Goal: Task Accomplishment & Management: Manage account settings

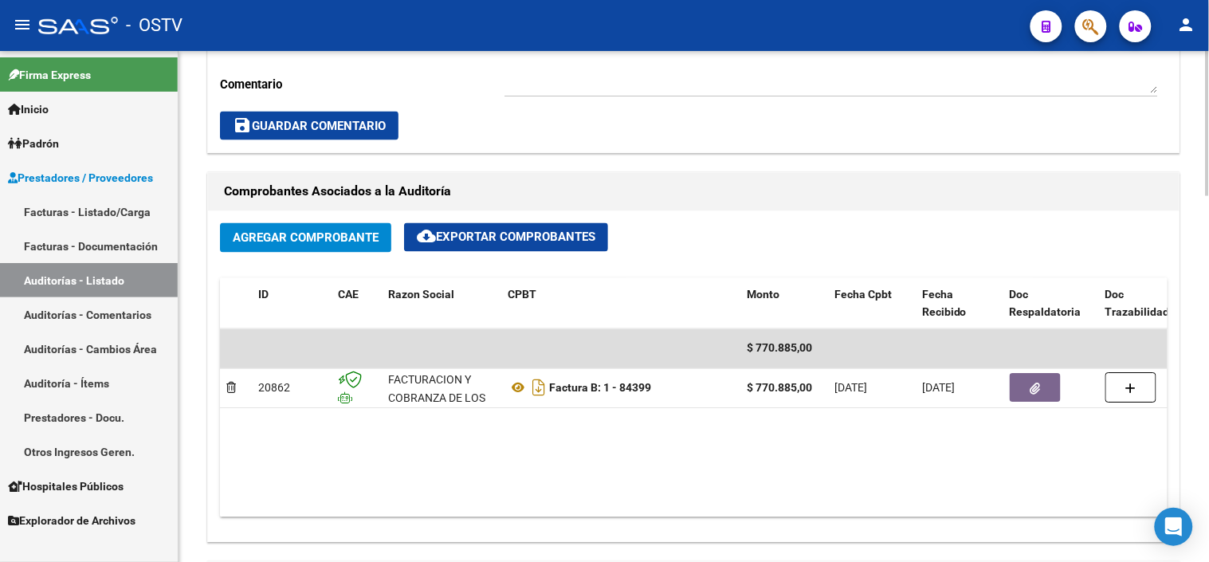
scroll to position [707, 0]
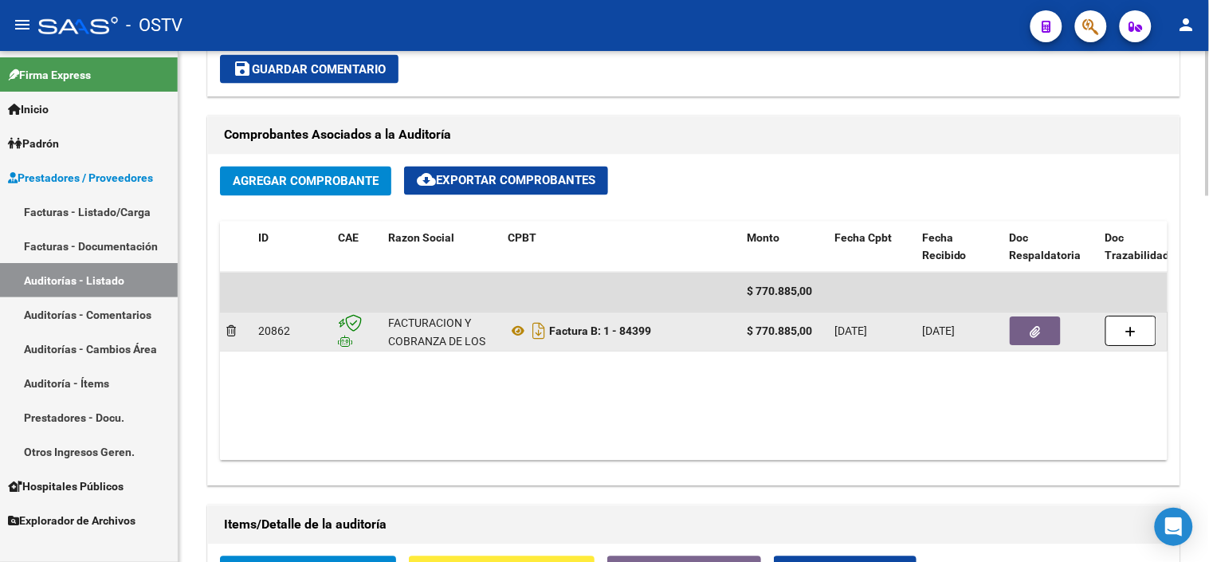
click at [1023, 338] on button "button" at bounding box center [1034, 331] width 51 height 29
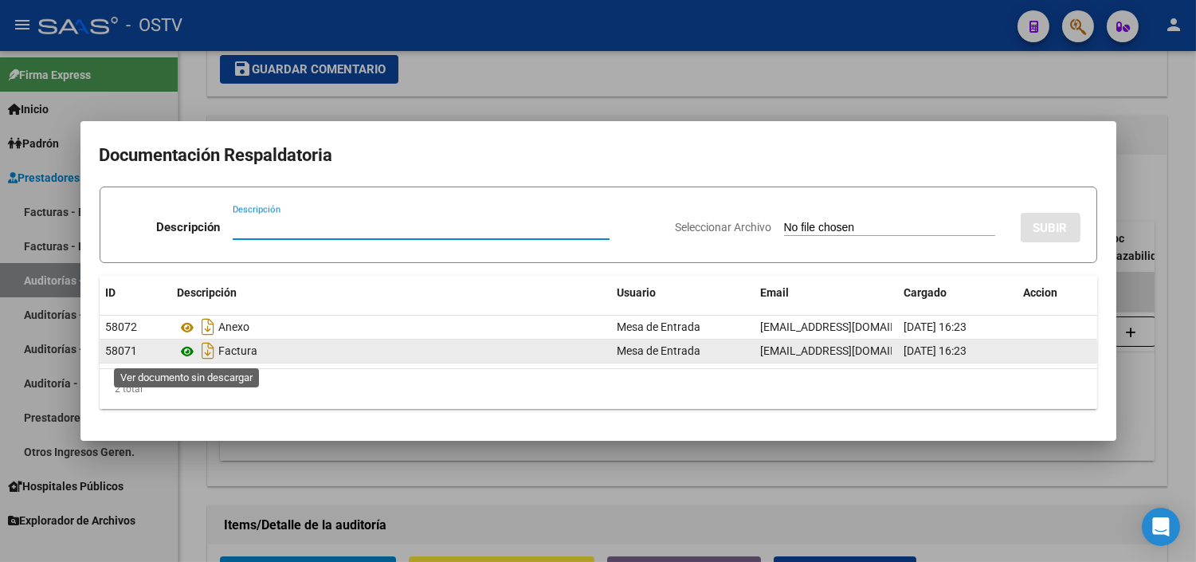
click at [192, 347] on icon at bounding box center [188, 351] width 21 height 19
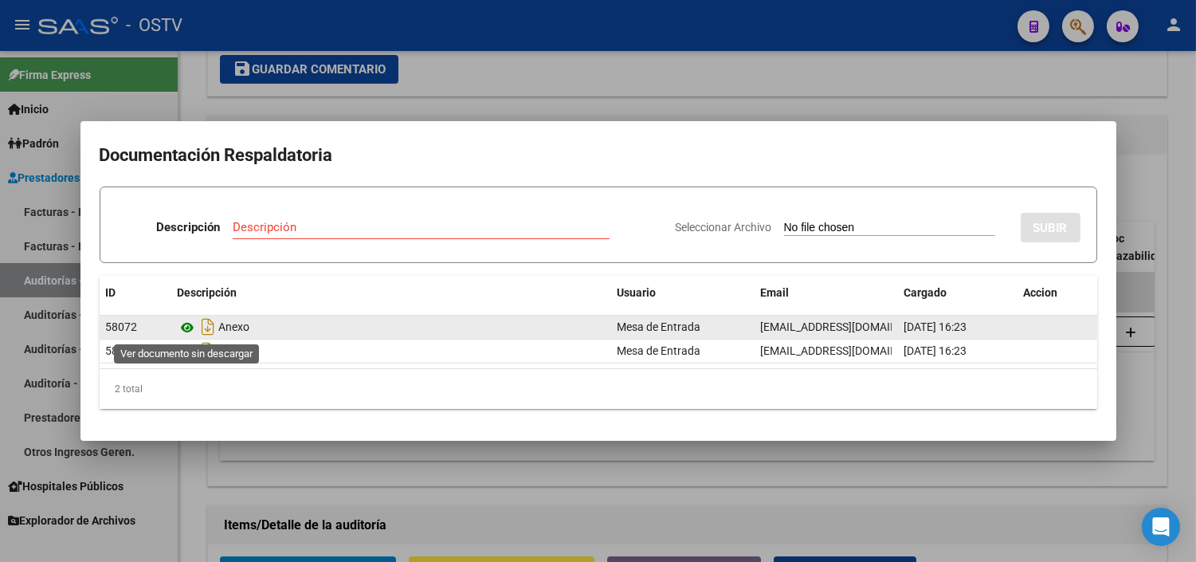
click at [185, 325] on icon at bounding box center [188, 327] width 21 height 19
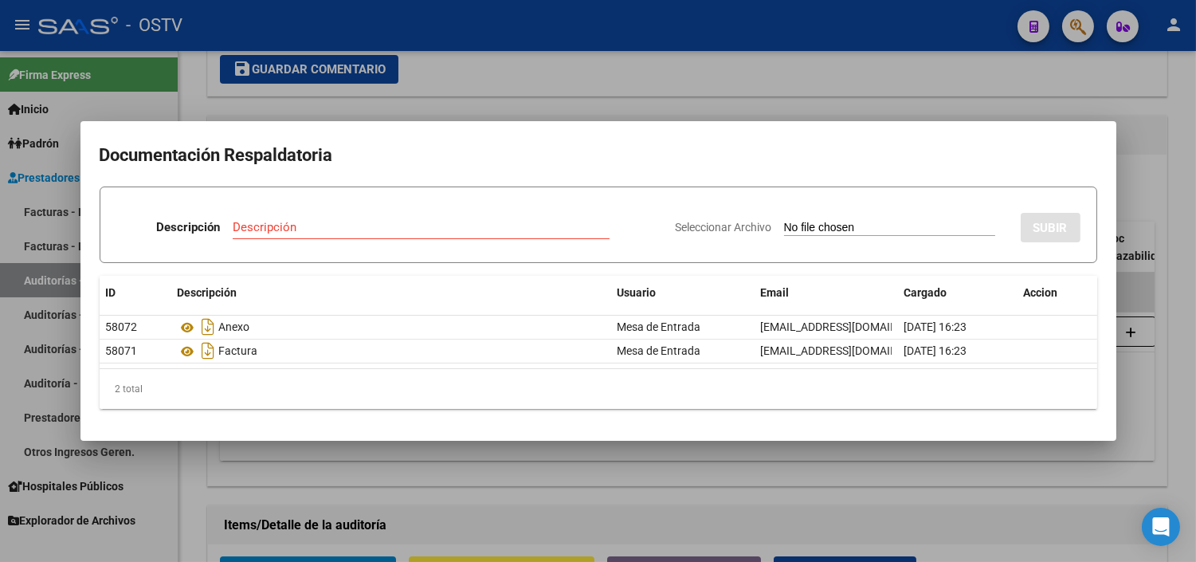
click at [321, 483] on div at bounding box center [598, 281] width 1196 height 562
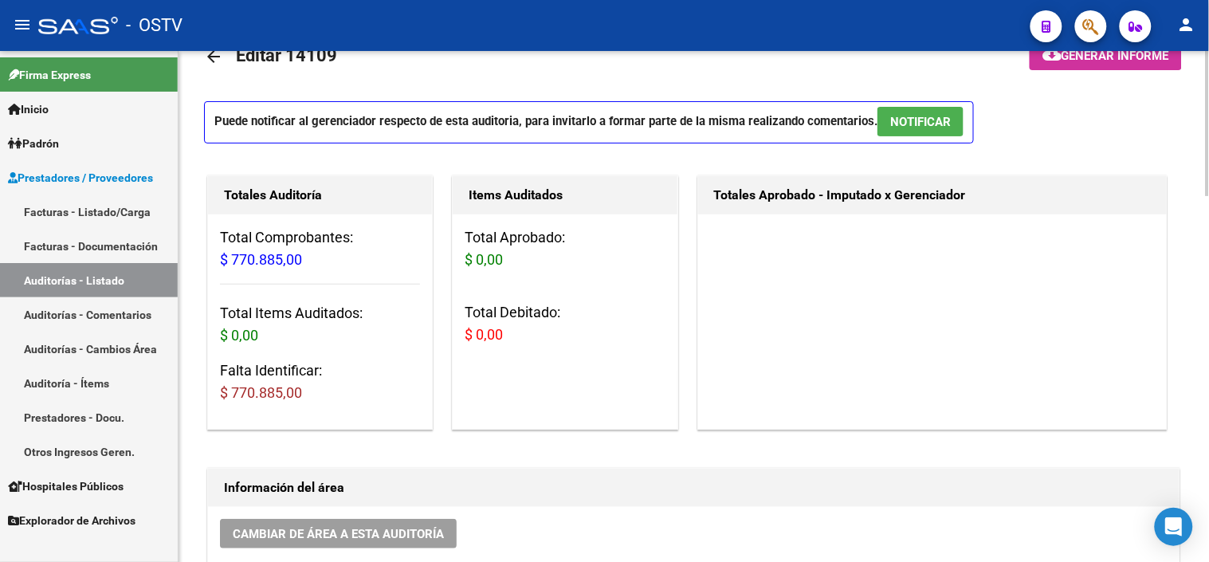
scroll to position [0, 0]
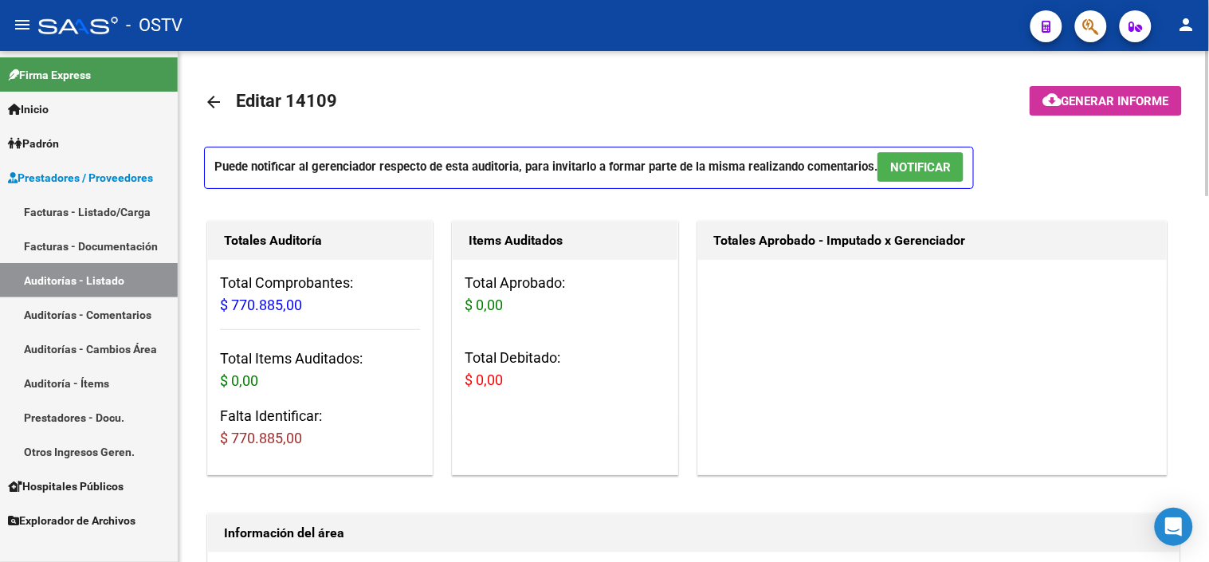
click at [214, 101] on mat-icon "arrow_back" at bounding box center [213, 101] width 19 height 19
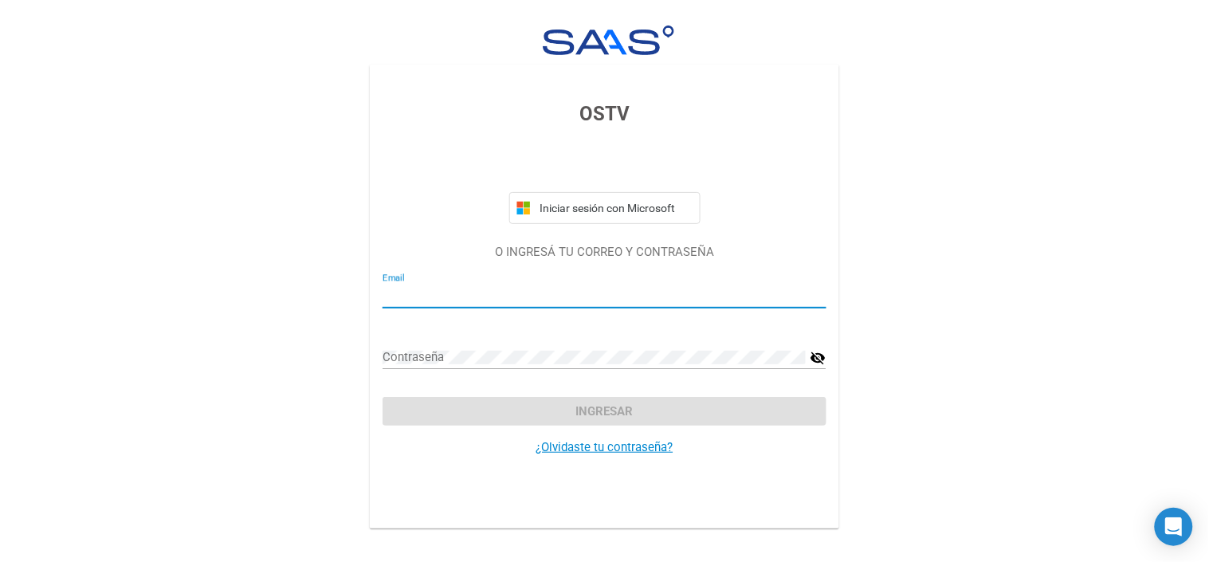
click at [585, 288] on input "Email" at bounding box center [604, 295] width 444 height 14
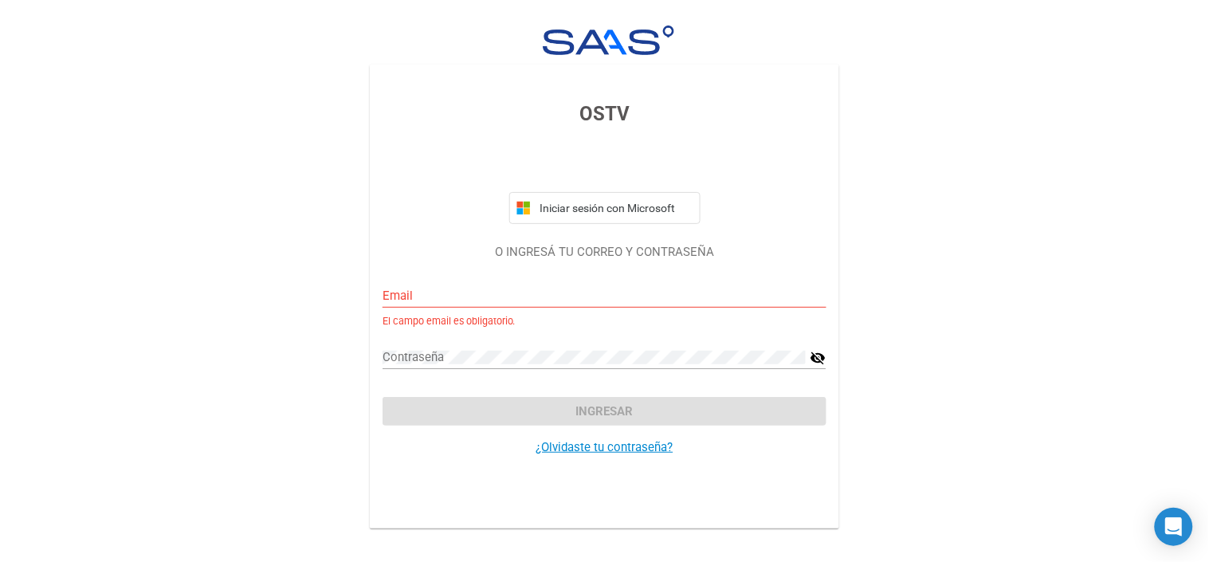
click at [786, 279] on div "Email" at bounding box center [604, 290] width 444 height 34
type input "[EMAIL_ADDRESS][DOMAIN_NAME]"
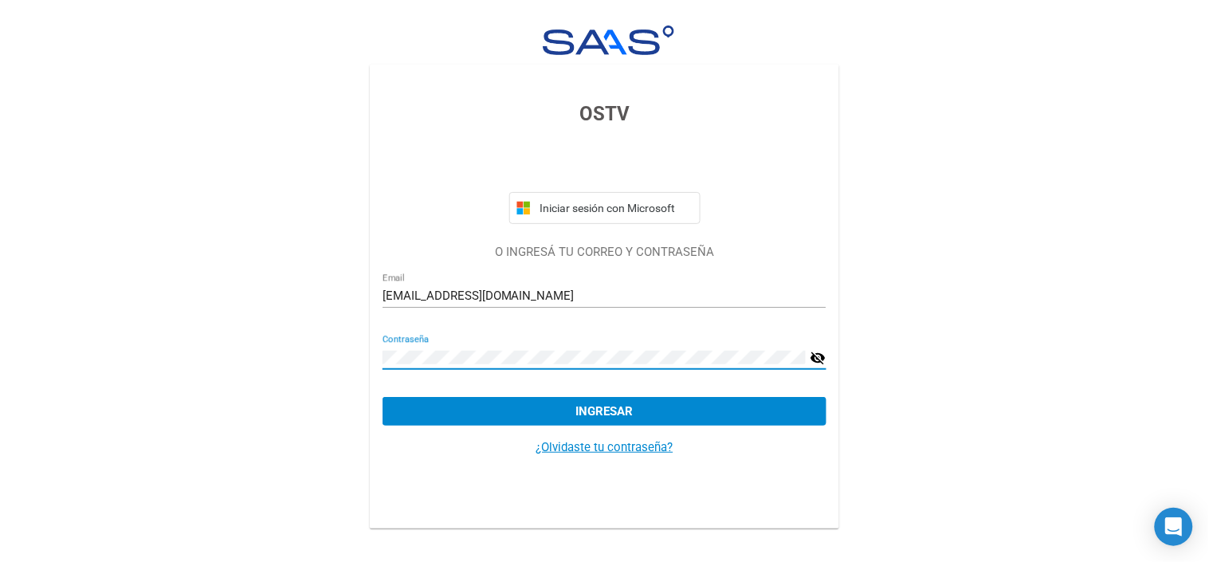
click at [382, 397] on button "Ingresar" at bounding box center [604, 411] width 444 height 29
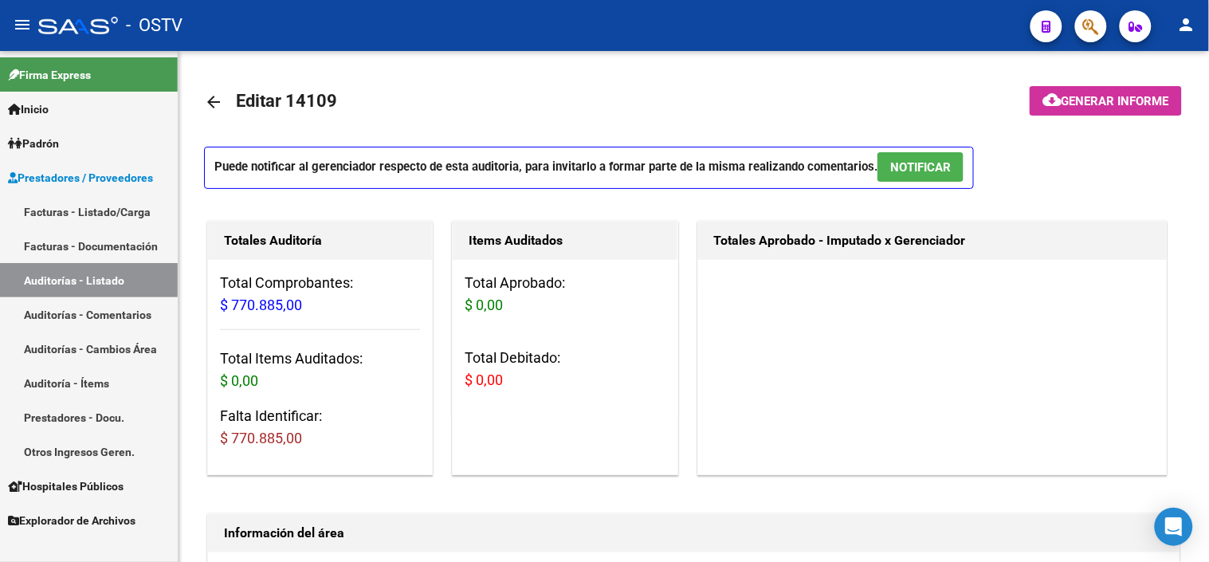
click at [117, 276] on link "Auditorías - Listado" at bounding box center [89, 280] width 178 height 34
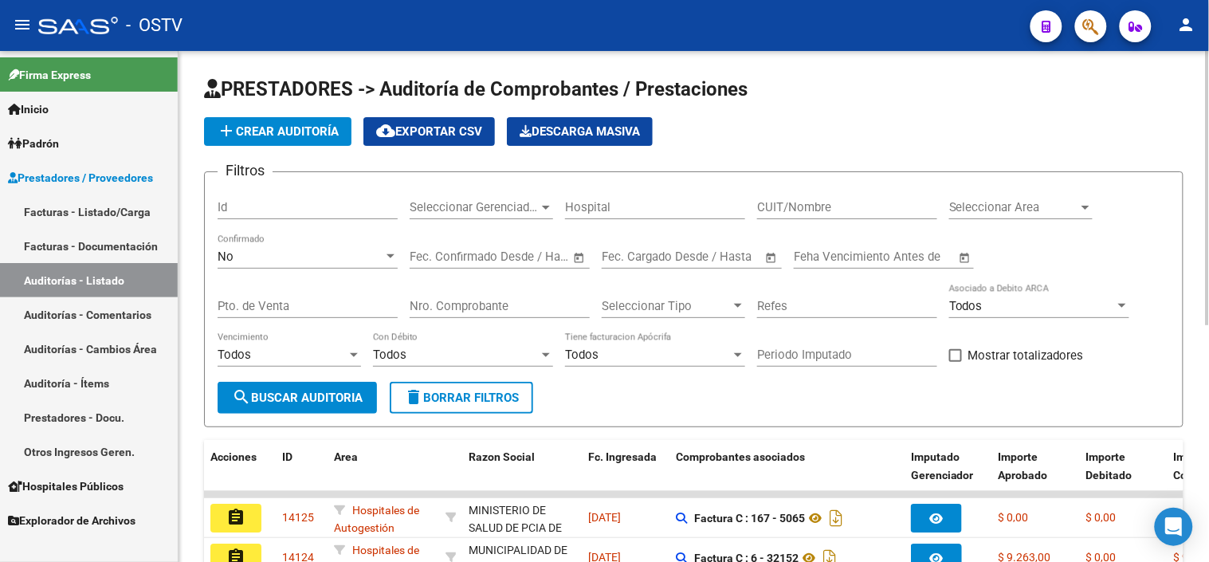
click at [282, 131] on span "add Crear Auditoría" at bounding box center [278, 131] width 122 height 14
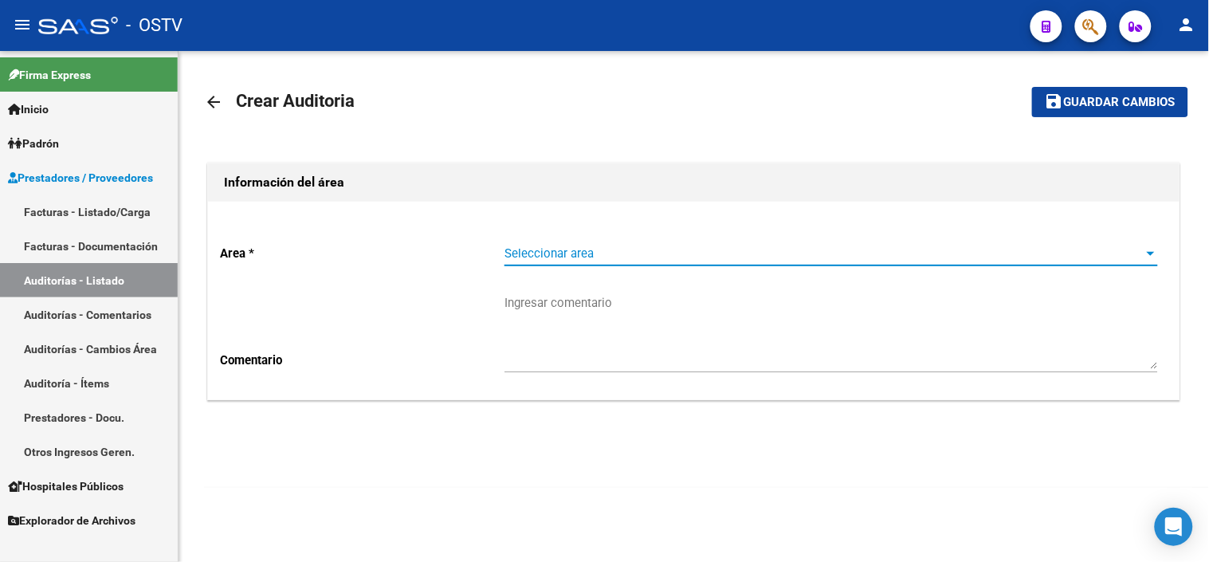
click at [546, 261] on span "Seleccionar area" at bounding box center [823, 253] width 639 height 14
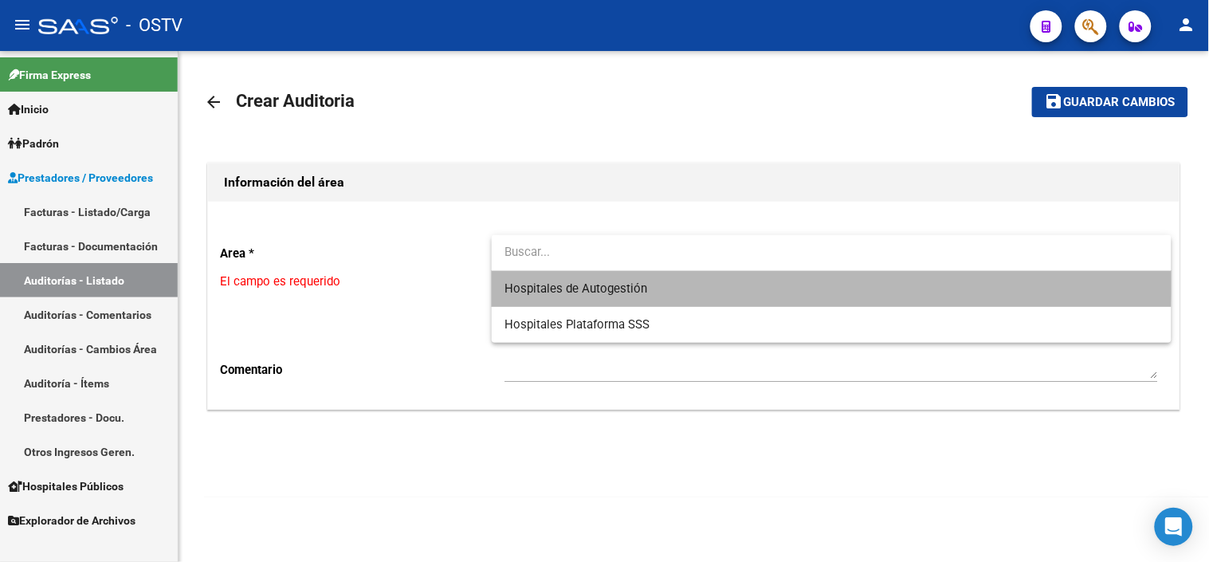
click at [564, 280] on span "Hospitales de Autogestión" at bounding box center [831, 289] width 654 height 36
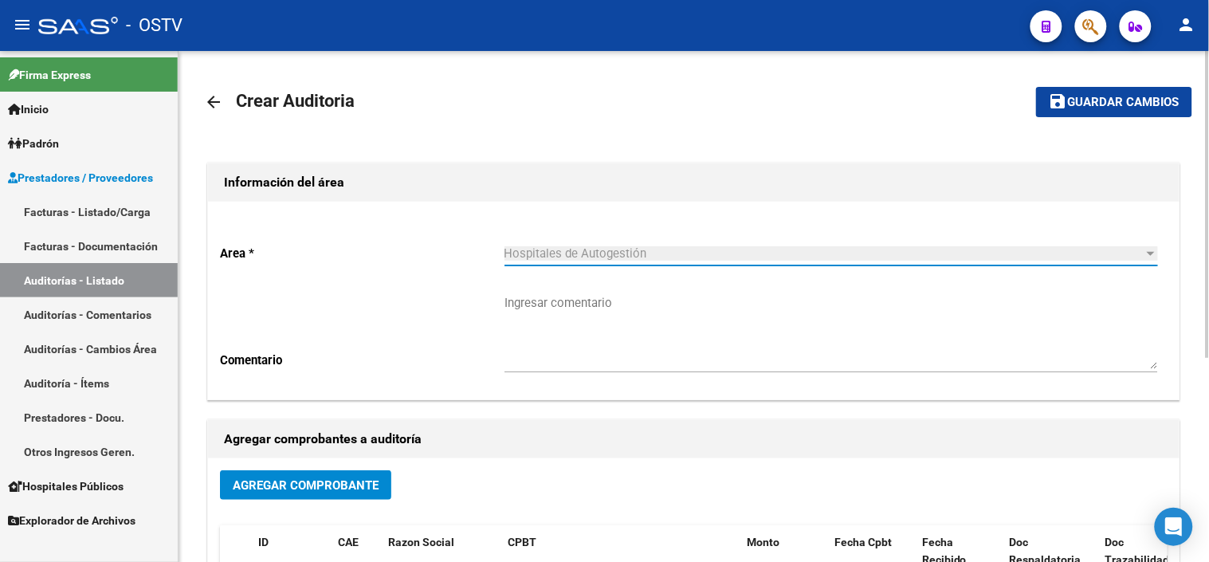
click at [568, 259] on span "Hospitales de Autogestión" at bounding box center [575, 253] width 143 height 14
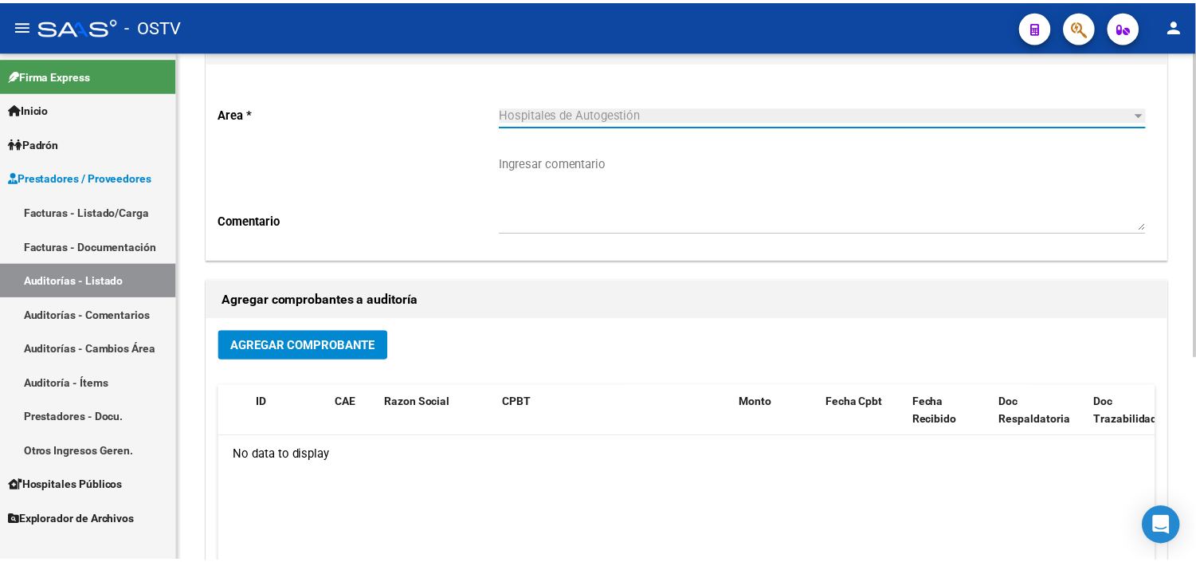
scroll to position [177, 0]
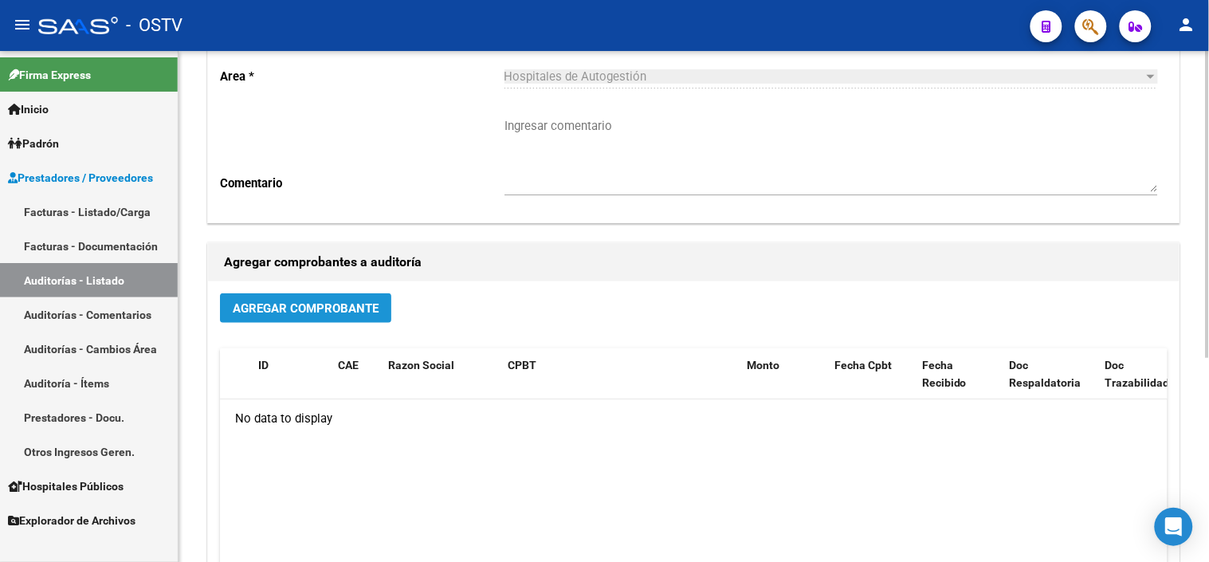
click at [353, 306] on span "Agregar Comprobante" at bounding box center [306, 308] width 146 height 14
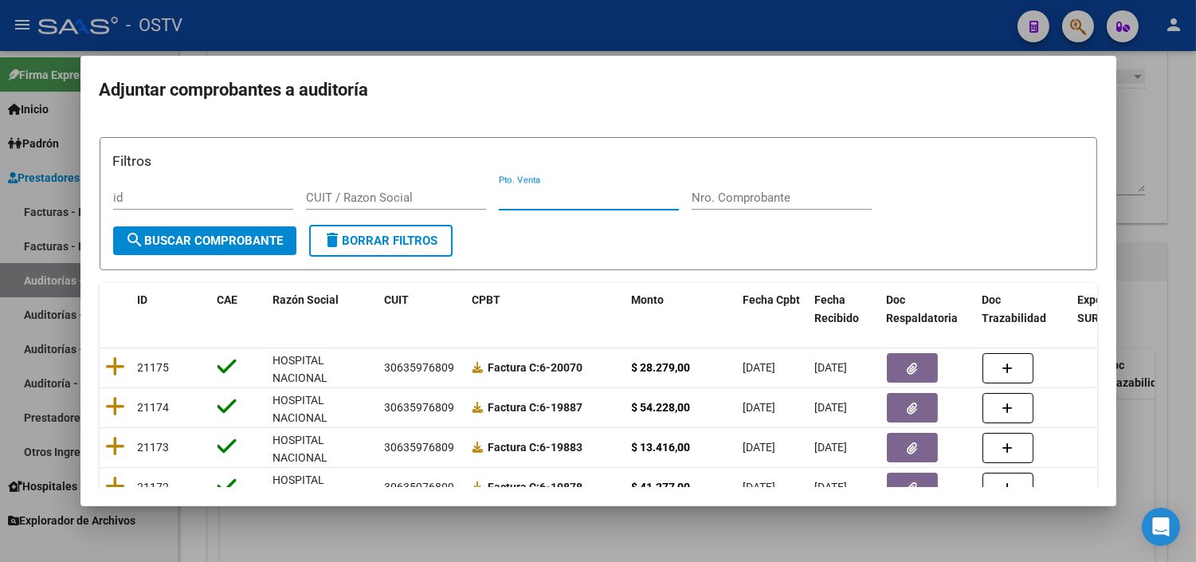
click at [567, 201] on input "Pto. Venta" at bounding box center [589, 197] width 180 height 14
click at [758, 201] on input "Nro. Comprobante" at bounding box center [782, 197] width 180 height 14
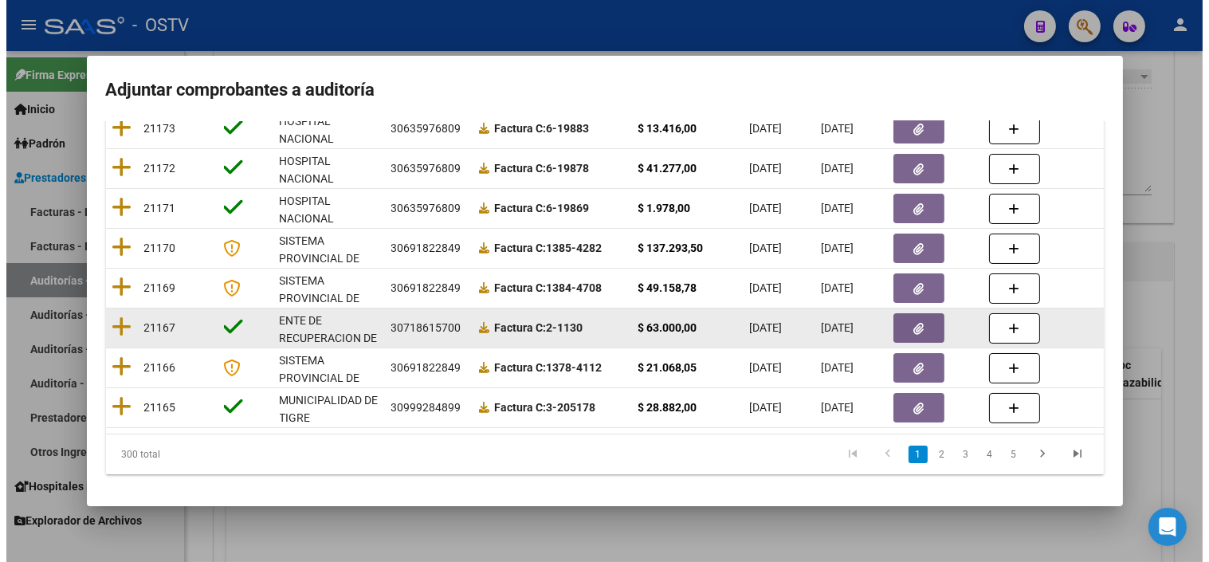
scroll to position [0, 0]
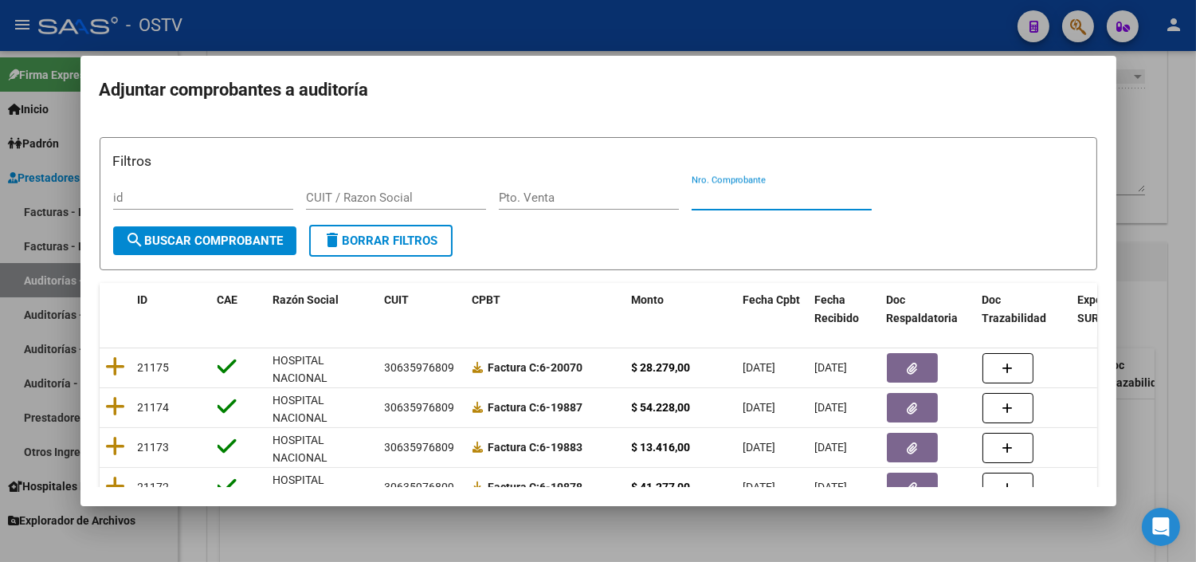
click at [248, 534] on div at bounding box center [598, 281] width 1196 height 562
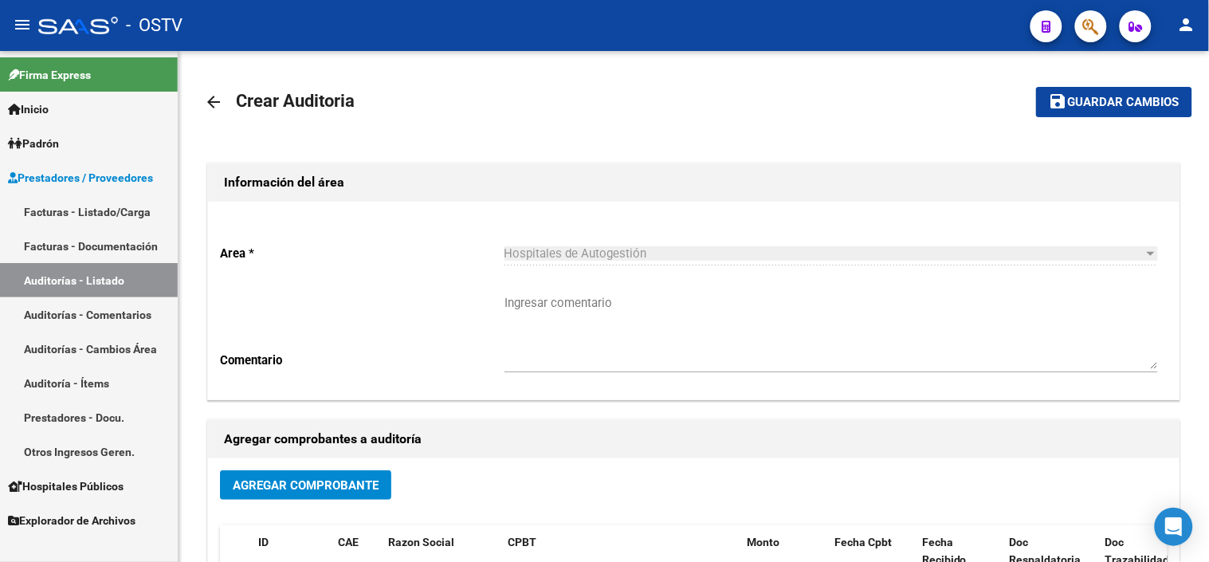
click at [46, 275] on link "Auditorías - Listado" at bounding box center [89, 280] width 178 height 34
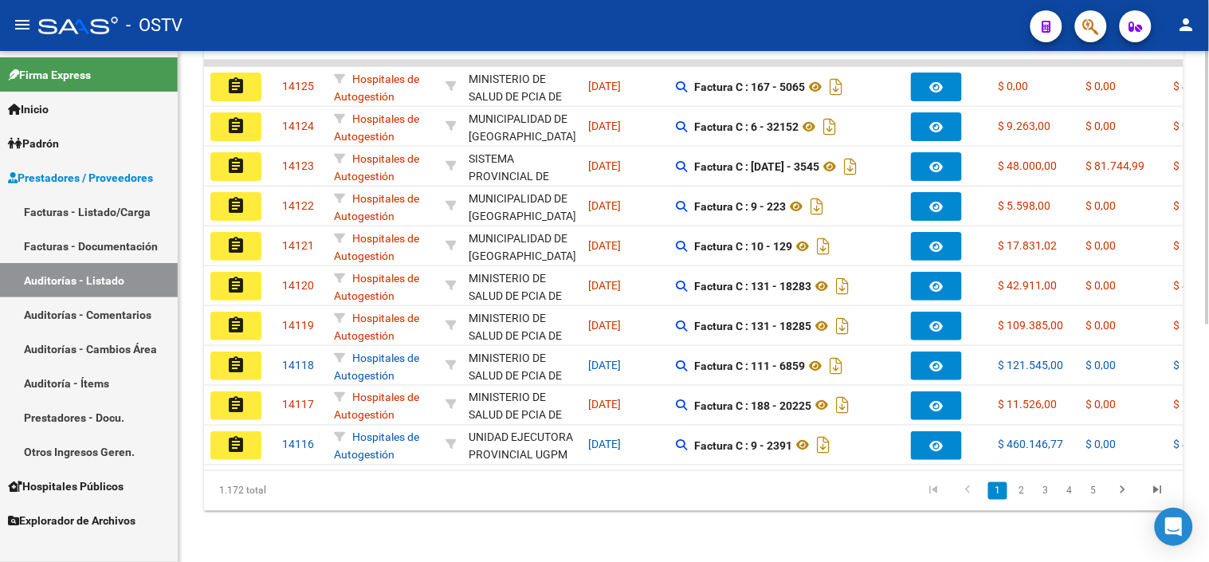
scroll to position [444, 0]
click at [1015, 496] on link "2" at bounding box center [1021, 491] width 19 height 18
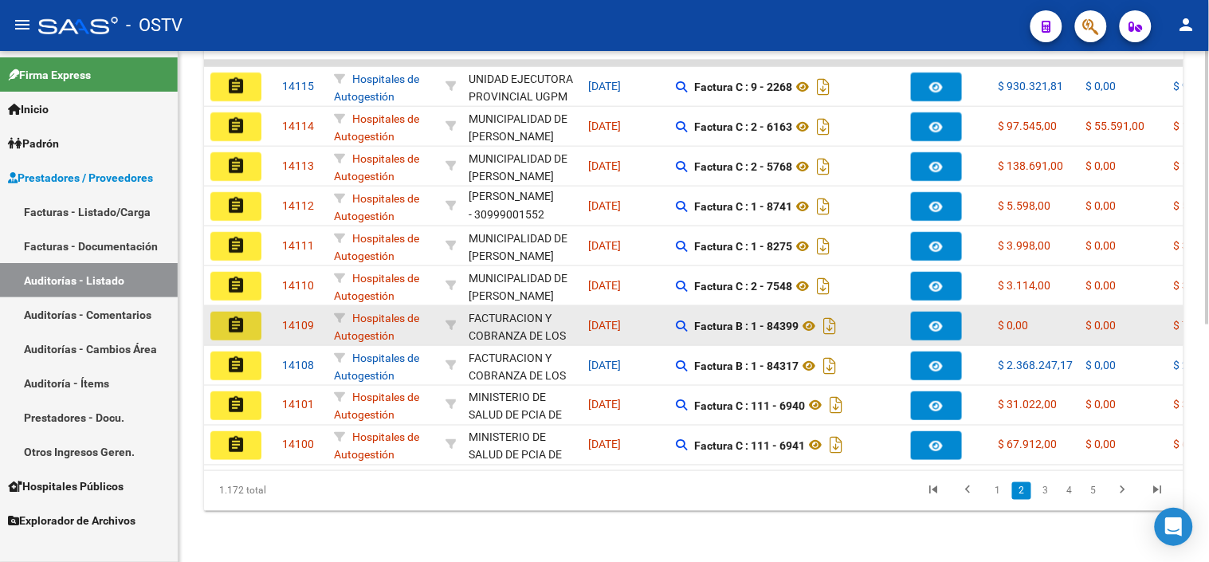
click at [236, 315] on mat-icon "assignment" at bounding box center [235, 324] width 19 height 19
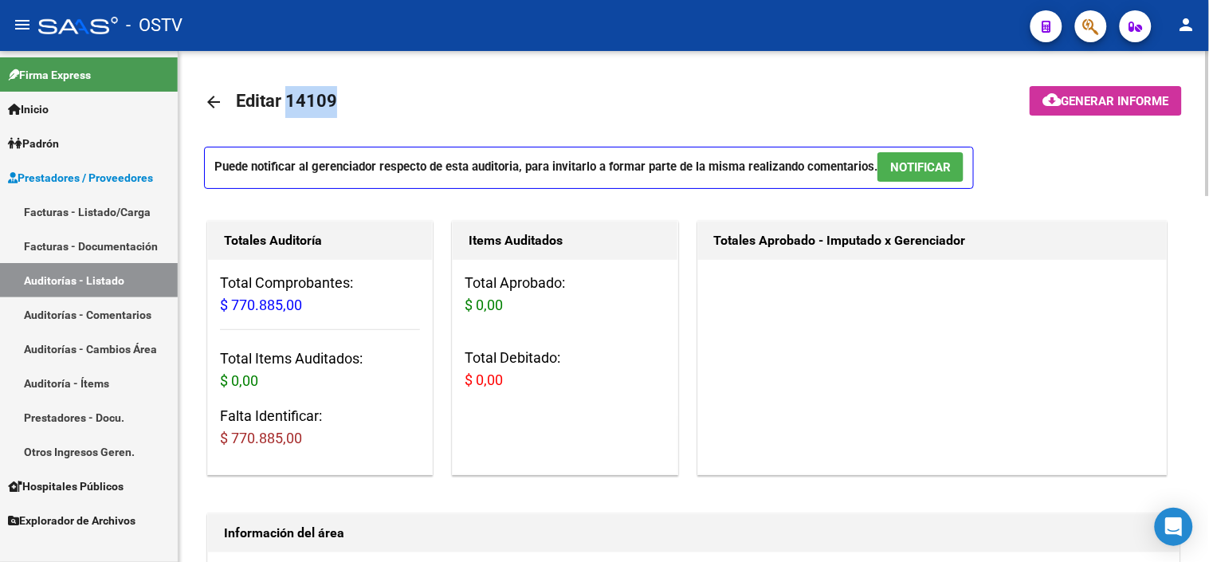
drag, startPoint x: 291, startPoint y: 102, endPoint x: 338, endPoint y: 102, distance: 47.0
click at [338, 102] on h1 "Editar 14109" at bounding box center [288, 102] width 105 height 32
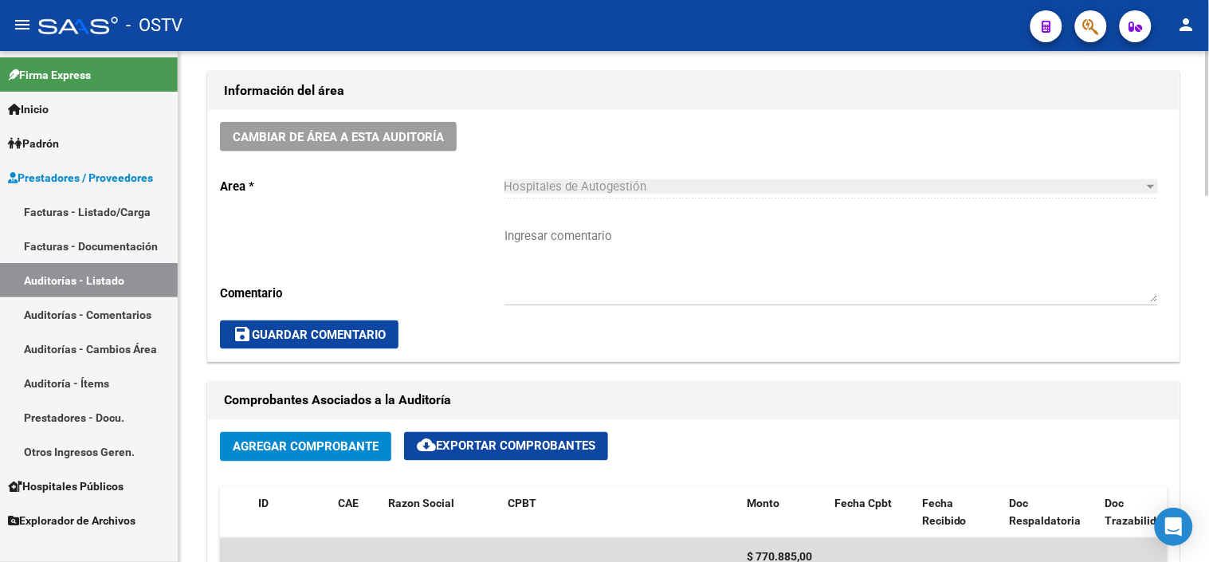
scroll to position [531, 0]
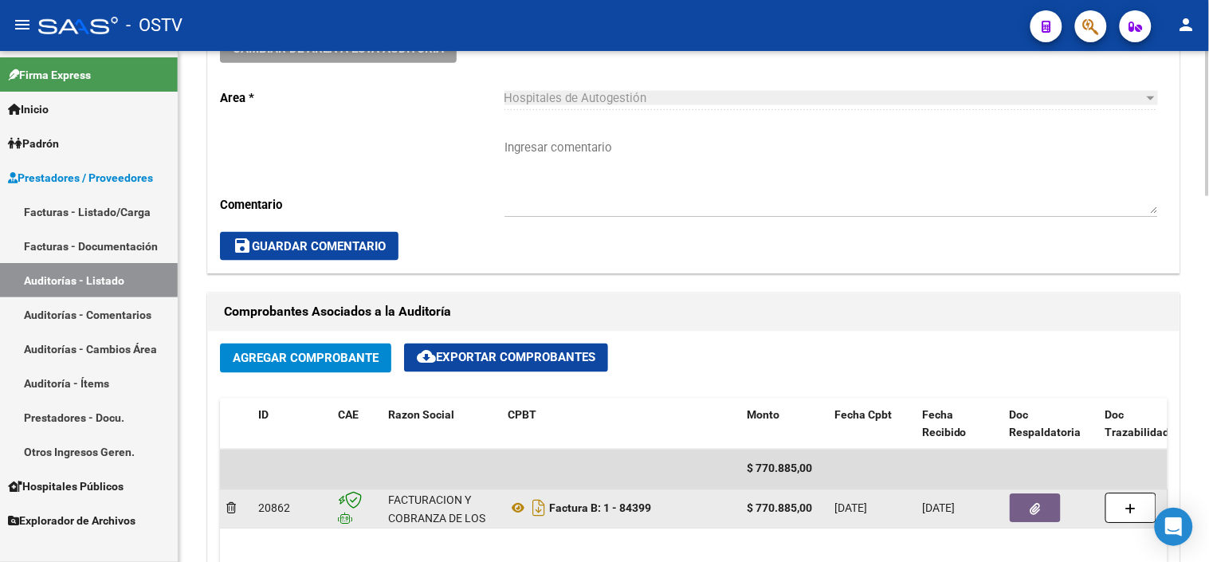
drag, startPoint x: 603, startPoint y: 514, endPoint x: 687, endPoint y: 515, distance: 83.7
click at [687, 515] on div "Factura B: 1 - 84399" at bounding box center [621, 508] width 226 height 25
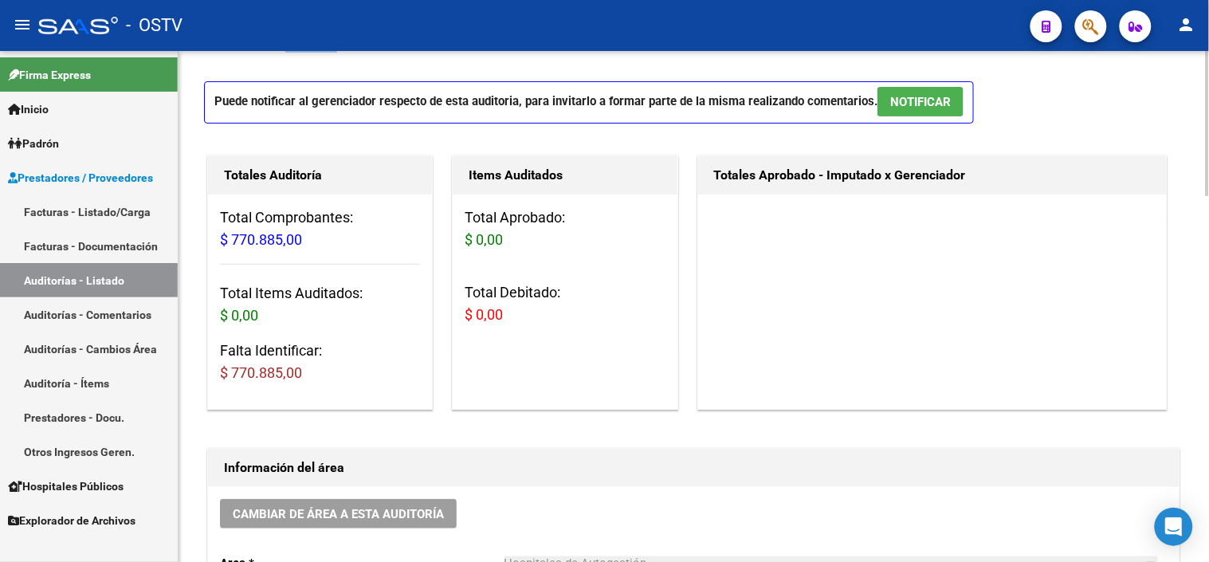
scroll to position [0, 0]
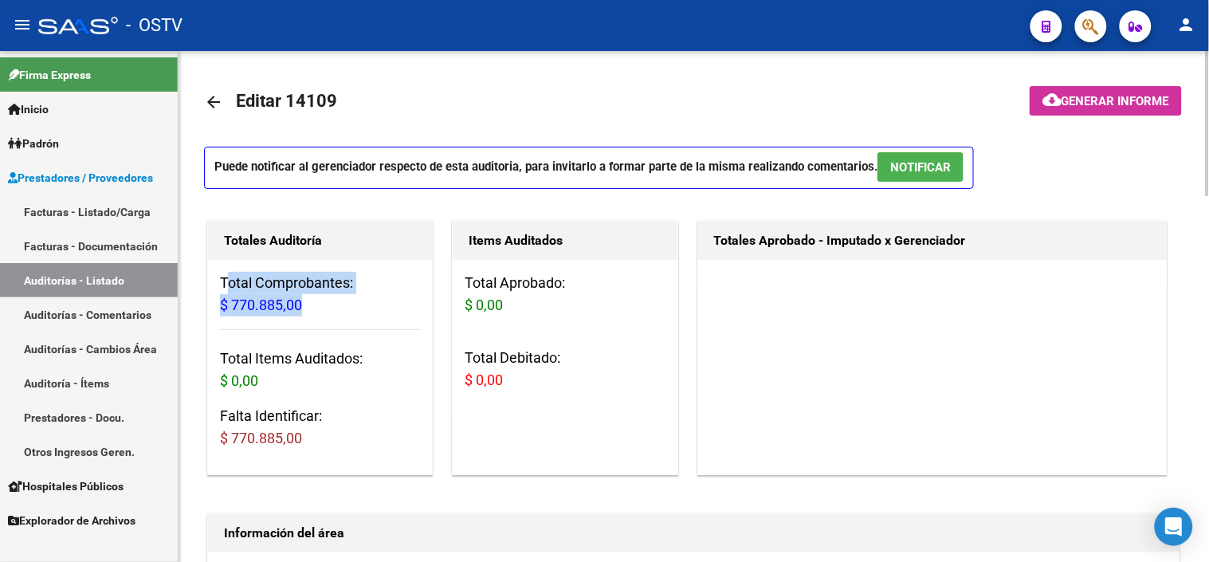
drag, startPoint x: 228, startPoint y: 284, endPoint x: 306, endPoint y: 309, distance: 81.9
click at [306, 309] on h3 "Total Comprobantes: $ 770.885,00" at bounding box center [320, 294] width 200 height 45
click at [304, 308] on h3 "Total Comprobantes: $ 770.885,00" at bounding box center [320, 294] width 200 height 45
drag, startPoint x: 219, startPoint y: 303, endPoint x: 296, endPoint y: 304, distance: 76.5
click at [296, 304] on span "$ 770.885,00" at bounding box center [261, 304] width 82 height 17
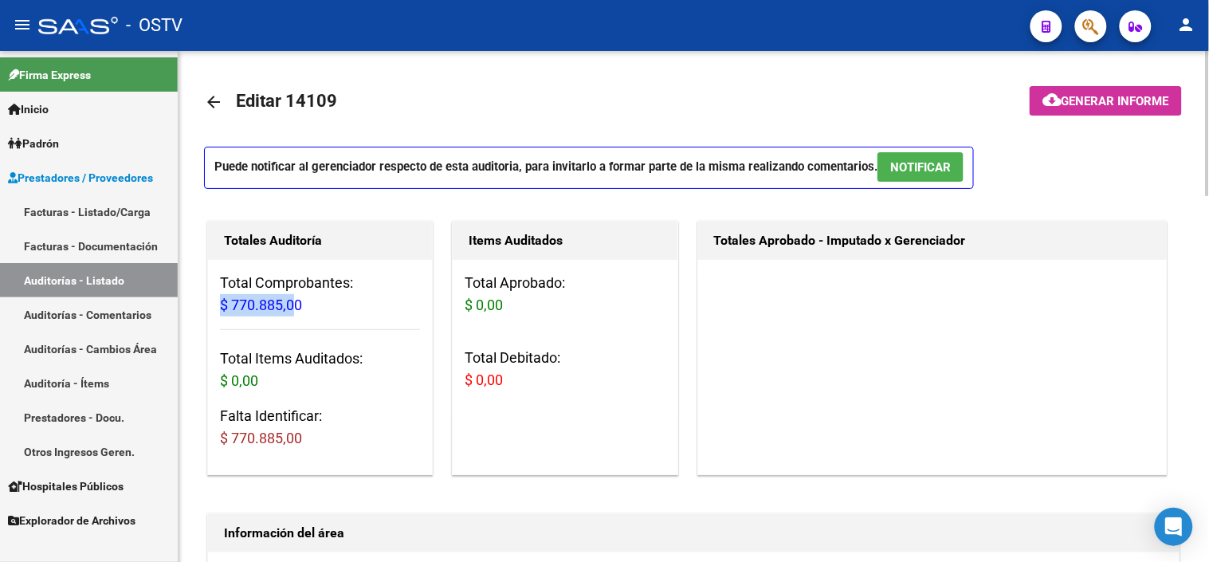
drag, startPoint x: 296, startPoint y: 304, endPoint x: 299, endPoint y: 312, distance: 9.3
click at [298, 308] on span "$ 770.885,00" at bounding box center [261, 304] width 82 height 17
drag, startPoint x: 225, startPoint y: 376, endPoint x: 273, endPoint y: 378, distance: 47.9
click at [273, 378] on h3 "Total Items Auditados: $ 0,00" at bounding box center [320, 369] width 200 height 45
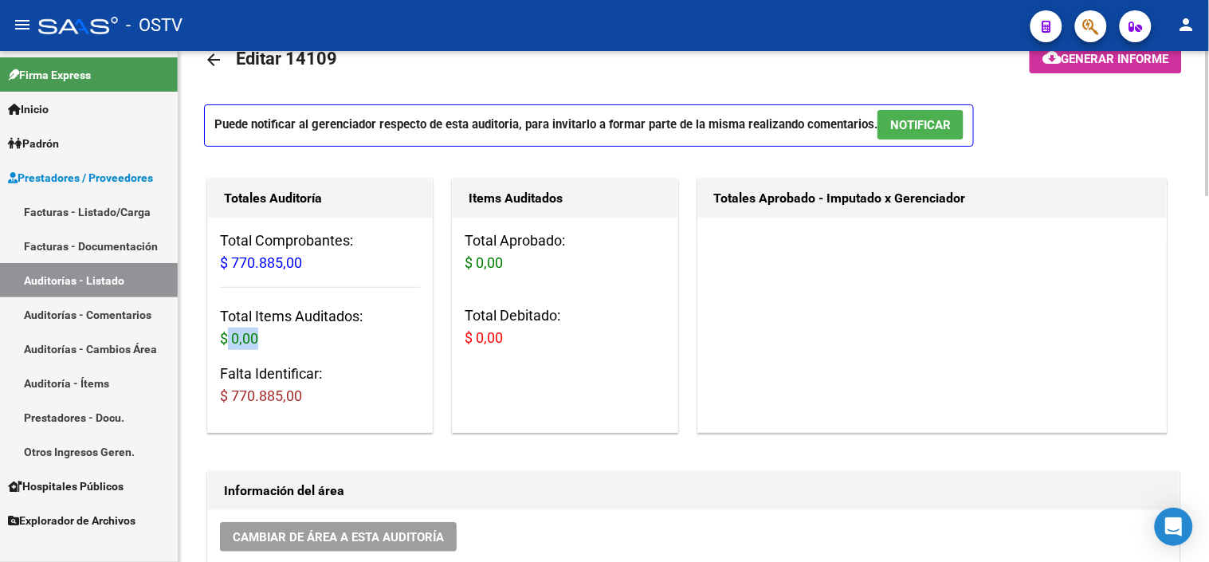
scroll to position [88, 0]
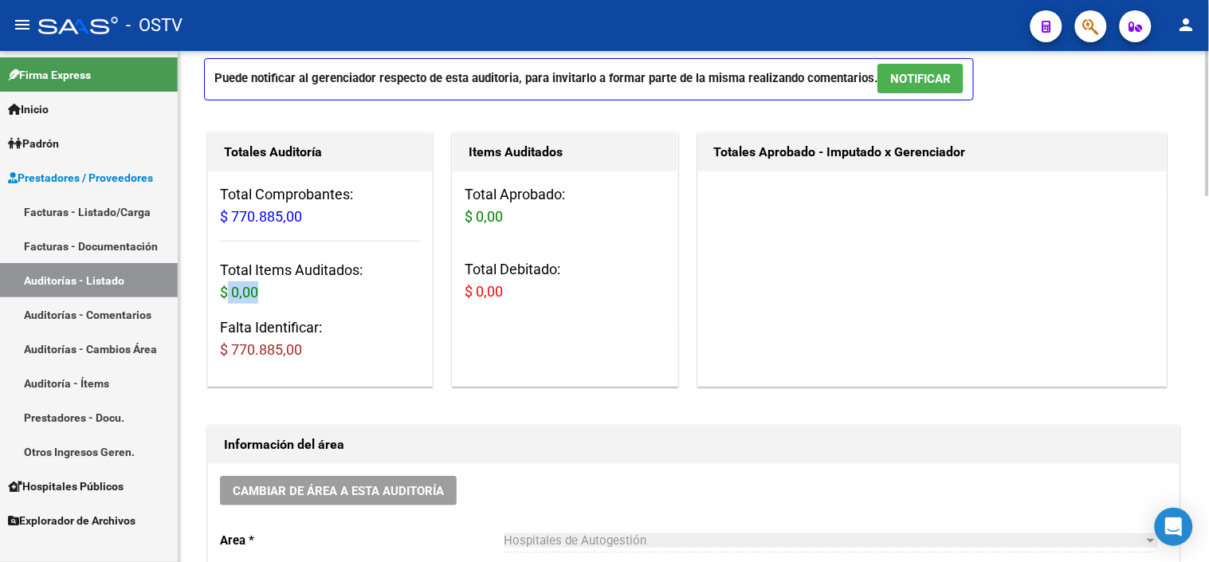
drag, startPoint x: 223, startPoint y: 346, endPoint x: 305, endPoint y: 351, distance: 82.2
click at [305, 351] on h3 "Falta Identificar: $ 770.885,00" at bounding box center [320, 338] width 200 height 45
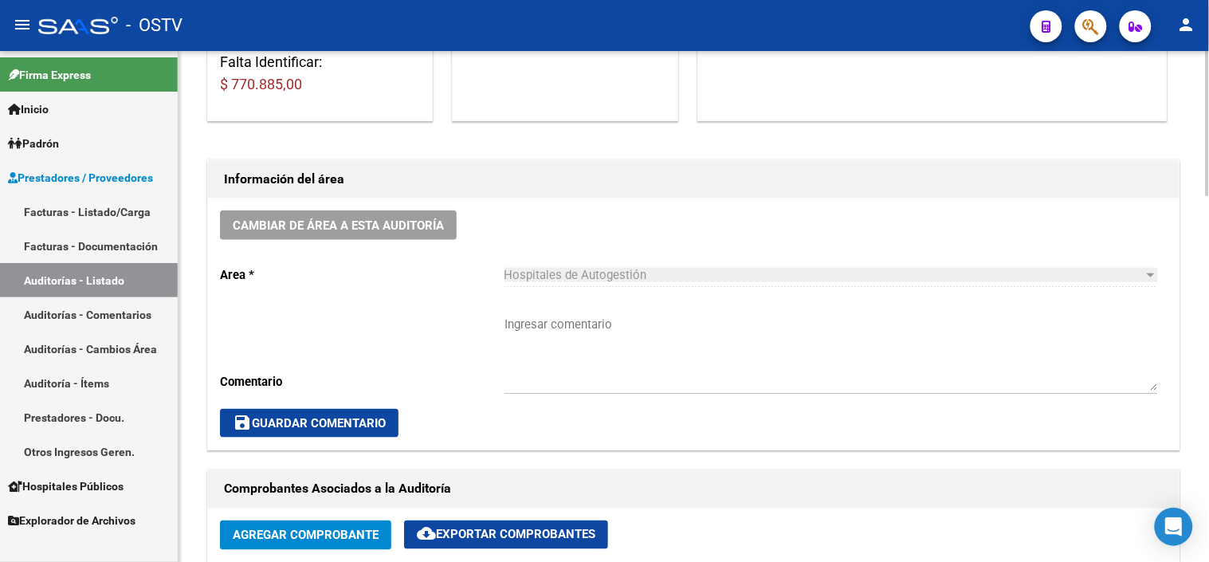
scroll to position [177, 0]
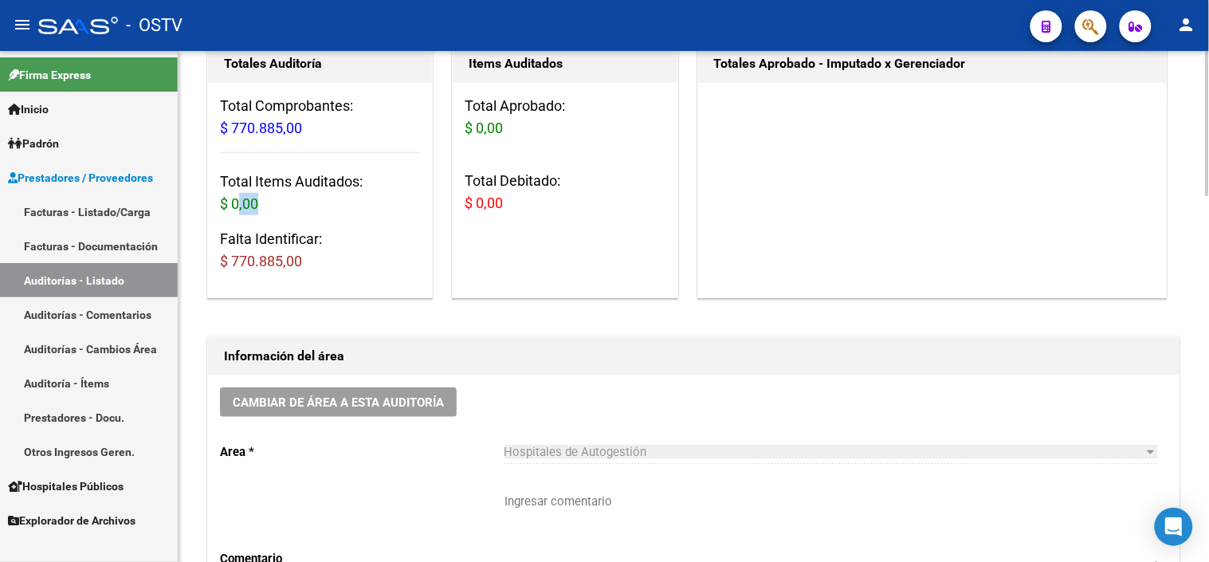
drag, startPoint x: 239, startPoint y: 210, endPoint x: 319, endPoint y: 210, distance: 80.5
click at [319, 210] on h3 "Total Items Auditados: $ 0,00" at bounding box center [320, 192] width 200 height 45
drag, startPoint x: 319, startPoint y: 210, endPoint x: 295, endPoint y: 264, distance: 58.8
click at [295, 264] on span "$ 770.885,00" at bounding box center [261, 261] width 82 height 17
drag, startPoint x: 295, startPoint y: 264, endPoint x: 268, endPoint y: 139, distance: 127.2
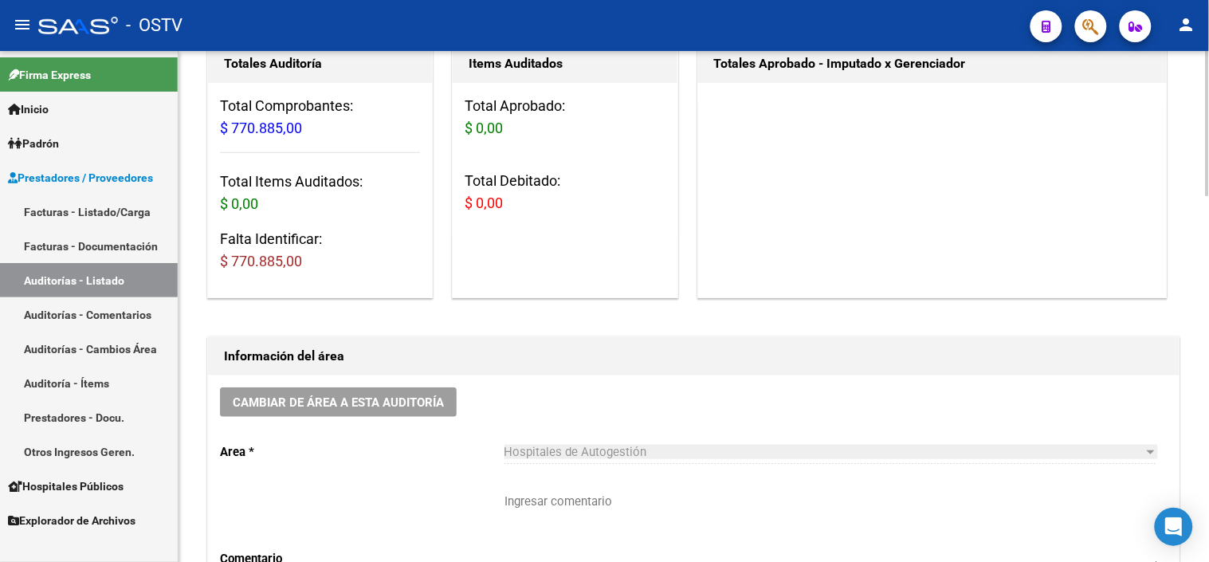
click at [268, 139] on h3 "Total Comprobantes: $ 770.885,00" at bounding box center [320, 117] width 200 height 45
drag, startPoint x: 243, startPoint y: 255, endPoint x: 335, endPoint y: 249, distance: 92.6
click at [335, 249] on h3 "Falta Identificar: $ 770.885,00" at bounding box center [320, 250] width 200 height 45
drag, startPoint x: 335, startPoint y: 249, endPoint x: 297, endPoint y: 185, distance: 75.0
click at [297, 185] on h3 "Total Items Auditados: $ 0,00" at bounding box center [320, 192] width 200 height 45
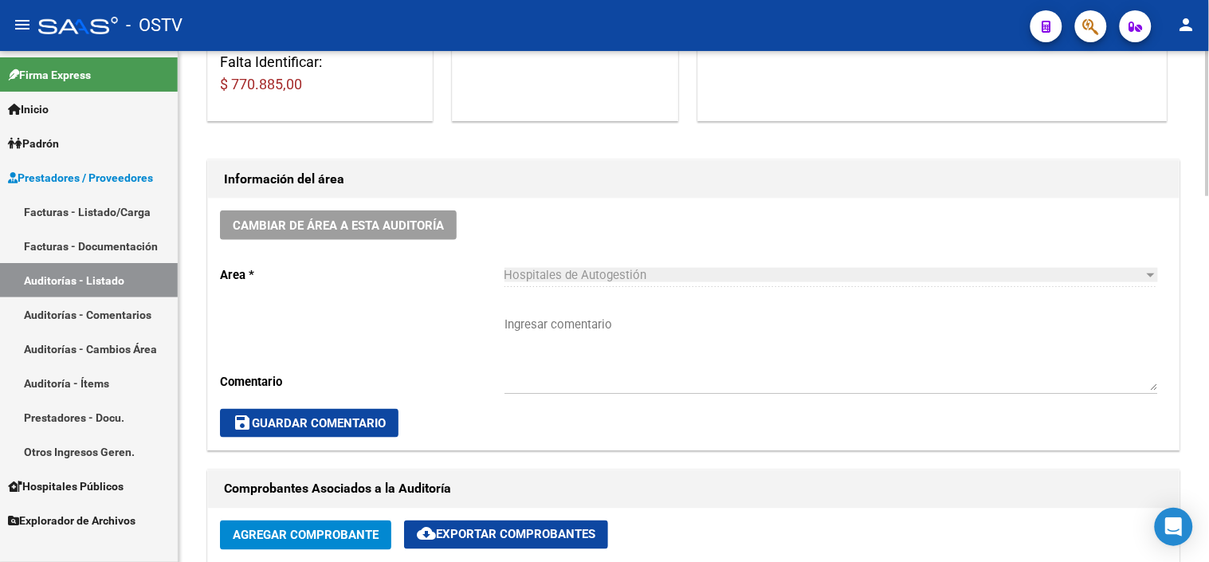
scroll to position [0, 0]
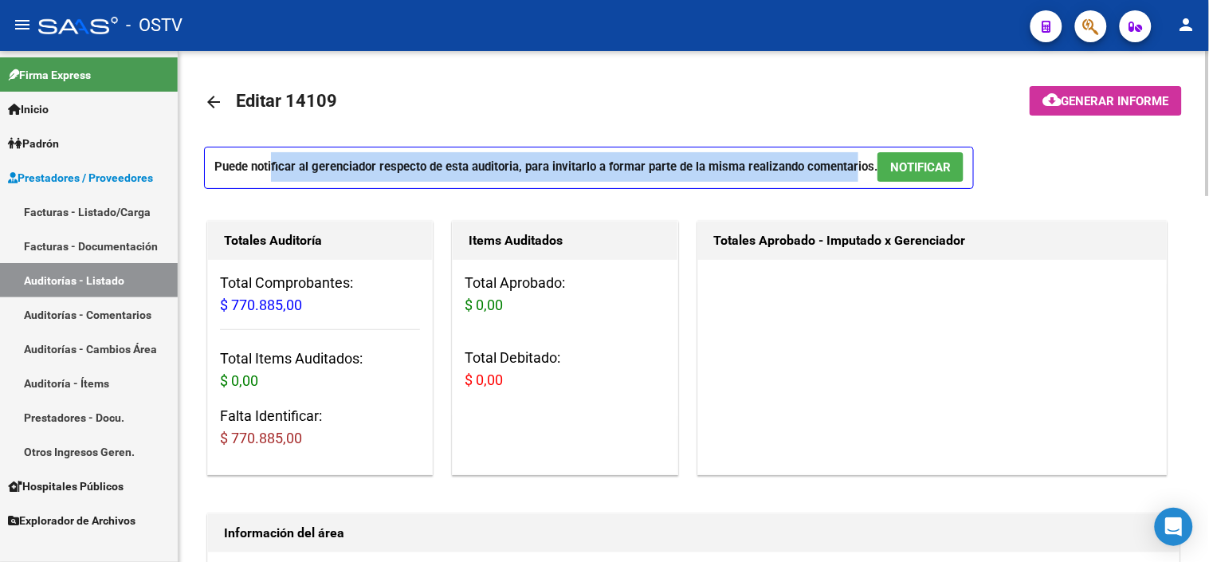
drag, startPoint x: 288, startPoint y: 174, endPoint x: 850, endPoint y: 171, distance: 562.5
click at [850, 171] on p "Puede notificar al gerenciador respecto de esta auditoria, para invitarlo a for…" at bounding box center [589, 168] width 770 height 42
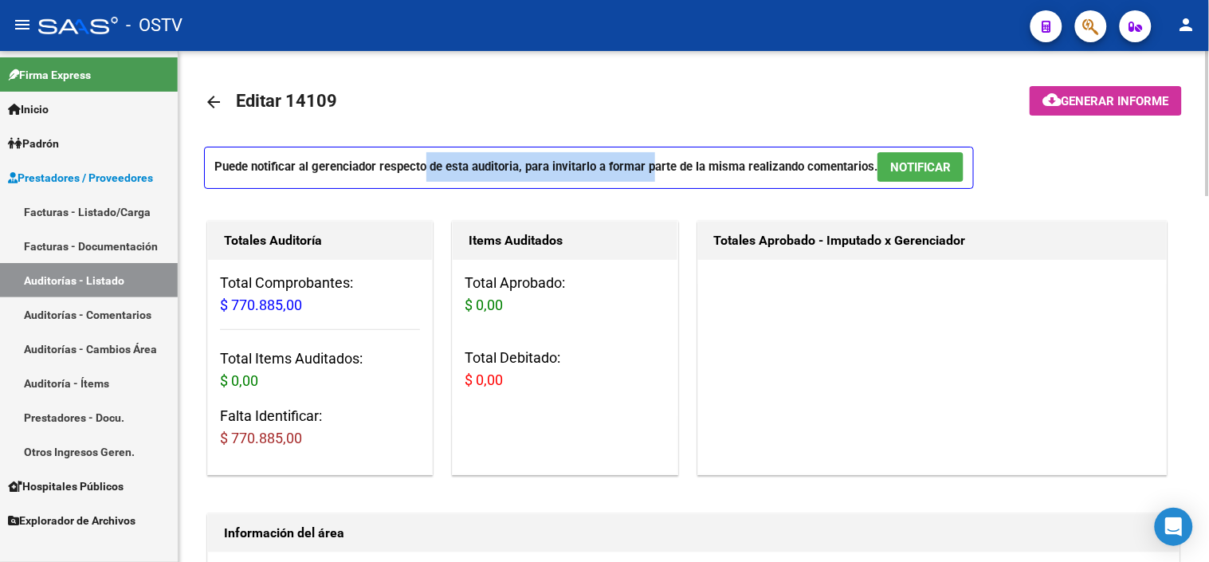
drag, startPoint x: 422, startPoint y: 165, endPoint x: 649, endPoint y: 167, distance: 226.3
click at [649, 167] on p "Puede notificar al gerenciador respecto de esta auditoria, para invitarlo a for…" at bounding box center [589, 168] width 770 height 42
drag, startPoint x: 649, startPoint y: 167, endPoint x: 644, endPoint y: 214, distance: 46.5
click at [643, 218] on div "Items Auditados Total Aprobado: $ 0,00 Total Debitado: $ 0,00" at bounding box center [565, 348] width 232 height 261
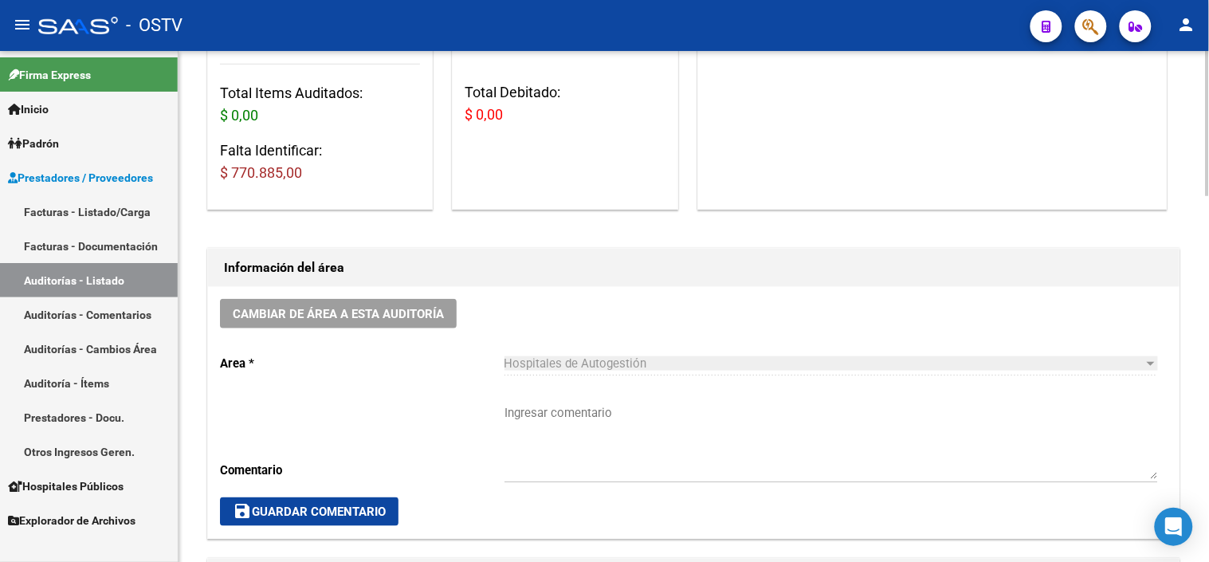
scroll to position [354, 0]
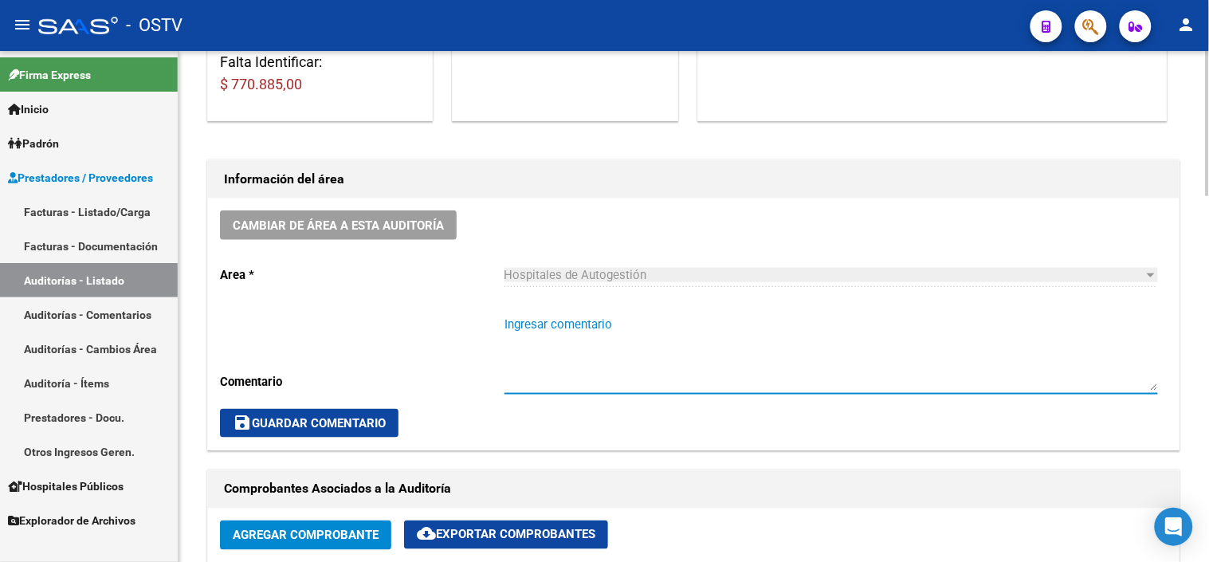
click at [566, 325] on textarea "Ingresar comentario" at bounding box center [830, 352] width 653 height 75
drag, startPoint x: 513, startPoint y: 324, endPoint x: 664, endPoint y: 329, distance: 150.7
click at [664, 329] on textarea "Ingresar comentario" at bounding box center [830, 352] width 653 height 75
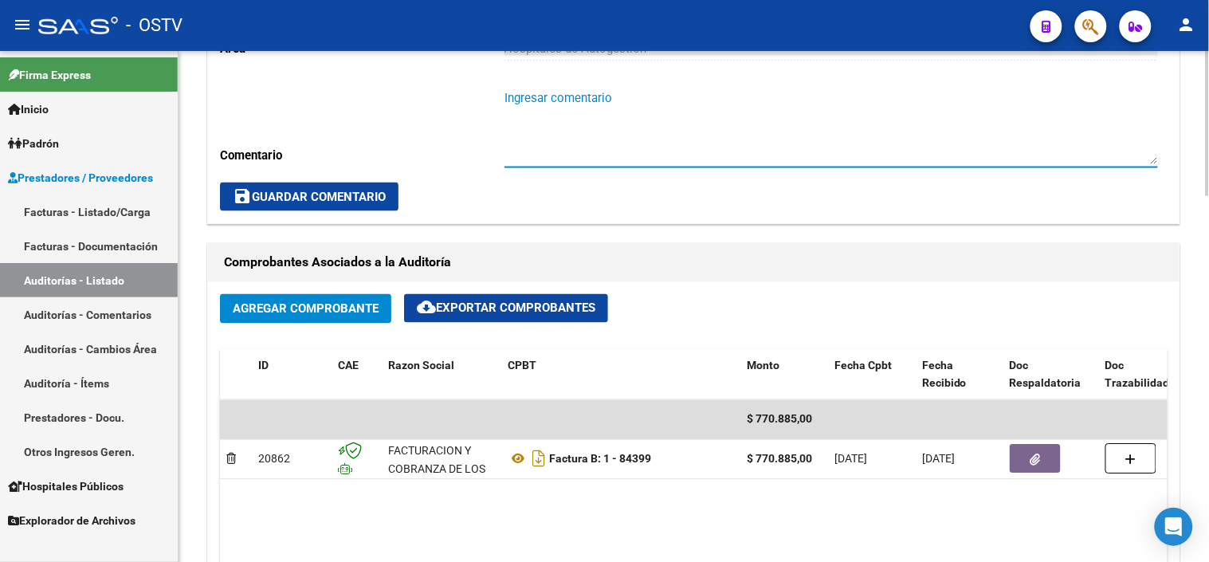
scroll to position [619, 0]
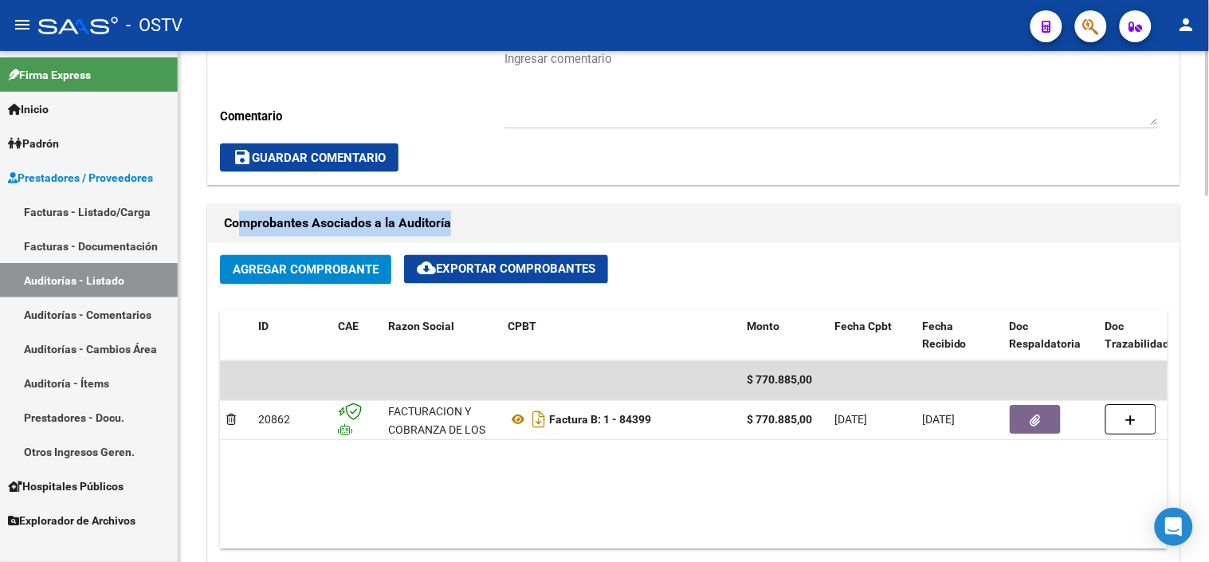
drag, startPoint x: 251, startPoint y: 231, endPoint x: 518, endPoint y: 232, distance: 266.9
click at [518, 232] on h1 "Comprobantes Asociados a la Auditoría" at bounding box center [693, 223] width 939 height 25
click at [635, 444] on datatable-body "$ 770.885,00 20862 FACTURACION Y COBRANZA DE LOS EFECTORES PUBLICOS S.E. Factur…" at bounding box center [693, 455] width 947 height 188
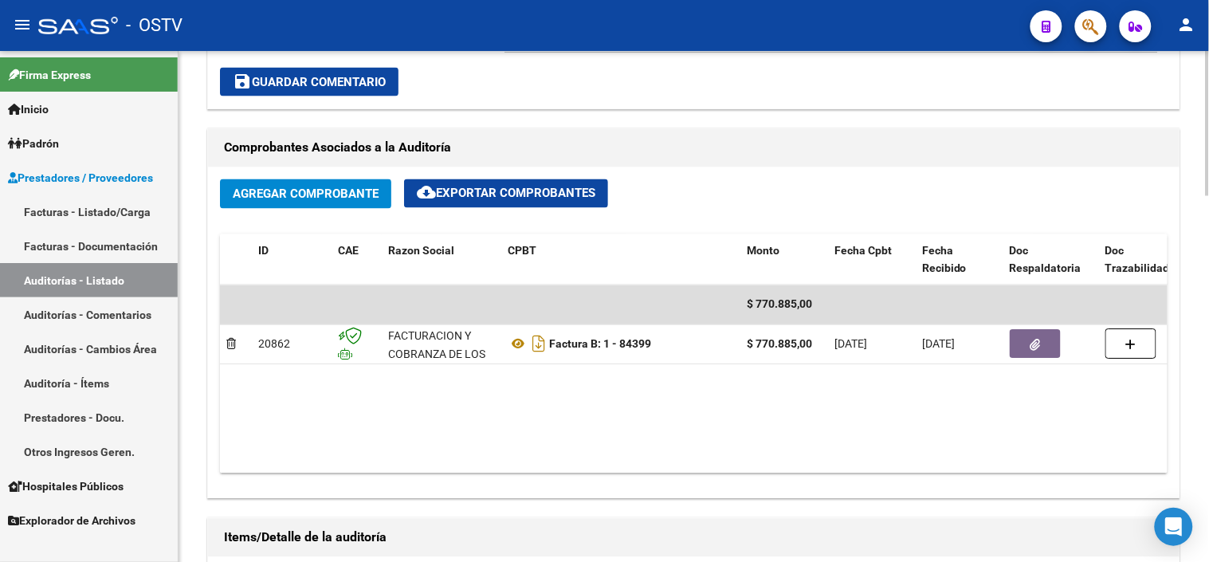
scroll to position [707, 0]
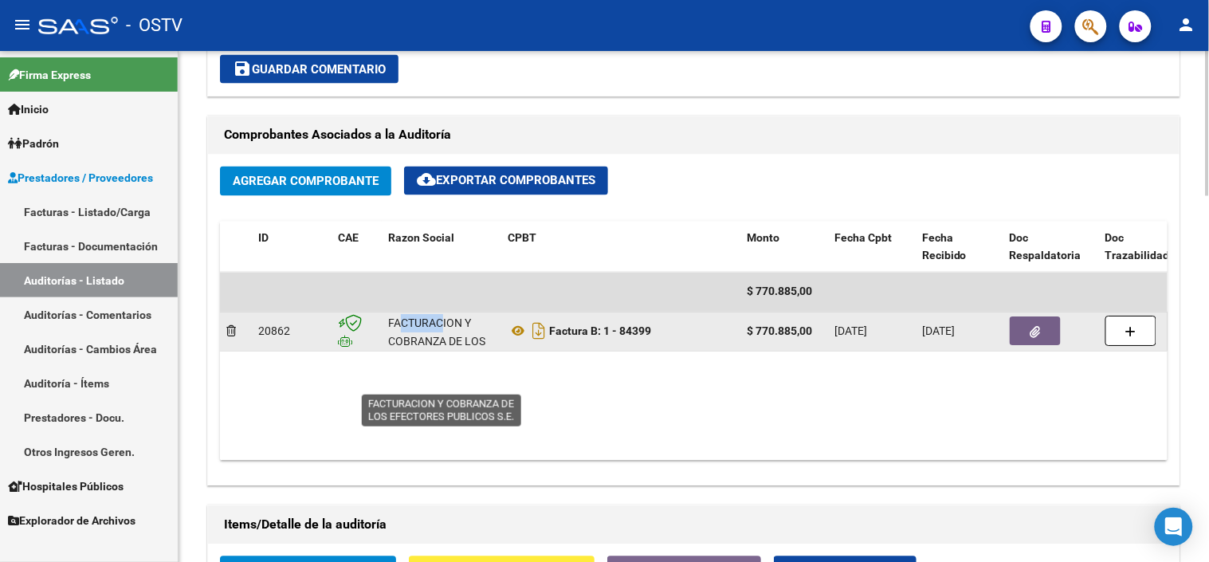
drag, startPoint x: 401, startPoint y: 324, endPoint x: 444, endPoint y: 328, distance: 43.2
click at [444, 328] on div "FACTURACION Y COBRANZA DE LOS EFECTORES PUBLICOS S.E." at bounding box center [441, 351] width 107 height 73
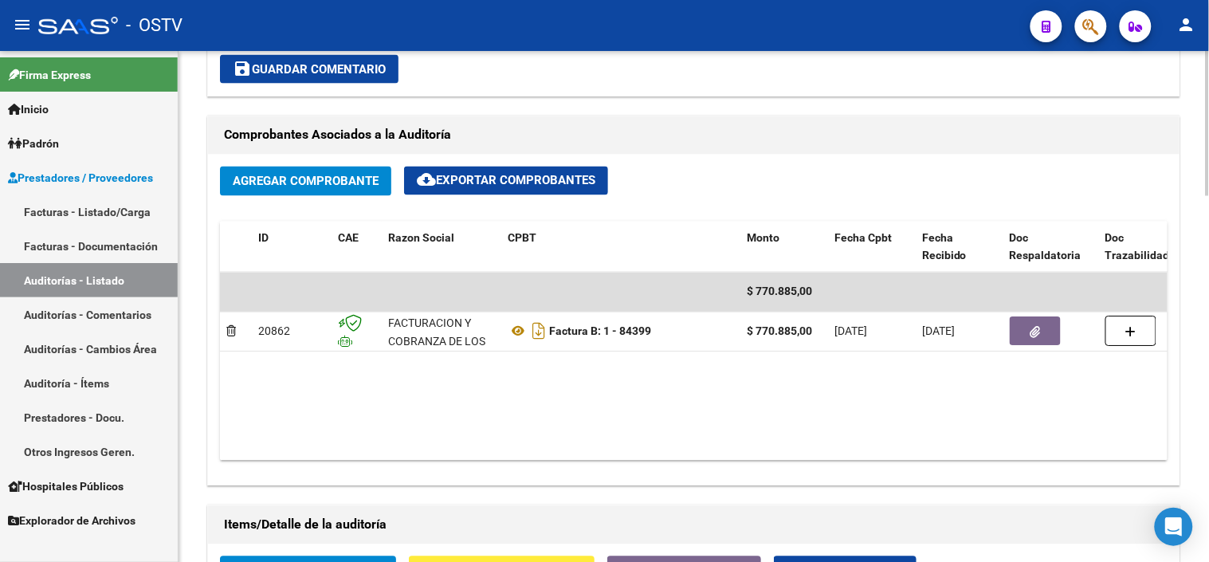
drag, startPoint x: 444, startPoint y: 328, endPoint x: 442, endPoint y: 388, distance: 59.8
click at [442, 388] on datatable-body "$ 770.885,00 20862 FACTURACION Y COBRANZA DE LOS EFECTORES PUBLICOS S.E. Factur…" at bounding box center [693, 366] width 947 height 188
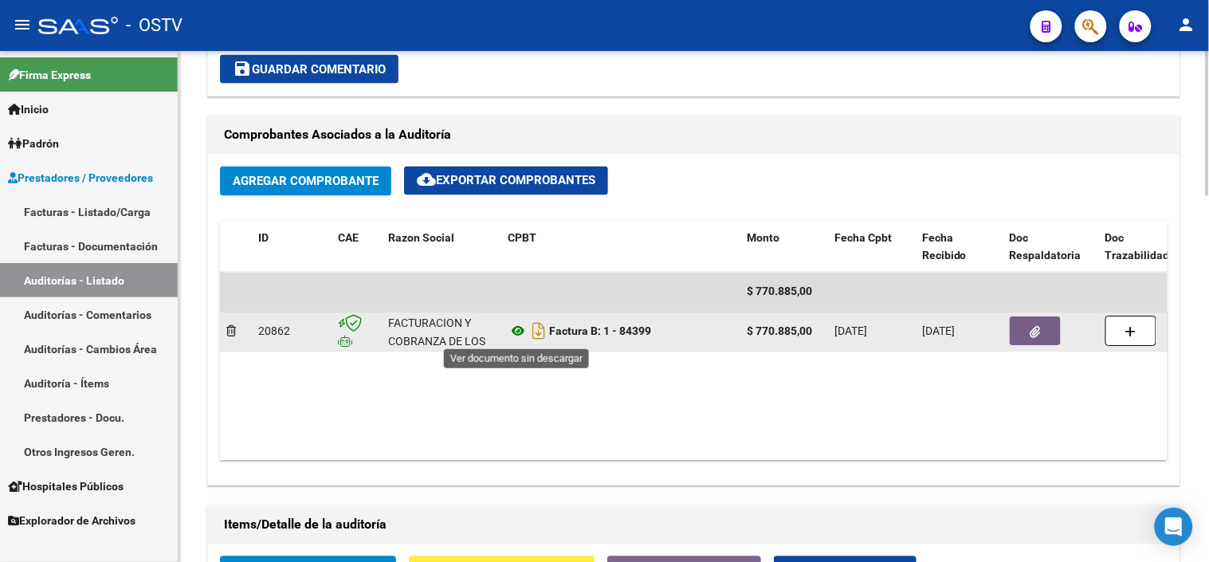
click at [519, 329] on icon at bounding box center [518, 331] width 21 height 19
click at [1025, 331] on button "button" at bounding box center [1034, 331] width 51 height 29
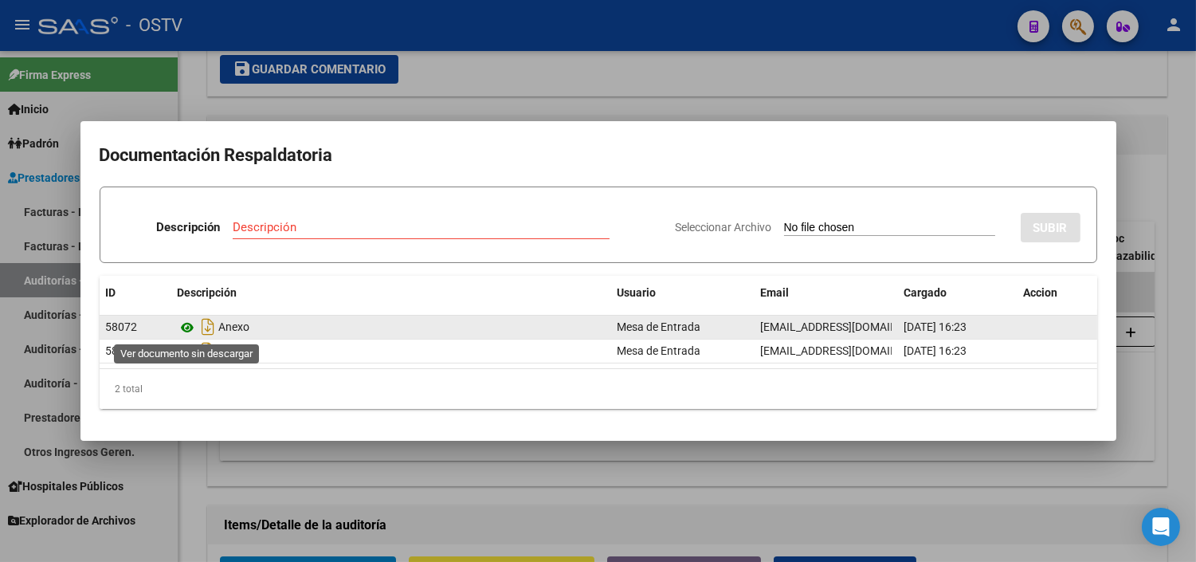
click at [183, 328] on icon at bounding box center [188, 327] width 21 height 19
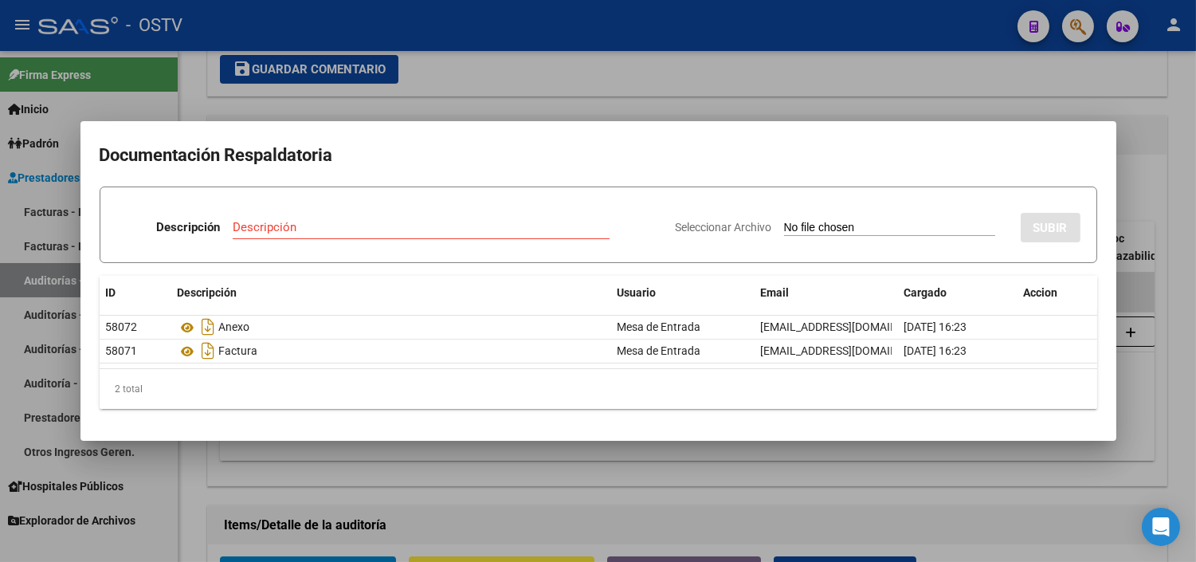
click at [312, 480] on div at bounding box center [598, 281] width 1196 height 562
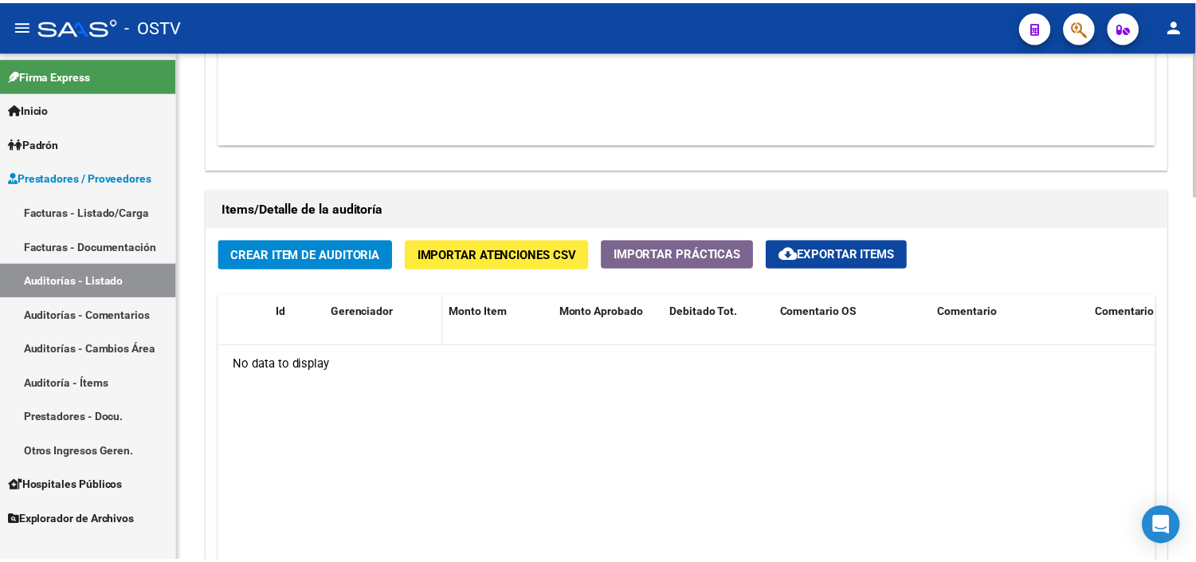
scroll to position [1062, 0]
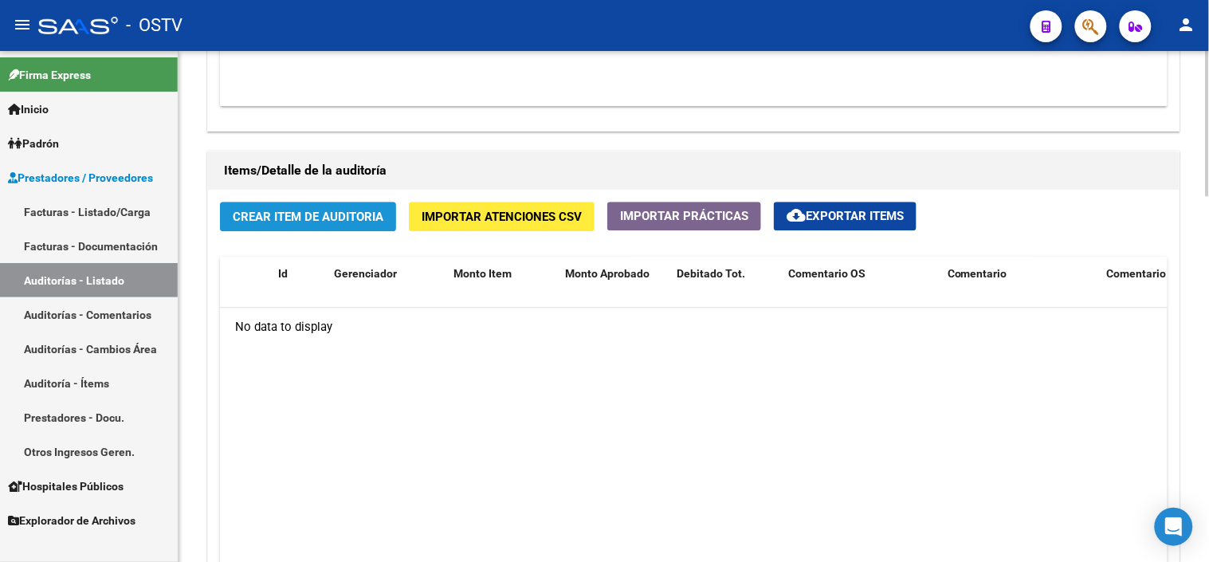
click at [272, 224] on span "Crear Item de Auditoria" at bounding box center [308, 217] width 151 height 14
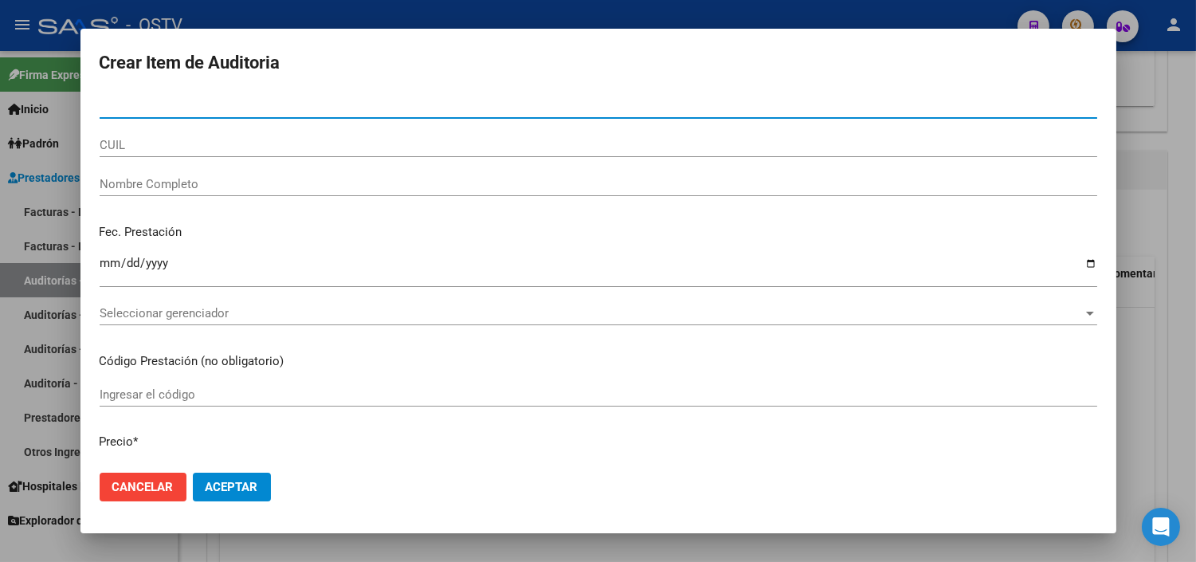
paste input "95444088"
type input "95444088"
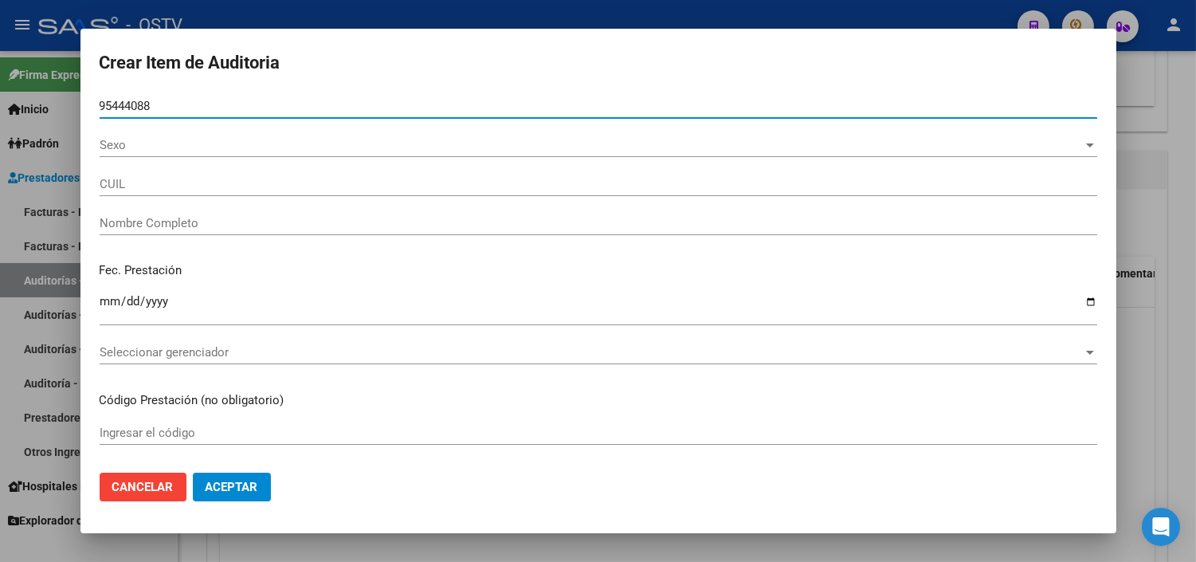
type input "27954440880"
type input "[PERSON_NAME] ODOLINDA SOLEDAD"
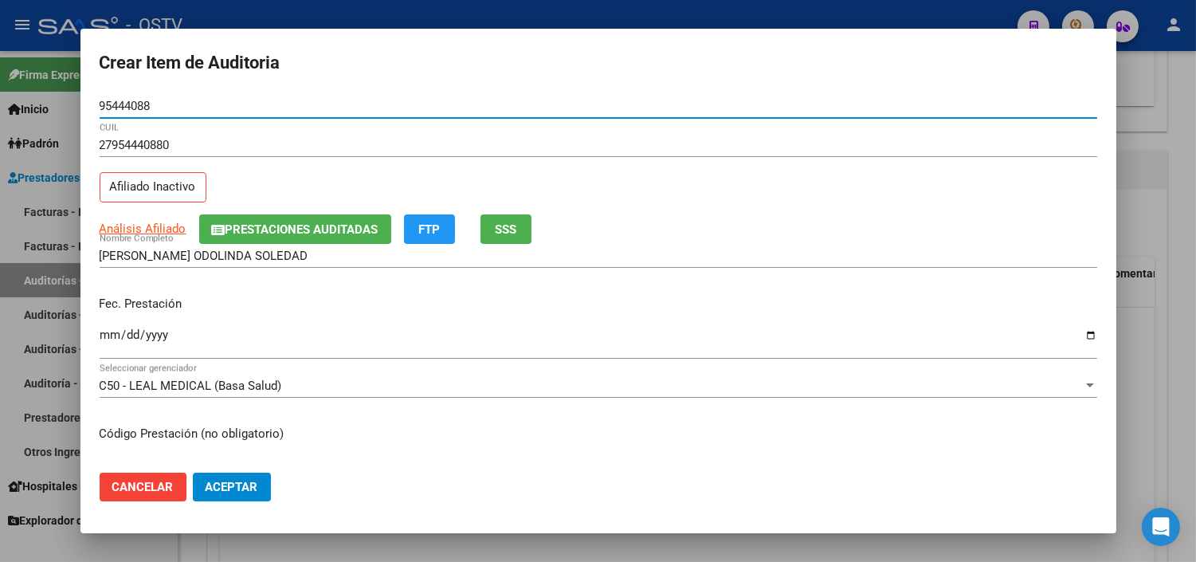
type input "95444088"
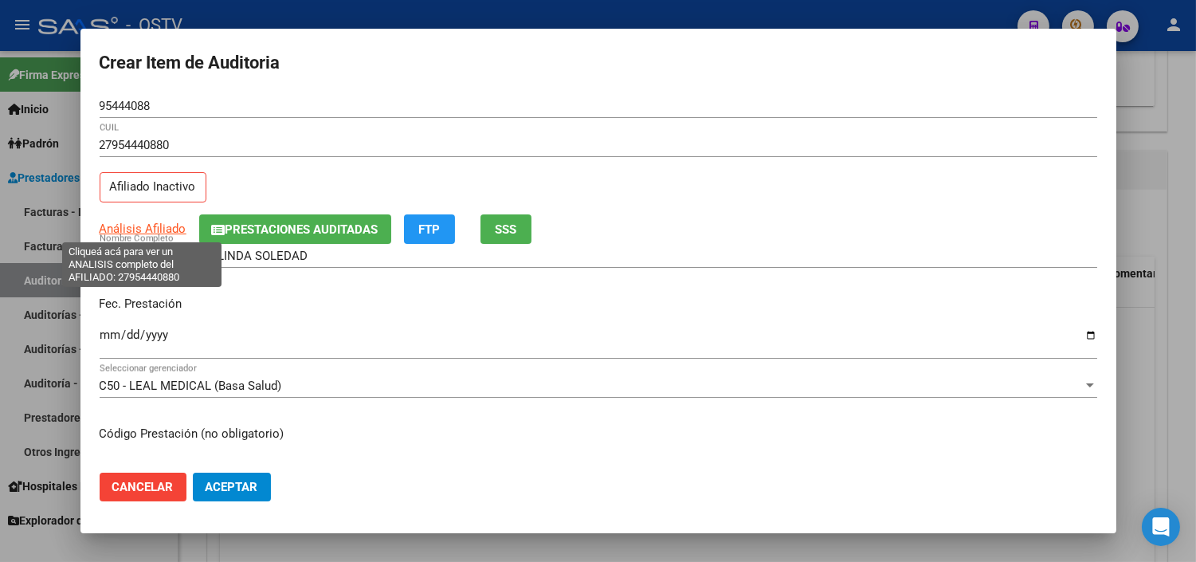
click at [152, 231] on span "Análisis Afiliado" at bounding box center [143, 228] width 87 height 14
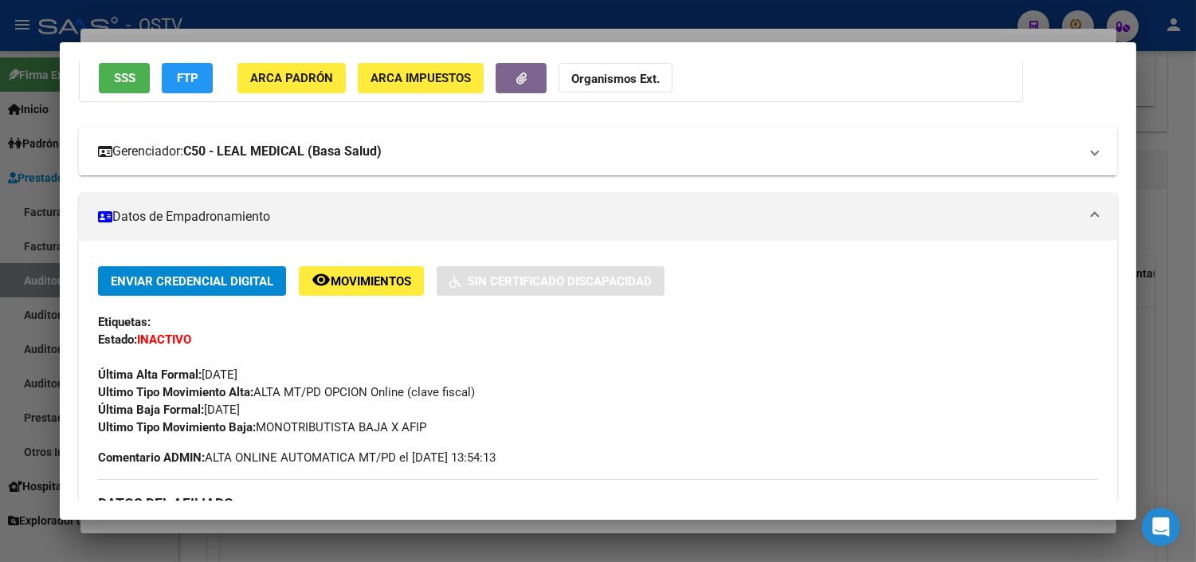
scroll to position [177, 0]
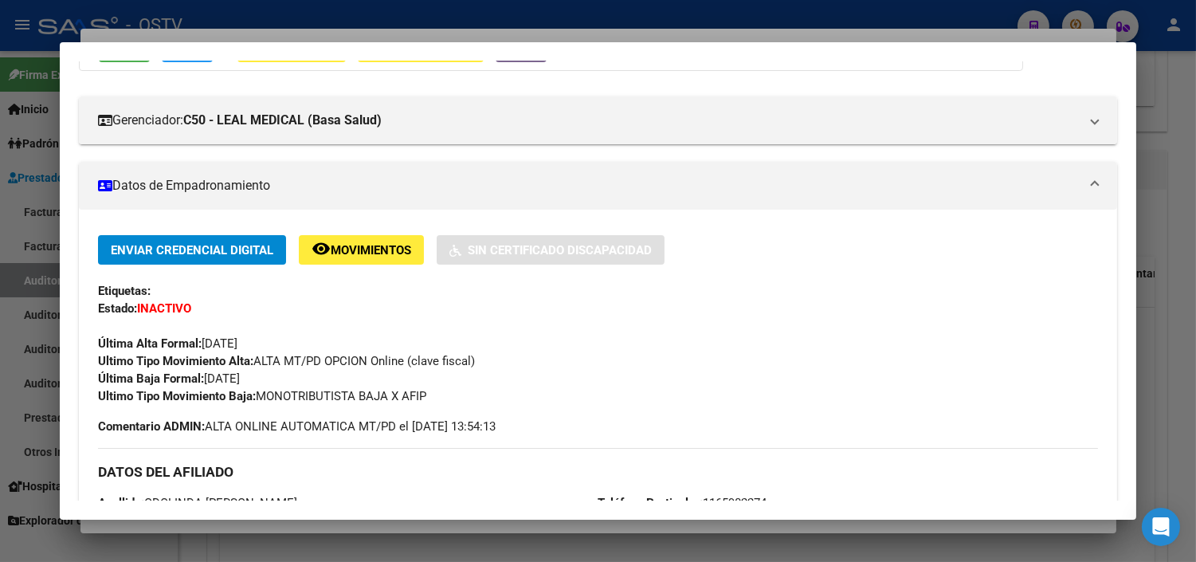
drag, startPoint x: 204, startPoint y: 376, endPoint x: 268, endPoint y: 372, distance: 63.9
click at [268, 372] on div "Enviar Credencial Digital remove_red_eye Movimientos Sin Certificado Discapacid…" at bounding box center [598, 320] width 1000 height 170
drag, startPoint x: 268, startPoint y: 372, endPoint x: 436, endPoint y: 396, distance: 169.8
click at [436, 396] on div "Ultimo Tipo Movimiento Baja: MONOTRIBUTISTA BAJA X AFIP" at bounding box center [598, 396] width 1000 height 18
drag, startPoint x: 436, startPoint y: 396, endPoint x: 355, endPoint y: 391, distance: 81.4
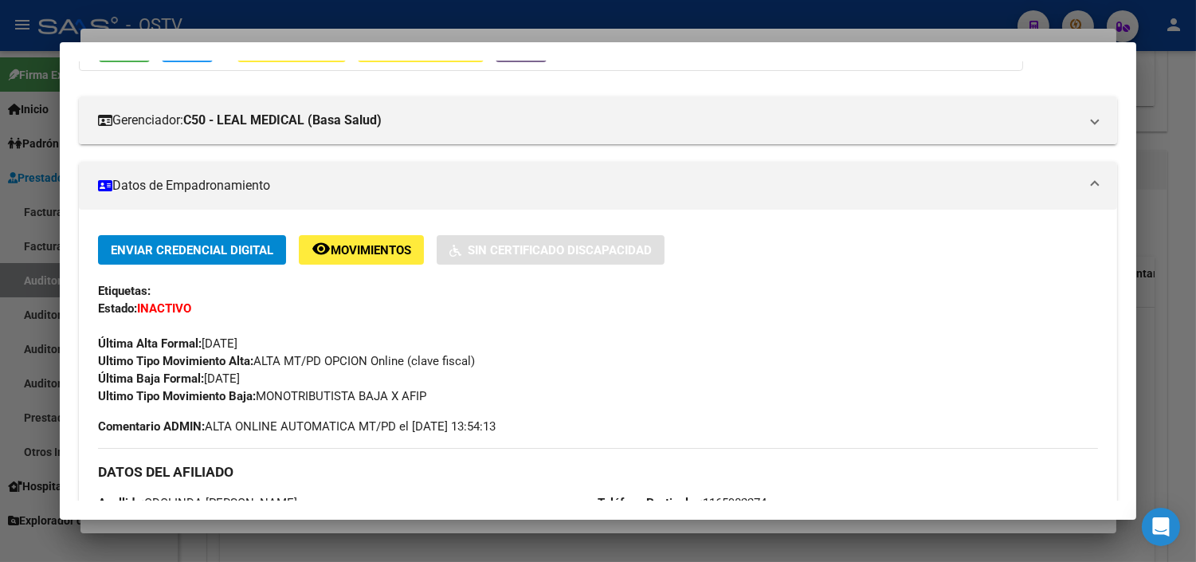
click at [355, 391] on span "Ultimo Tipo Movimiento Baja: MONOTRIBUTISTA BAJA X AFIP" at bounding box center [262, 396] width 328 height 14
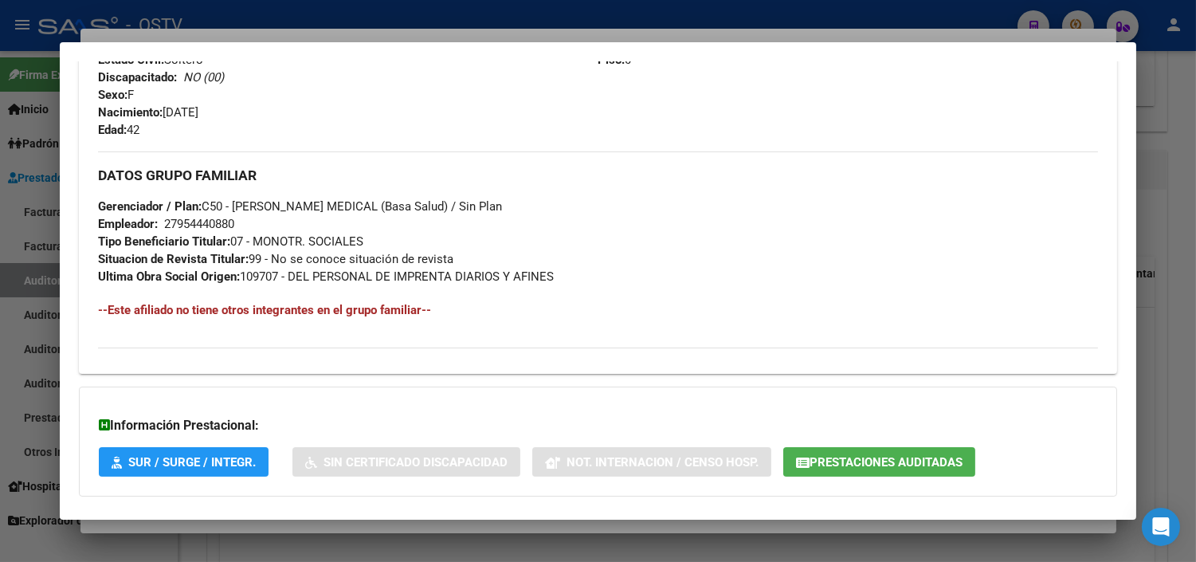
scroll to position [790, 0]
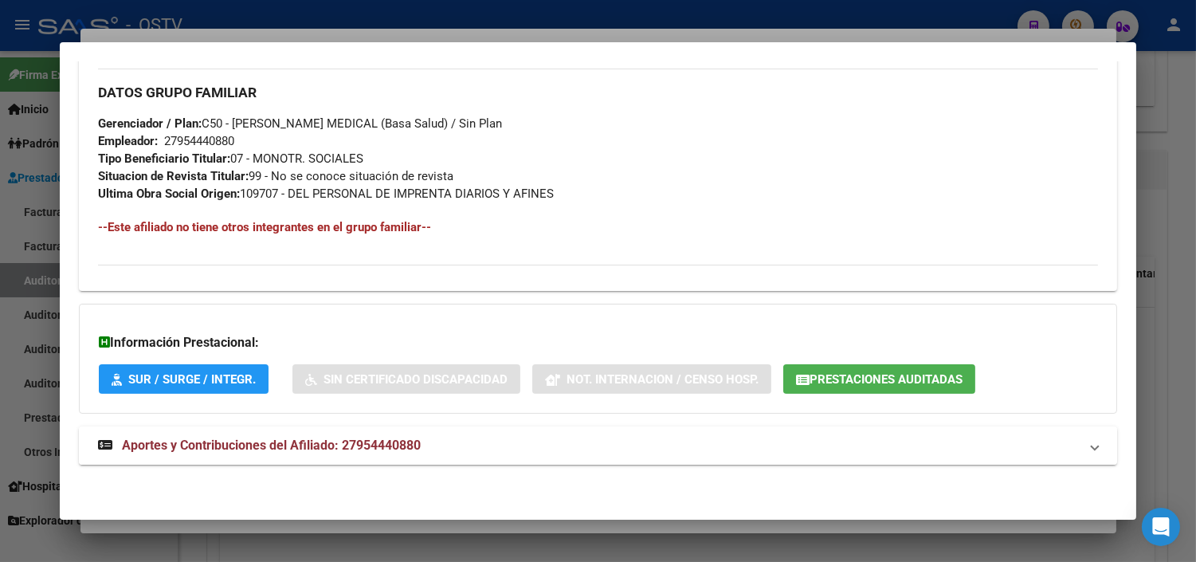
click at [268, 441] on span "Aportes y Contribuciones del Afiliado: 27954440880" at bounding box center [271, 444] width 299 height 15
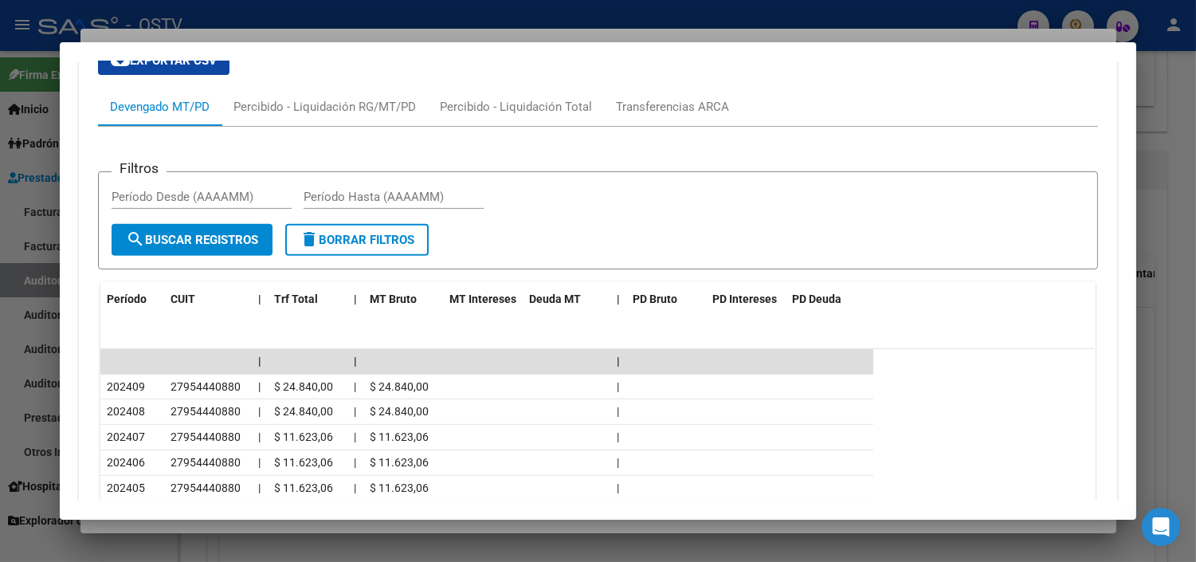
scroll to position [1327, 0]
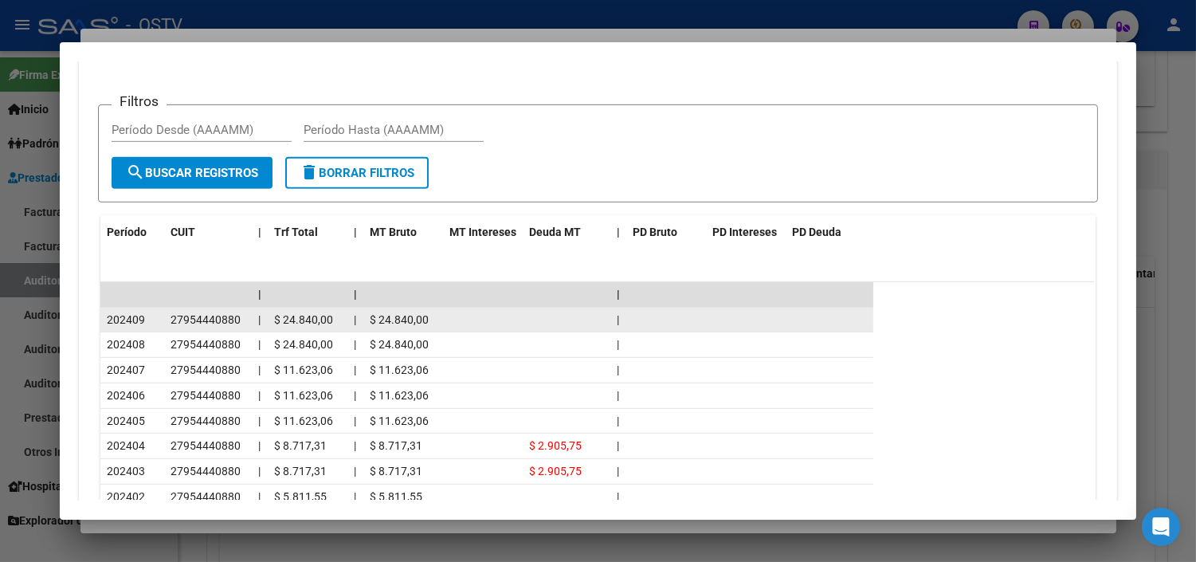
drag, startPoint x: 127, startPoint y: 320, endPoint x: 140, endPoint y: 323, distance: 13.0
click at [140, 323] on div "202409" at bounding box center [132, 320] width 51 height 18
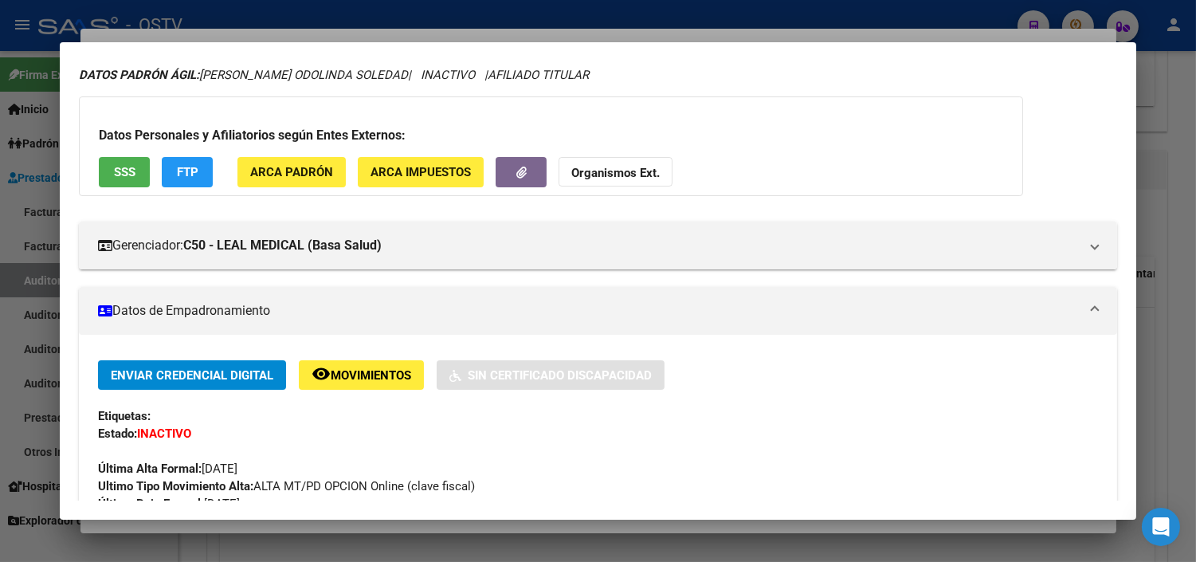
scroll to position [0, 0]
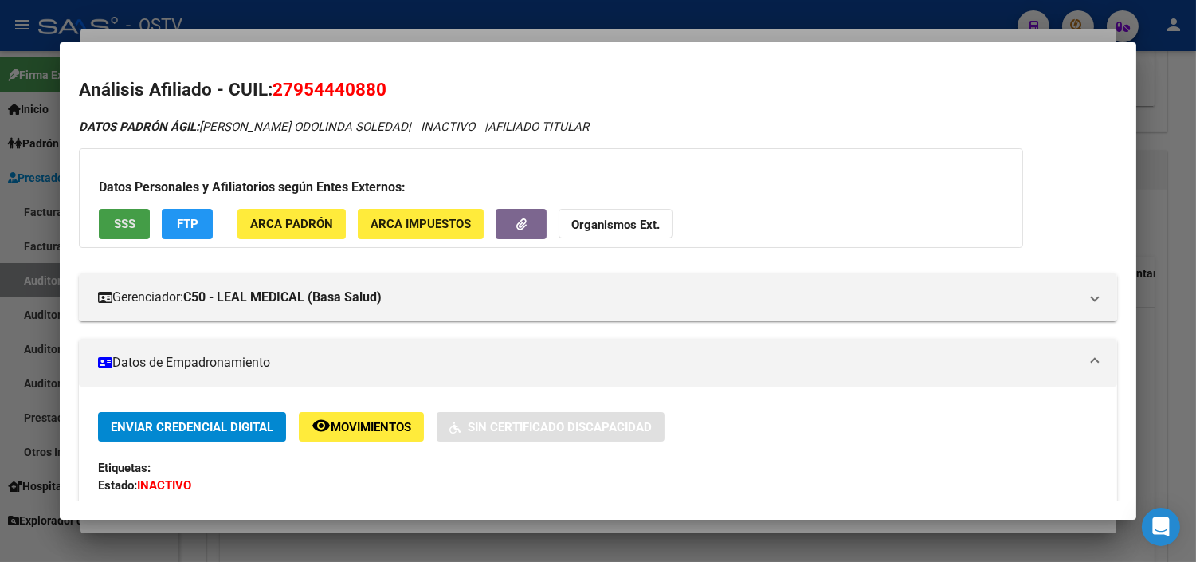
click at [126, 228] on span "SSS" at bounding box center [125, 225] width 22 height 14
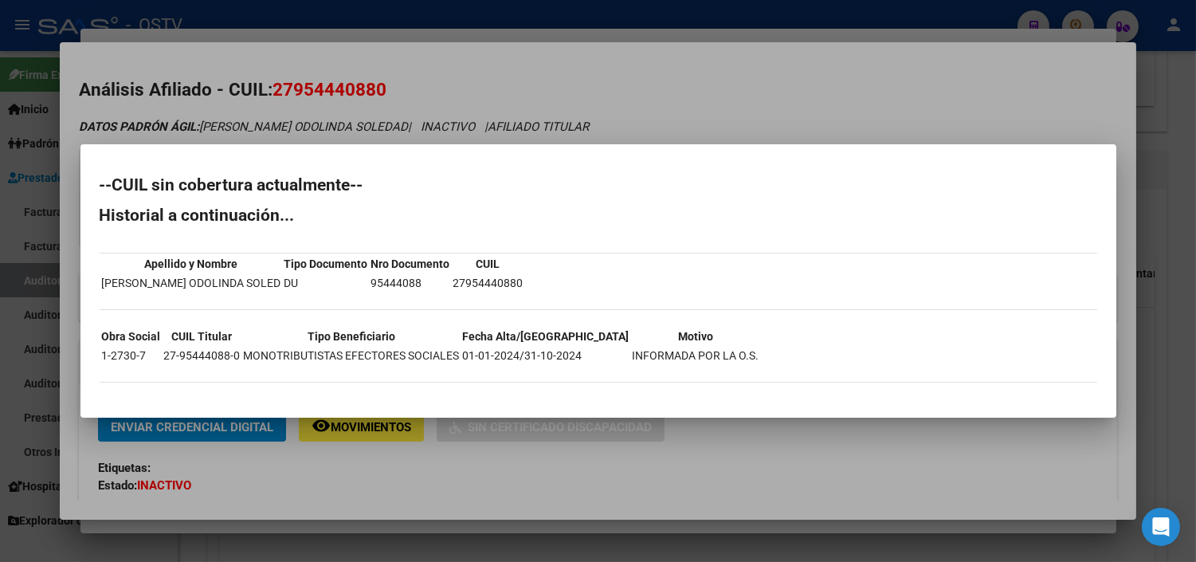
click at [572, 440] on div at bounding box center [598, 281] width 1196 height 562
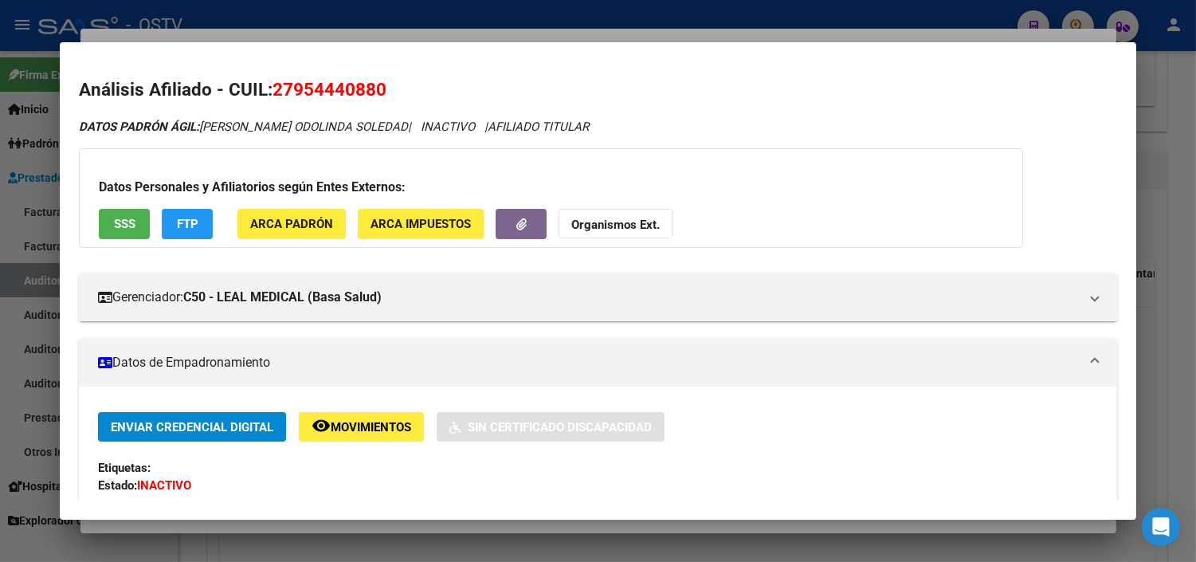
drag, startPoint x: 290, startPoint y: 88, endPoint x: 368, endPoint y: 86, distance: 78.1
click at [368, 86] on span "27954440880" at bounding box center [329, 89] width 114 height 21
copy span "95444088"
click at [257, 532] on div at bounding box center [598, 281] width 1196 height 562
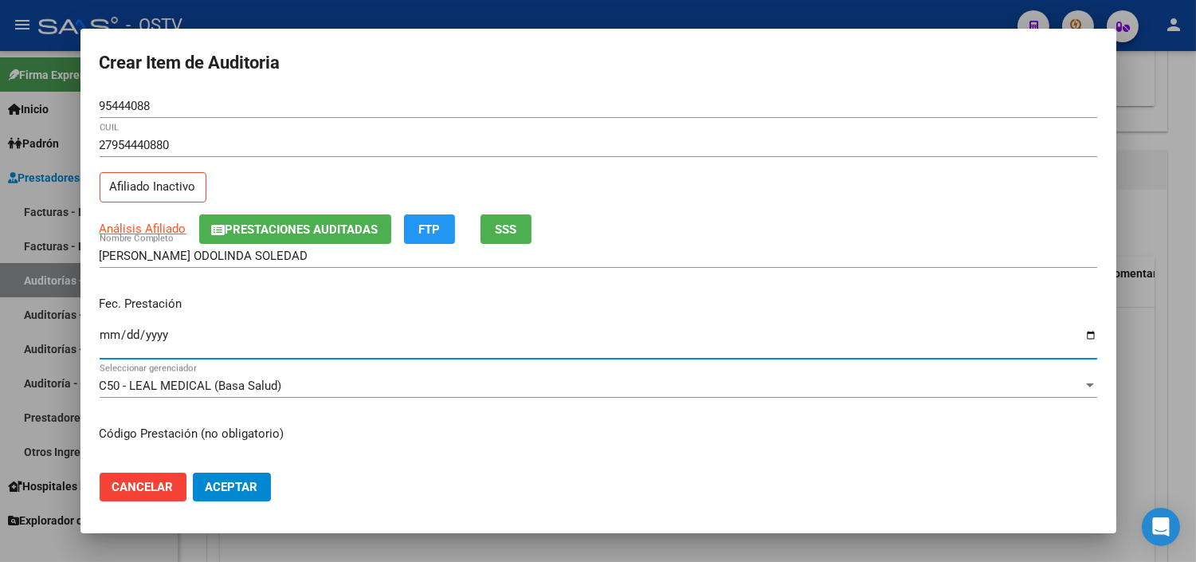
click at [110, 336] on input "Ingresar la fecha" at bounding box center [598, 340] width 997 height 25
type input "[DATE]"
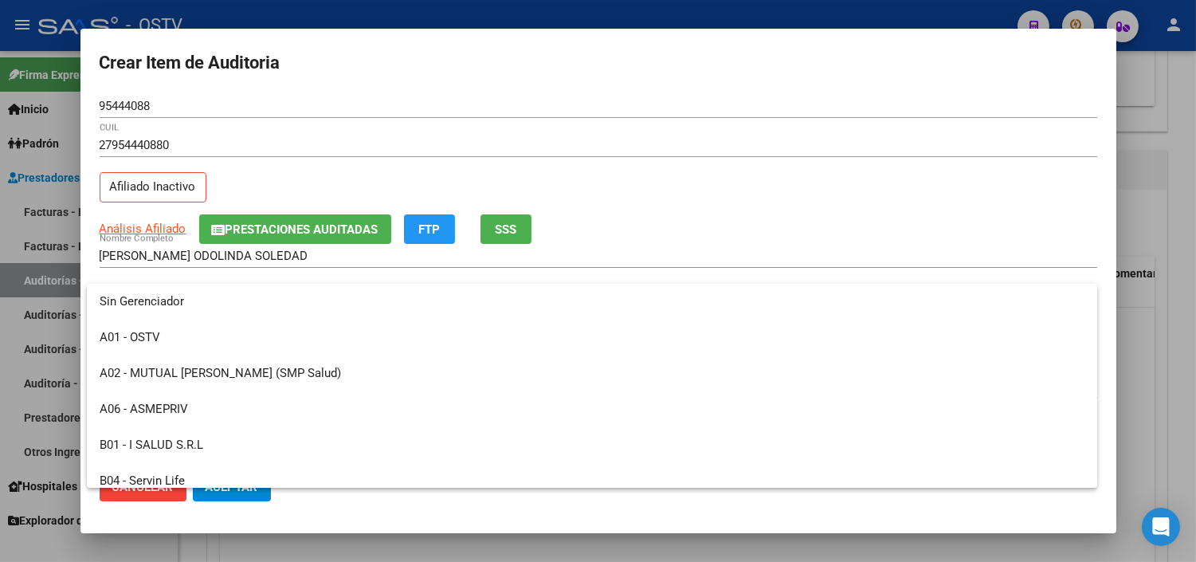
scroll to position [633, 0]
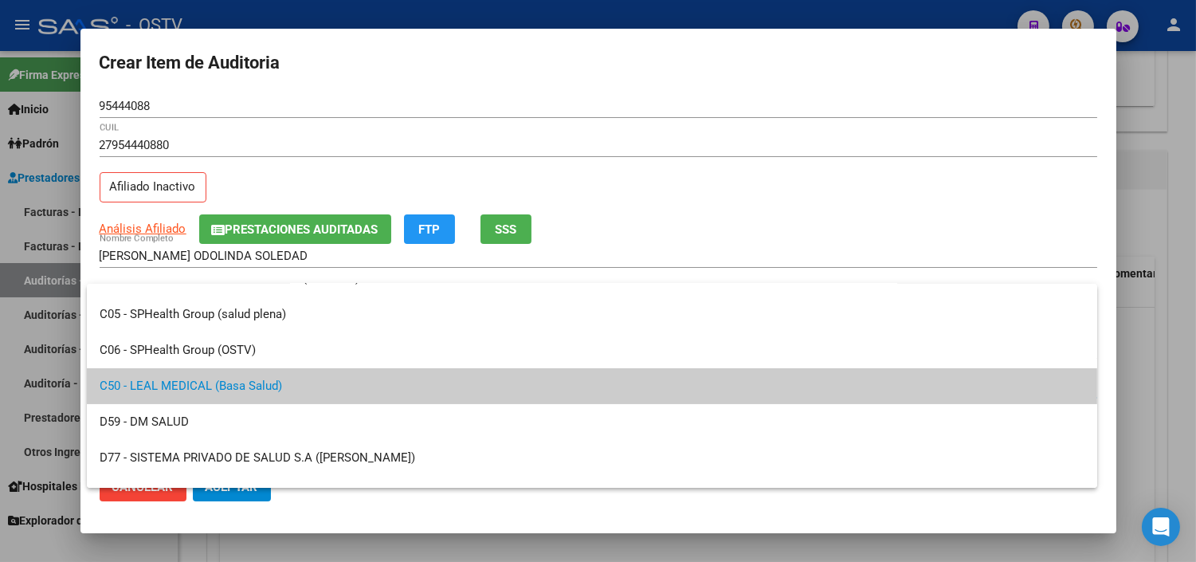
click at [459, 522] on div at bounding box center [598, 281] width 1196 height 562
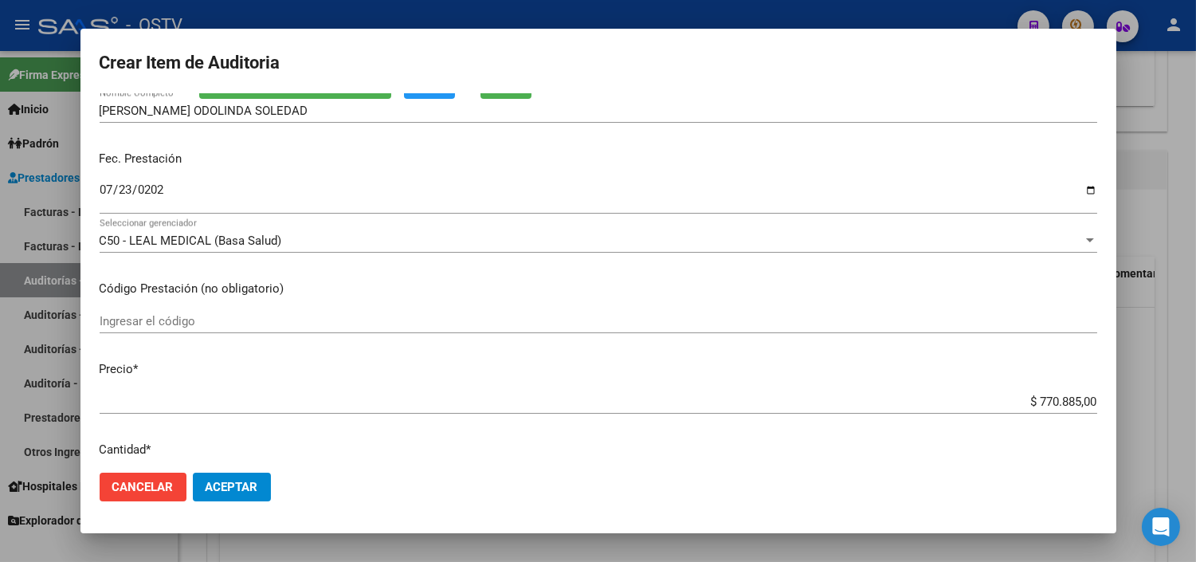
scroll to position [177, 0]
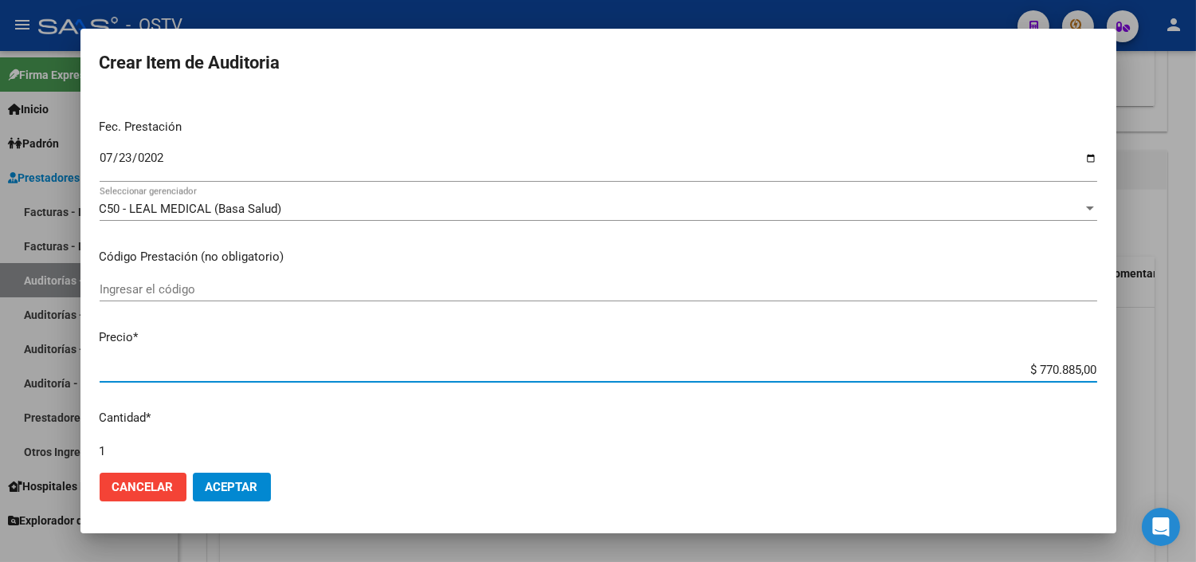
drag, startPoint x: 1009, startPoint y: 368, endPoint x: 1081, endPoint y: 368, distance: 71.7
click at [1081, 368] on input "$ 770.885,00" at bounding box center [598, 370] width 997 height 14
paste input "89261"
type input "$ 89.261,00"
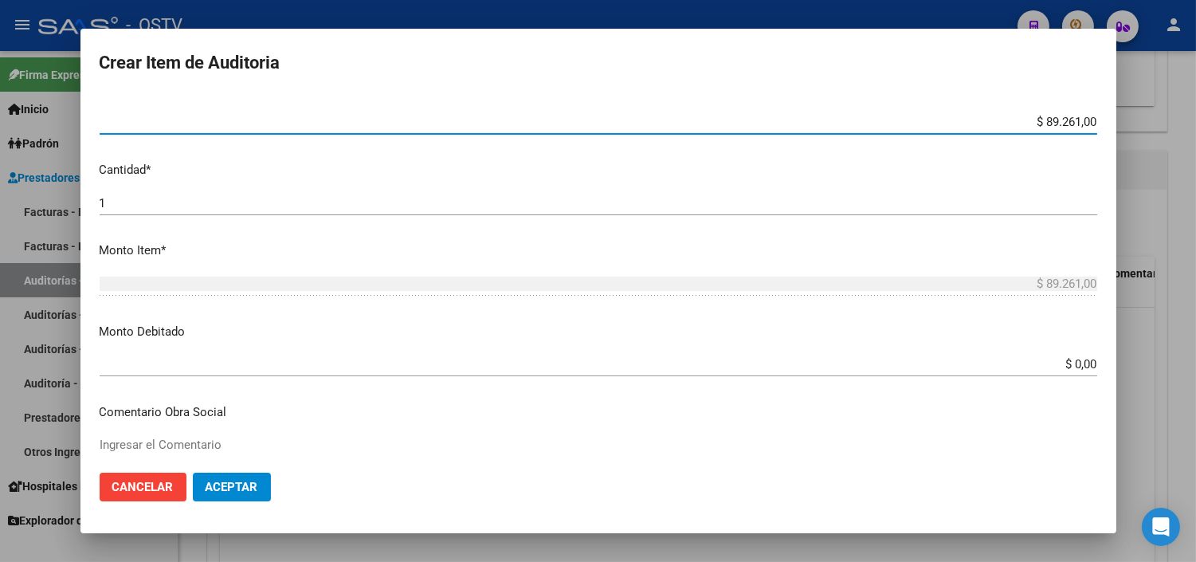
scroll to position [442, 0]
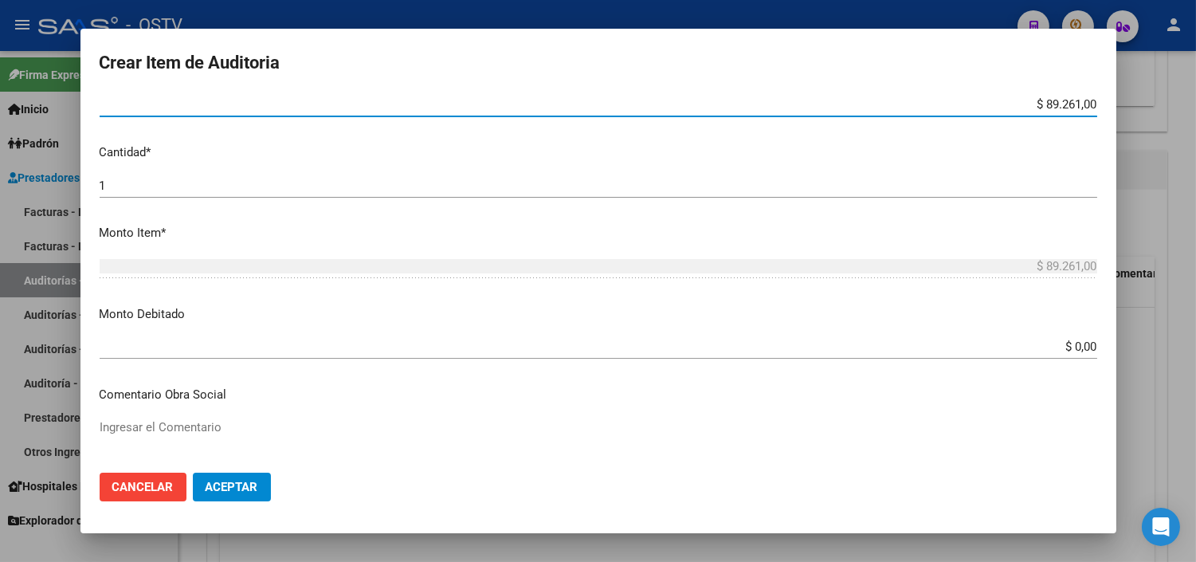
type input "$ 89.261,00"
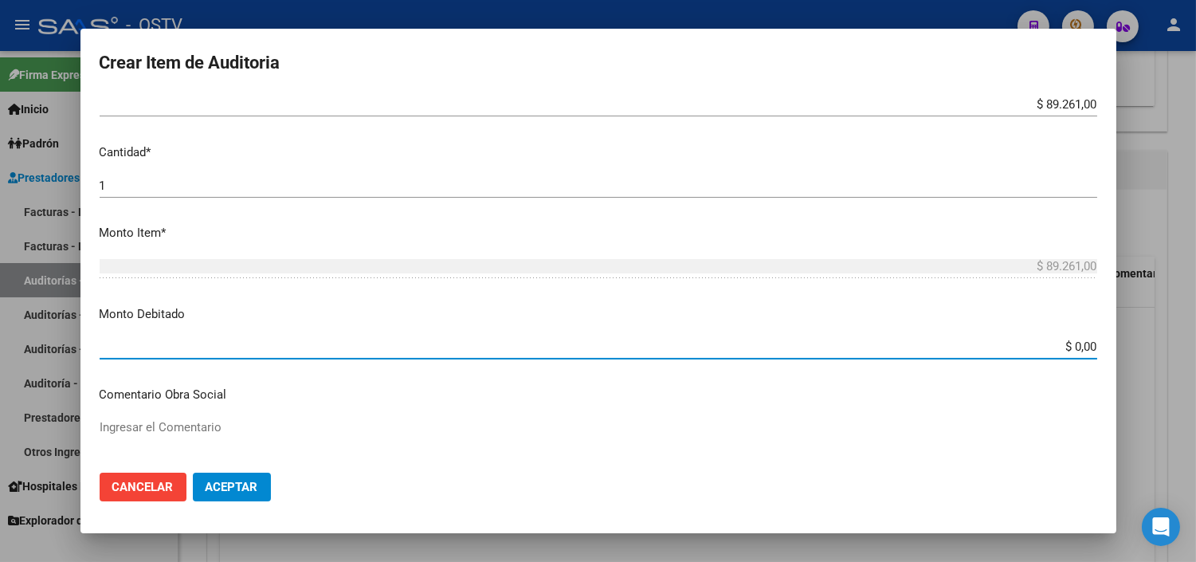
drag, startPoint x: 1044, startPoint y: 346, endPoint x: 1104, endPoint y: 347, distance: 59.8
click at [1104, 347] on mat-dialog-content "95444088 Nro Documento 27954440880 CUIL Afiliado Inactivo Análisis Afiliado Pre…" at bounding box center [598, 276] width 1036 height 365
paste input "89261"
type input "$ 89.261,00"
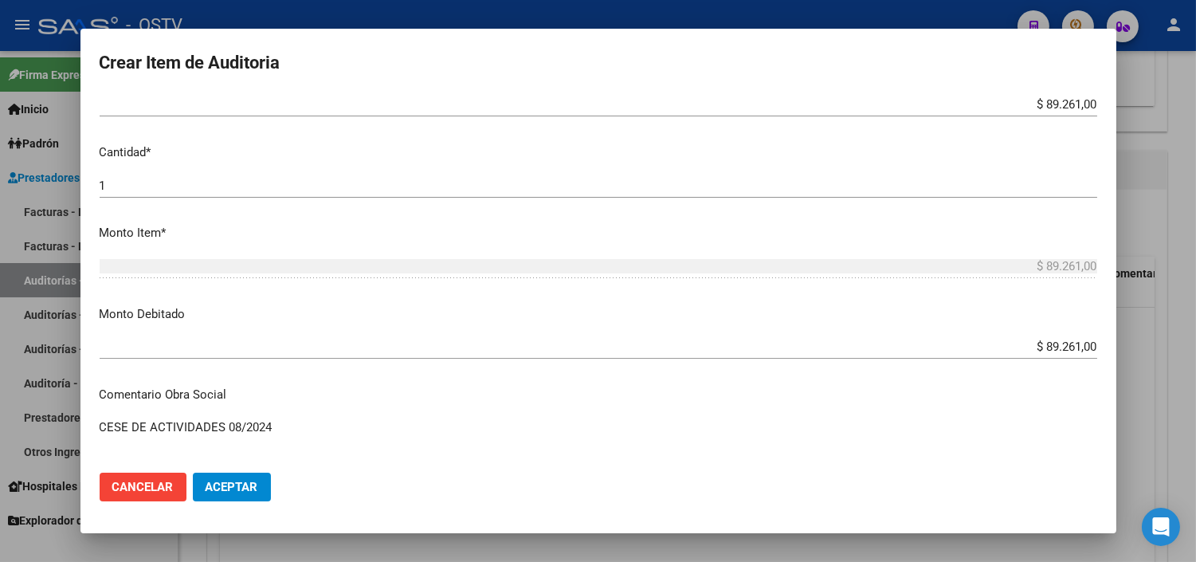
type textarea "CESE DE ACTIVIDADES 08/2024"
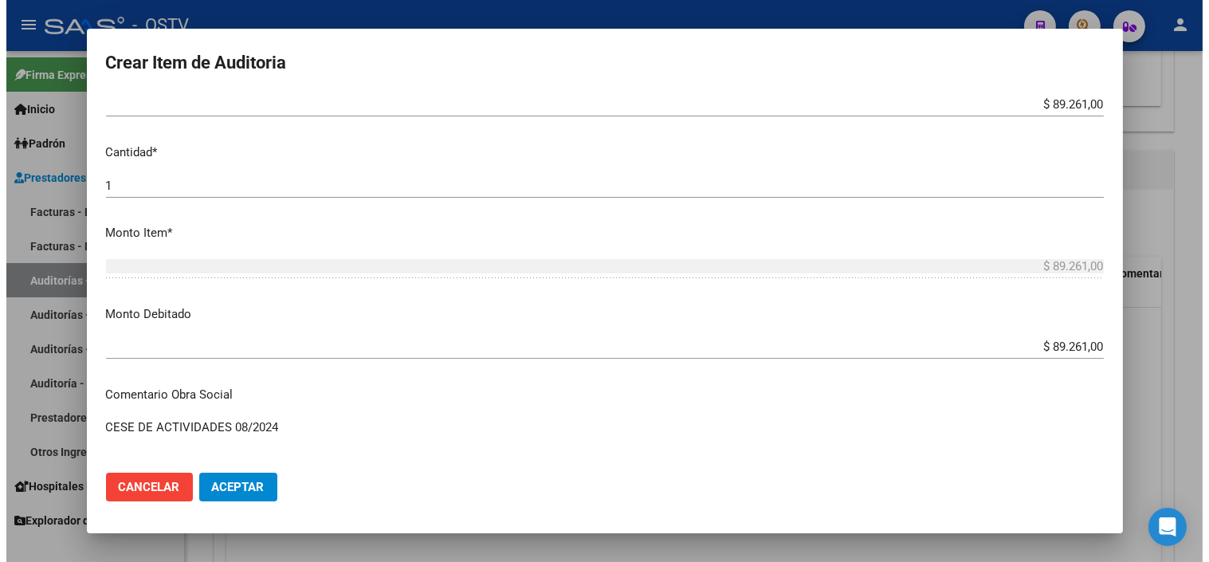
scroll to position [730, 0]
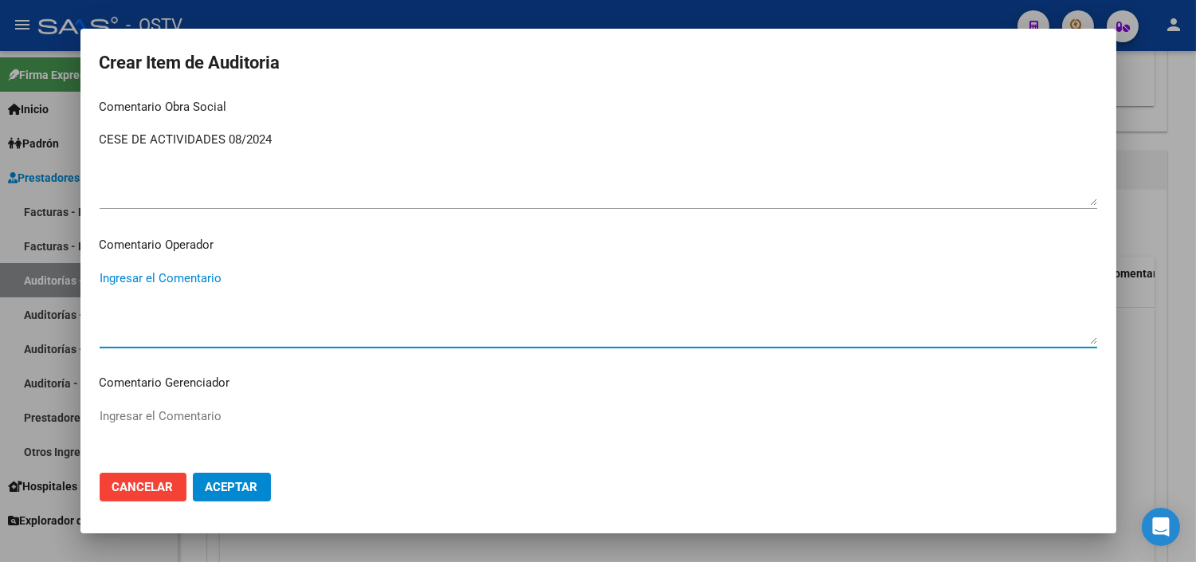
click at [244, 500] on button "Aceptar" at bounding box center [232, 486] width 78 height 29
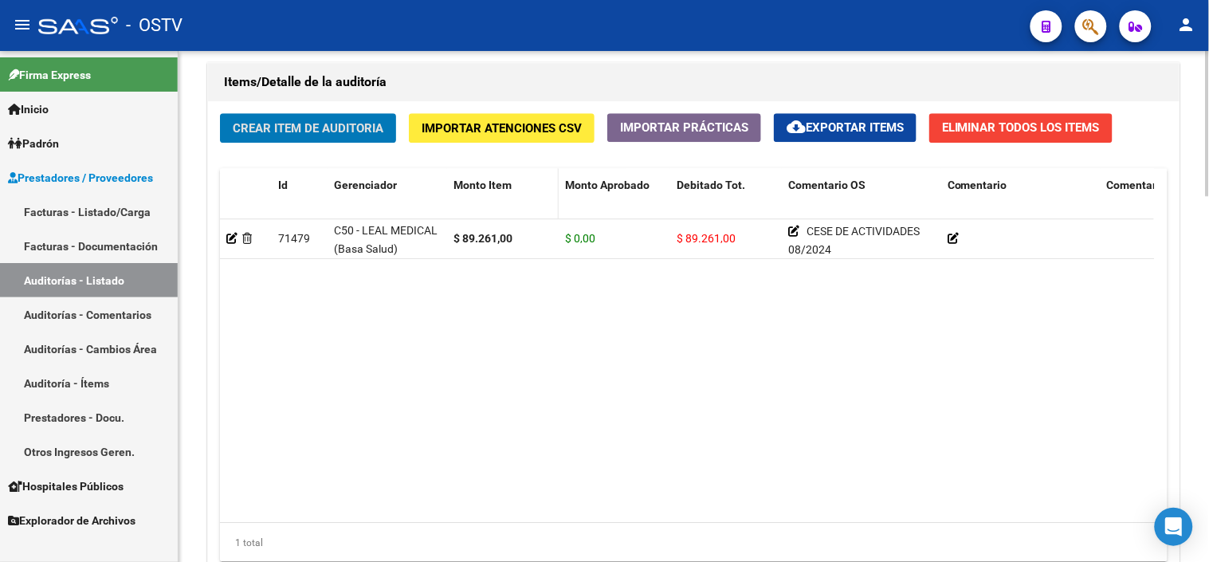
scroll to position [1063, 0]
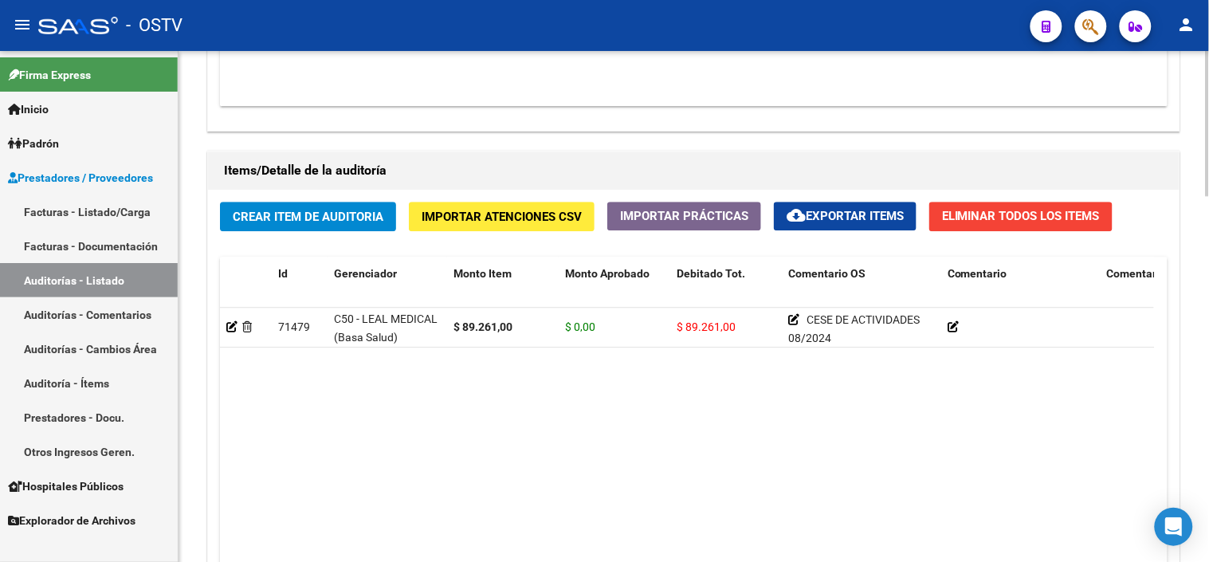
drag, startPoint x: 500, startPoint y: 363, endPoint x: 612, endPoint y: 458, distance: 146.4
click at [612, 458] on datatable-body "71479 C50 - [PERSON_NAME] MEDICAL (Basa Salud) $ 89.261,00 $ 0,00 $ 89.261,00 C…" at bounding box center [687, 459] width 934 height 303
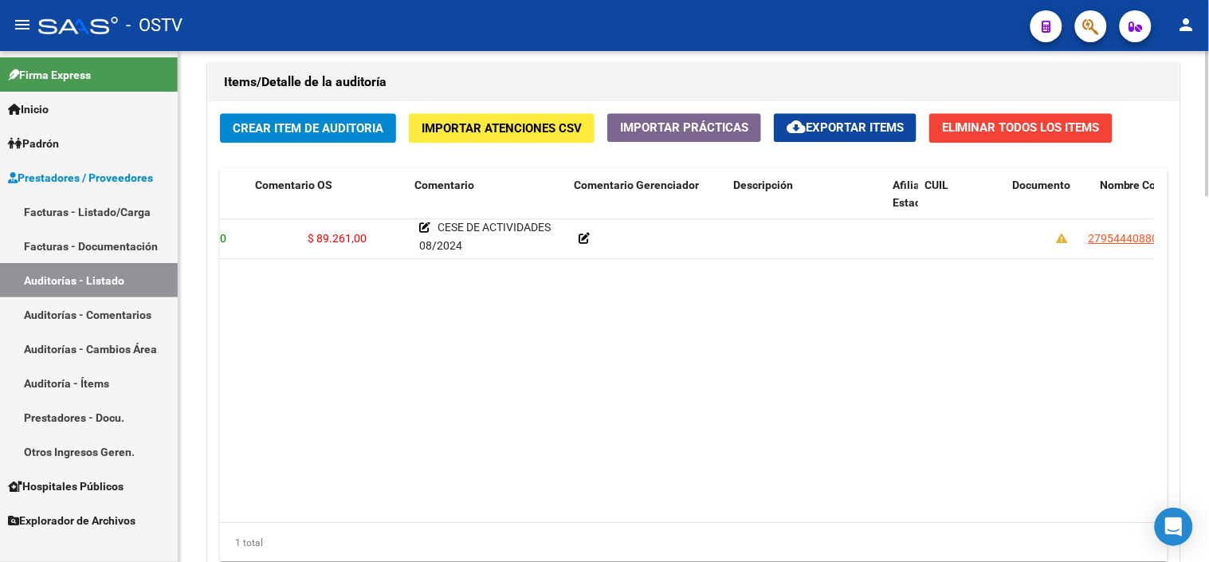
scroll to position [0, 0]
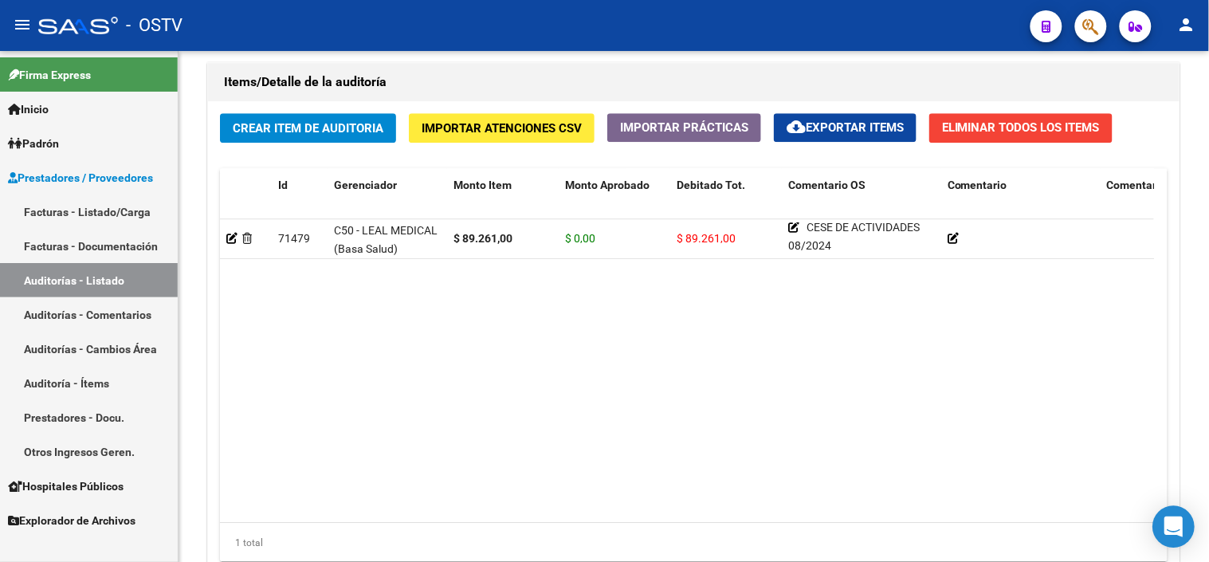
click at [1186, 528] on div "Open Intercom Messenger" at bounding box center [1174, 527] width 42 height 42
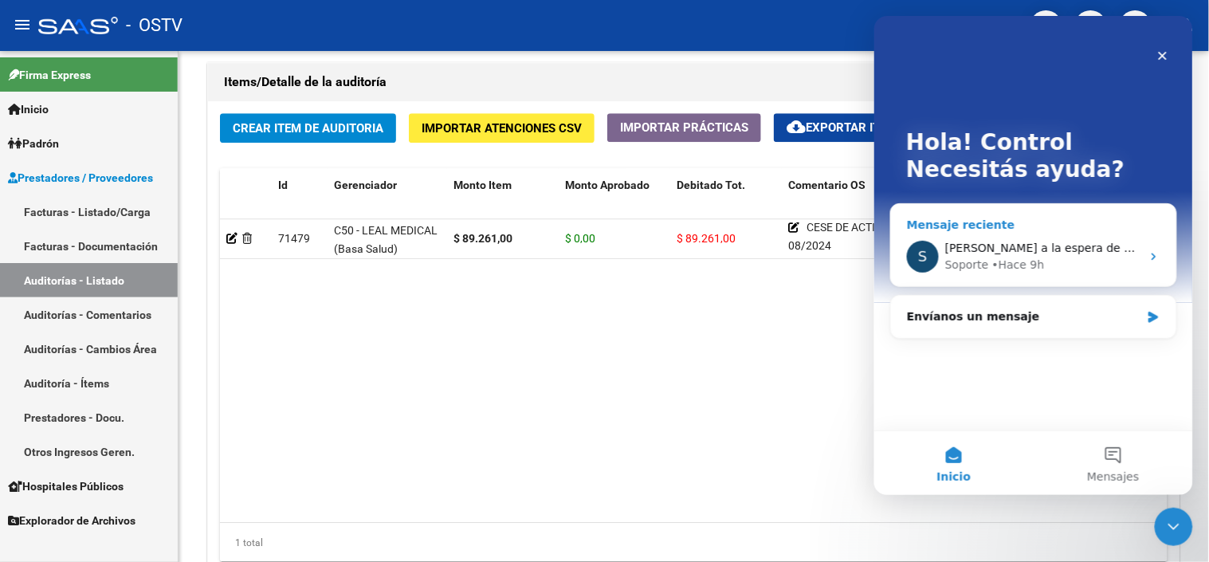
click at [1102, 253] on span "[PERSON_NAME] a la espera de sus comentarios" at bounding box center [1079, 247] width 271 height 13
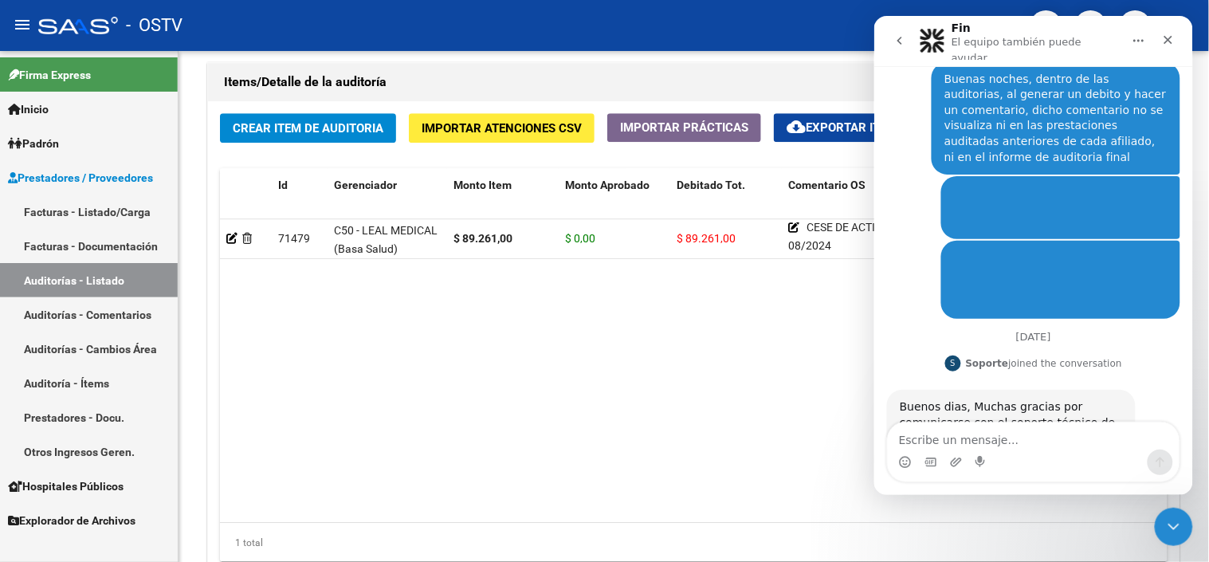
scroll to position [239, 0]
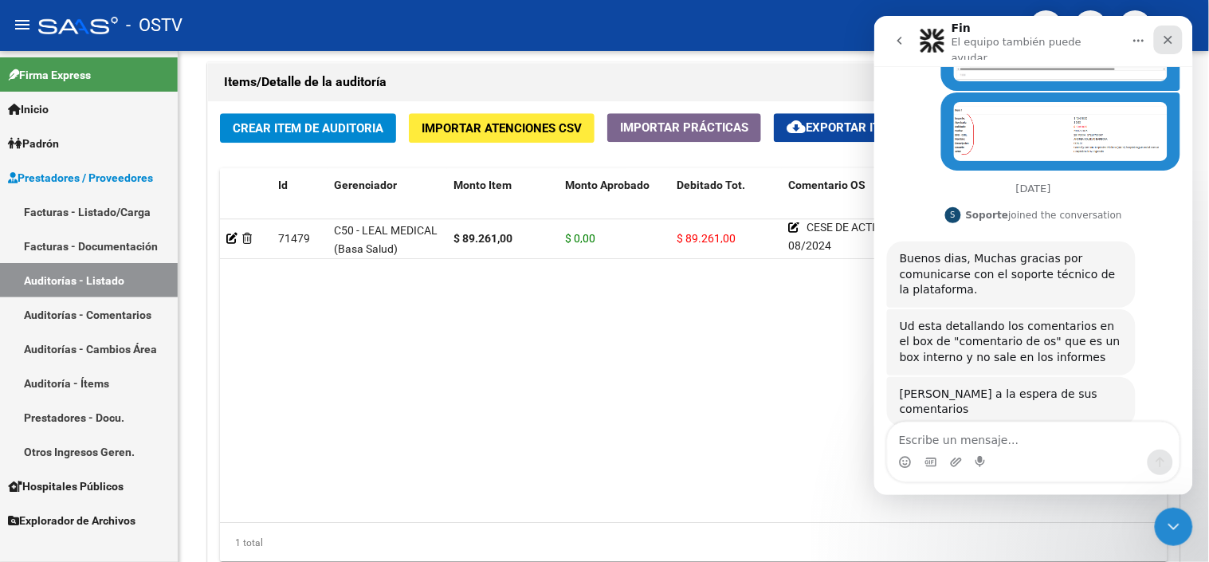
click at [1163, 37] on icon "Cerrar" at bounding box center [1167, 39] width 13 height 13
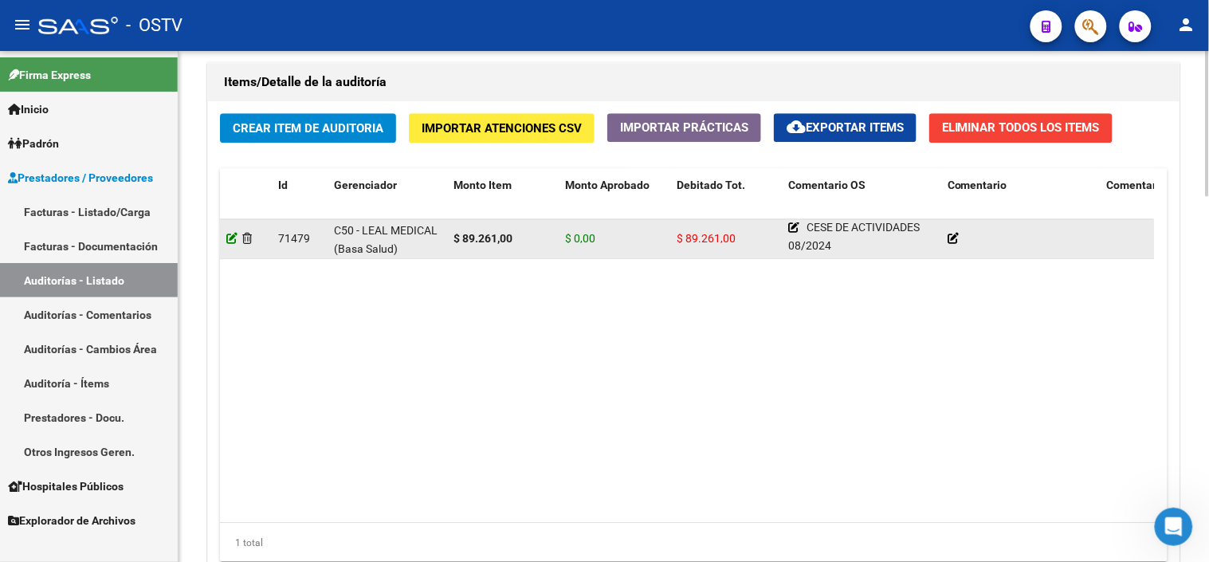
click at [233, 240] on icon at bounding box center [231, 238] width 11 height 11
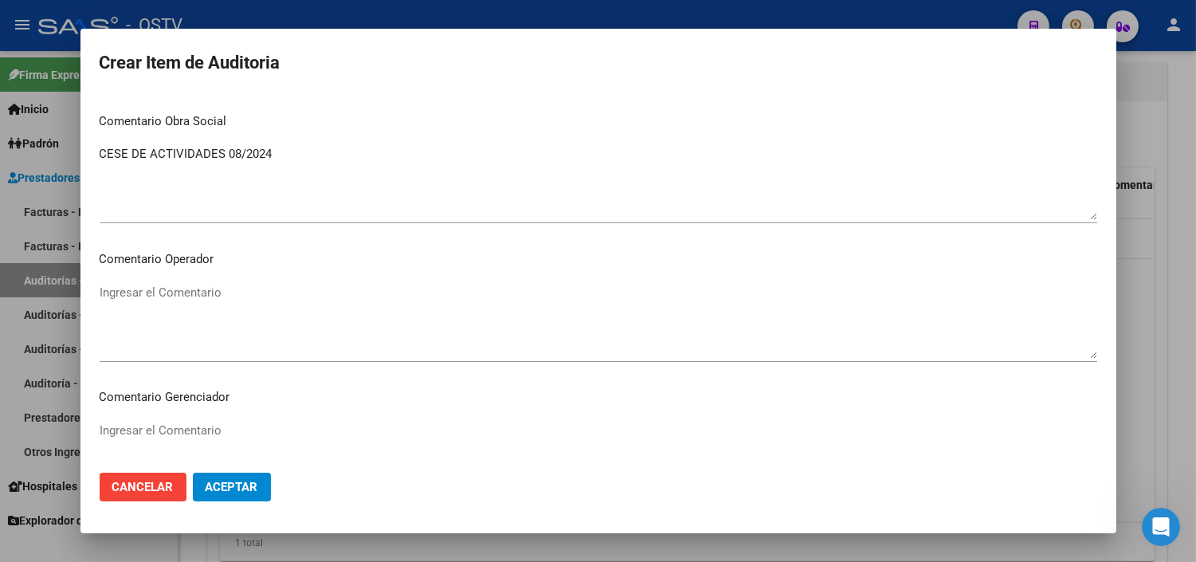
scroll to position [598, 0]
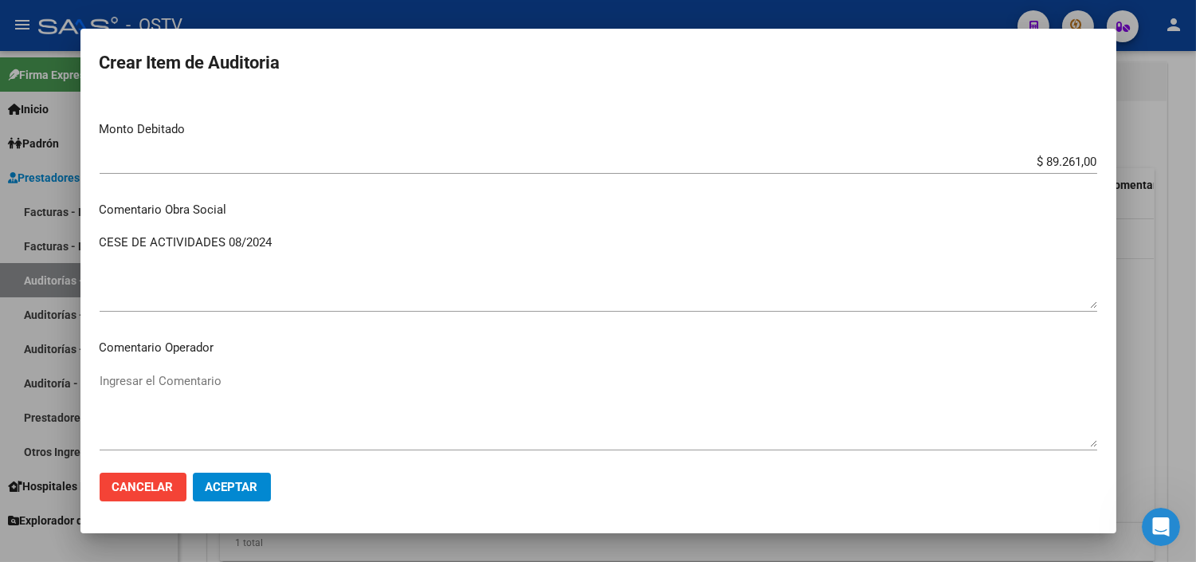
click at [223, 244] on textarea "CESE DE ACTIVIDADES 08/2024" at bounding box center [598, 270] width 997 height 75
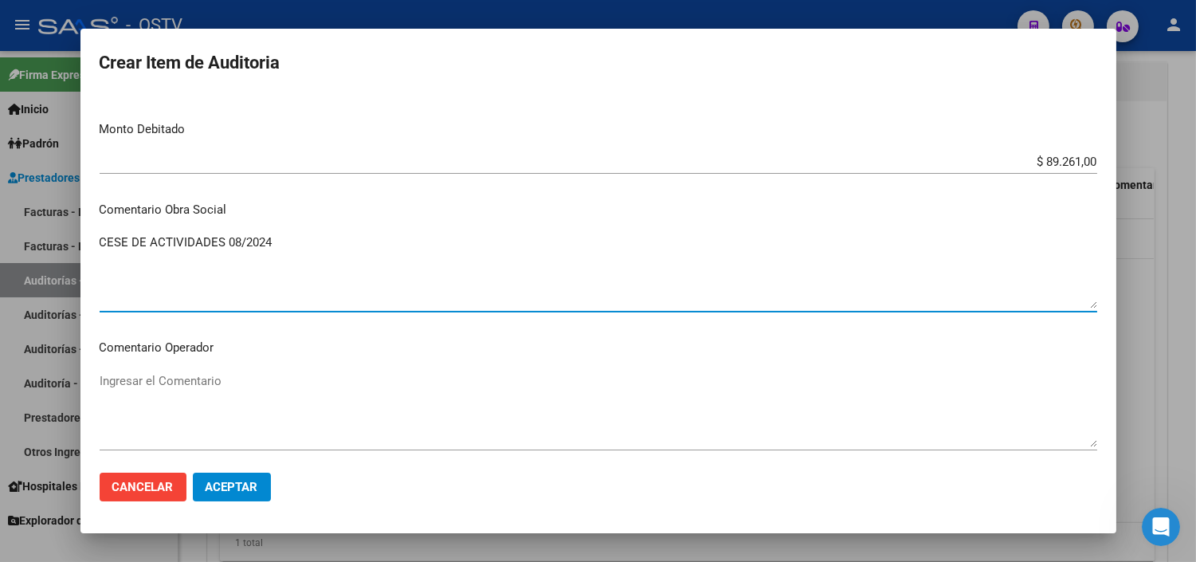
click at [223, 244] on textarea "CESE DE ACTIVIDADES 08/2024" at bounding box center [598, 270] width 997 height 75
click at [194, 382] on textarea "Ingresar el Comentario" at bounding box center [598, 409] width 997 height 75
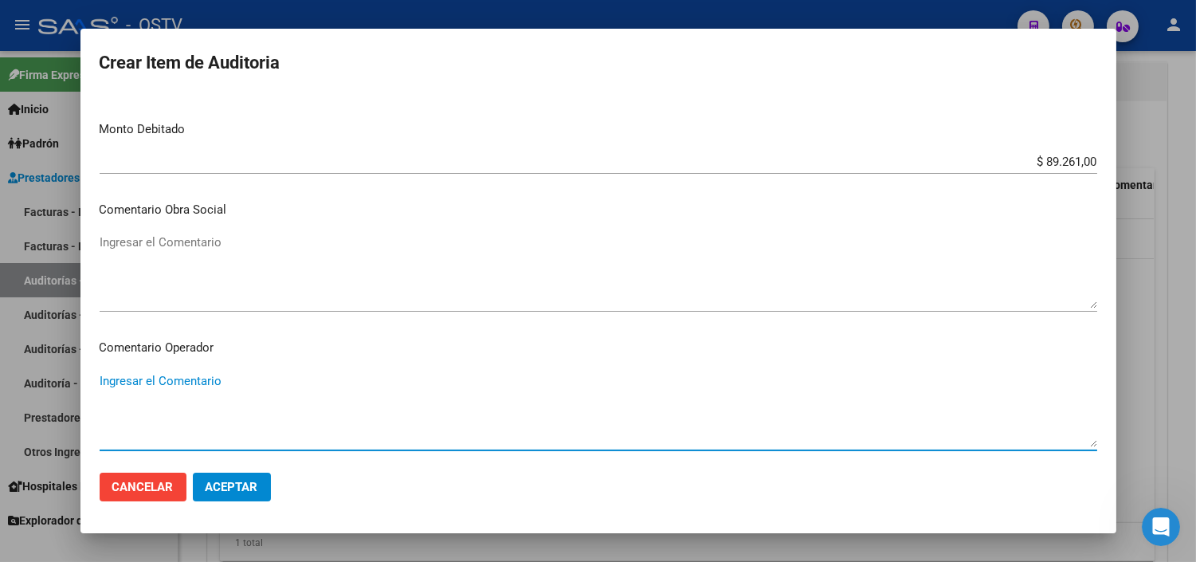
paste textarea "CESE DE ACTIVIDADES 08/2024"
type textarea "CESE DE ACTIVIDADES 08/2024"
click at [249, 480] on span "Aceptar" at bounding box center [232, 487] width 53 height 14
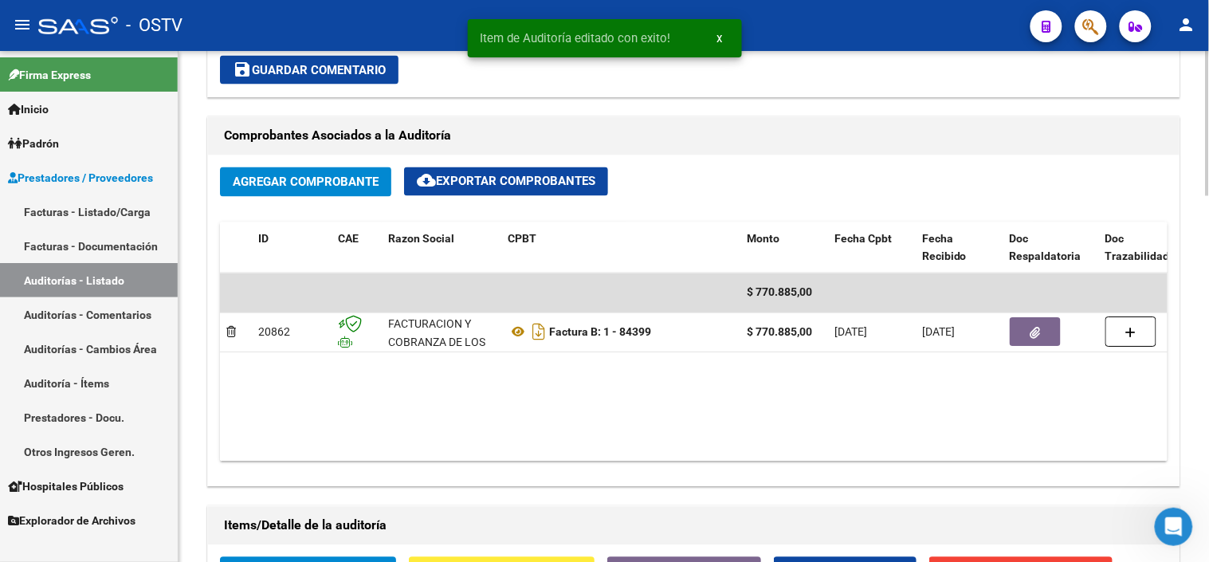
scroll to position [1062, 0]
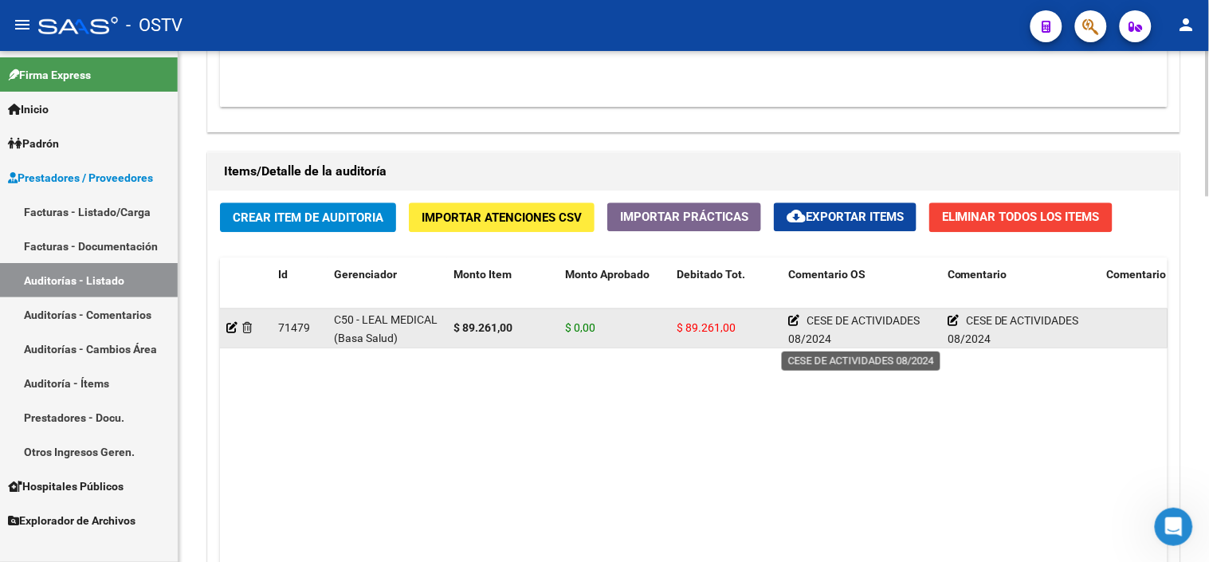
click at [819, 319] on span "CESE DE ACTIVIDADES 08/2024" at bounding box center [853, 329] width 131 height 31
drag, startPoint x: 810, startPoint y: 319, endPoint x: 839, endPoint y: 343, distance: 36.8
click at [839, 343] on div "CESE DE ACTIVIDADES 08/2024" at bounding box center [861, 328] width 147 height 32
drag, startPoint x: 839, startPoint y: 343, endPoint x: 785, endPoint y: 314, distance: 61.3
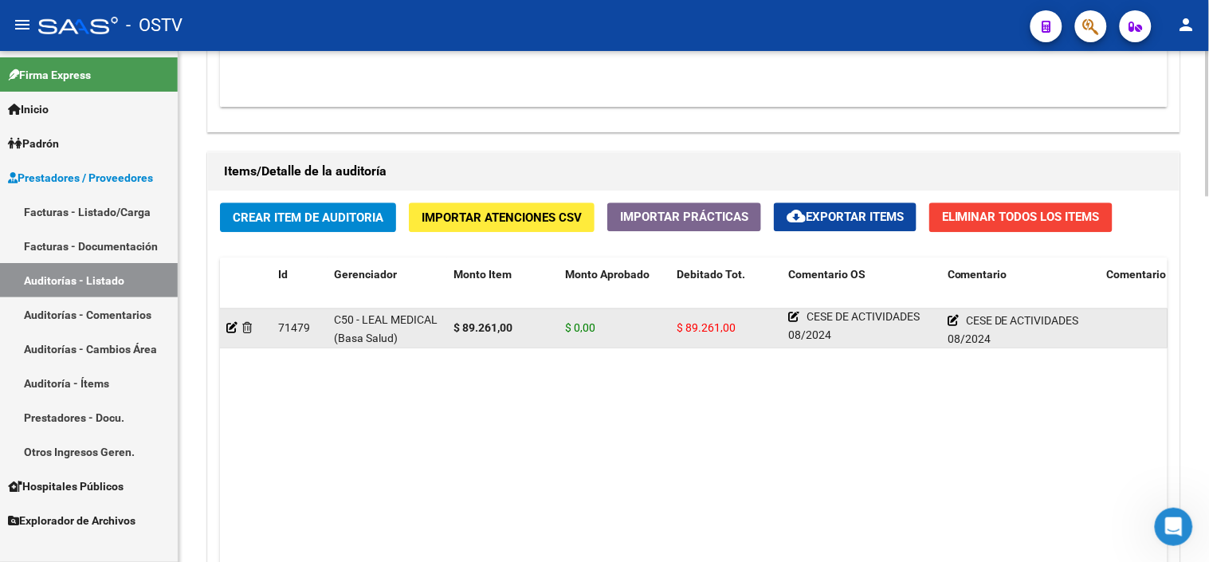
click at [785, 314] on datatable-body-cell "CESE DE ACTIVIDADES 08/2024" at bounding box center [861, 327] width 159 height 39
click at [794, 320] on icon at bounding box center [793, 316] width 11 height 11
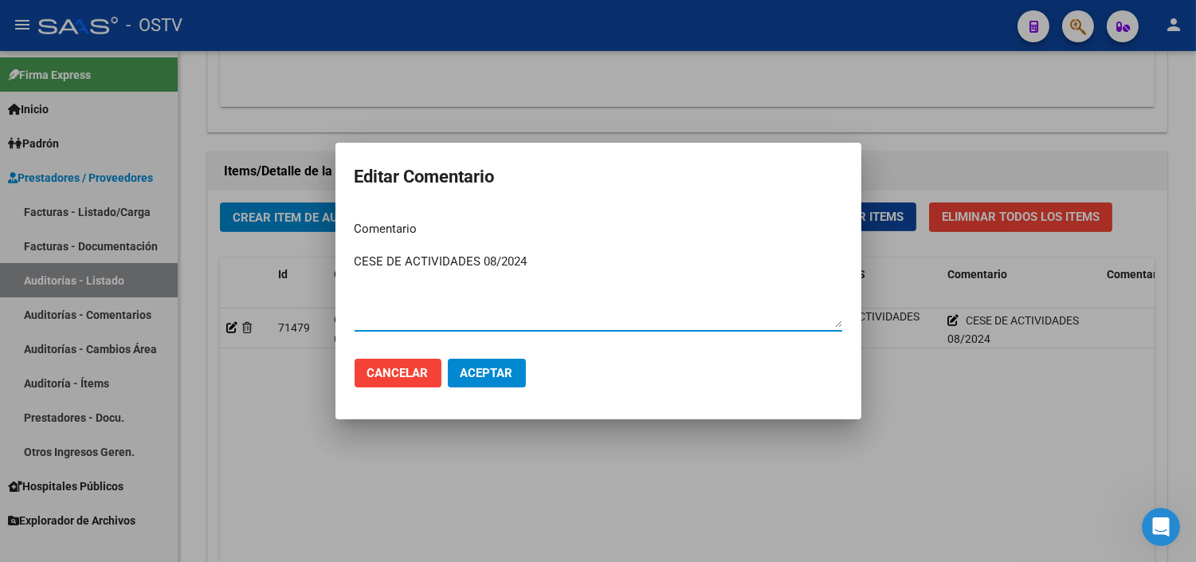
drag, startPoint x: 519, startPoint y: 266, endPoint x: 328, endPoint y: 248, distance: 192.1
click at [328, 248] on div "Editar Comentario Comentario CESE DE ACTIVIDADES 08/2024 Ingresar el comentario…" at bounding box center [598, 281] width 1196 height 562
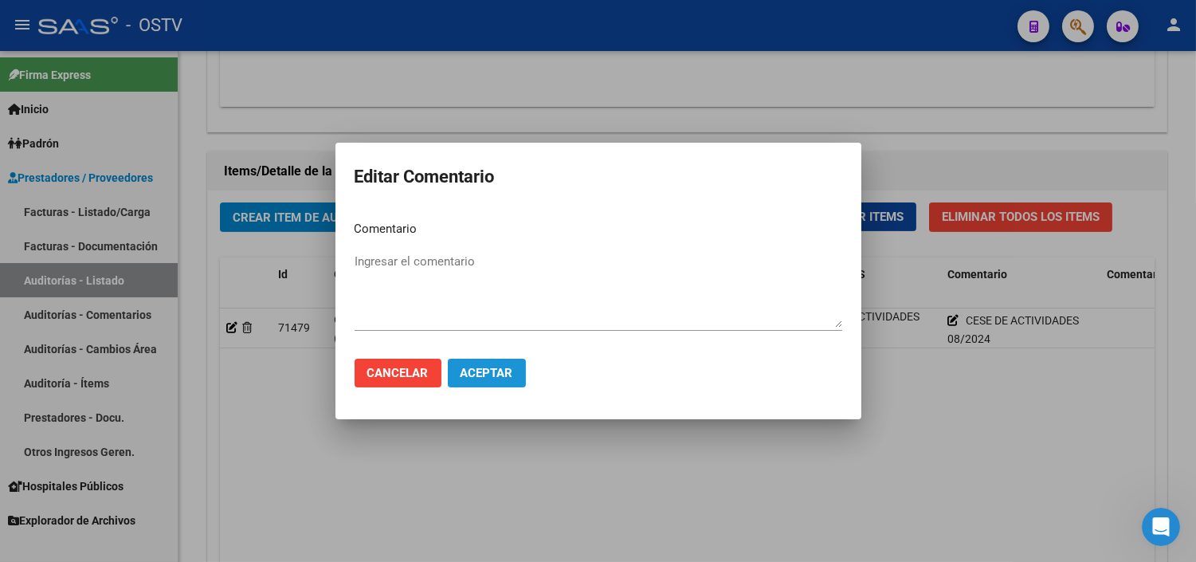
click at [496, 373] on span "Aceptar" at bounding box center [487, 373] width 53 height 14
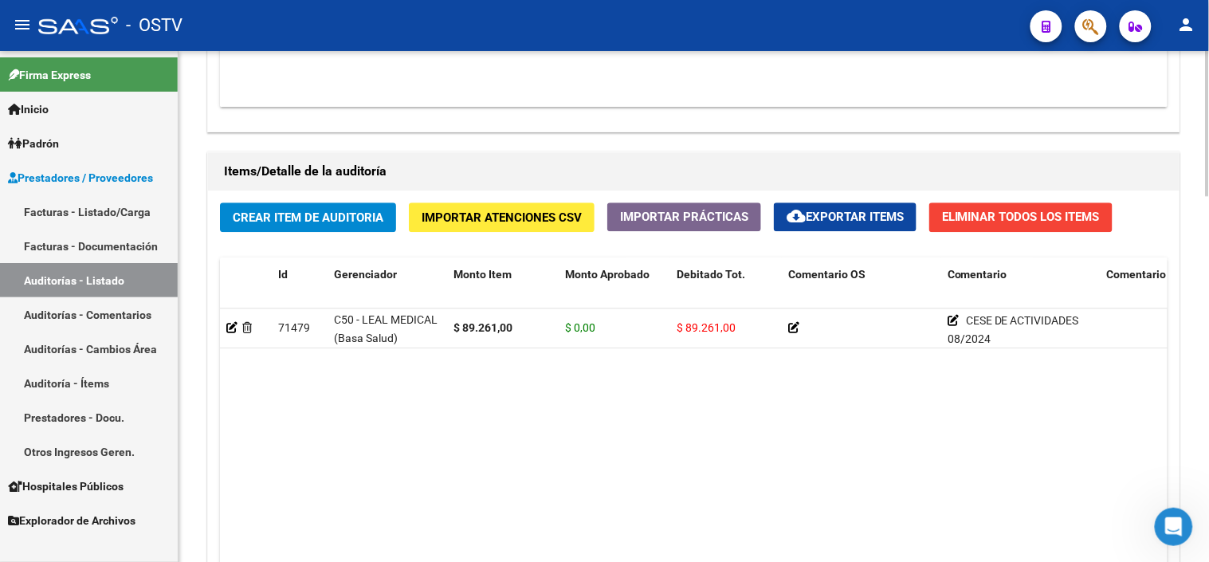
scroll to position [1150, 0]
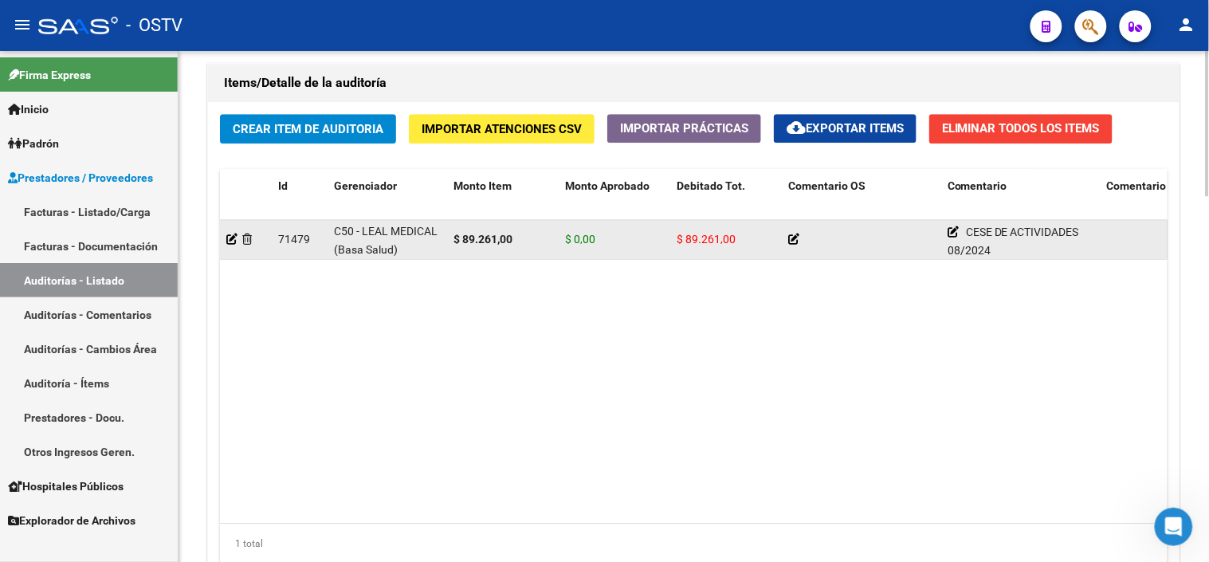
click at [486, 245] on strong "$ 89.261,00" at bounding box center [482, 239] width 59 height 13
drag, startPoint x: 486, startPoint y: 245, endPoint x: 369, endPoint y: 229, distance: 118.2
click at [369, 229] on span "C50 - LEAL MEDICAL (Basa Salud)" at bounding box center [386, 240] width 104 height 31
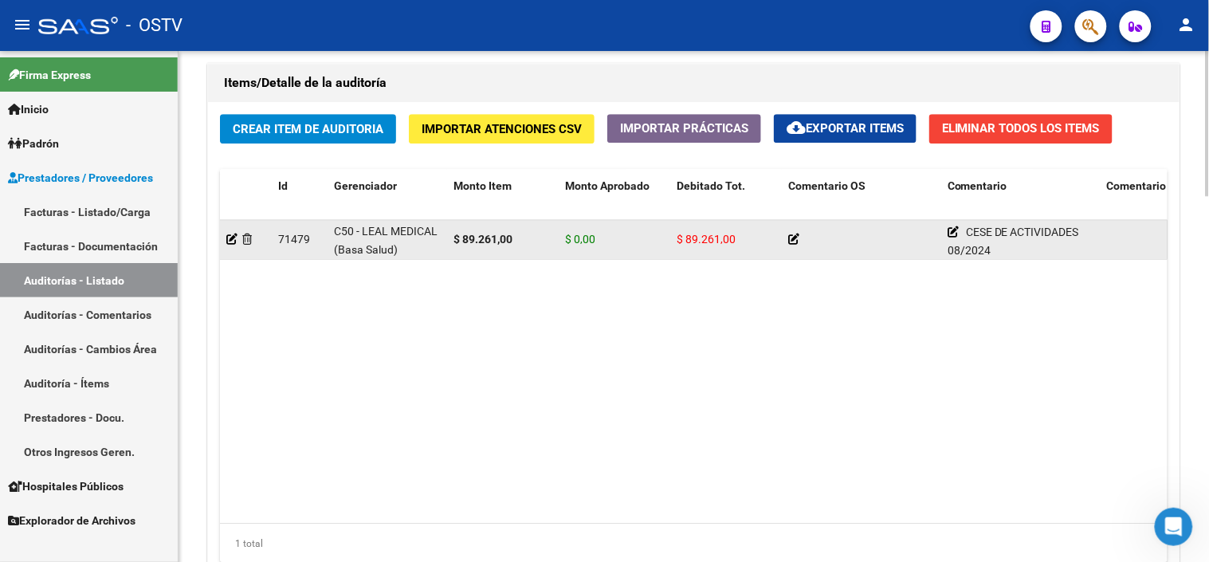
click at [369, 229] on span "C50 - LEAL MEDICAL (Basa Salud)" at bounding box center [386, 240] width 104 height 31
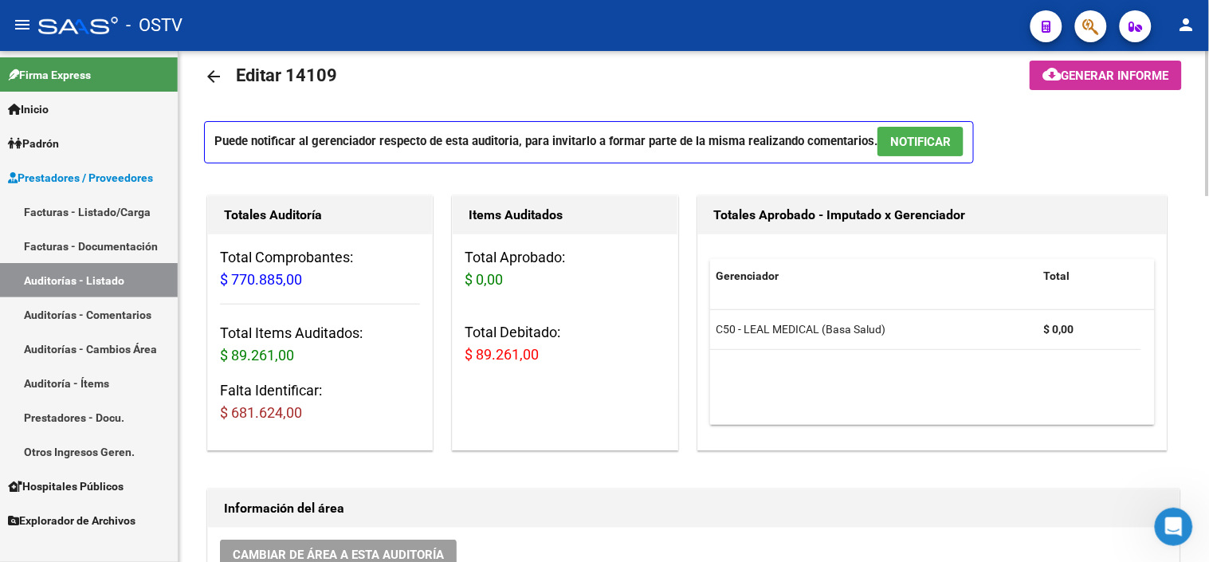
scroll to position [0, 0]
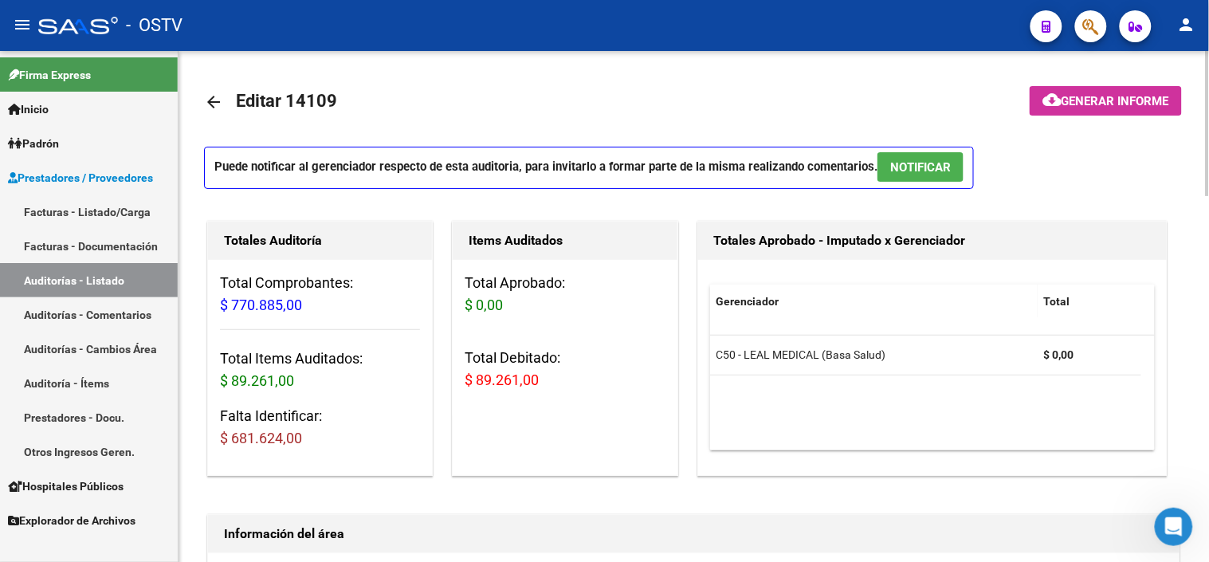
drag, startPoint x: 233, startPoint y: 431, endPoint x: 323, endPoint y: 439, distance: 91.2
click at [323, 439] on h3 "Falta Identificar: $ 681.624,00" at bounding box center [320, 427] width 200 height 45
drag, startPoint x: 323, startPoint y: 439, endPoint x: 265, endPoint y: 352, distance: 105.0
click at [265, 352] on h3 "Total Items Auditados: $ 89.261,00" at bounding box center [320, 369] width 200 height 45
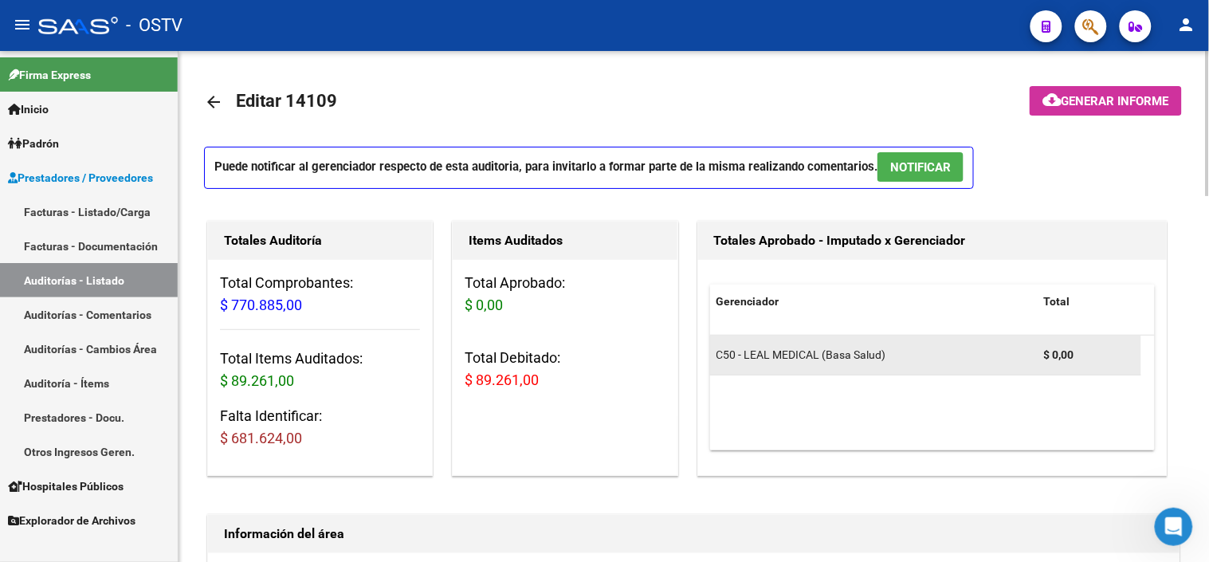
drag, startPoint x: 752, startPoint y: 359, endPoint x: 892, endPoint y: 359, distance: 140.2
click at [892, 359] on div "C50 - LEAL MEDICAL (Basa Salud)" at bounding box center [873, 355] width 315 height 18
drag, startPoint x: 892, startPoint y: 359, endPoint x: 927, endPoint y: 369, distance: 35.6
click at [927, 369] on datatable-body-cell "C50 - LEAL MEDICAL (Basa Salud)" at bounding box center [873, 354] width 327 height 39
drag, startPoint x: 1045, startPoint y: 347, endPoint x: 1079, endPoint y: 348, distance: 33.5
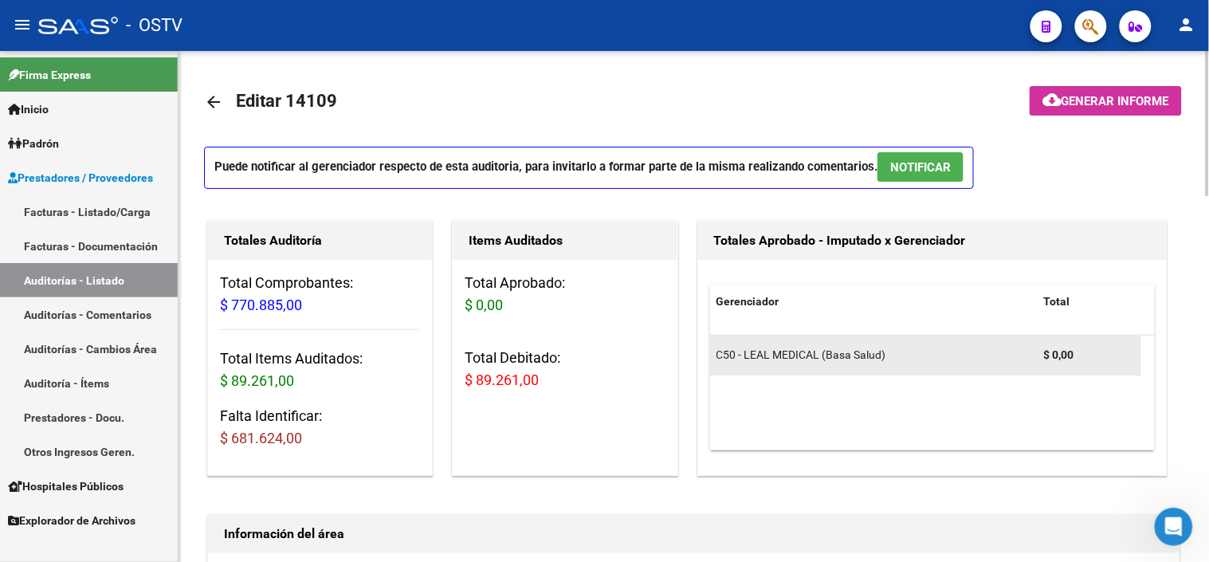
click at [1079, 348] on div "$ 0,00" at bounding box center [1089, 355] width 91 height 18
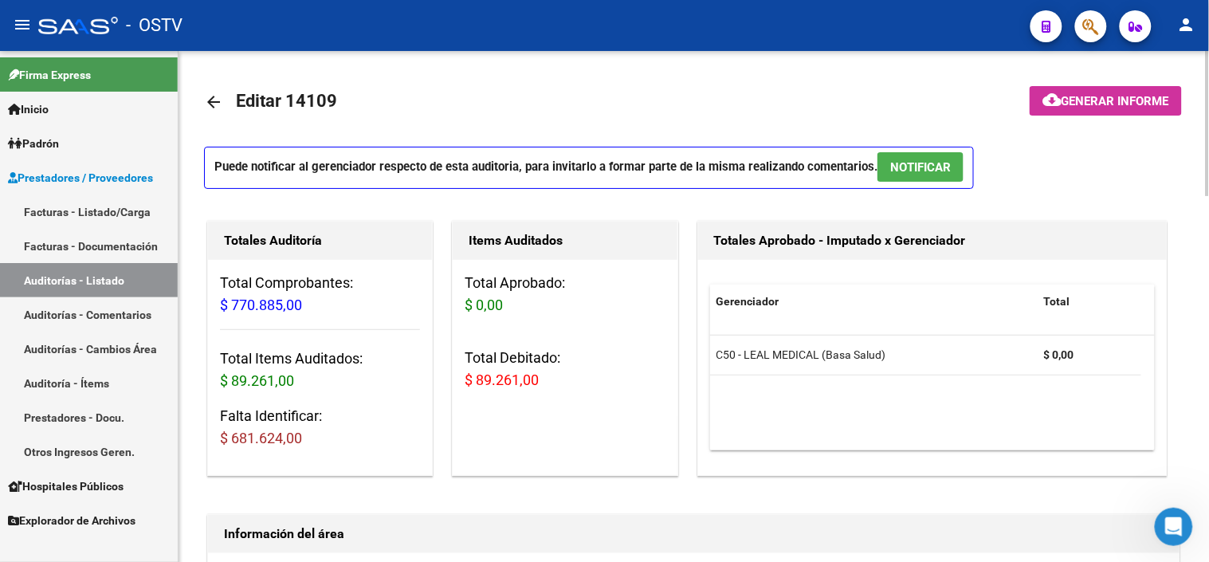
drag, startPoint x: 468, startPoint y: 370, endPoint x: 551, endPoint y: 384, distance: 84.1
click at [551, 384] on h3 "Total Debitado: $ 89.261,00" at bounding box center [564, 369] width 200 height 45
drag, startPoint x: 551, startPoint y: 384, endPoint x: 613, endPoint y: 393, distance: 63.5
click at [556, 396] on div "Total Aprobado: $ 0,00 Total Debitado: $ 89.261,00" at bounding box center [565, 338] width 224 height 156
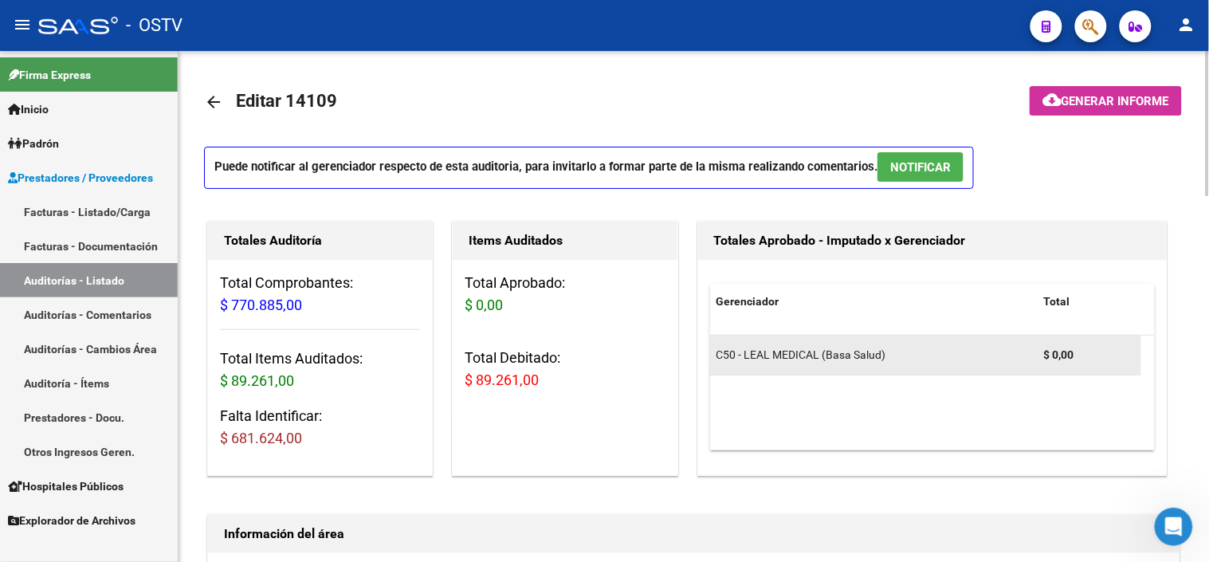
click at [792, 355] on span "C50 - LEAL MEDICAL (Basa Salud)" at bounding box center [801, 354] width 170 height 13
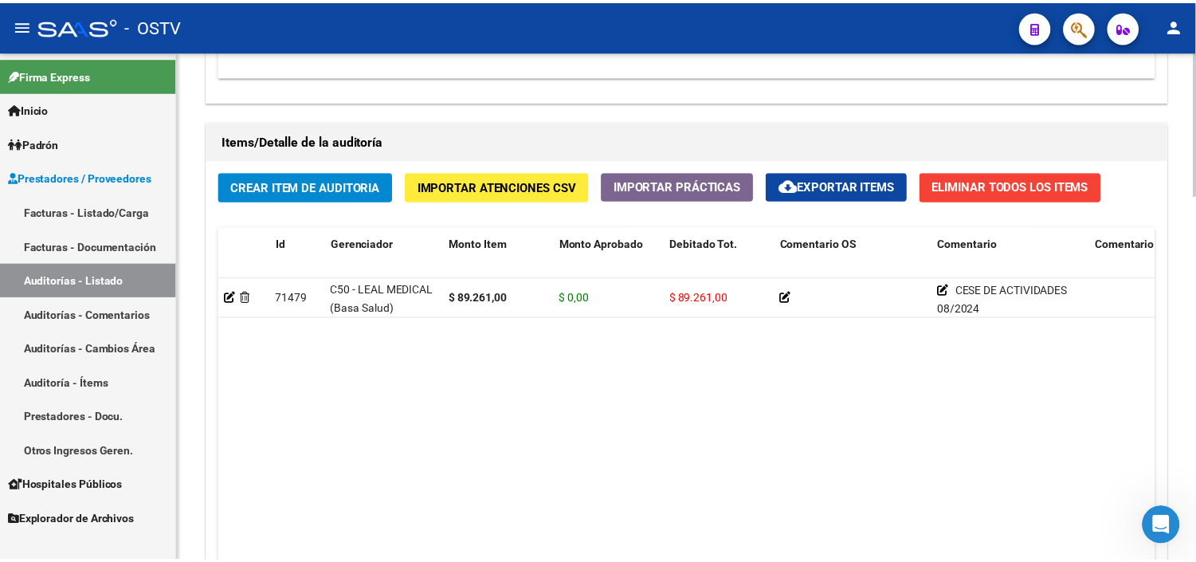
scroll to position [1150, 0]
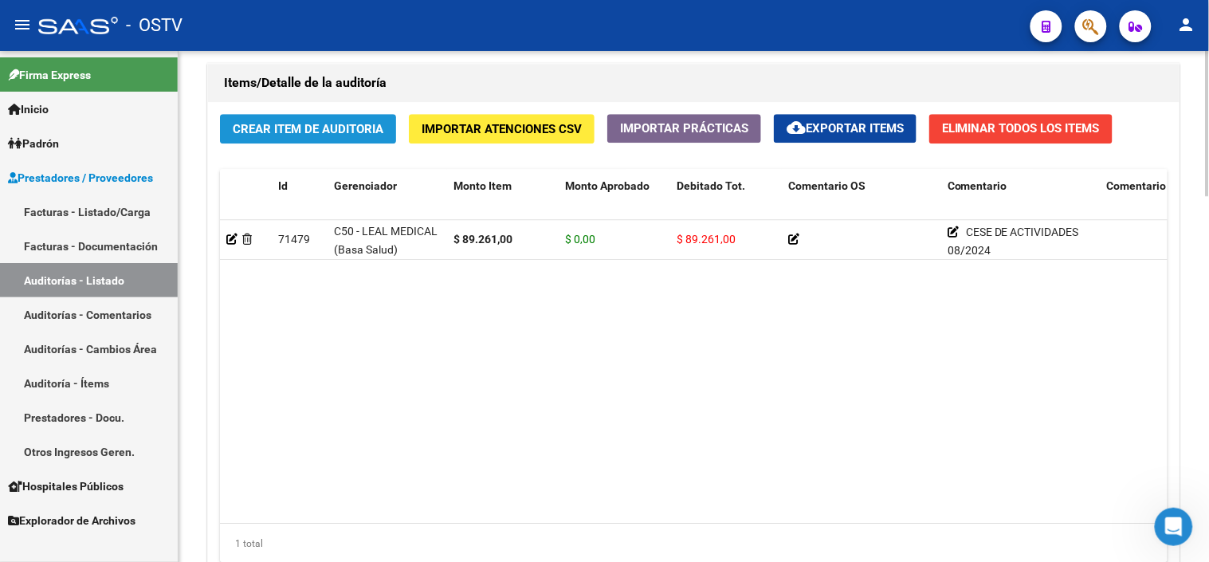
click at [269, 136] on span "Crear Item de Auditoria" at bounding box center [308, 129] width 151 height 14
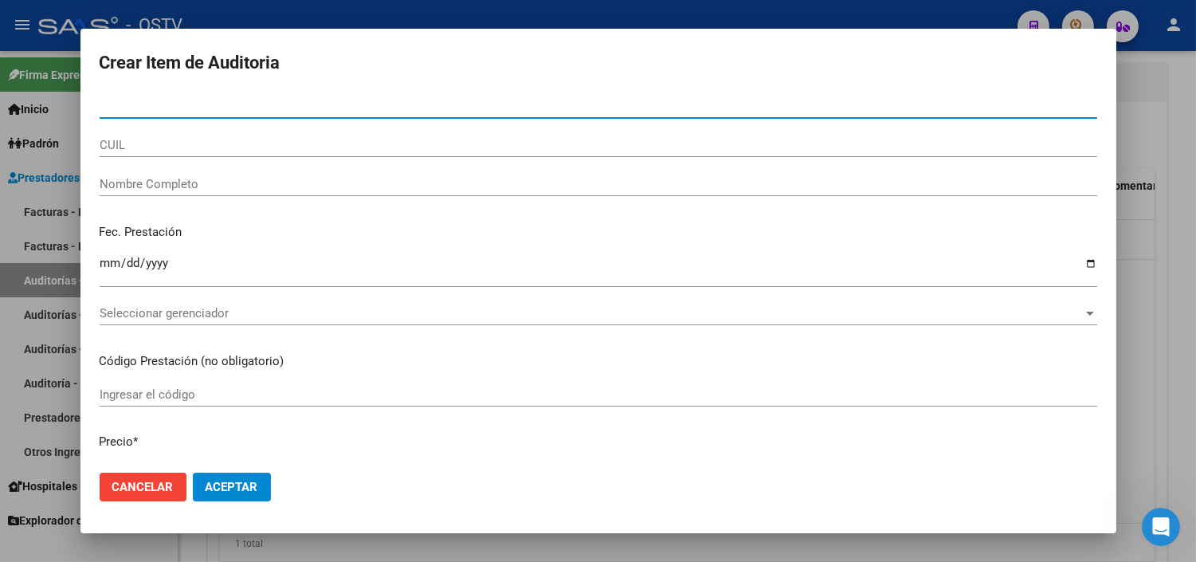
paste input "25512385"
type input "25512385"
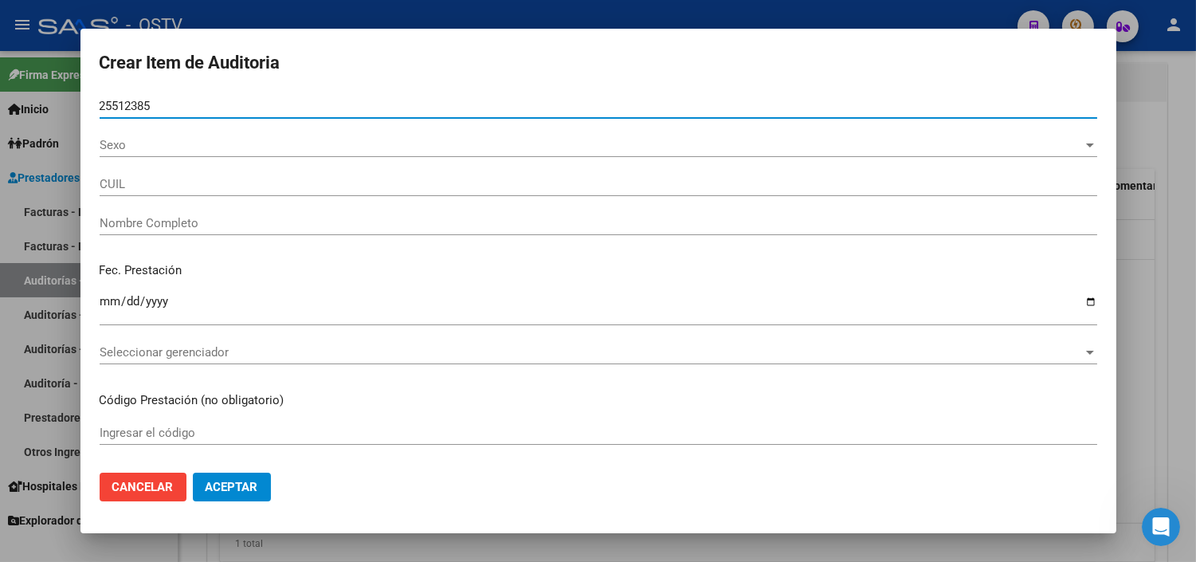
type input "27255123853"
type input "[PERSON_NAME]"
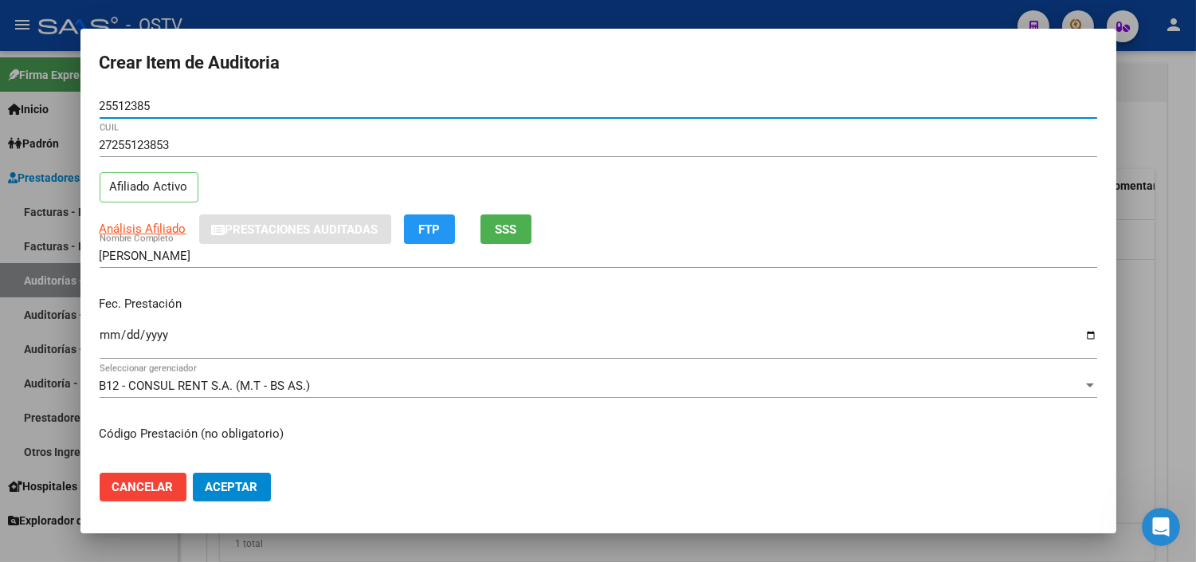
type input "25512385"
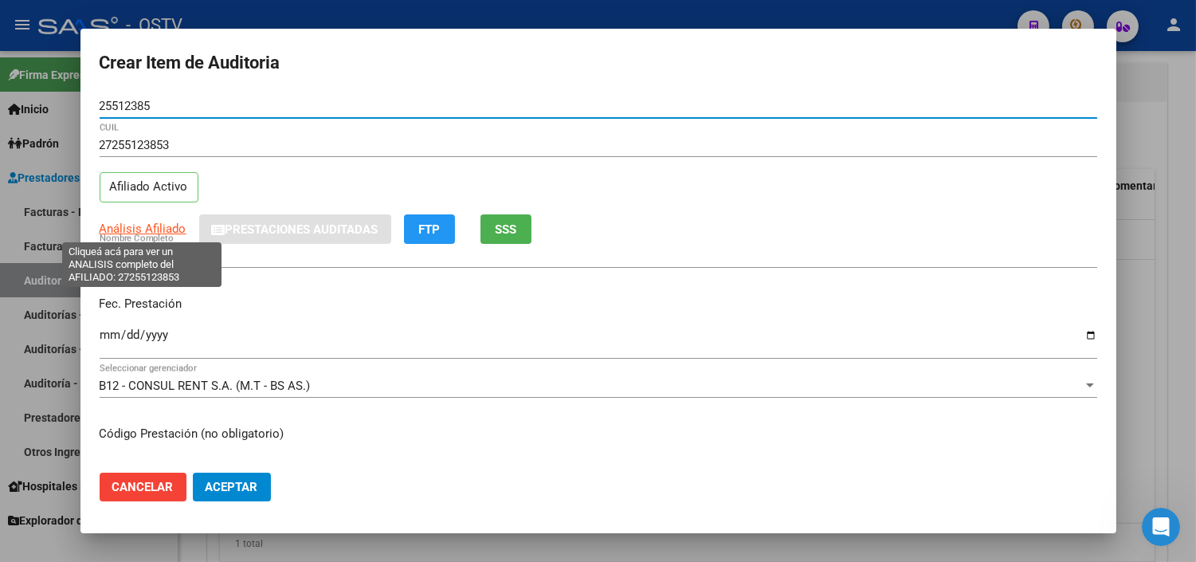
click at [161, 229] on span "Análisis Afiliado" at bounding box center [143, 228] width 87 height 14
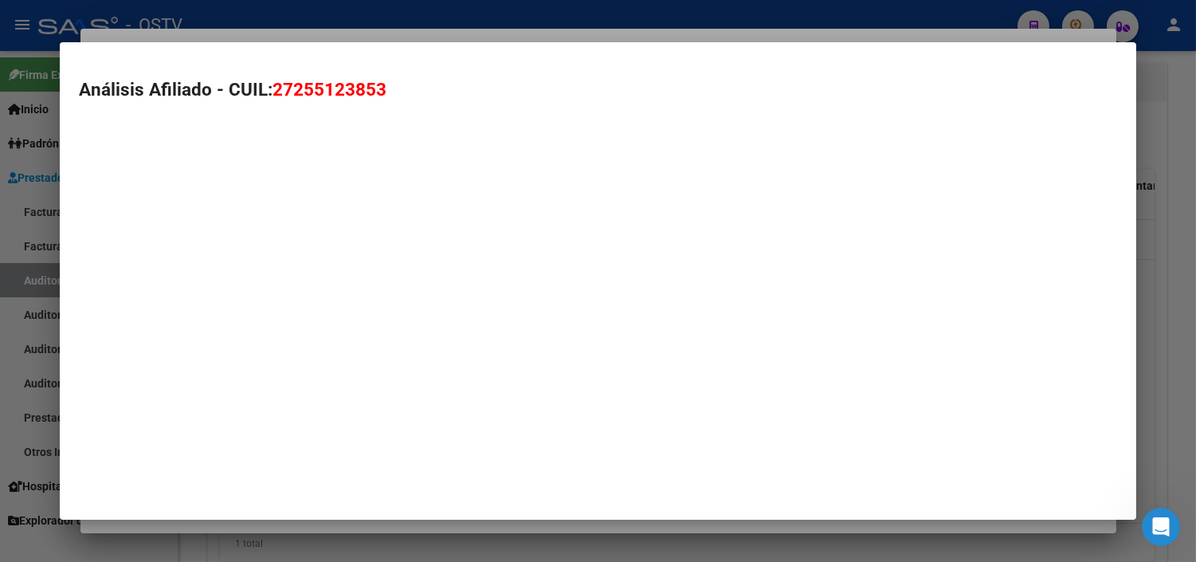
type textarea "27255123853"
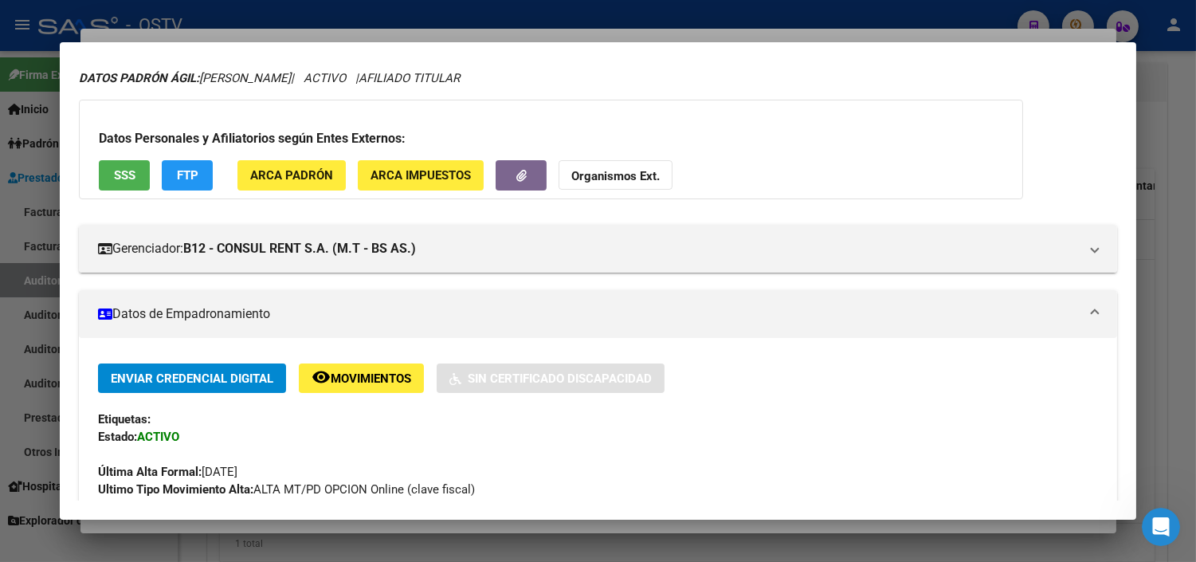
scroll to position [88, 0]
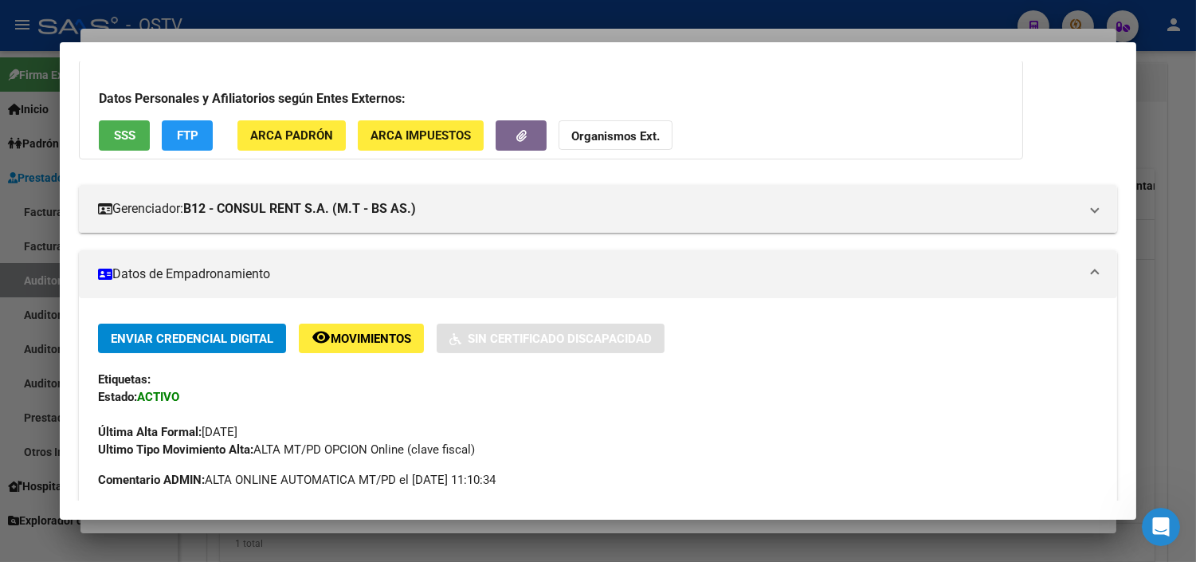
click at [114, 136] on span "SSS" at bounding box center [125, 136] width 22 height 14
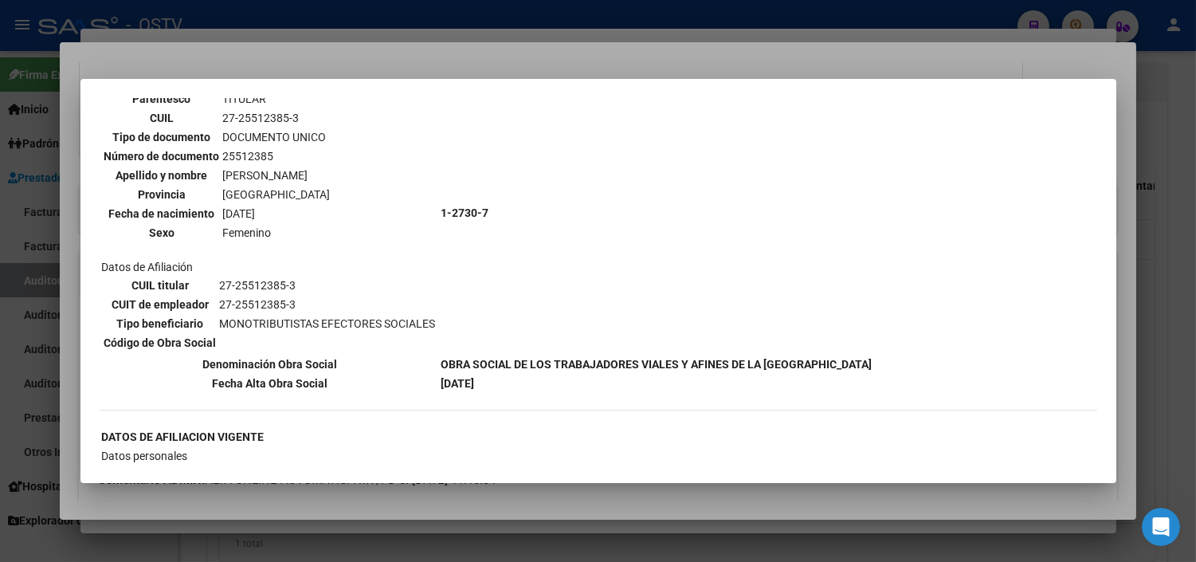
scroll to position [177, 0]
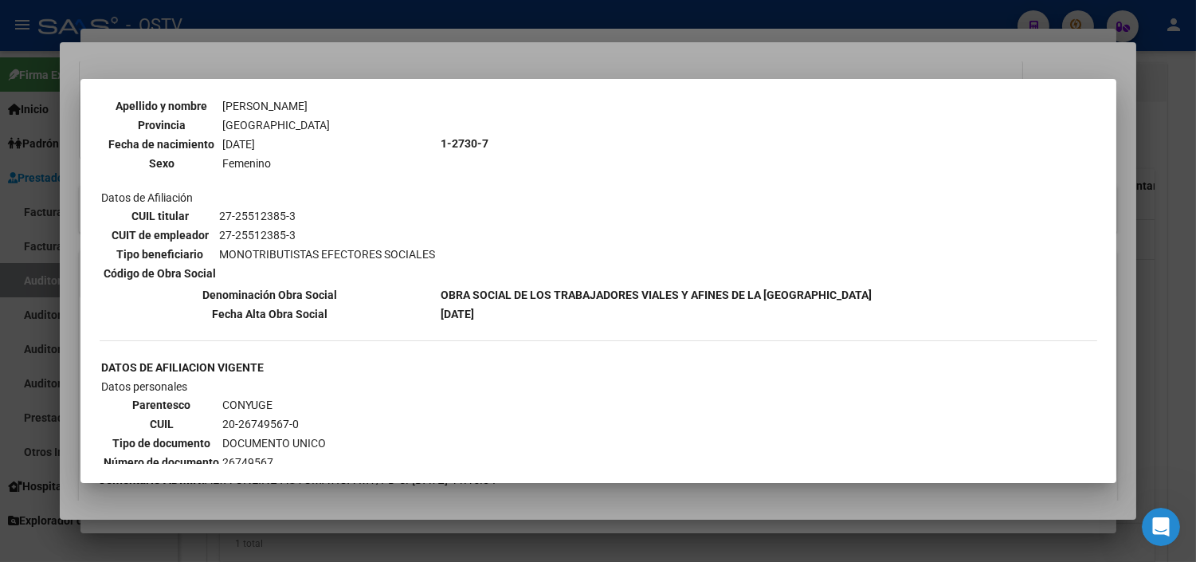
drag, startPoint x: 506, startPoint y: 288, endPoint x: 625, endPoint y: 292, distance: 118.8
click at [625, 292] on tbody "DATOS DE AFILIACION VIGENTE Datos personales Parentesco TITULAR CUIL 27-2551238…" at bounding box center [487, 152] width 772 height 339
click at [480, 492] on div at bounding box center [598, 281] width 1196 height 562
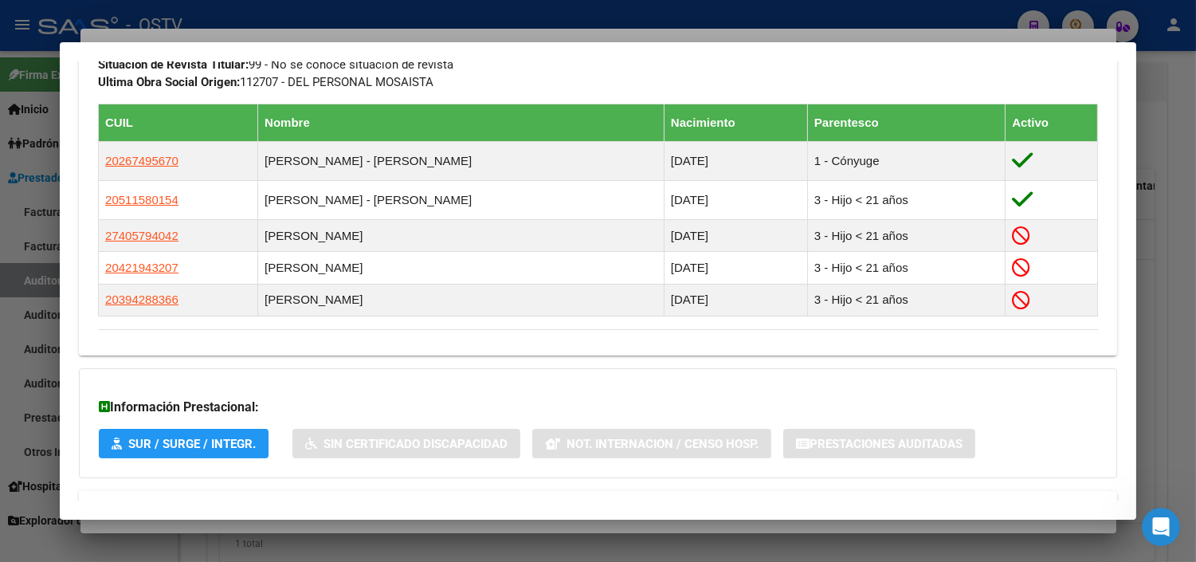
scroll to position [933, 0]
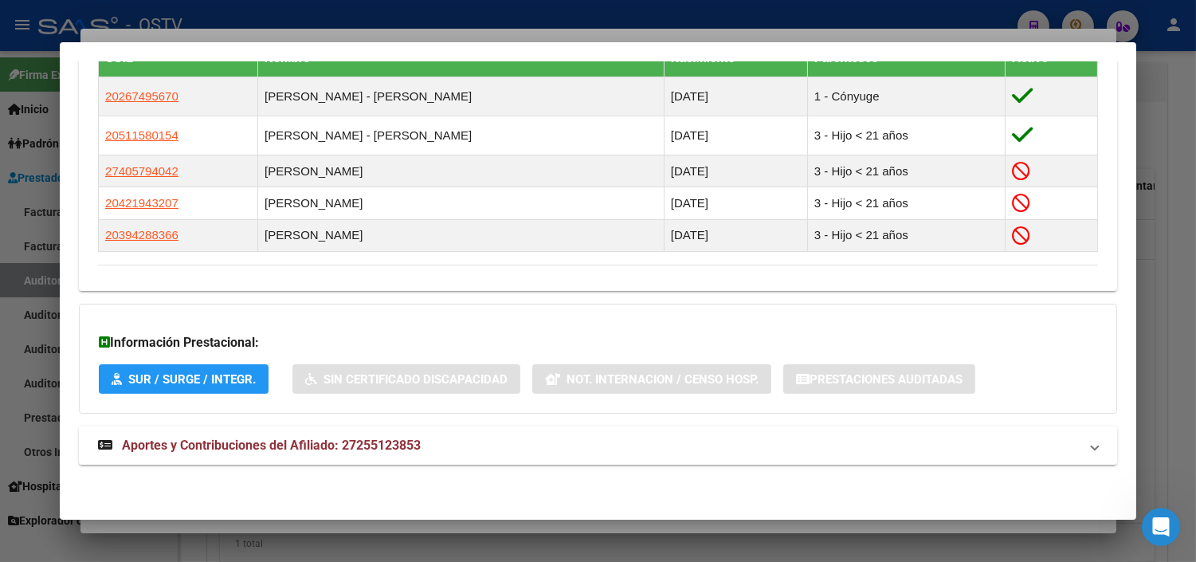
click at [287, 443] on span "Aportes y Contribuciones del Afiliado: 27255123853" at bounding box center [271, 444] width 299 height 15
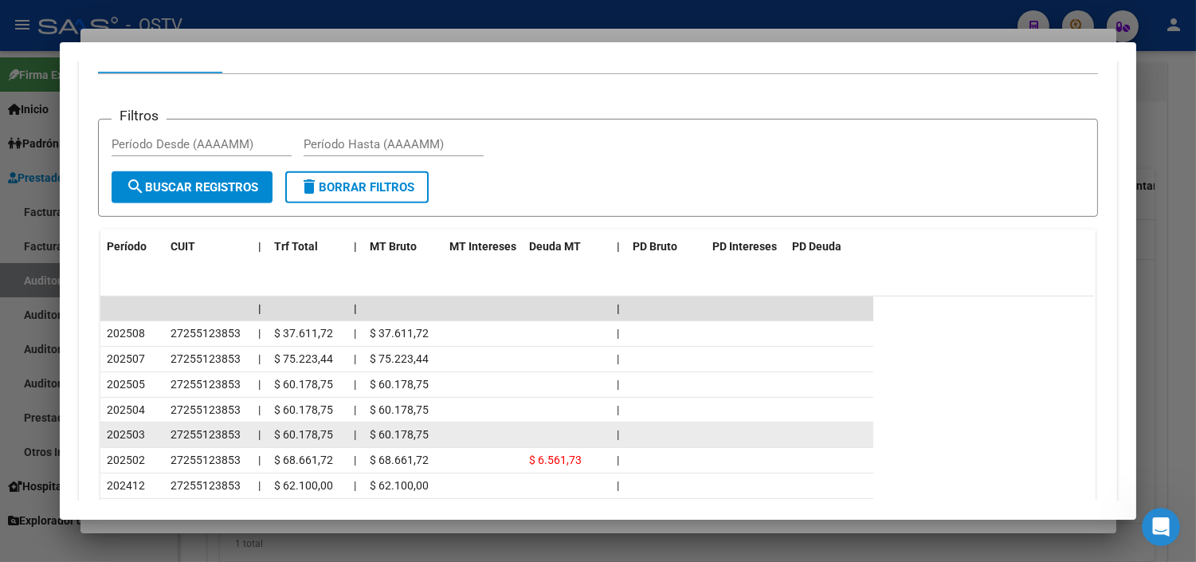
scroll to position [1431, 0]
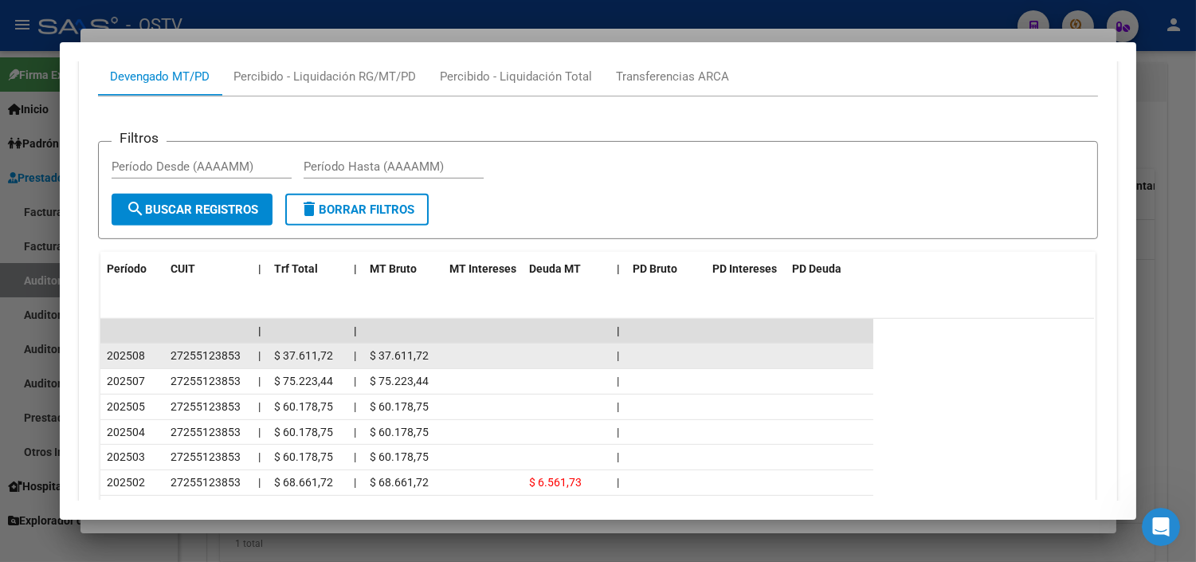
click at [116, 349] on div "202508" at bounding box center [132, 356] width 51 height 18
drag, startPoint x: 116, startPoint y: 351, endPoint x: 131, endPoint y: 360, distance: 17.9
click at [131, 360] on span "202508" at bounding box center [126, 355] width 38 height 13
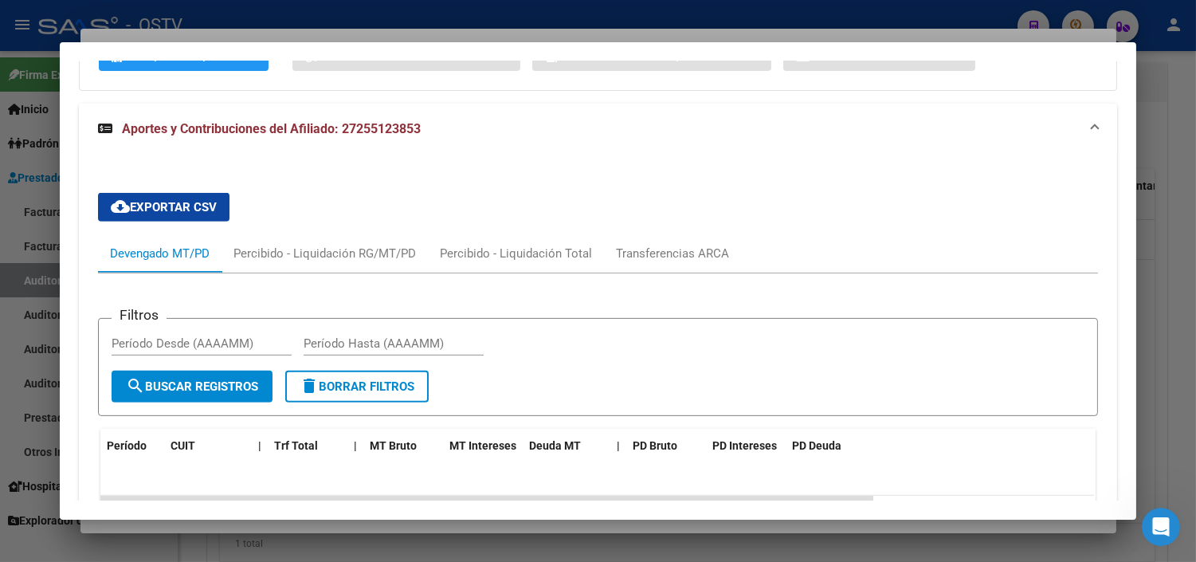
click at [181, 135] on span "Aportes y Contribuciones del Afiliado: 27255123853" at bounding box center [271, 128] width 299 height 15
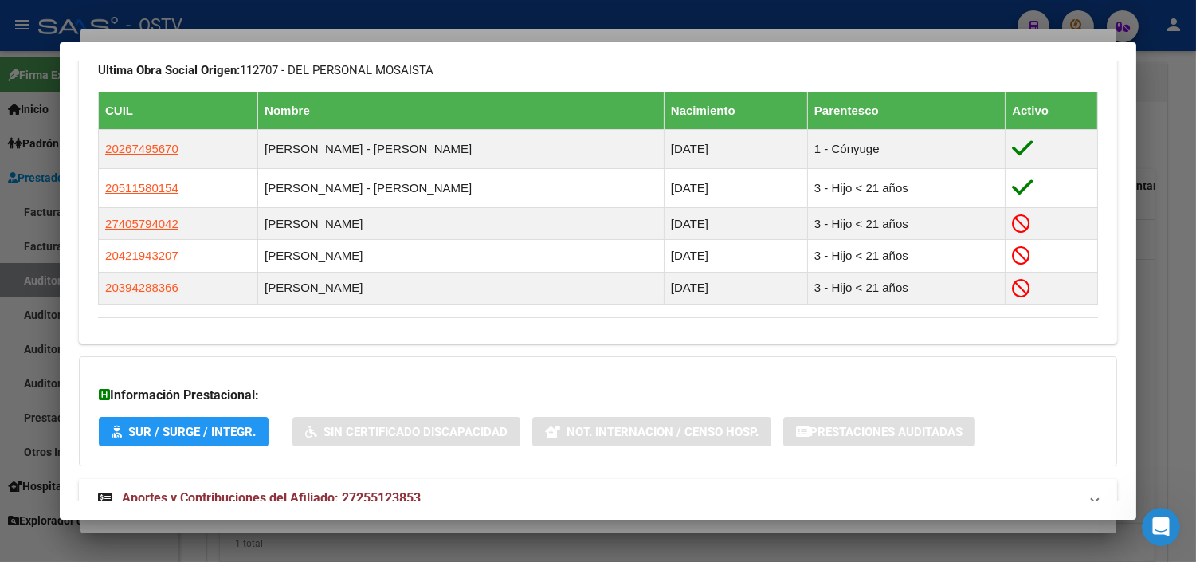
scroll to position [933, 0]
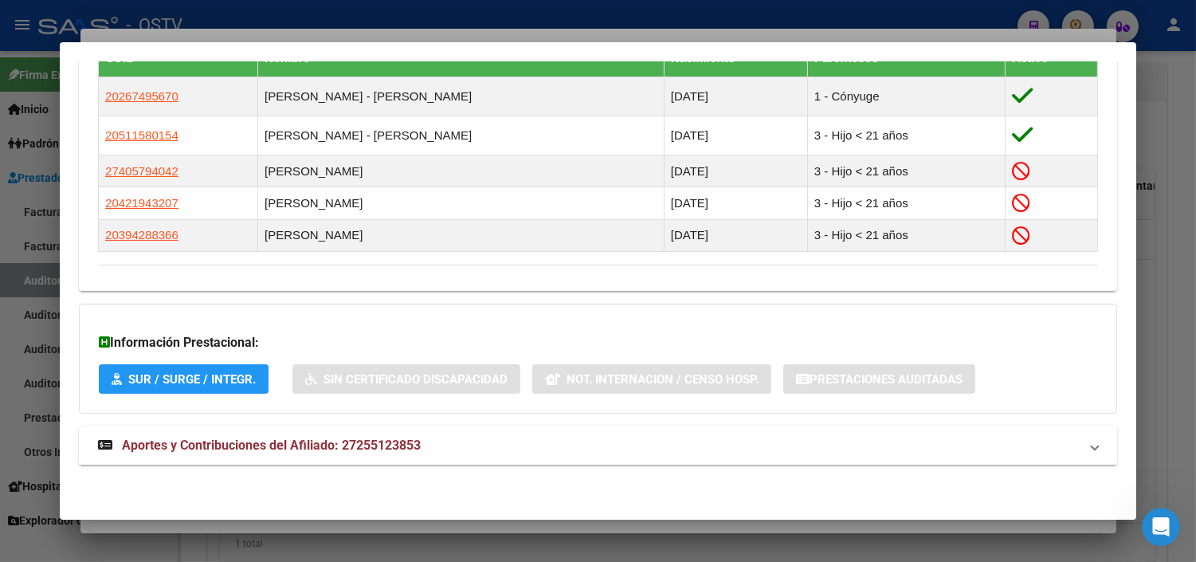
click at [267, 452] on span "Aportes y Contribuciones del Afiliado: 27255123853" at bounding box center [271, 444] width 299 height 15
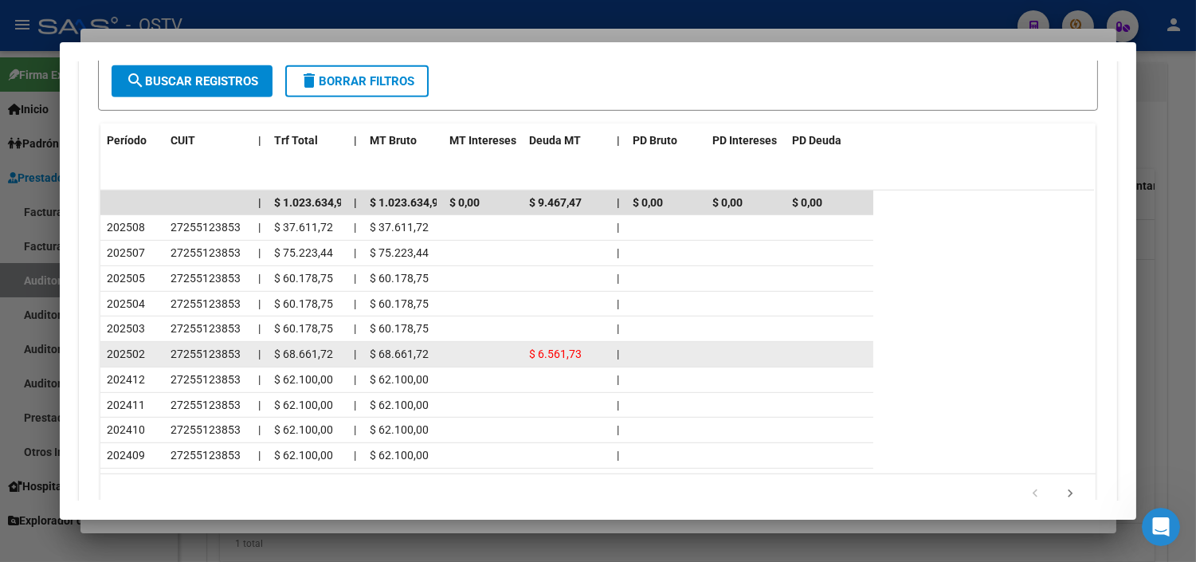
scroll to position [1648, 0]
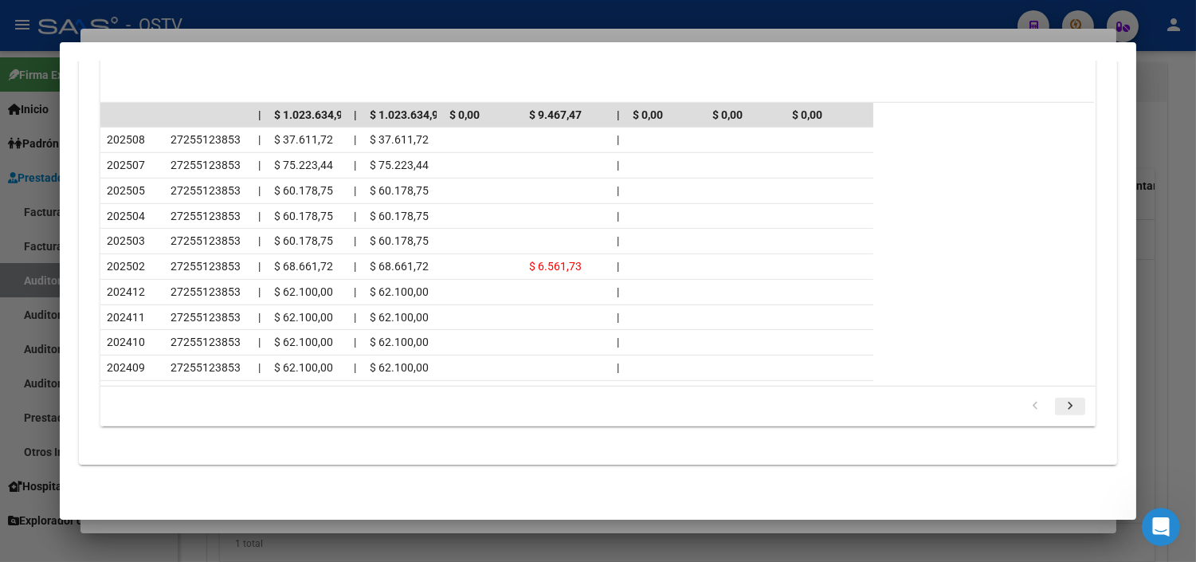
click at [1063, 408] on icon "go to next page" at bounding box center [1070, 407] width 21 height 19
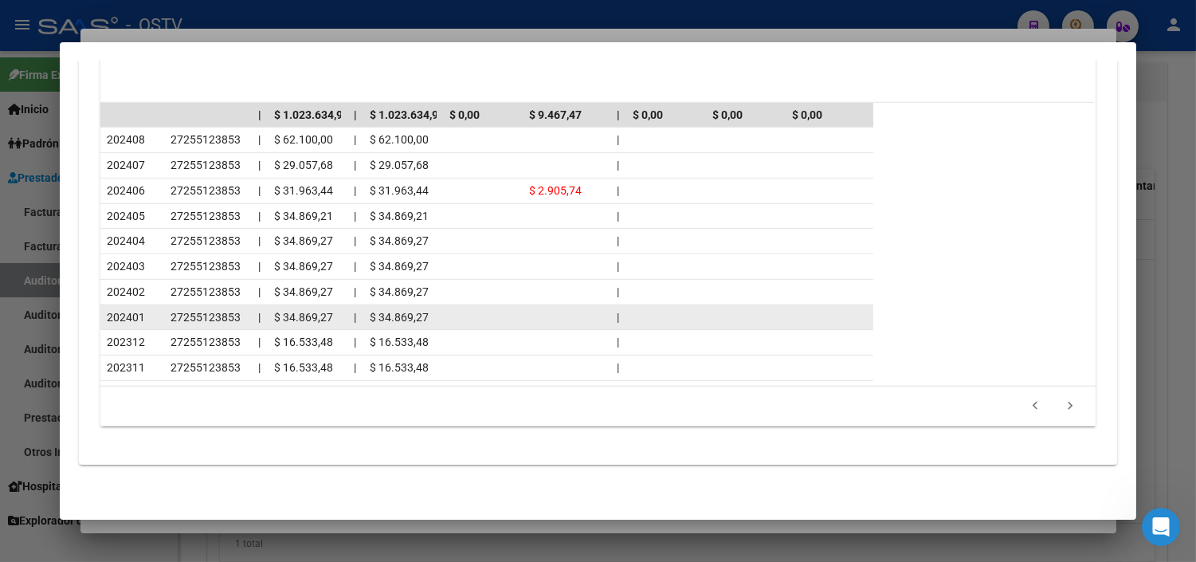
drag, startPoint x: 133, startPoint y: 316, endPoint x: 178, endPoint y: 316, distance: 45.4
click at [178, 316] on div "202401 27255123853 | $ 34.869,27 | $ 34.869,27 |" at bounding box center [486, 317] width 773 height 25
drag, startPoint x: 178, startPoint y: 316, endPoint x: 194, endPoint y: 321, distance: 15.9
click at [193, 321] on span "27255123853" at bounding box center [205, 317] width 70 height 13
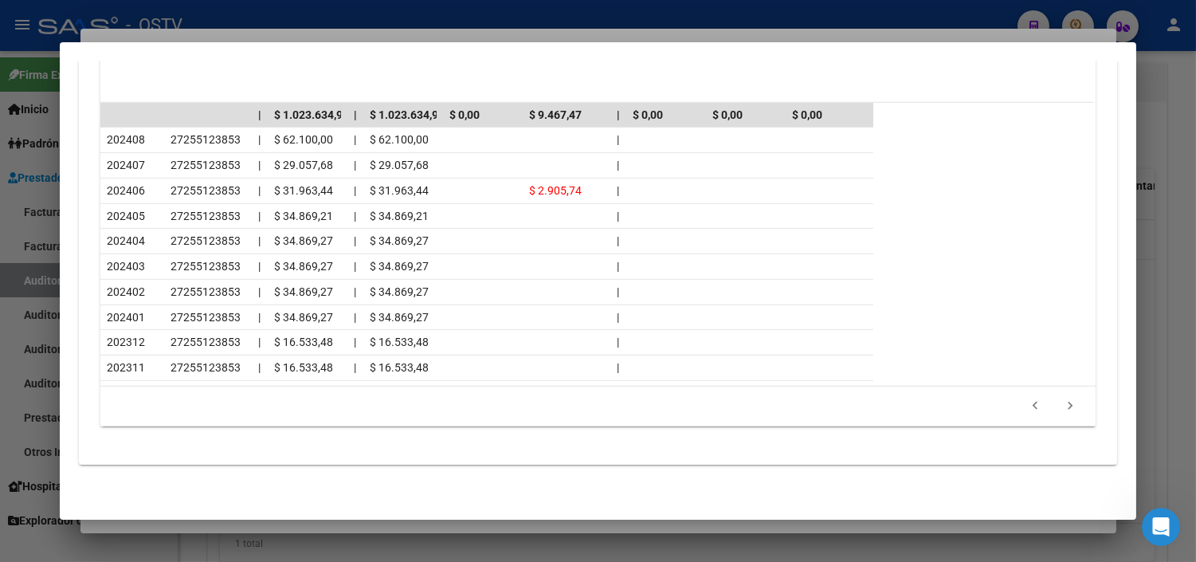
click at [1025, 409] on icon "go to previous page" at bounding box center [1035, 407] width 21 height 19
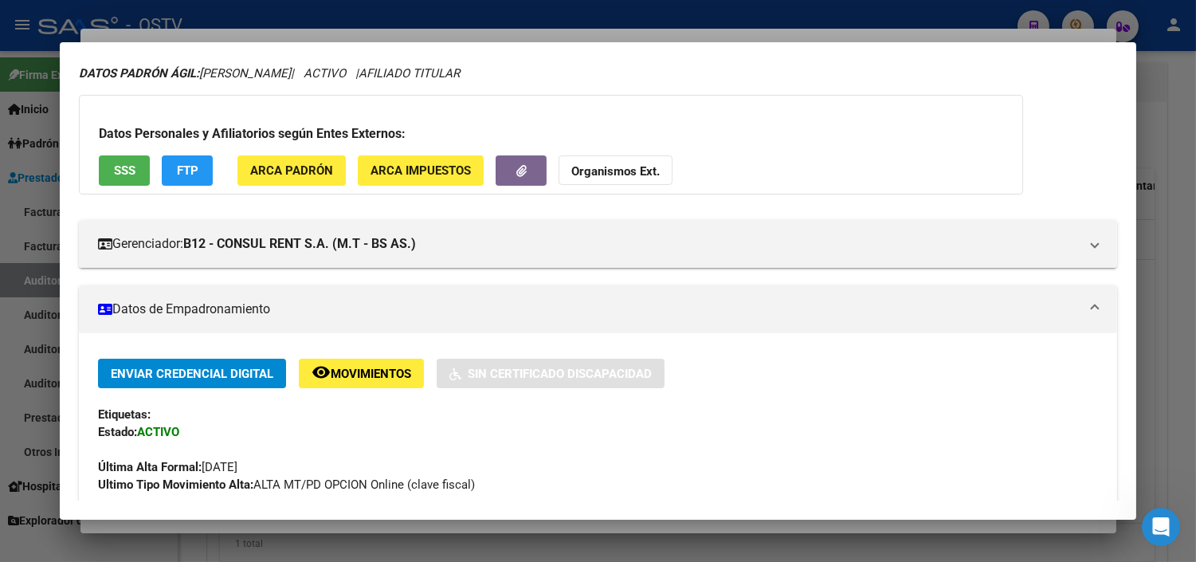
scroll to position [0, 0]
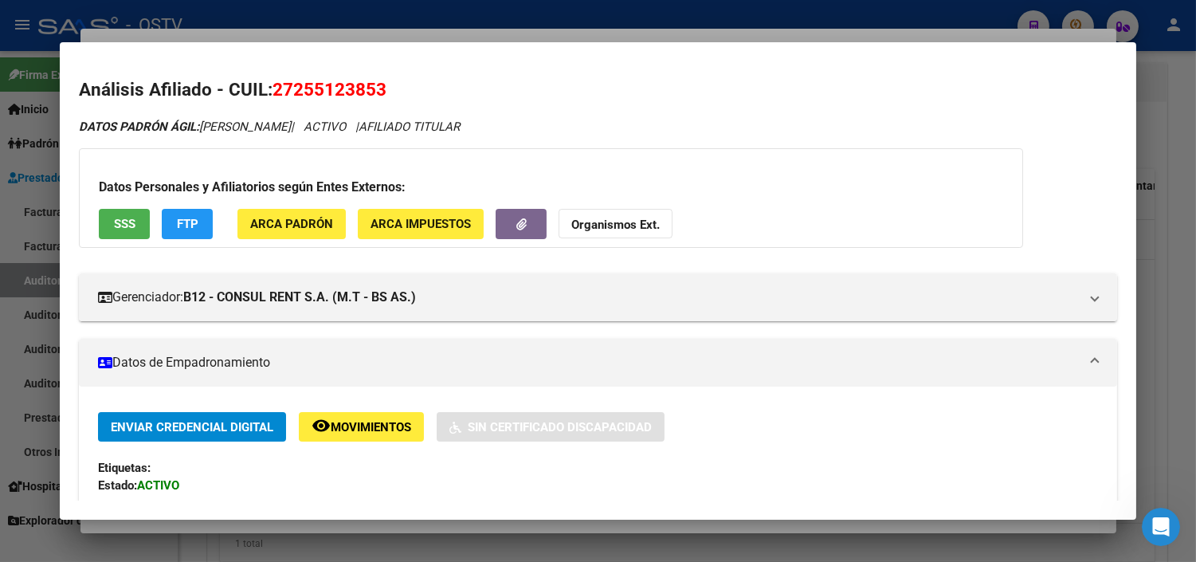
click at [266, 529] on div at bounding box center [598, 281] width 1196 height 562
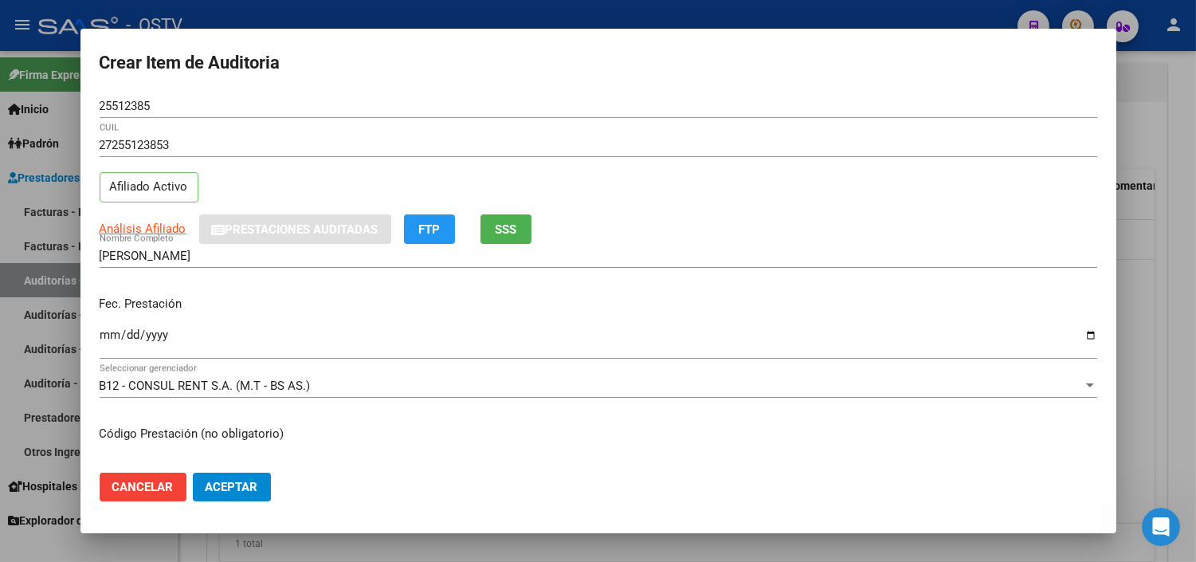
click at [101, 339] on input "Ingresar la fecha" at bounding box center [598, 340] width 997 height 25
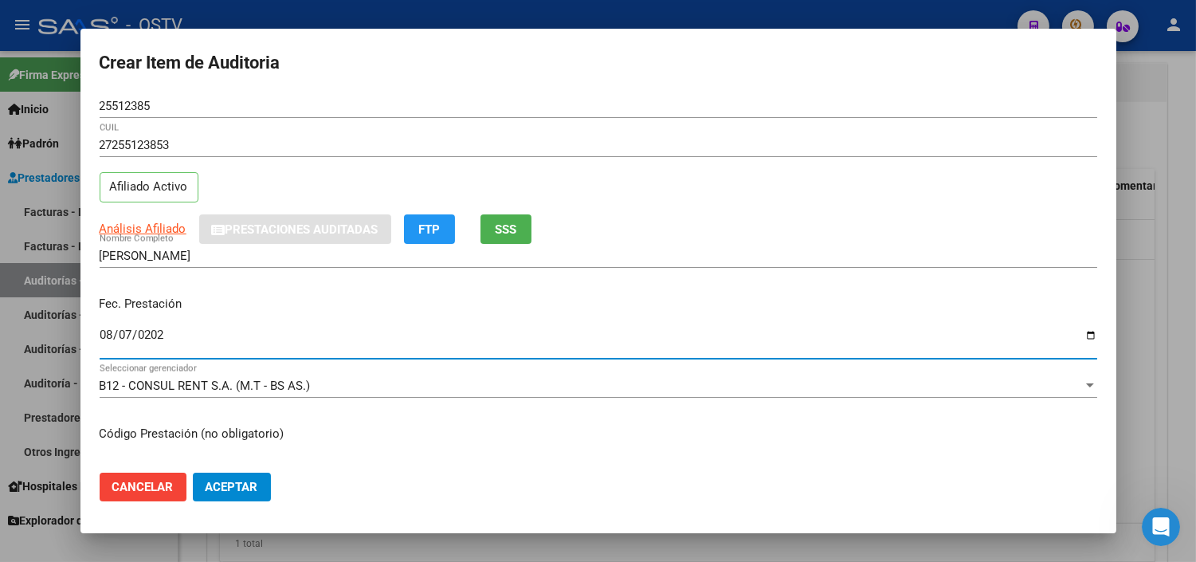
type input "[DATE]"
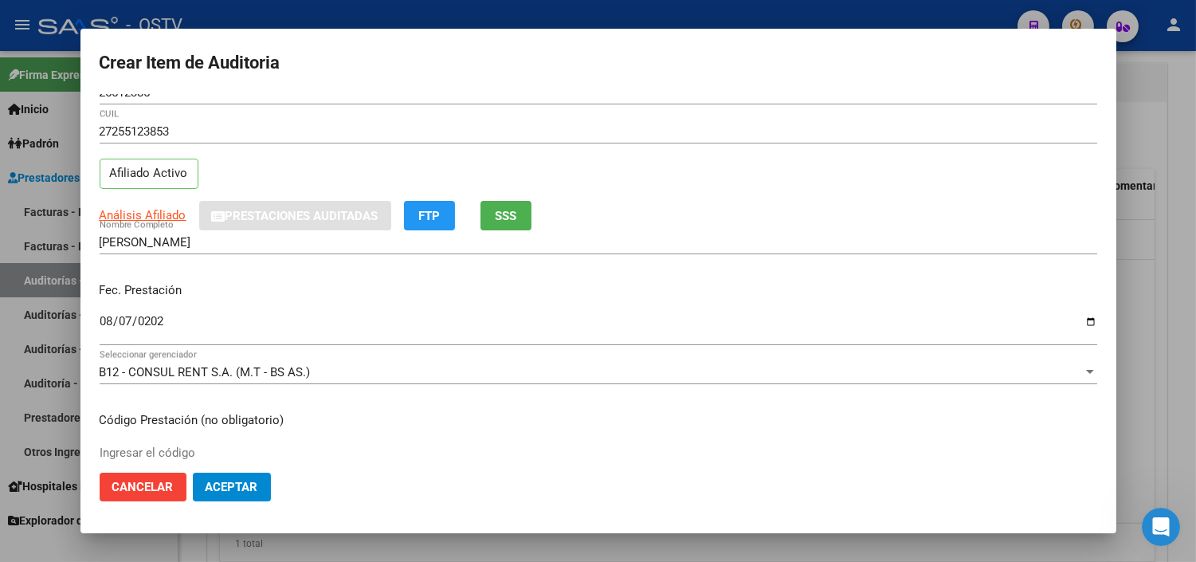
scroll to position [269, 0]
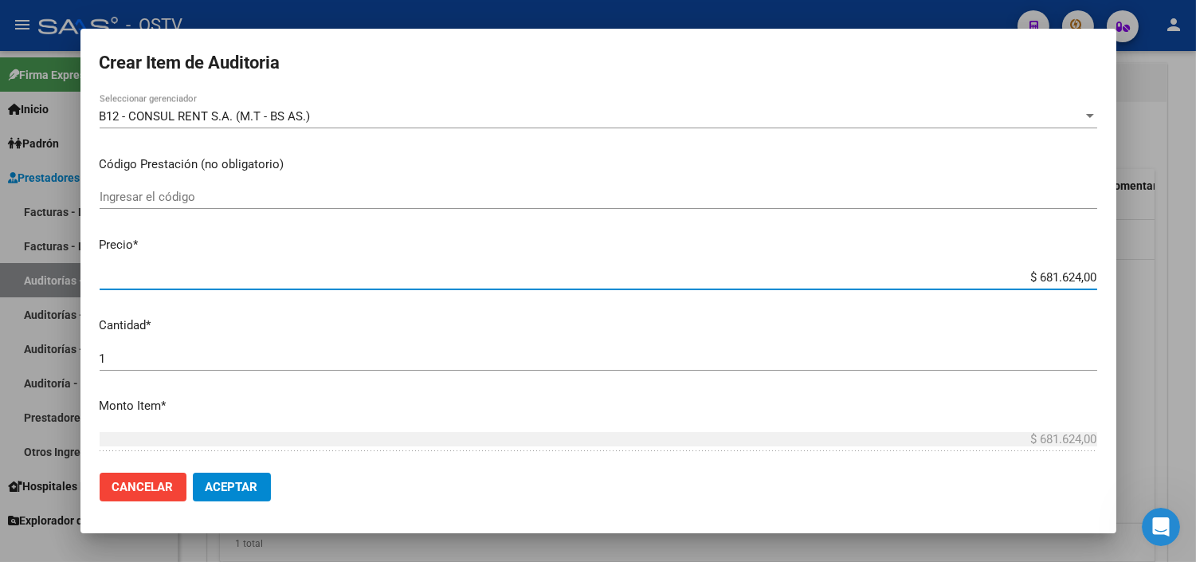
paste input "12.202"
type input "$ 12.202,00"
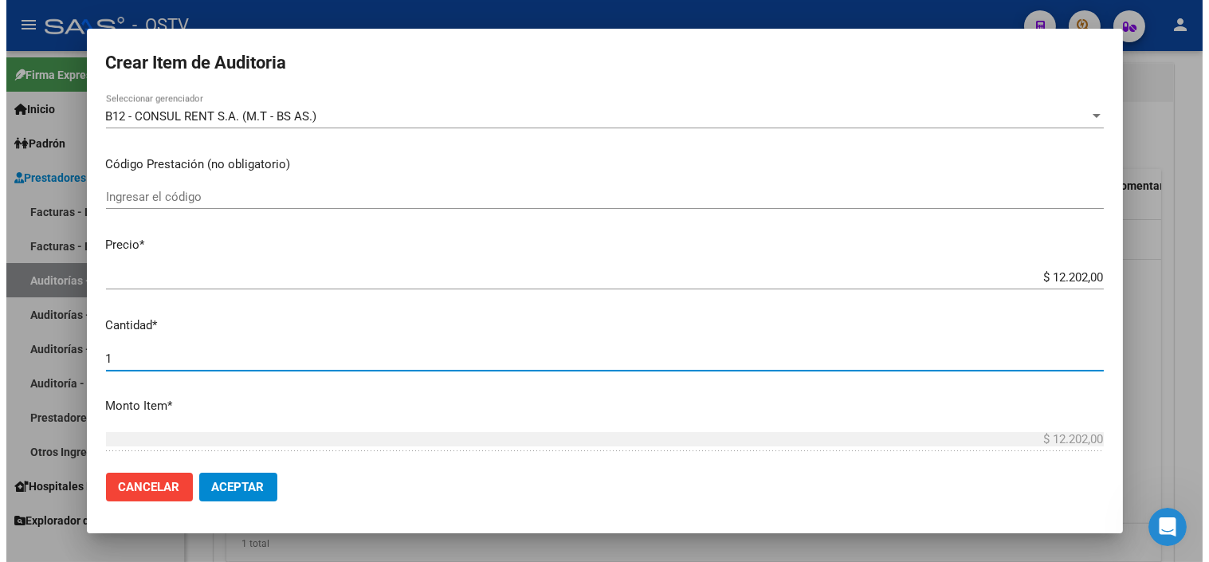
scroll to position [511, 0]
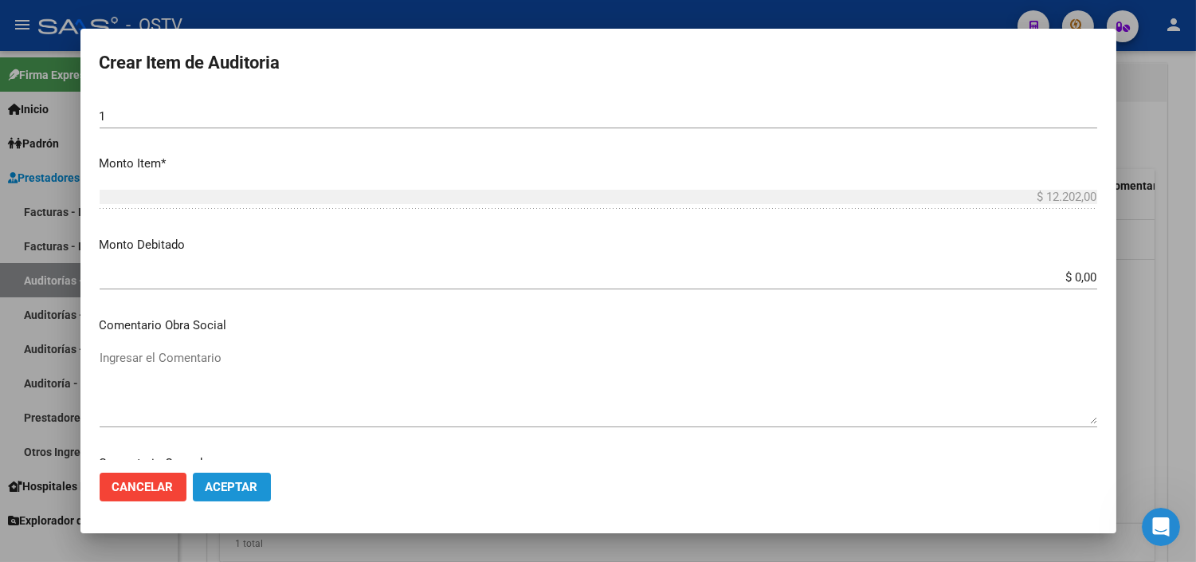
click at [245, 492] on span "Aceptar" at bounding box center [232, 487] width 53 height 14
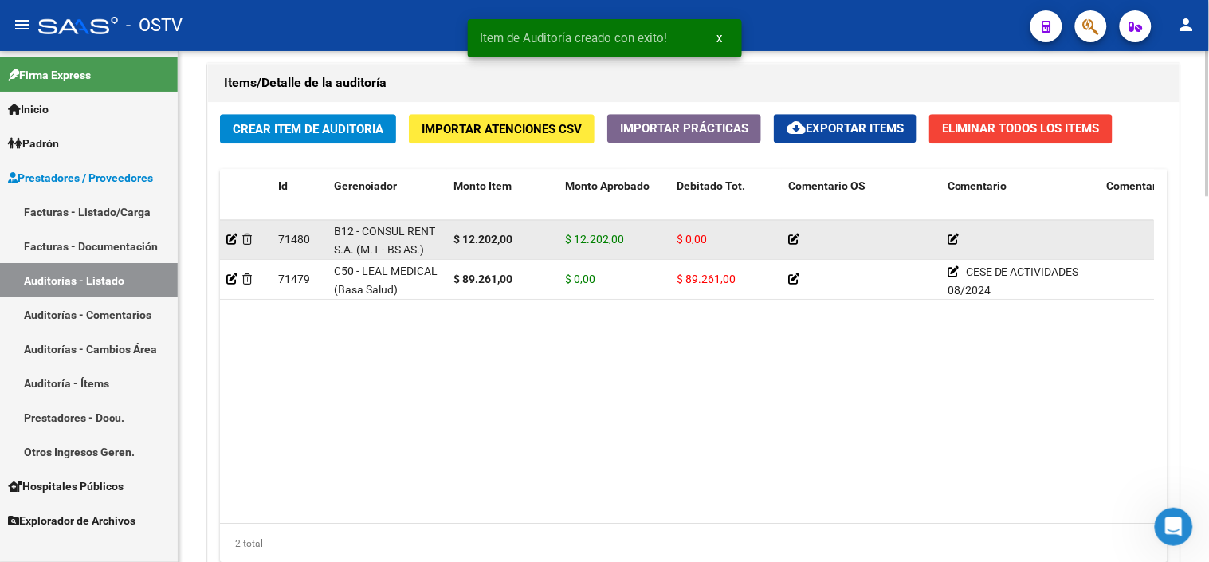
drag, startPoint x: 343, startPoint y: 234, endPoint x: 385, endPoint y: 233, distance: 41.4
click at [385, 233] on span "B12 - CONSUL RENT S.A. (M.T - BS AS.)" at bounding box center [384, 240] width 101 height 31
drag, startPoint x: 385, startPoint y: 233, endPoint x: 464, endPoint y: 244, distance: 80.3
click at [464, 244] on strong "$ 12.202,00" at bounding box center [482, 239] width 59 height 13
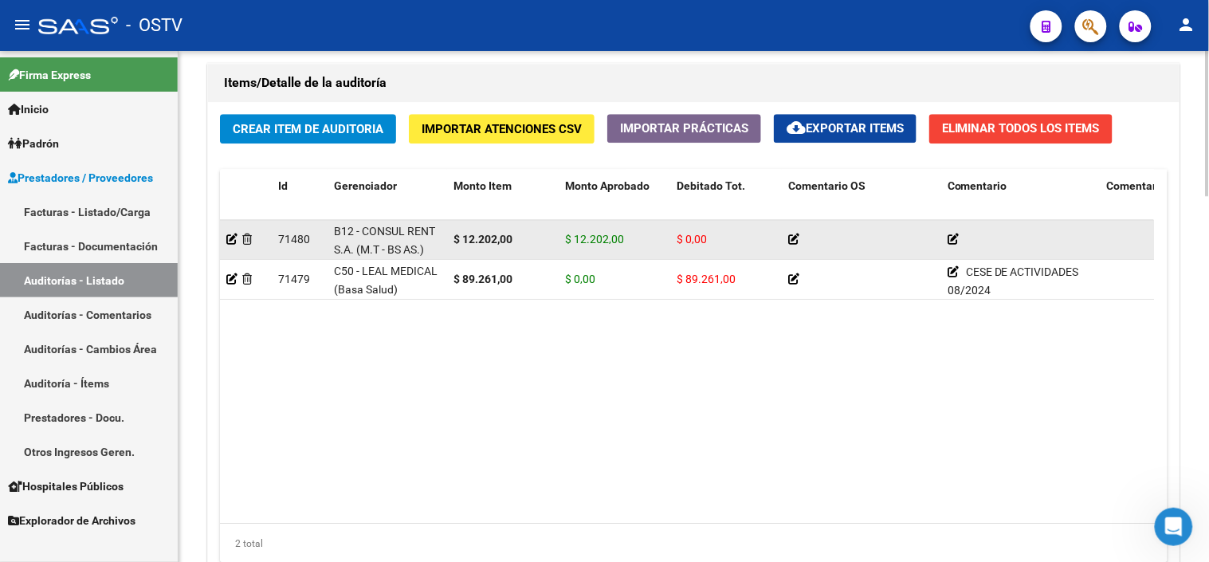
drag, startPoint x: 567, startPoint y: 241, endPoint x: 632, endPoint y: 241, distance: 64.5
click at [632, 241] on div "$ 12.202,00" at bounding box center [614, 239] width 99 height 18
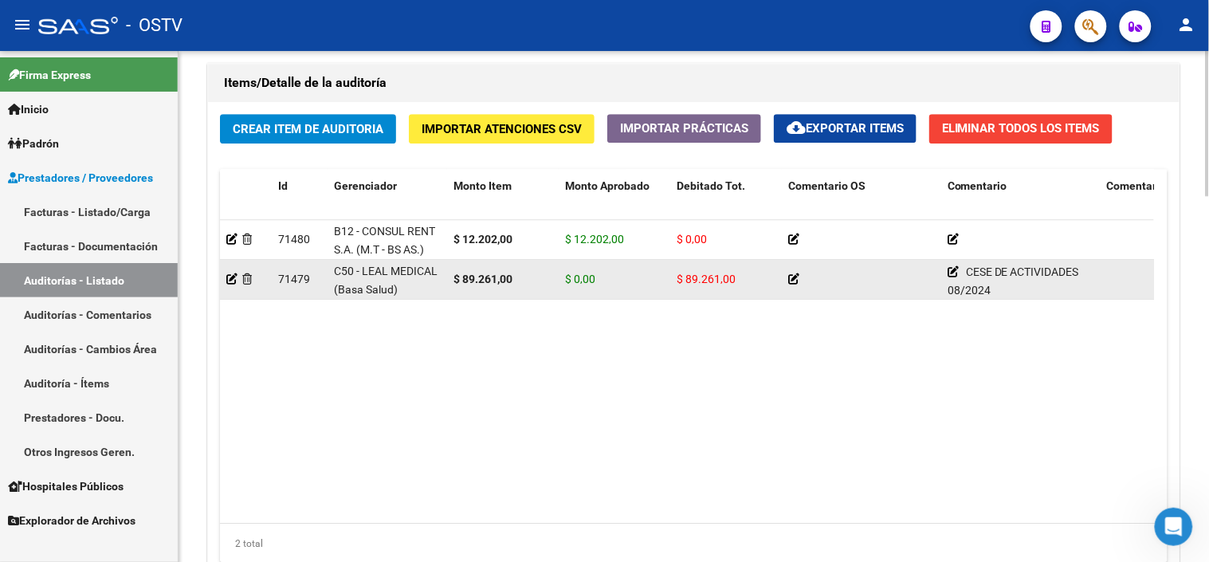
drag, startPoint x: 632, startPoint y: 241, endPoint x: 710, endPoint y: 282, distance: 88.4
click at [709, 282] on datatable-body-cell "$ 89.261,00" at bounding box center [726, 279] width 112 height 39
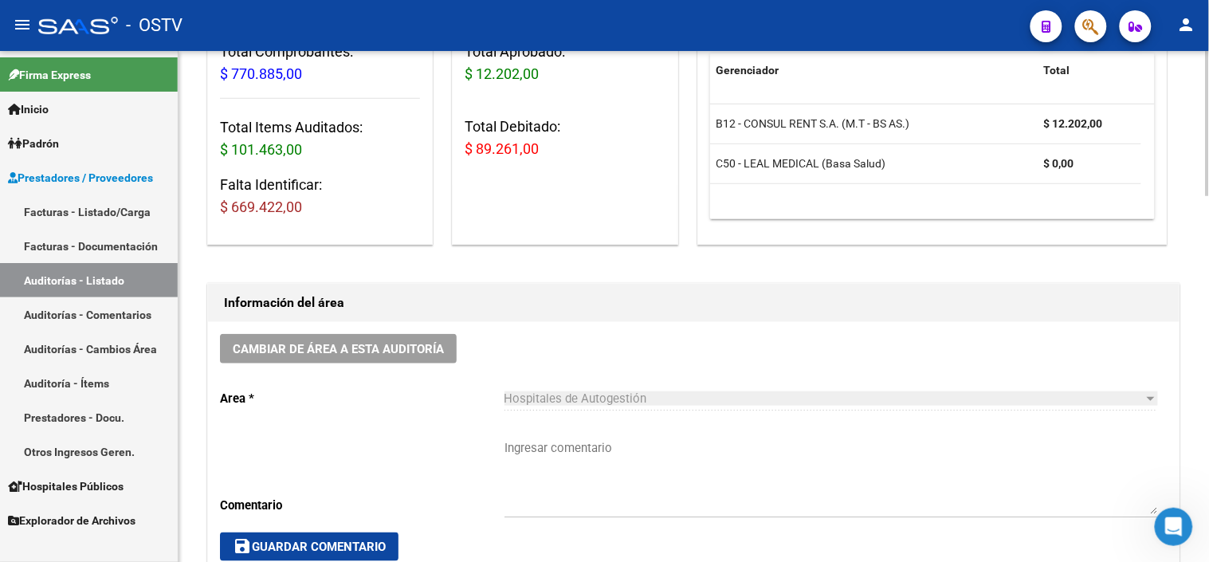
scroll to position [0, 0]
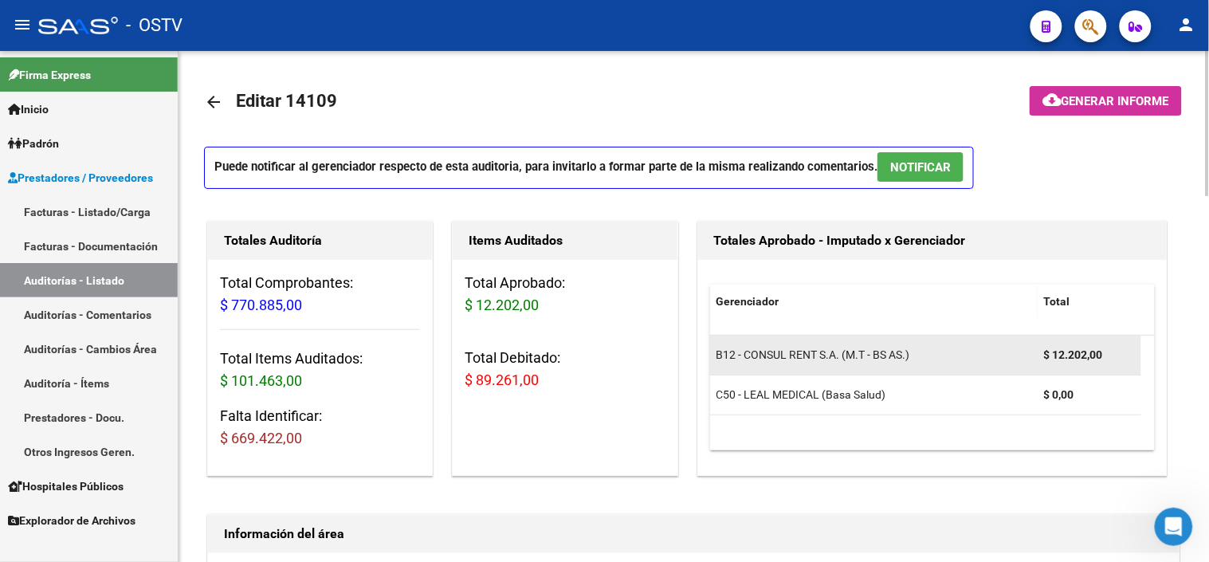
drag, startPoint x: 1070, startPoint y: 356, endPoint x: 1099, endPoint y: 361, distance: 29.9
click at [1099, 361] on strong "$ 12.202,00" at bounding box center [1073, 354] width 59 height 13
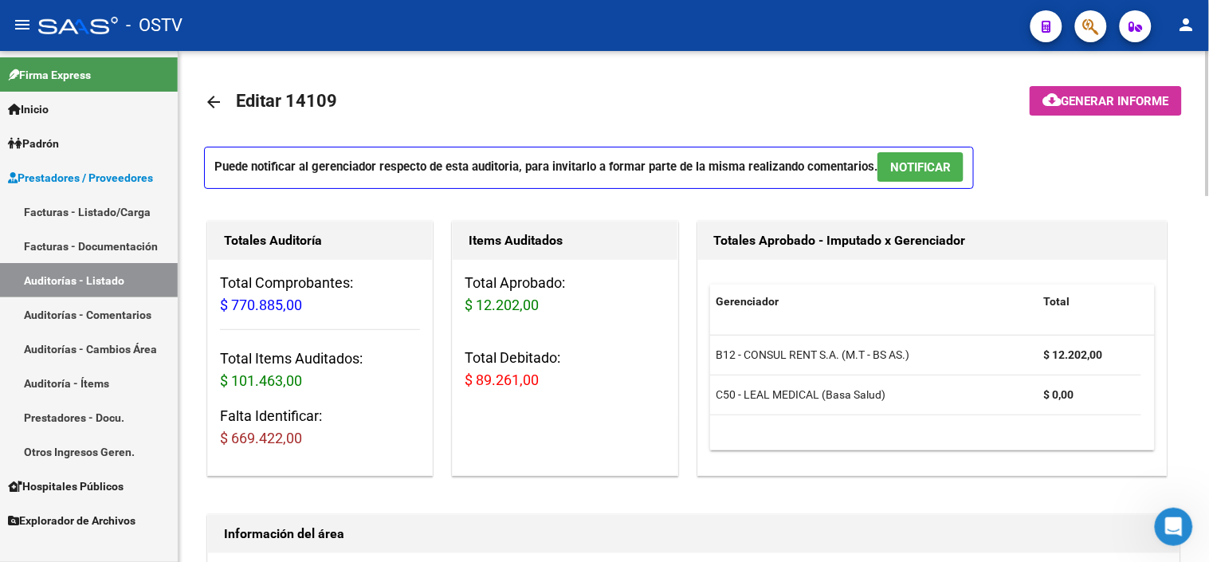
drag, startPoint x: 1099, startPoint y: 361, endPoint x: 1028, endPoint y: 416, distance: 90.4
click at [1028, 416] on datatable-selection "B12 - CONSUL RENT S.A. (M.T - BS AS.) $ 12.202,00 C50 - [PERSON_NAME] MEDICAL (…" at bounding box center [932, 411] width 445 height 14
drag, startPoint x: 229, startPoint y: 441, endPoint x: 320, endPoint y: 441, distance: 91.6
click at [320, 441] on h3 "Falta Identificar: $ 669.422,00" at bounding box center [320, 427] width 200 height 45
drag, startPoint x: 320, startPoint y: 441, endPoint x: 339, endPoint y: 438, distance: 18.5
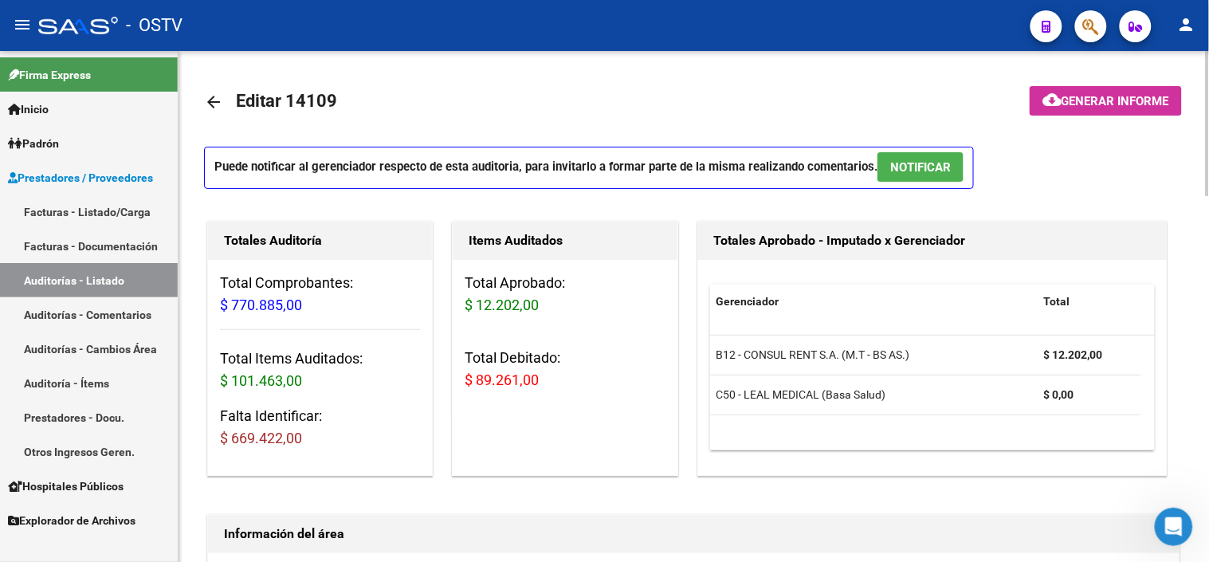
click at [339, 438] on h3 "Falta Identificar: $ 669.422,00" at bounding box center [320, 427] width 200 height 45
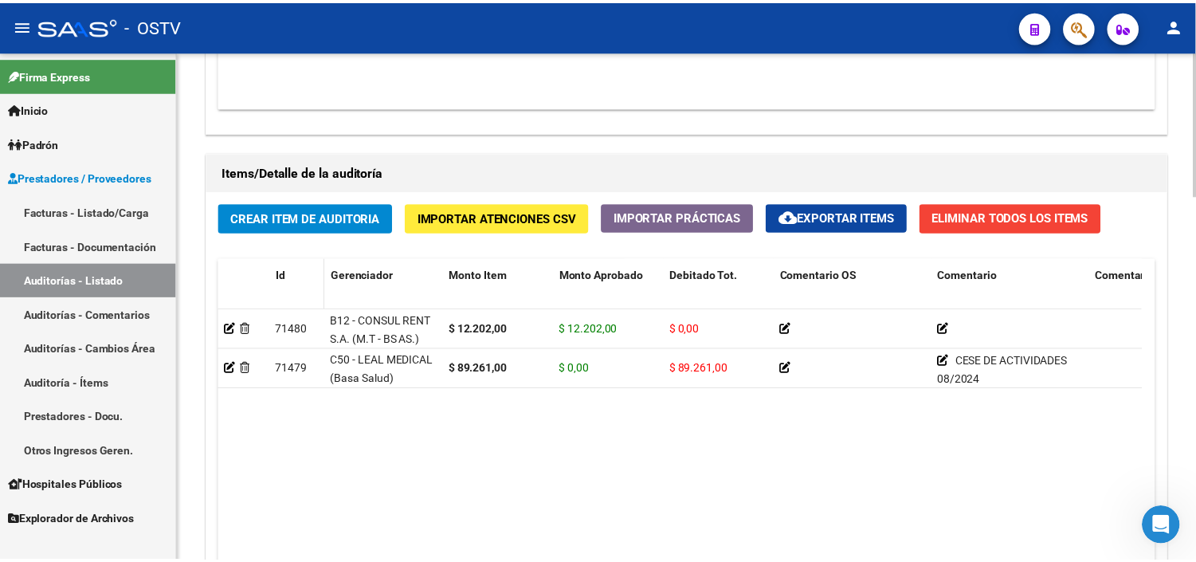
scroll to position [1062, 0]
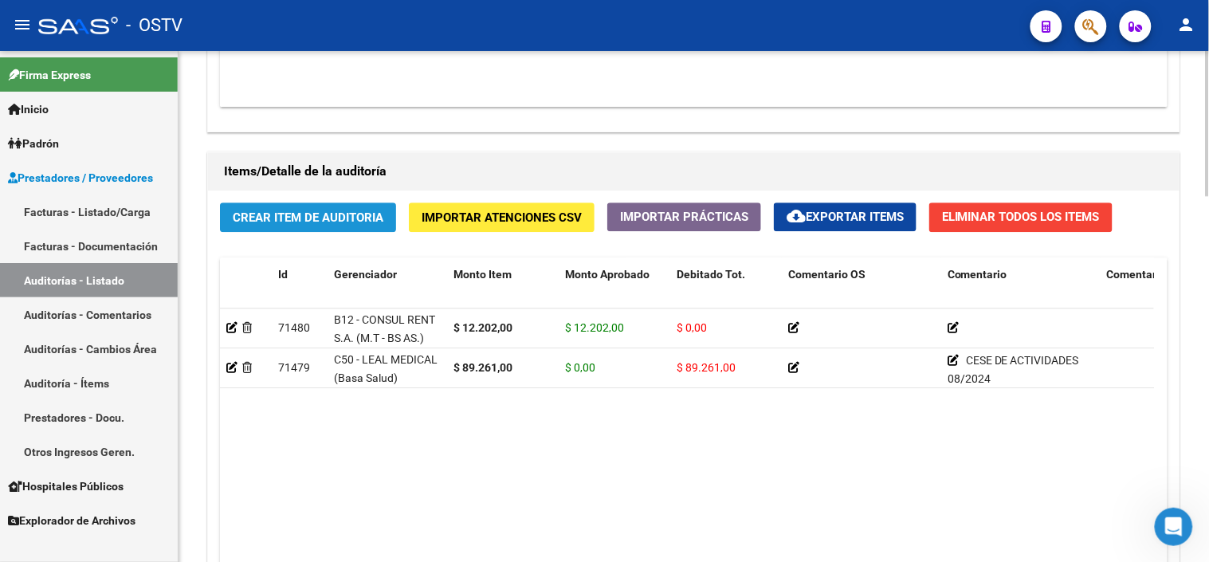
click at [315, 221] on span "Crear Item de Auditoria" at bounding box center [308, 217] width 151 height 14
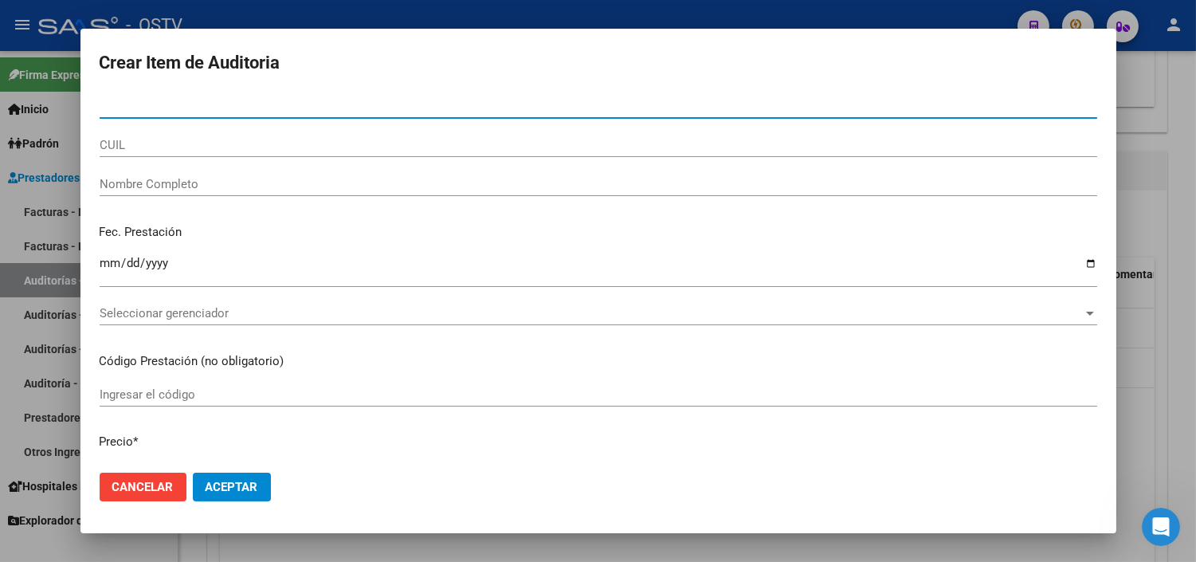
paste input "38030171"
type input "38030171"
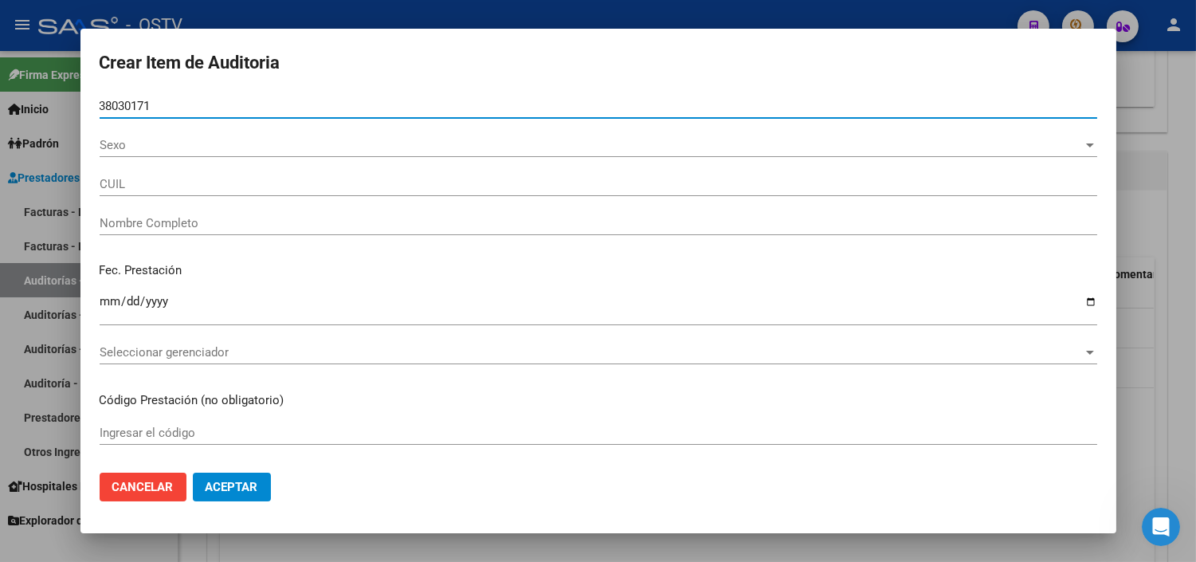
type input "27380301712"
type input "[PERSON_NAME]"
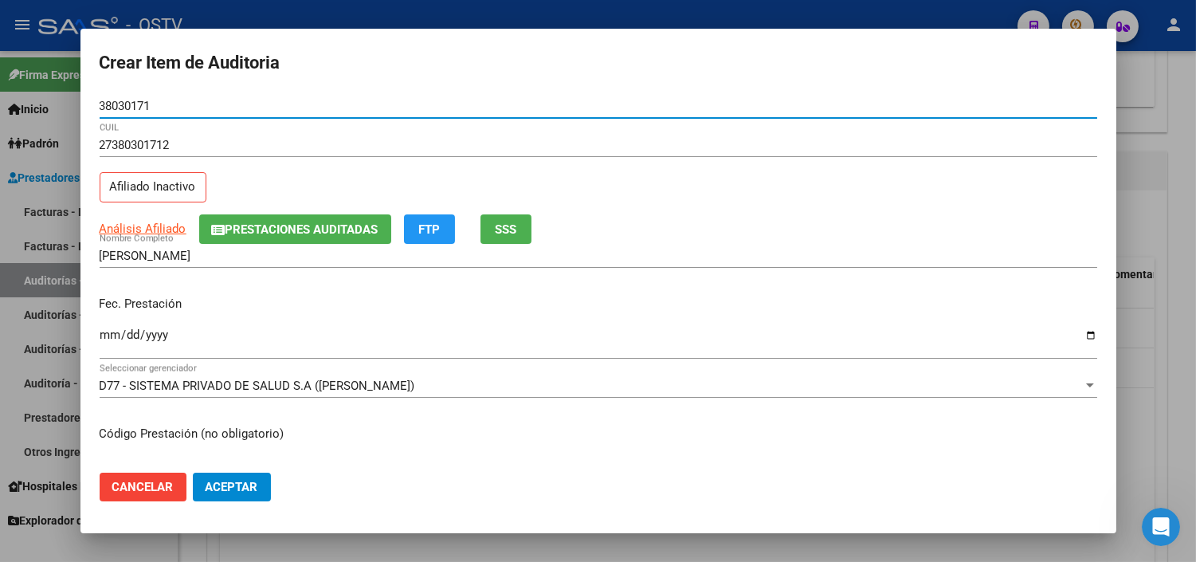
type input "38030171"
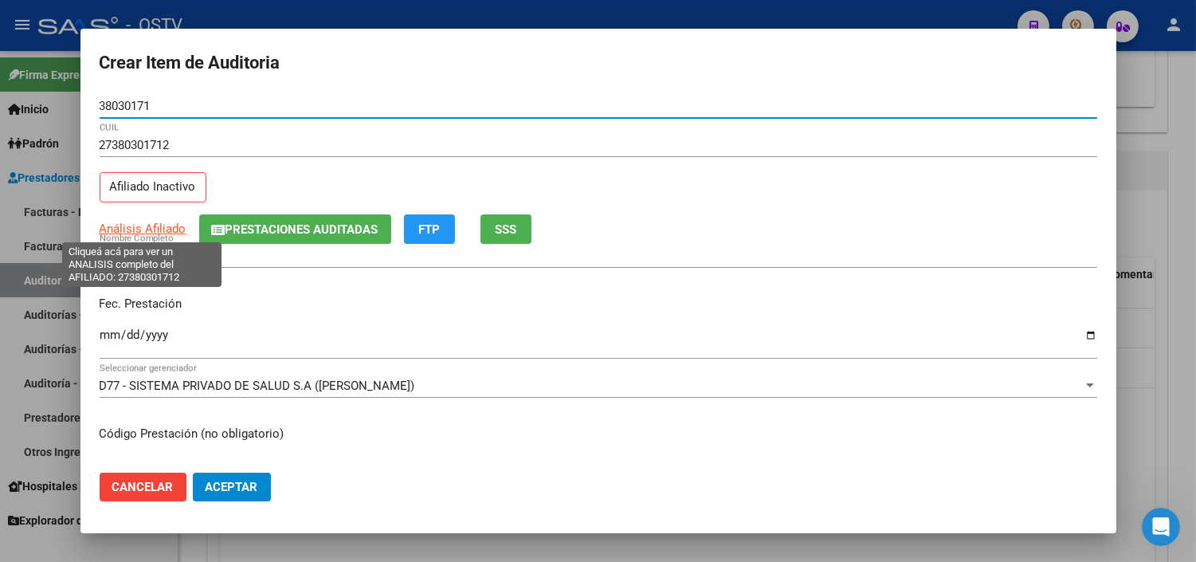
click at [155, 227] on span "Análisis Afiliado" at bounding box center [143, 228] width 87 height 14
type textarea "27380301712"
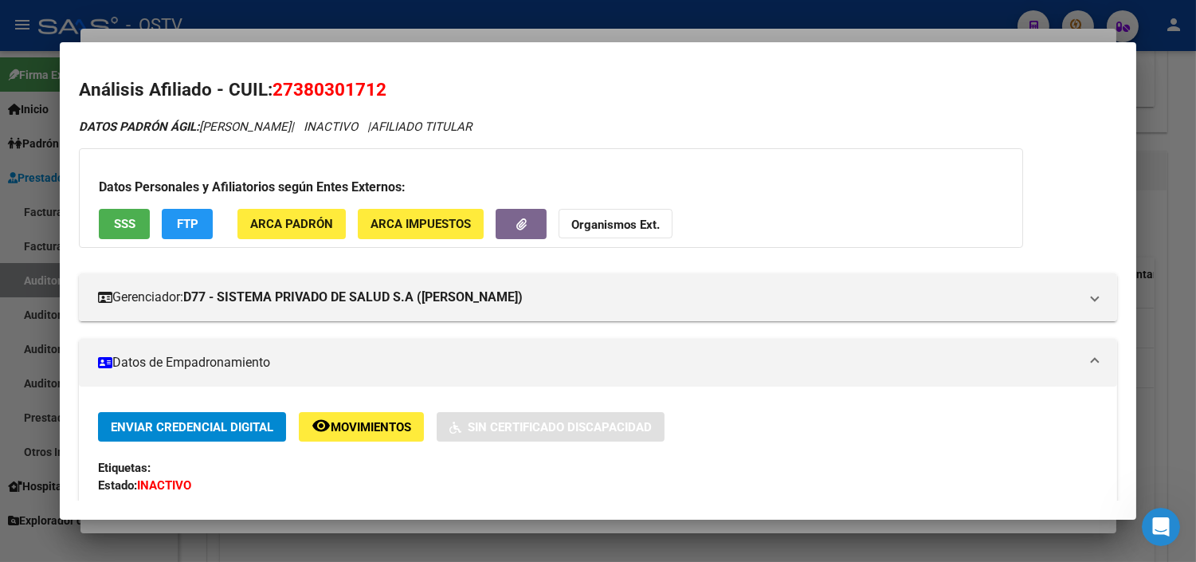
click at [120, 225] on span "SSS" at bounding box center [125, 225] width 22 height 14
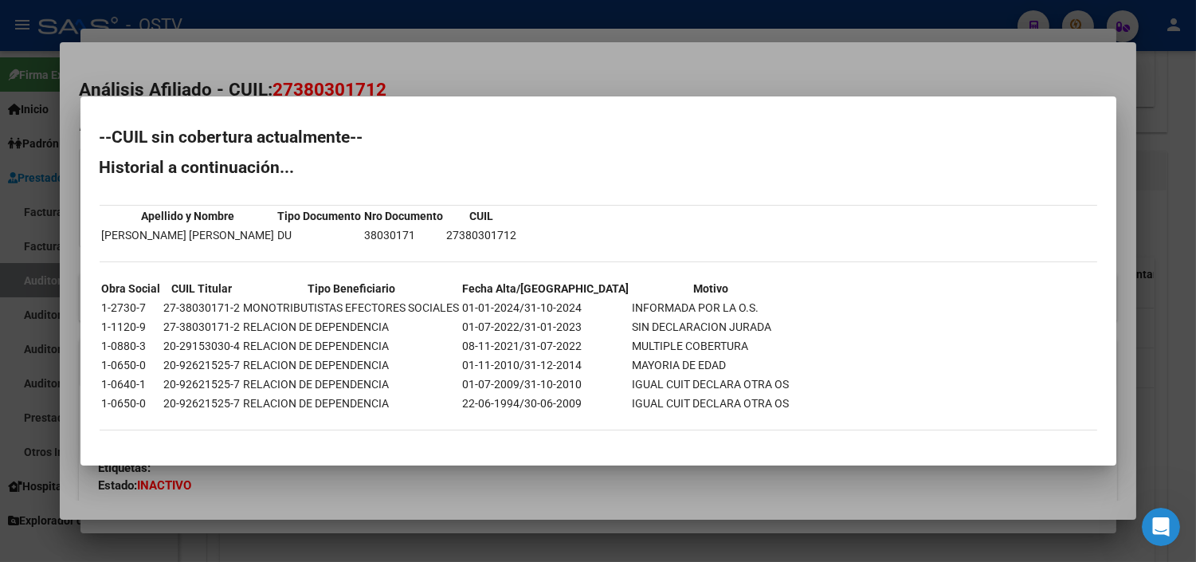
drag, startPoint x: 515, startPoint y: 308, endPoint x: 583, endPoint y: 308, distance: 67.7
click at [583, 308] on tr "1-2730-7 27-38030171-2 MONOTRIBUTISTAS EFECTORES SOCIALES 01-01-2024/31-10-2024…" at bounding box center [445, 308] width 689 height 18
click at [535, 474] on div at bounding box center [598, 281] width 1196 height 562
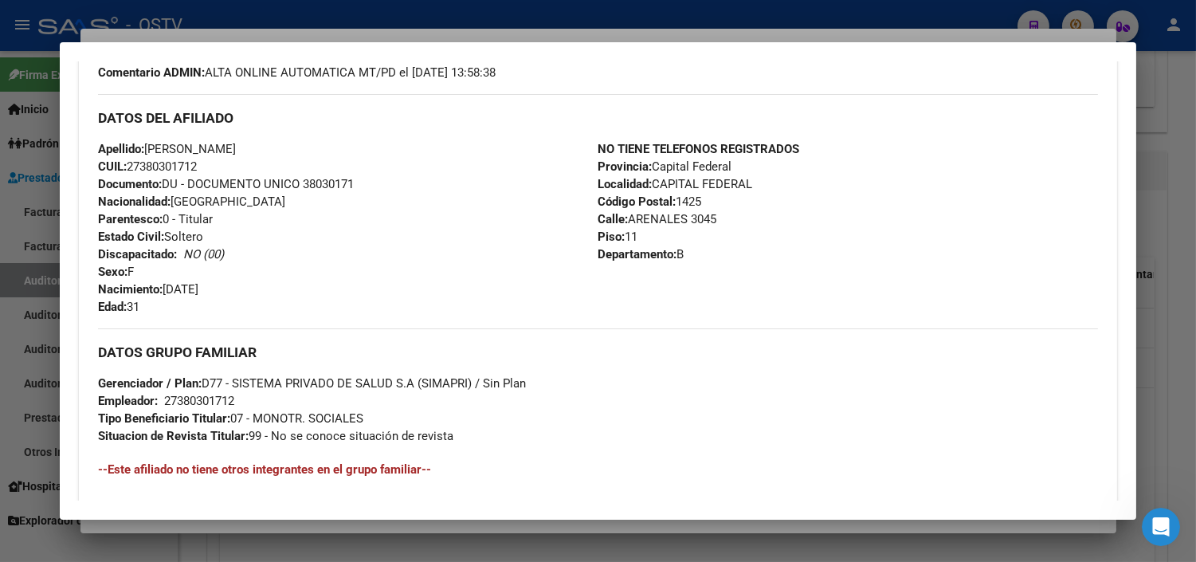
scroll to position [177, 0]
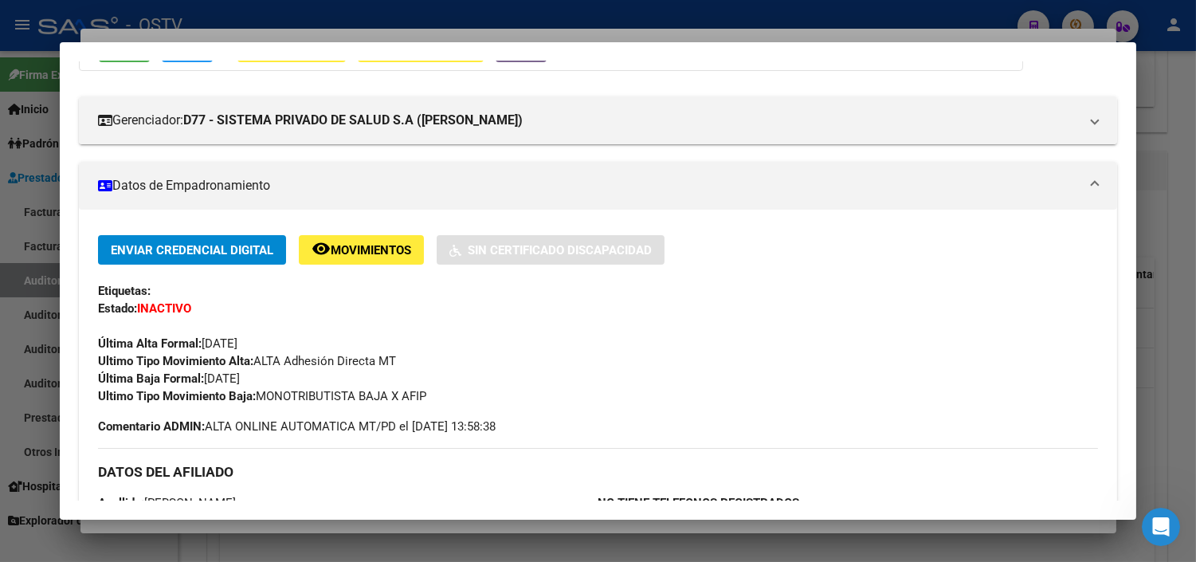
drag, startPoint x: 206, startPoint y: 374, endPoint x: 349, endPoint y: 400, distance: 145.7
click at [349, 400] on div "Enviar Credencial Digital remove_red_eye Movimientos Sin Certificado Discapacid…" at bounding box center [598, 320] width 1000 height 170
drag, startPoint x: 349, startPoint y: 400, endPoint x: 224, endPoint y: 383, distance: 126.2
click at [224, 383] on span "Última Baja Formal: [DATE]" at bounding box center [169, 378] width 142 height 14
drag, startPoint x: 200, startPoint y: 378, endPoint x: 277, endPoint y: 382, distance: 77.4
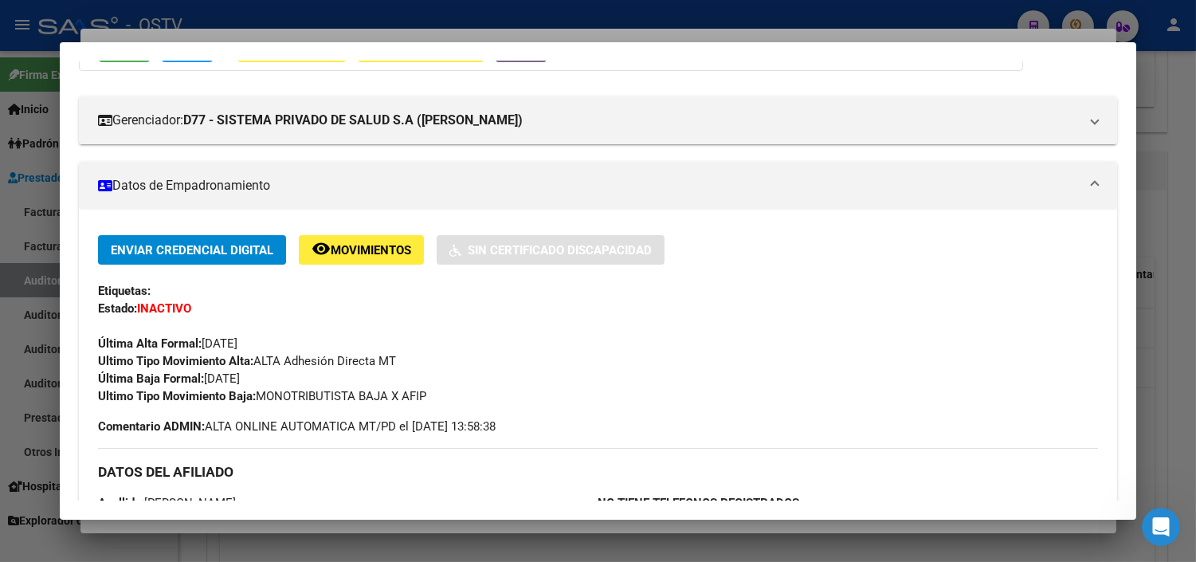
click at [277, 382] on div "Enviar Credencial Digital remove_red_eye Movimientos Sin Certificado Discapacid…" at bounding box center [598, 320] width 1000 height 170
drag, startPoint x: 277, startPoint y: 382, endPoint x: 288, endPoint y: 396, distance: 17.1
click at [288, 396] on span "Ultimo Tipo Movimiento Baja: MONOTRIBUTISTA BAJA X AFIP" at bounding box center [262, 396] width 328 height 14
drag, startPoint x: 276, startPoint y: 396, endPoint x: 384, endPoint y: 402, distance: 108.5
click at [384, 402] on span "Ultimo Tipo Movimiento Baja: MONOTRIBUTISTA BAJA X AFIP" at bounding box center [262, 396] width 328 height 14
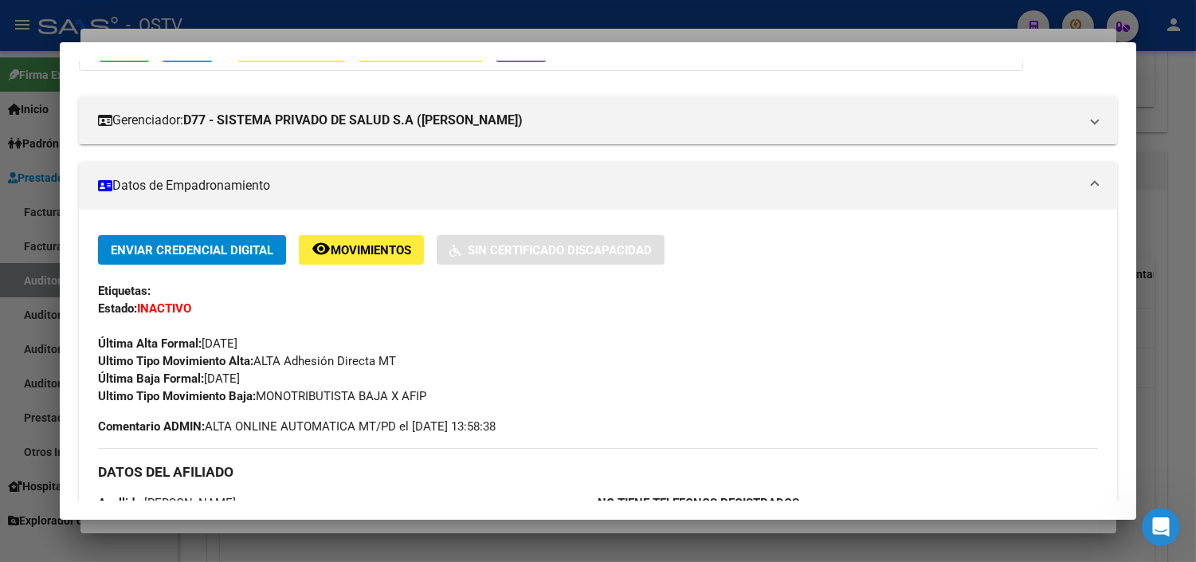
drag, startPoint x: 384, startPoint y: 402, endPoint x: 366, endPoint y: 400, distance: 17.7
click at [367, 400] on span "Ultimo Tipo Movimiento Baja: MONOTRIBUTISTA BAJA X AFIP" at bounding box center [262, 396] width 328 height 14
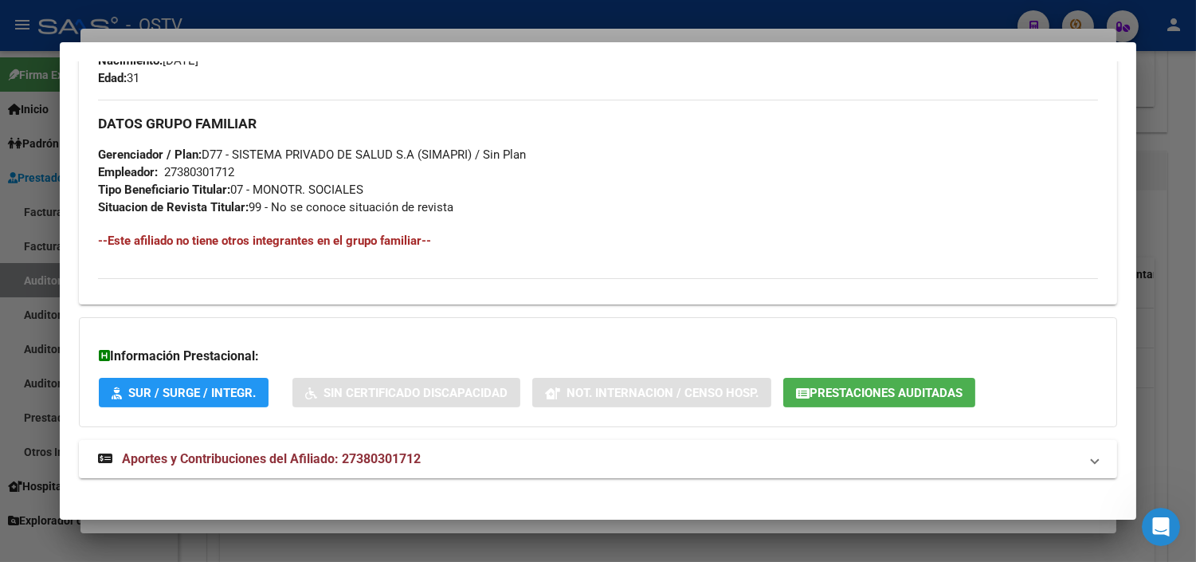
scroll to position [774, 0]
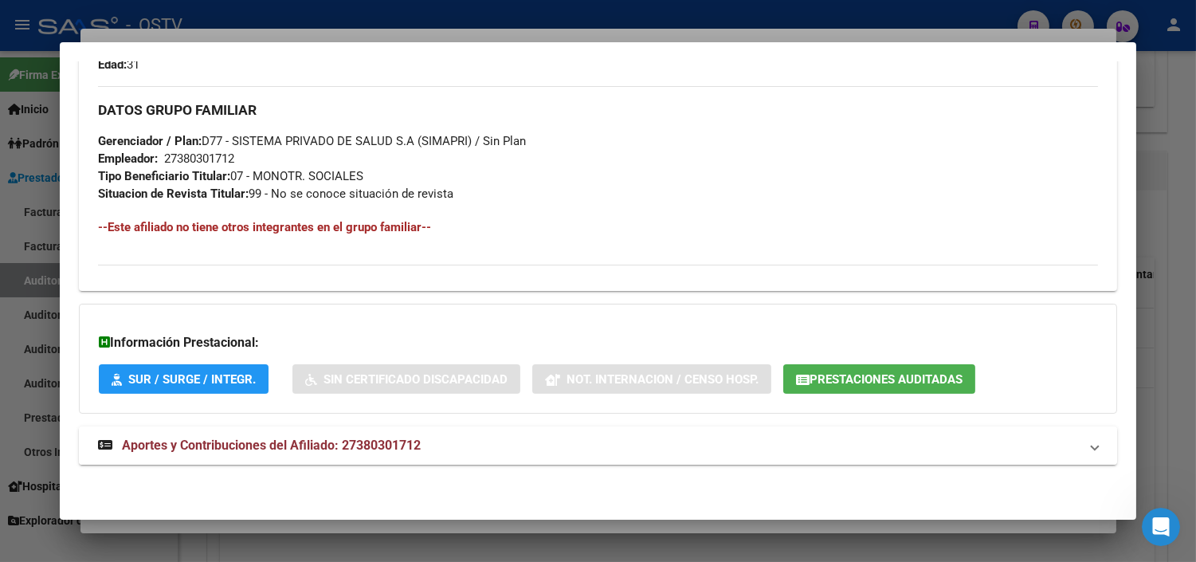
click at [336, 441] on span "Aportes y Contribuciones del Afiliado: 27380301712" at bounding box center [271, 444] width 299 height 15
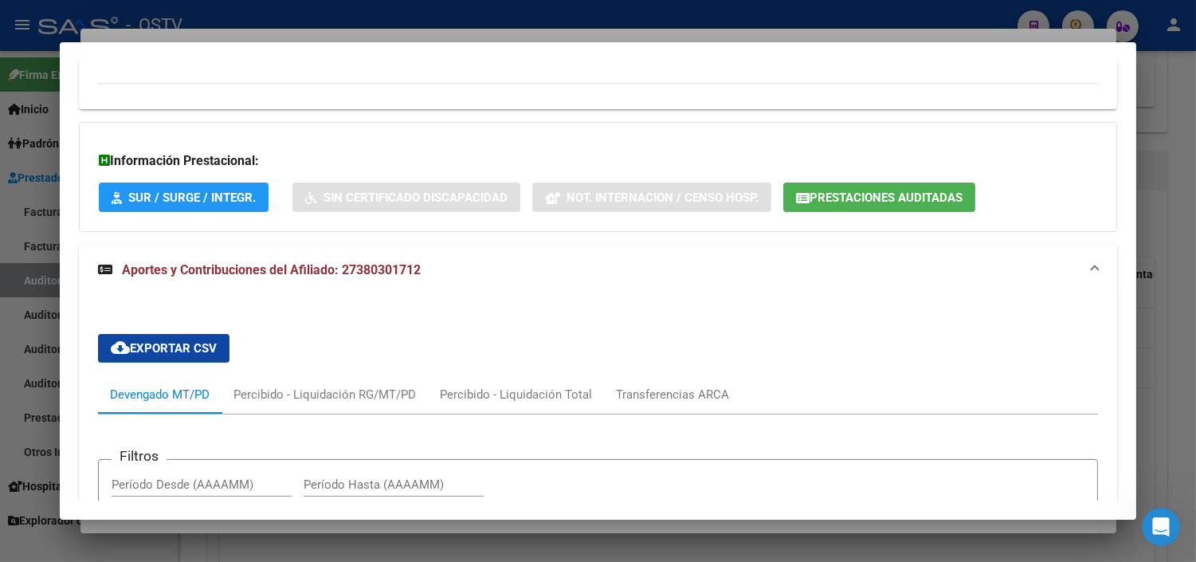
scroll to position [866, 0]
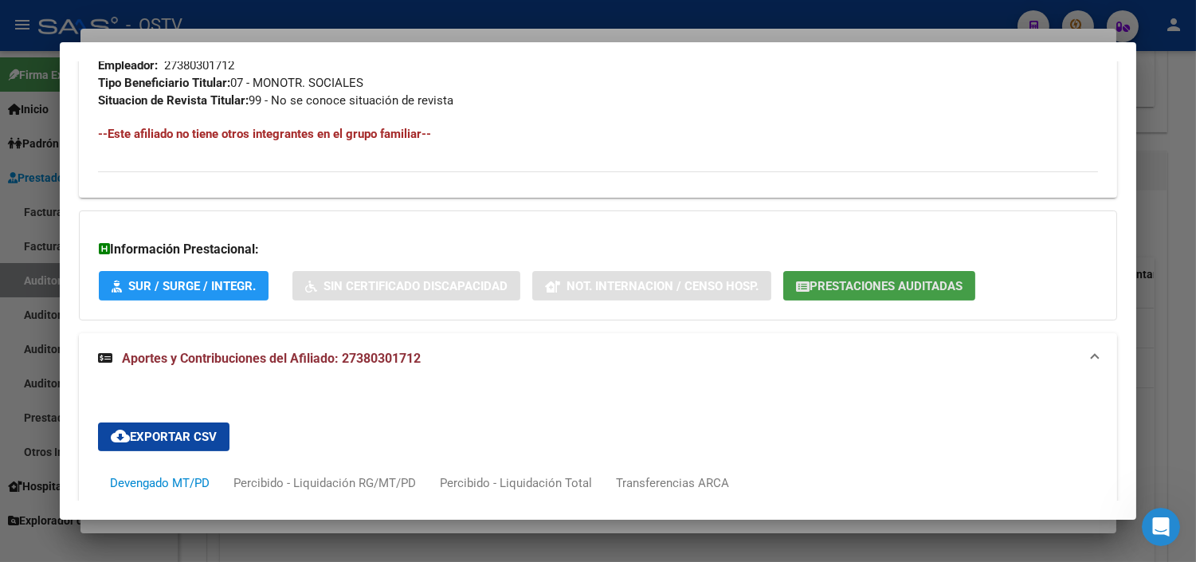
click at [871, 284] on span "Prestaciones Auditadas" at bounding box center [885, 286] width 153 height 14
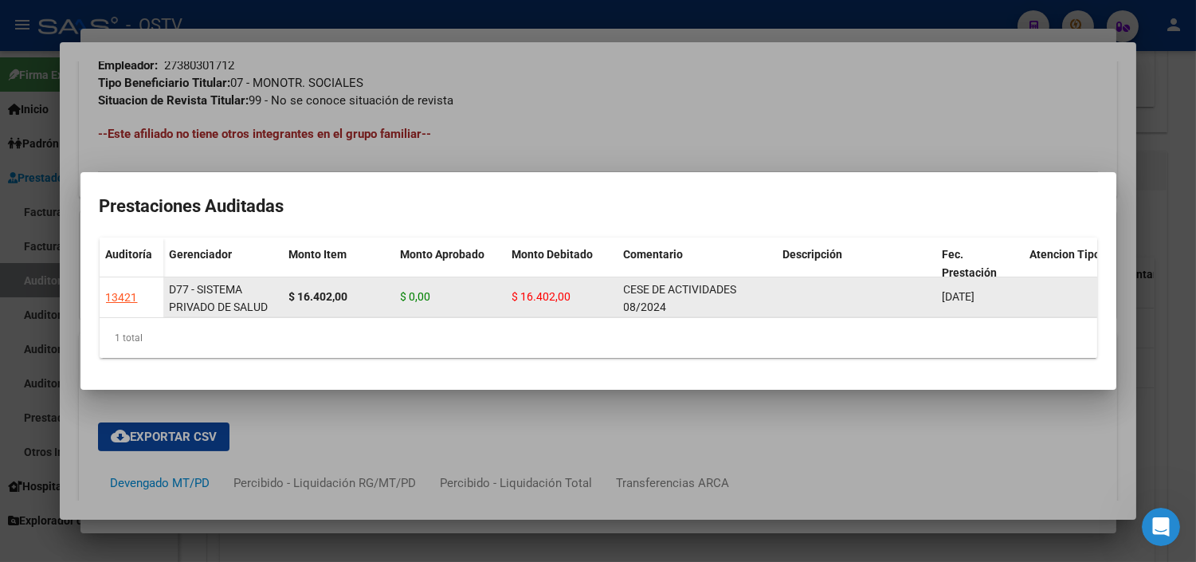
click at [967, 292] on span "[DATE]" at bounding box center [959, 296] width 33 height 13
click at [648, 285] on span "CESE DE ACTIVIDADES 08/2024" at bounding box center [680, 298] width 113 height 31
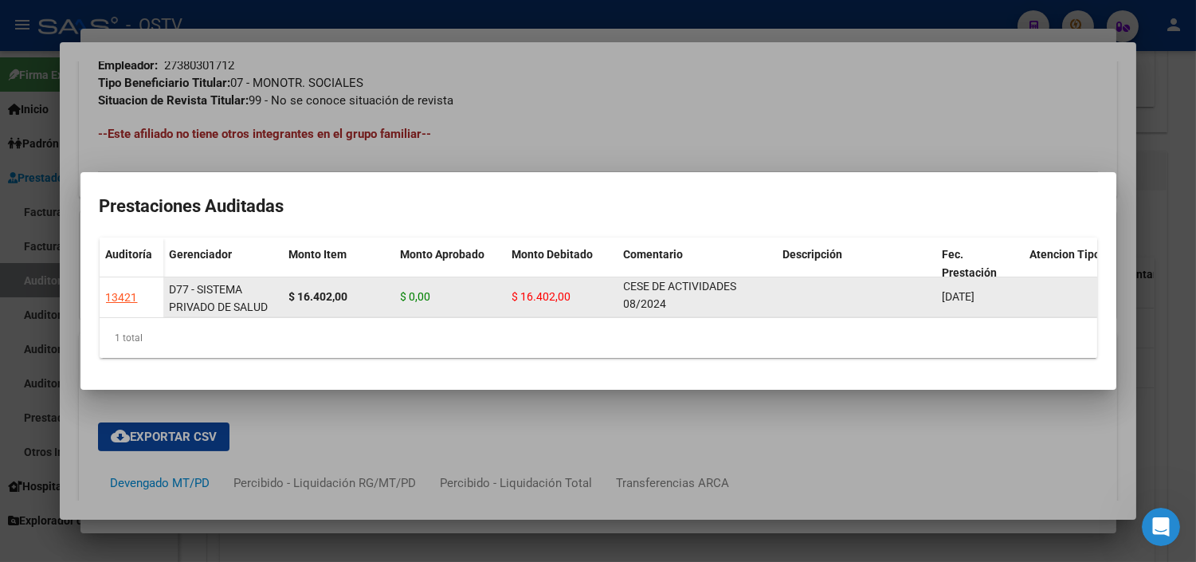
drag, startPoint x: 625, startPoint y: 284, endPoint x: 672, endPoint y: 304, distance: 51.4
click at [672, 304] on div "CESE DE ACTIVIDADES 08/2024" at bounding box center [697, 296] width 147 height 33
copy span "CESE DE ACTIVIDADES 08/2024"
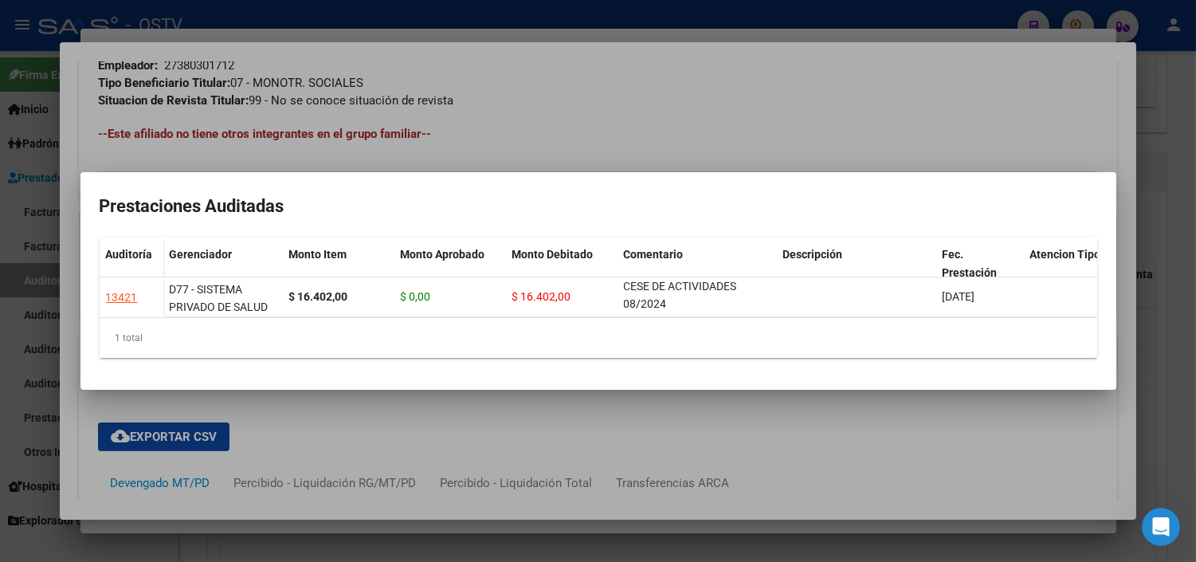
click at [401, 414] on div at bounding box center [598, 281] width 1196 height 562
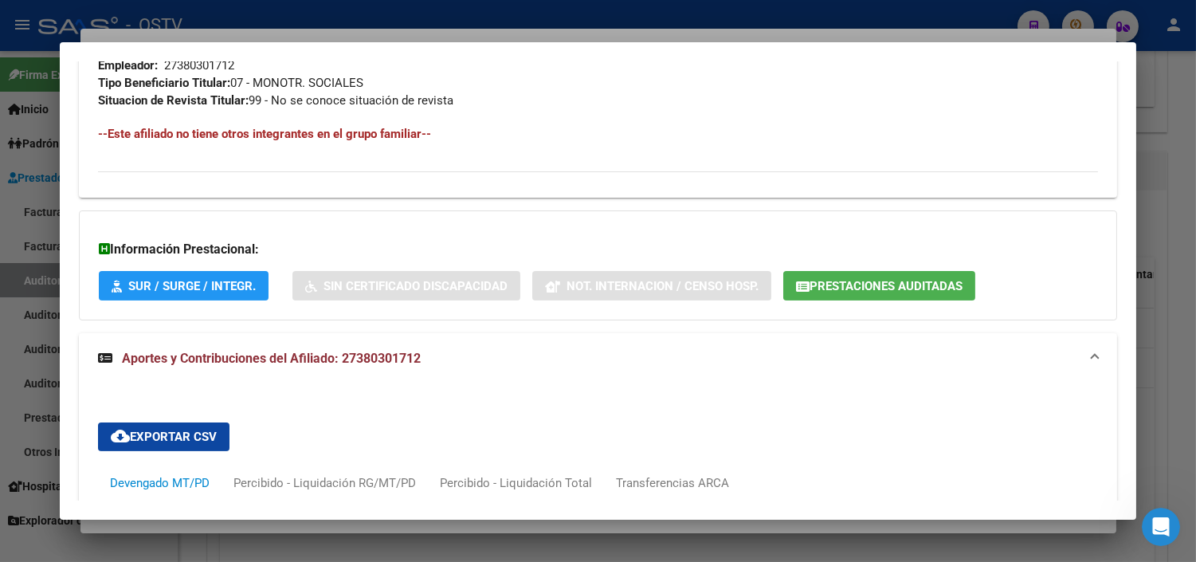
click at [398, 523] on div at bounding box center [598, 281] width 1196 height 562
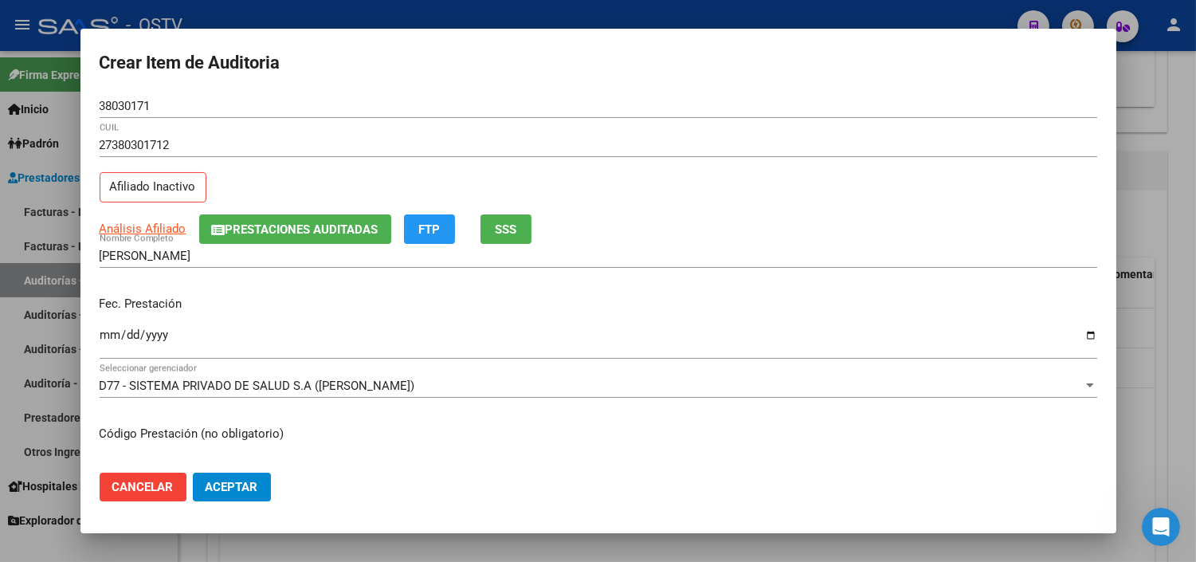
click at [104, 335] on input "Ingresar la fecha" at bounding box center [598, 340] width 997 height 25
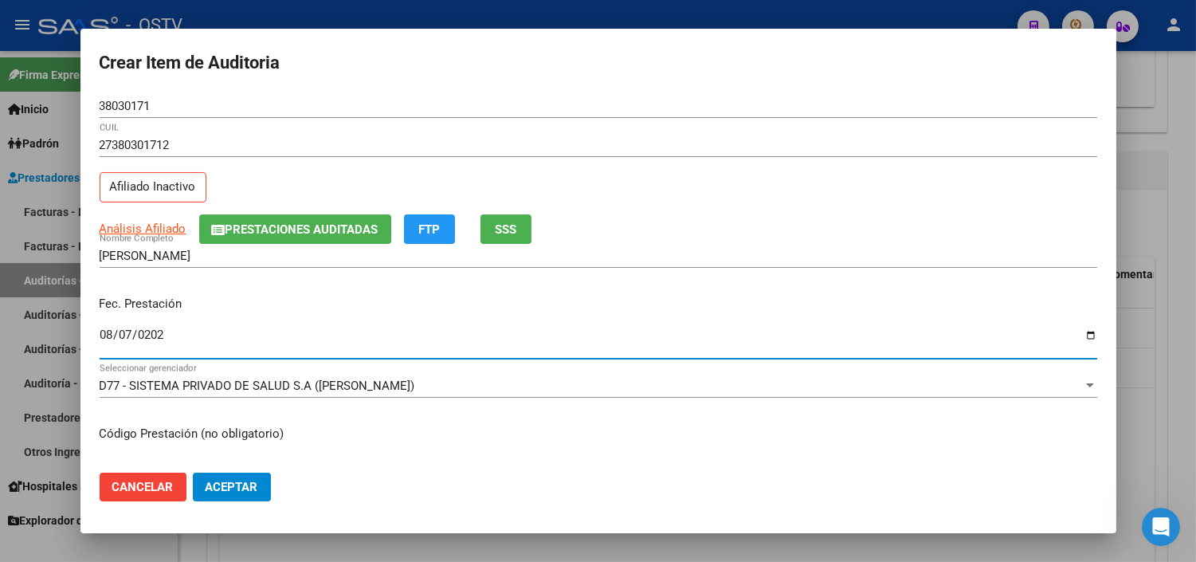
type input "[DATE]"
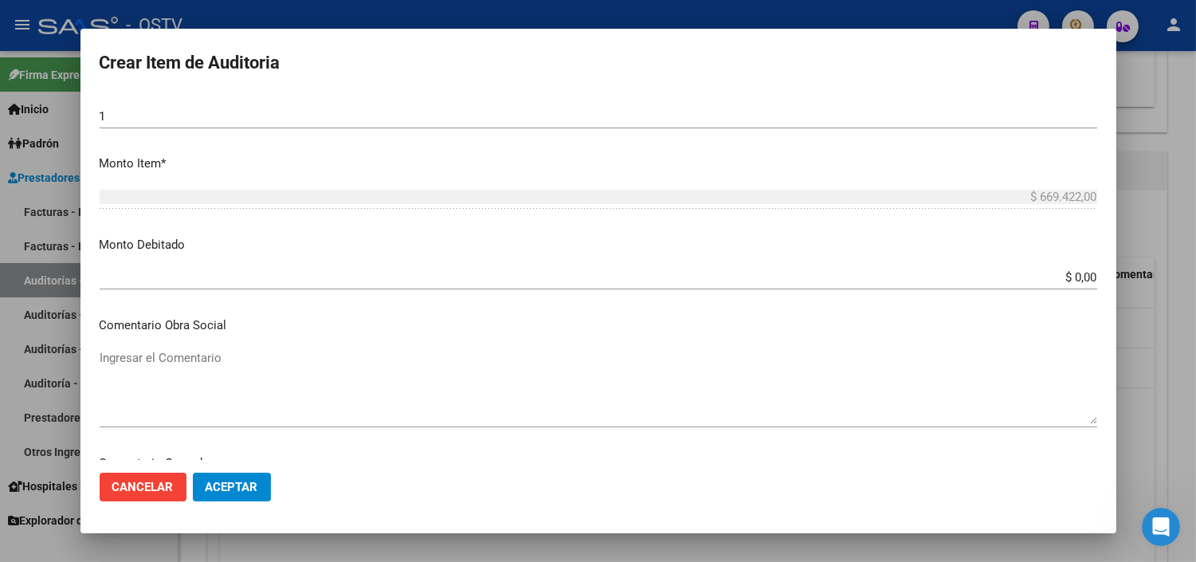
scroll to position [730, 0]
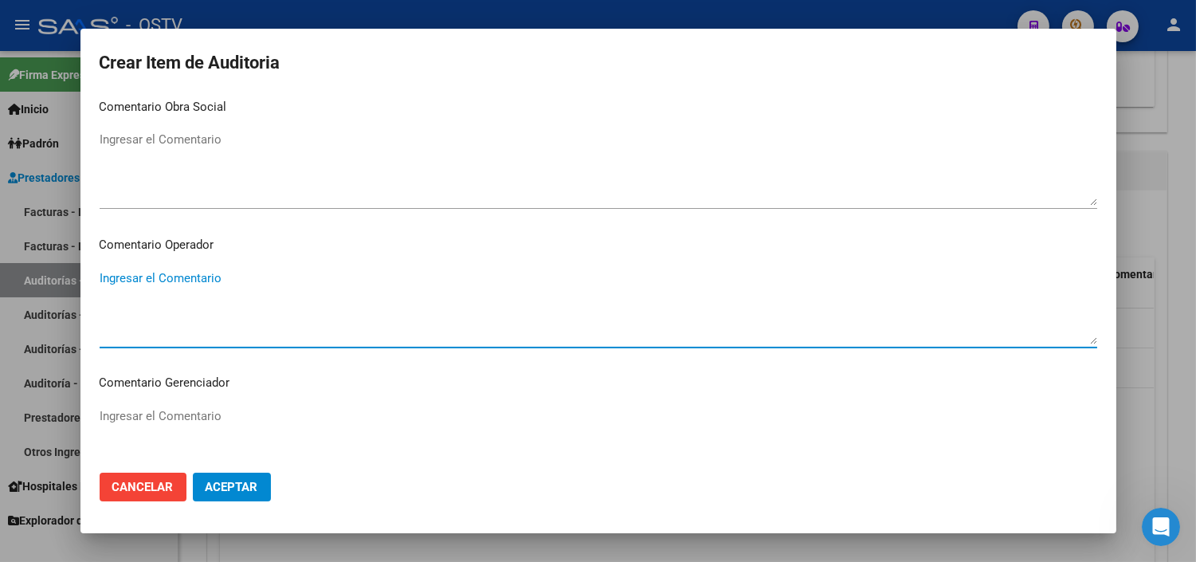
paste textarea "CESE DE ACTIVIDADES 08/2024"
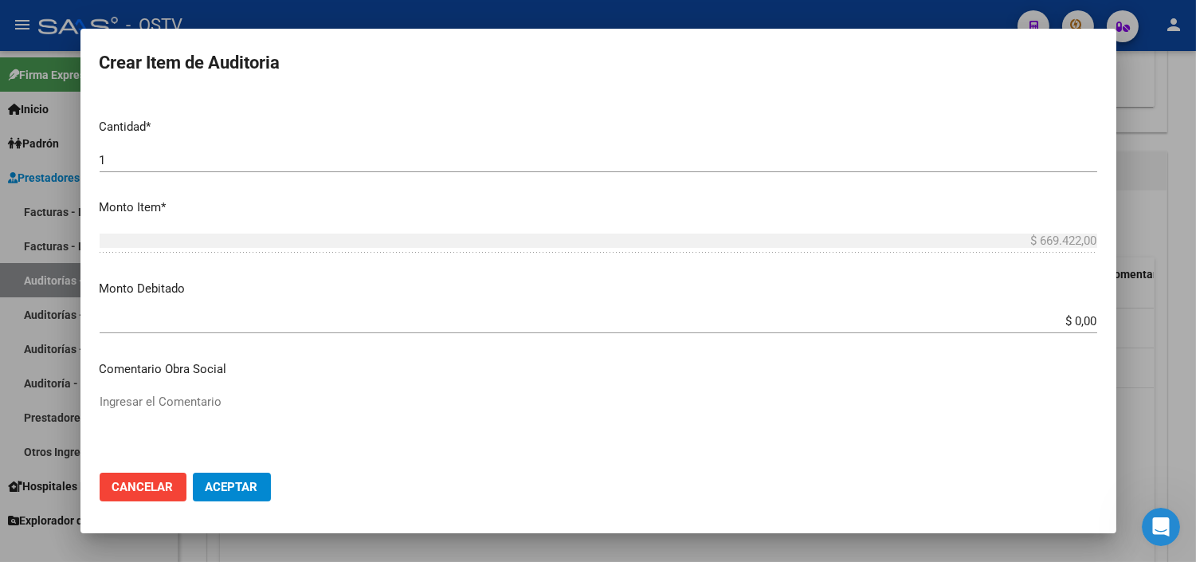
scroll to position [376, 0]
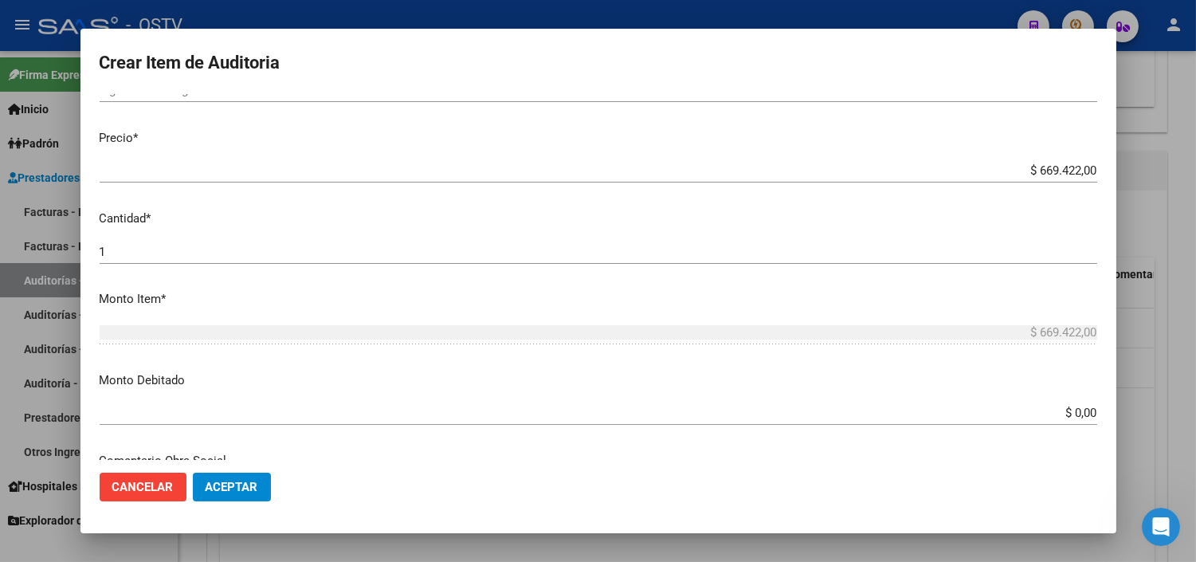
type textarea "CESE DE ACTIVIDADES 08/2024"
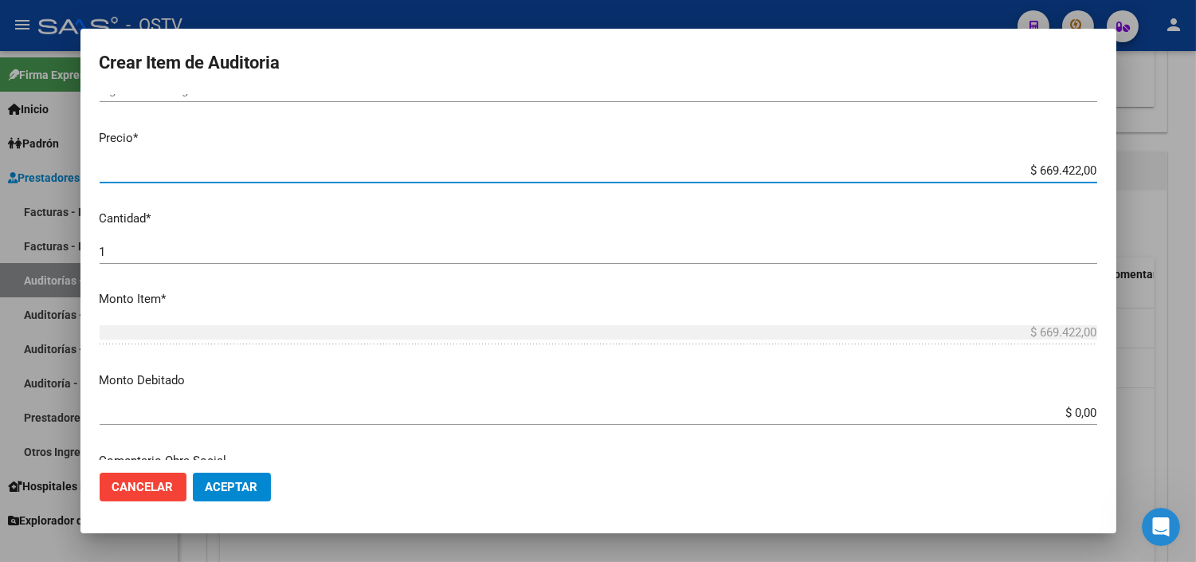
drag, startPoint x: 1010, startPoint y: 164, endPoint x: 1096, endPoint y: 172, distance: 86.4
click at [1092, 171] on app-form-text-field "Precio * $ 669.422,00 Ingresar el precio" at bounding box center [605, 153] width 1010 height 49
paste input "17.733"
type input "$ 17.733,00"
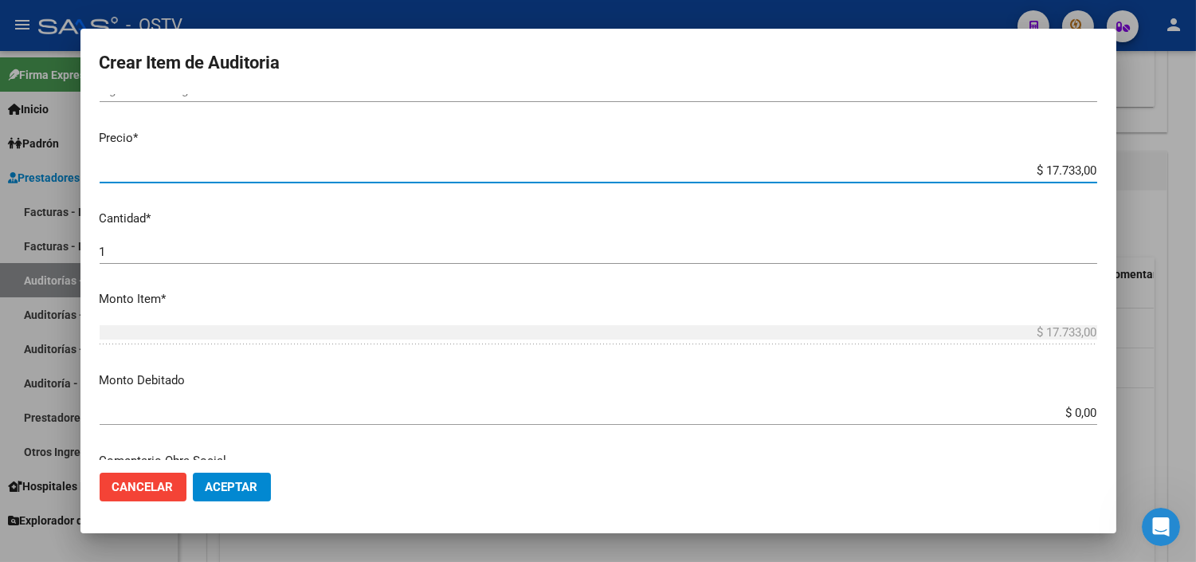
type input "$ 17.733,00"
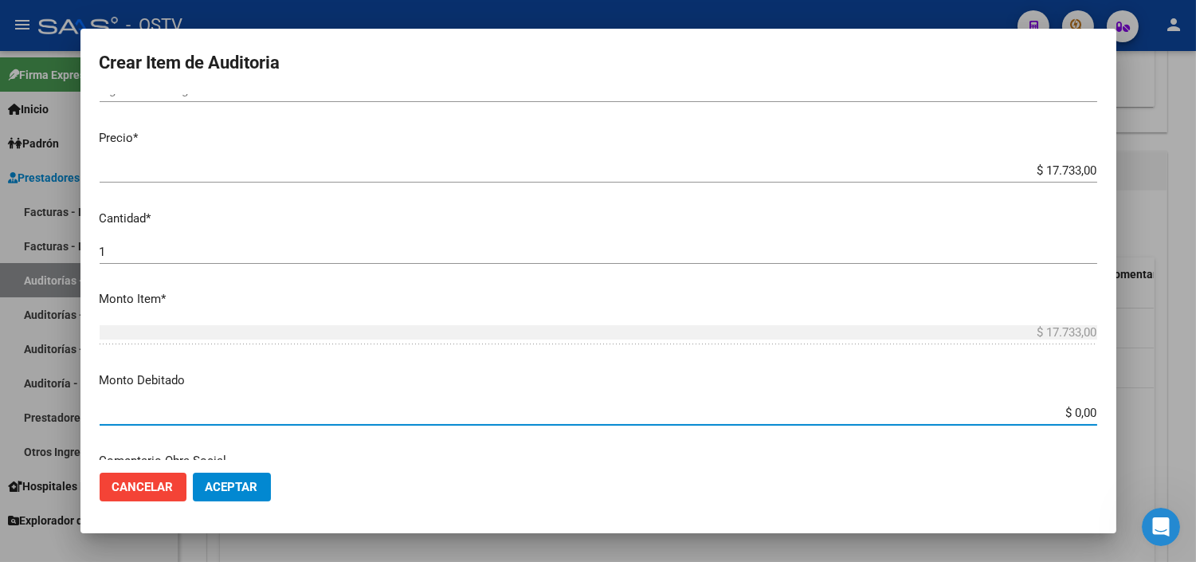
drag, startPoint x: 1033, startPoint y: 412, endPoint x: 1087, endPoint y: 409, distance: 53.5
click at [1087, 409] on app-form-text-field "Monto Debitado $ 0,00 Ingresar el monto" at bounding box center [605, 395] width 1010 height 49
paste input "17.733"
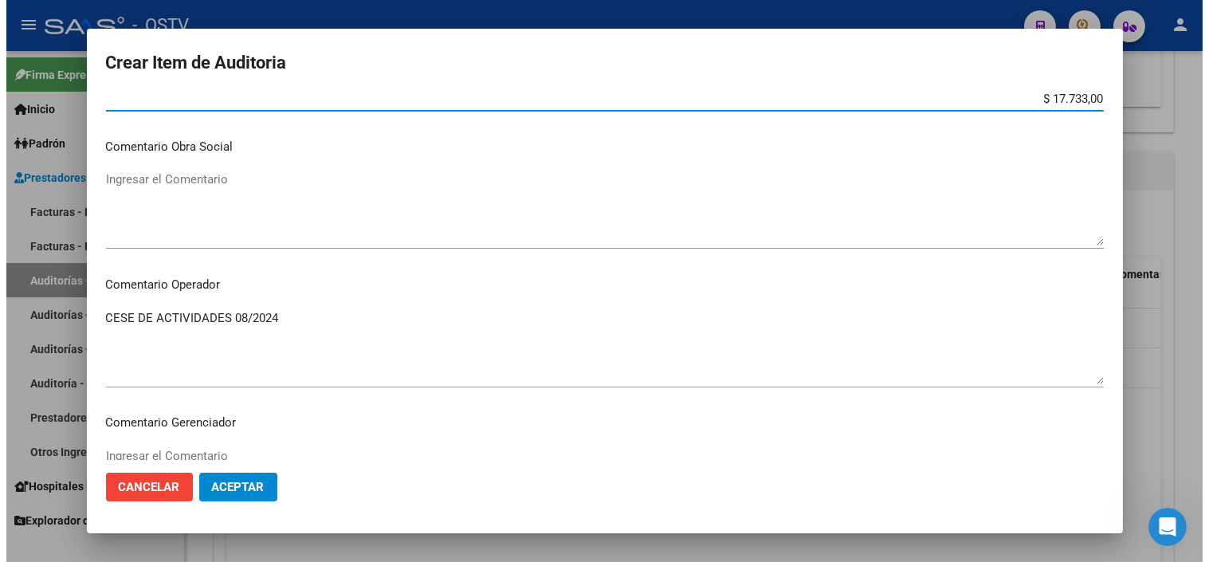
scroll to position [730, 0]
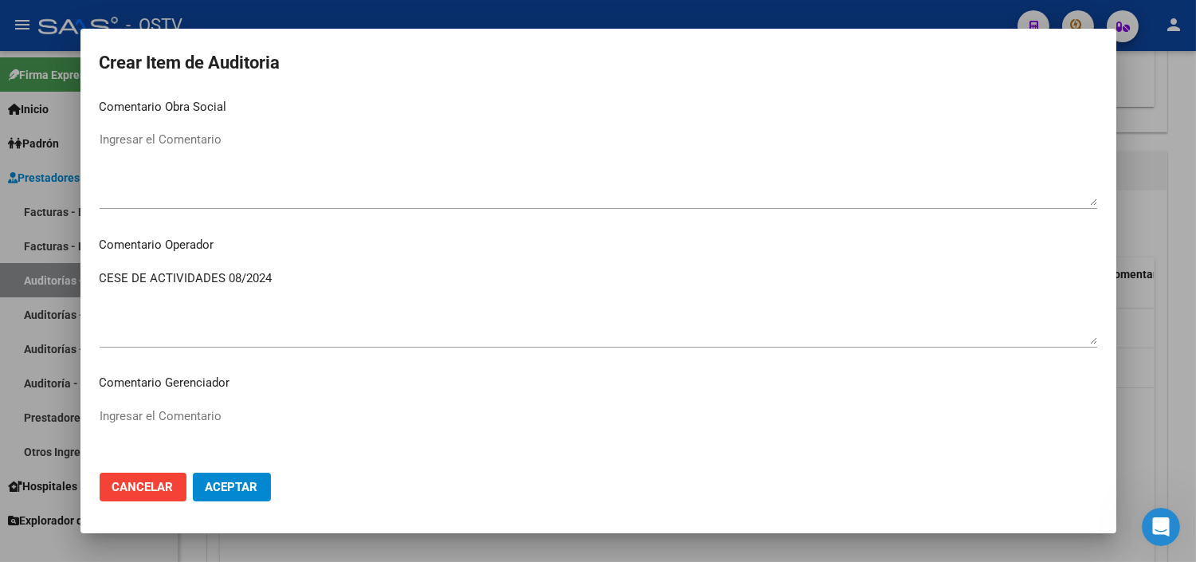
type input "$ 17.733,00"
click at [242, 490] on span "Aceptar" at bounding box center [232, 487] width 53 height 14
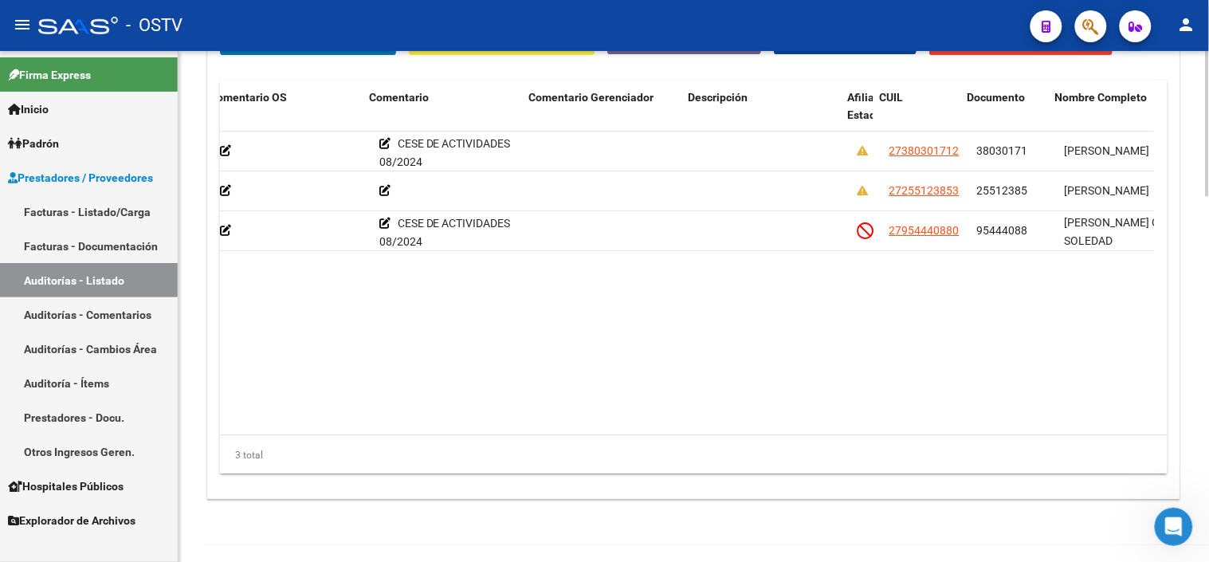
scroll to position [0, 625]
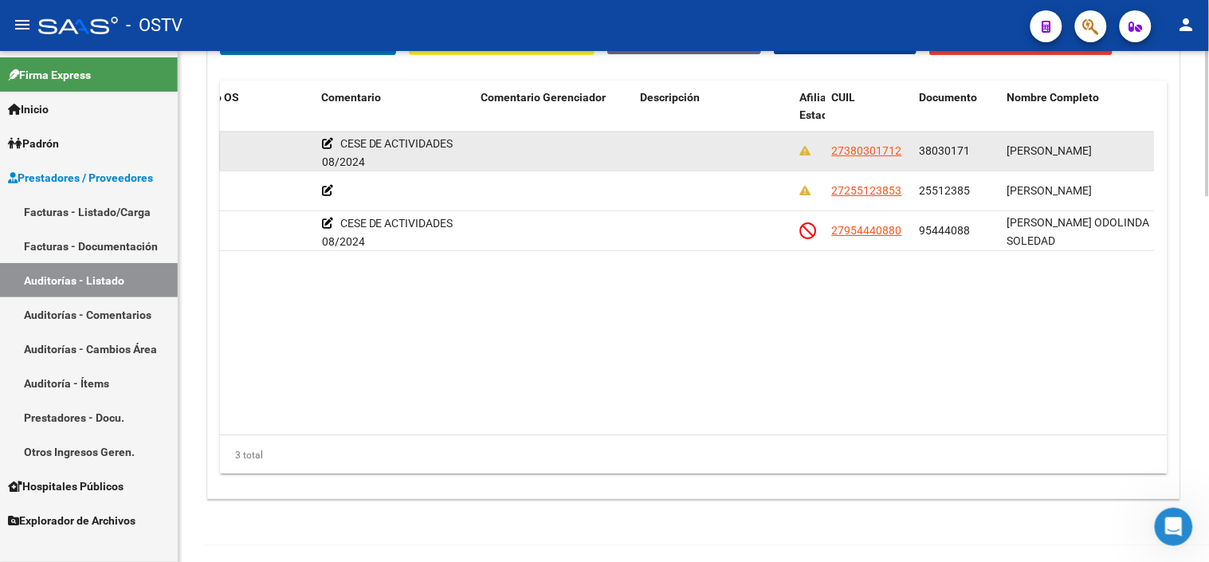
click at [930, 157] on span "38030171" at bounding box center [944, 150] width 51 height 13
copy span "38030171"
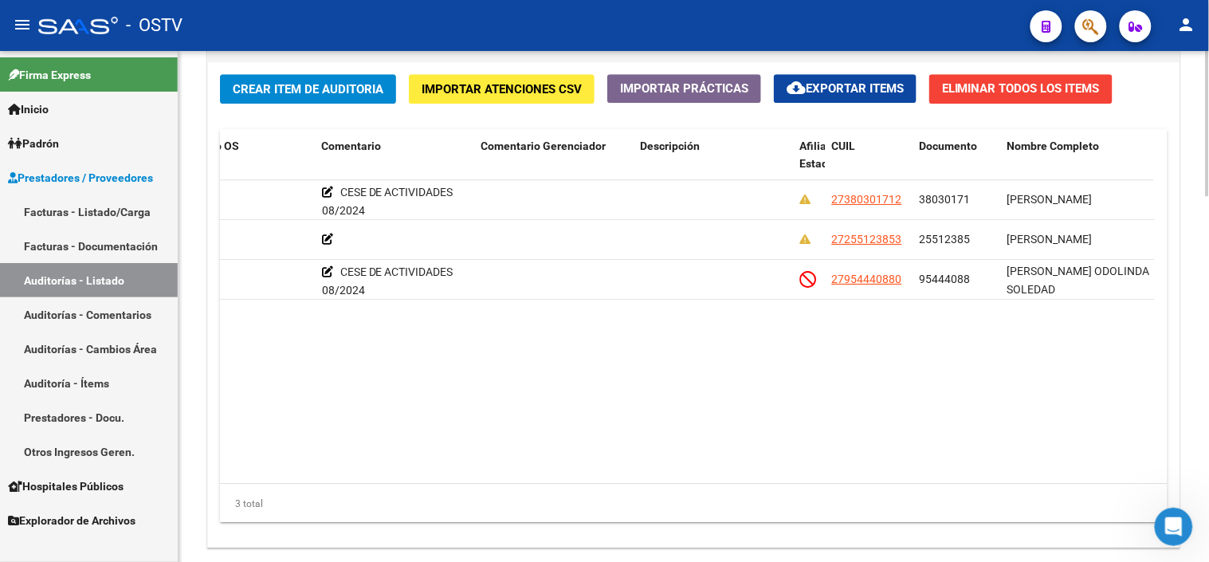
scroll to position [1150, 0]
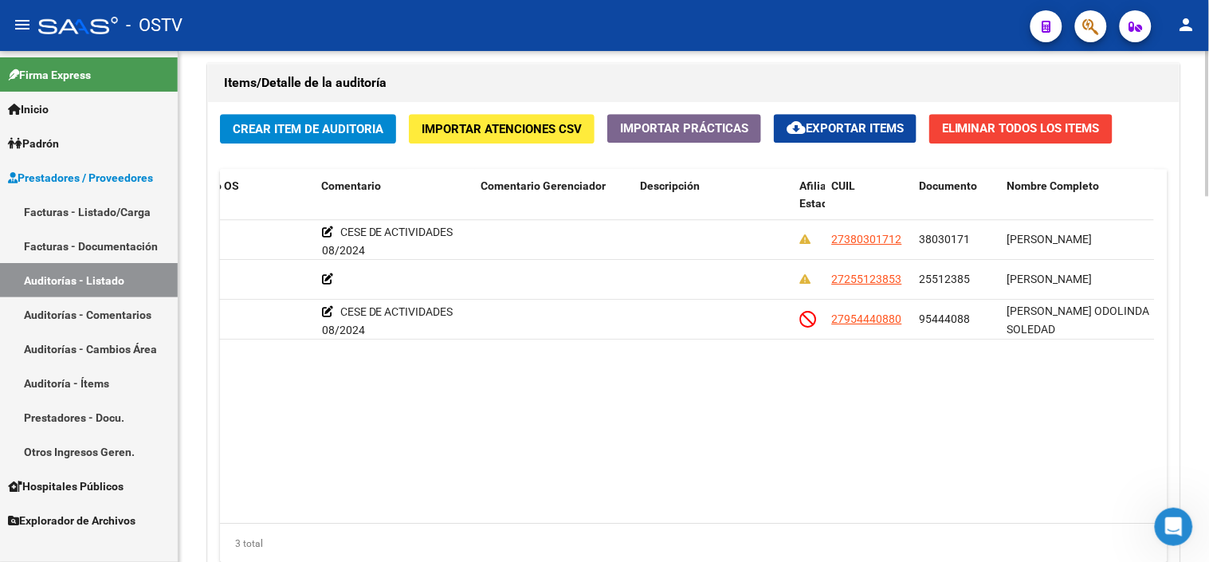
drag, startPoint x: 677, startPoint y: 510, endPoint x: 218, endPoint y: 455, distance: 463.0
click at [218, 455] on div "Crear Item de Auditoria Importar Atenciones CSV Importar Prácticas cloud_downlo…" at bounding box center [693, 344] width 971 height 485
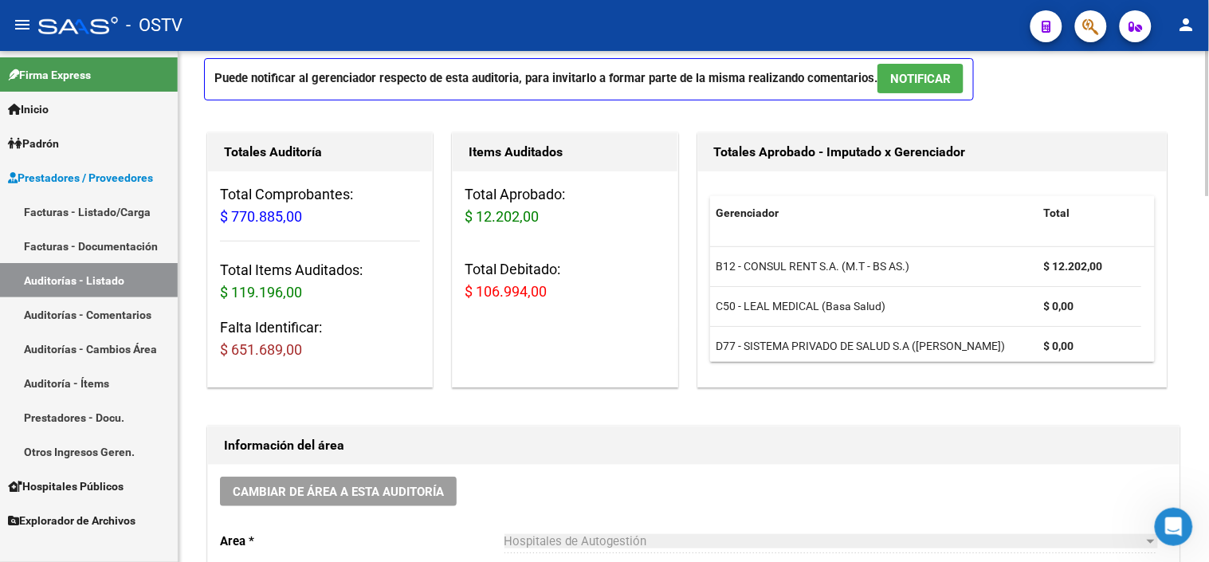
scroll to position [0, 0]
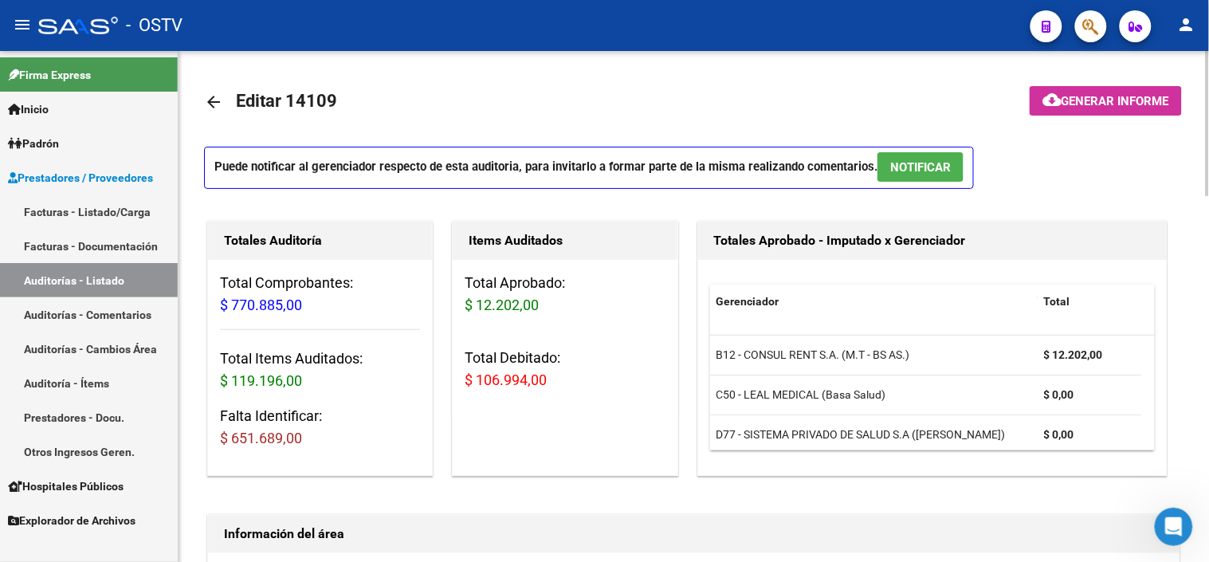
drag, startPoint x: 241, startPoint y: 431, endPoint x: 300, endPoint y: 434, distance: 58.2
click at [300, 434] on span "$ 651.689,00" at bounding box center [261, 437] width 82 height 17
drag, startPoint x: 300, startPoint y: 434, endPoint x: 276, endPoint y: 364, distance: 73.8
click at [276, 357] on h3 "Total Items Auditados: $ 119.196,00" at bounding box center [320, 369] width 200 height 45
click at [281, 382] on span "$ 119.196,00" at bounding box center [261, 380] width 82 height 17
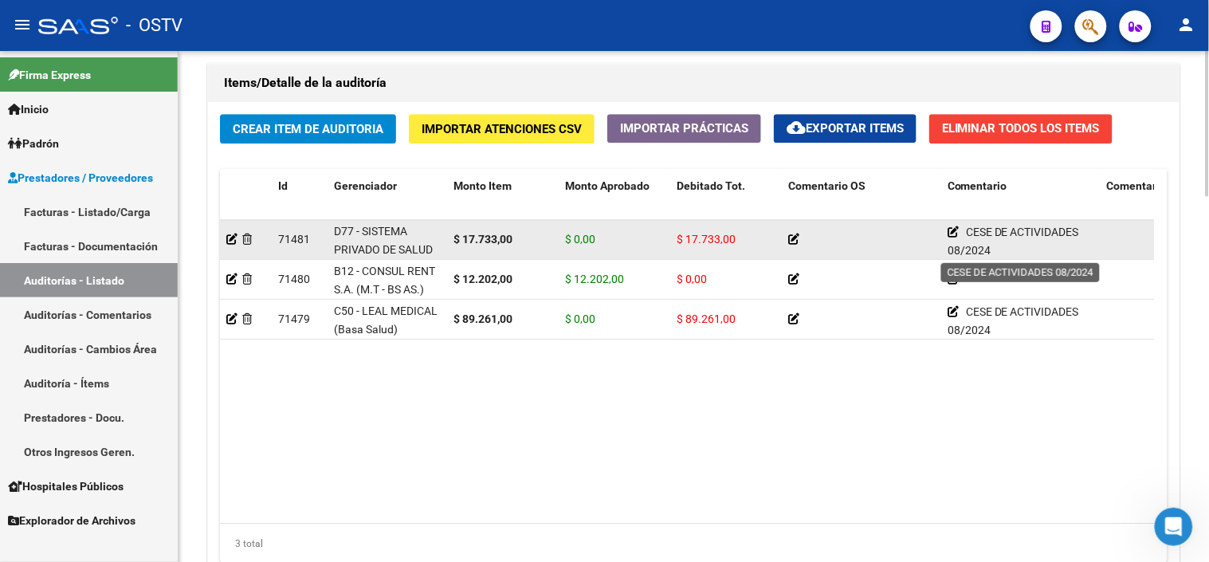
scroll to position [4, 0]
drag, startPoint x: 989, startPoint y: 239, endPoint x: 1031, endPoint y: 245, distance: 42.6
click at [1031, 245] on div "CESE DE ACTIVIDADES 08/2024" at bounding box center [1020, 235] width 147 height 32
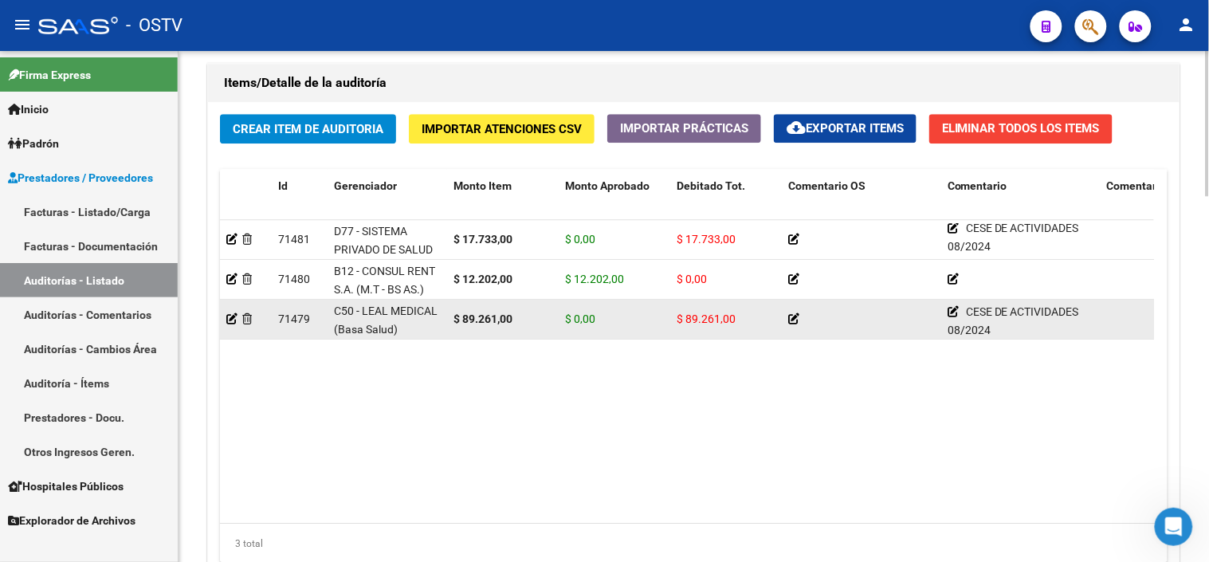
drag, startPoint x: 1031, startPoint y: 245, endPoint x: 1012, endPoint y: 320, distance: 78.1
click at [1012, 320] on div "CESE DE ACTIVIDADES 08/2024" at bounding box center [1020, 319] width 147 height 32
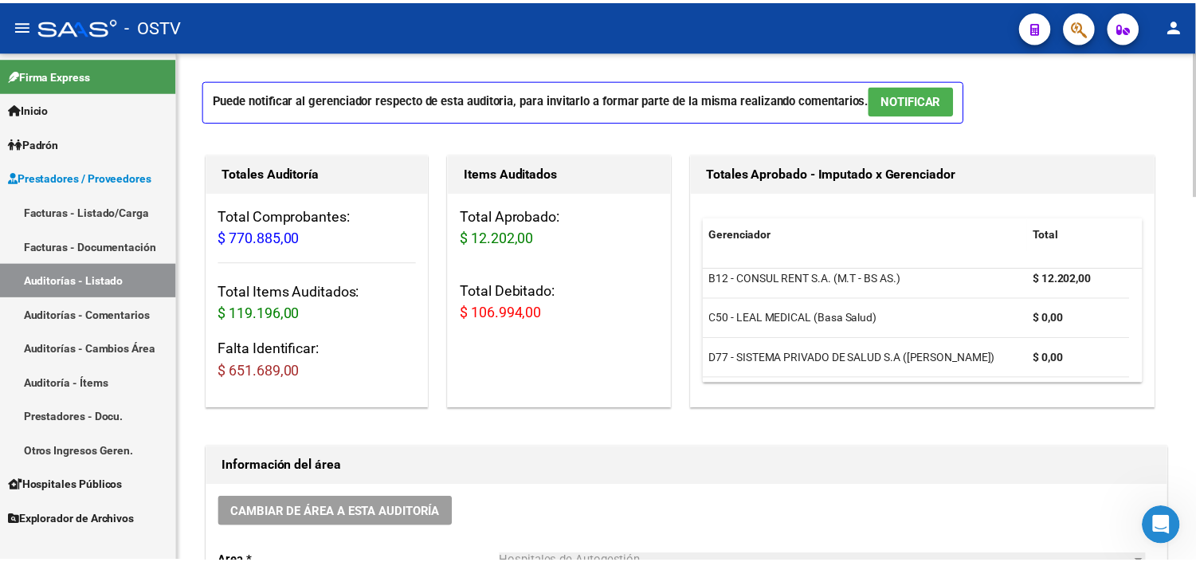
scroll to position [0, 0]
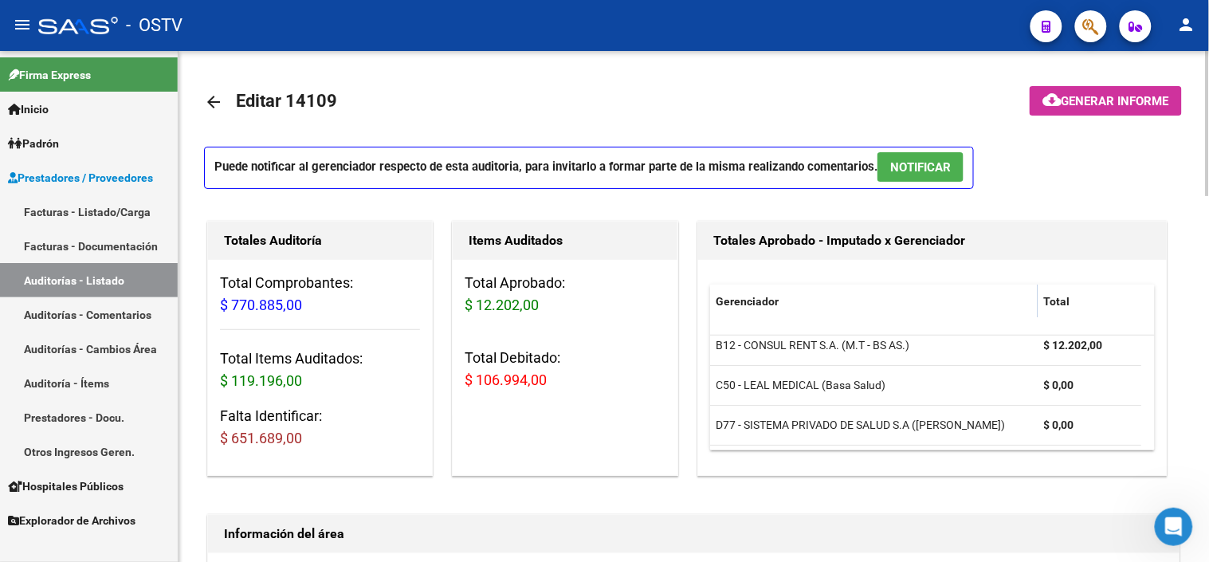
click at [1110, 104] on span "Generar informe" at bounding box center [1115, 101] width 108 height 14
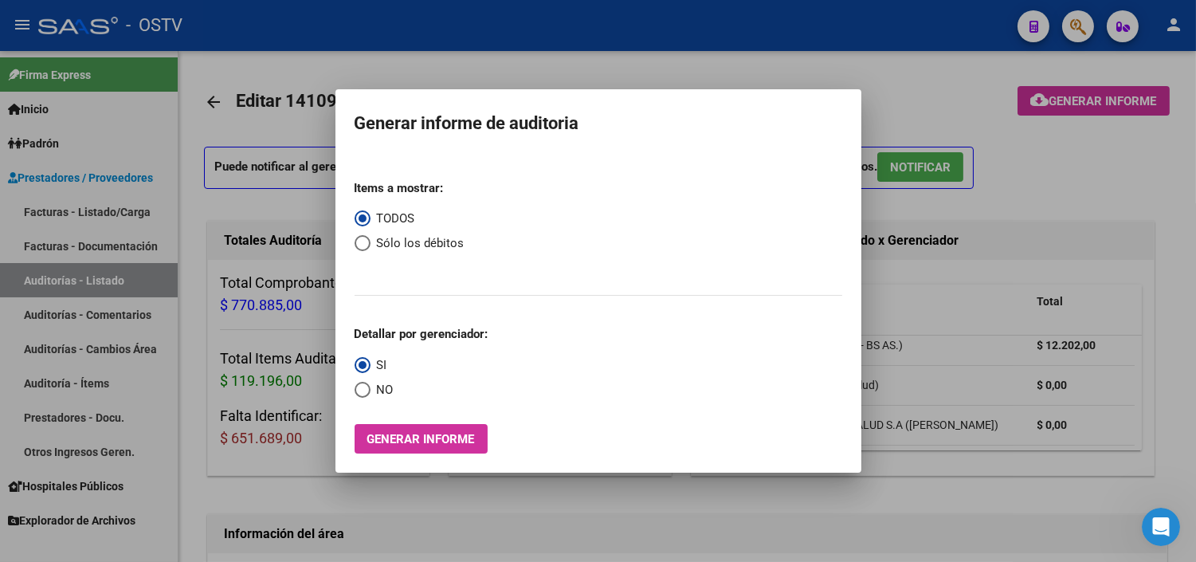
drag, startPoint x: 415, startPoint y: 122, endPoint x: 584, endPoint y: 127, distance: 169.0
click at [584, 127] on h1 "Generar informe de auditoria" at bounding box center [599, 123] width 488 height 30
drag, startPoint x: 384, startPoint y: 186, endPoint x: 435, endPoint y: 186, distance: 51.0
click at [435, 186] on strong "Items a mostrar:" at bounding box center [399, 188] width 89 height 14
drag, startPoint x: 435, startPoint y: 186, endPoint x: 364, endPoint y: 248, distance: 94.3
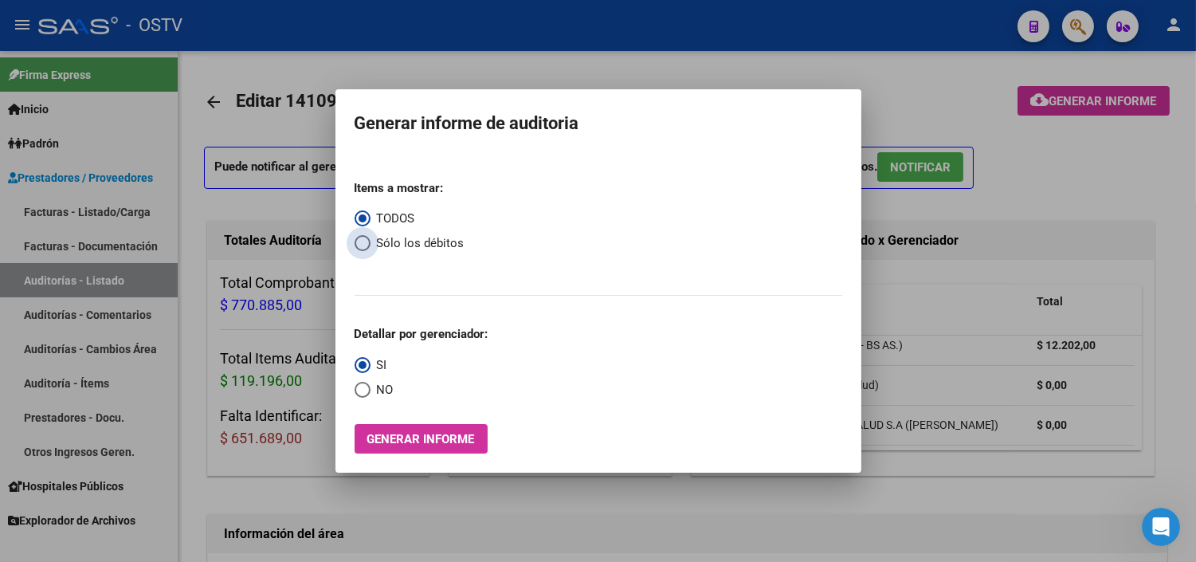
click at [364, 248] on span "Select an option" at bounding box center [363, 243] width 16 height 16
click at [364, 248] on input "Sólo los débitos" at bounding box center [363, 243] width 16 height 16
radio input "true"
click at [363, 390] on span "Select an option" at bounding box center [363, 390] width 16 height 16
click at [363, 390] on input "NO" at bounding box center [363, 390] width 16 height 16
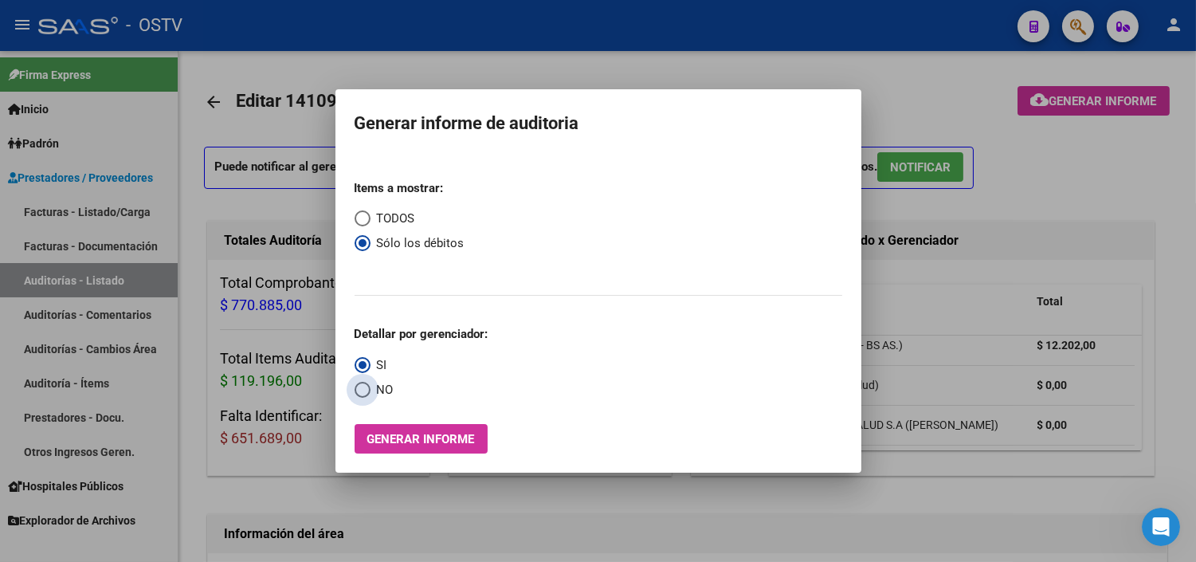
radio input "true"
click at [390, 444] on span "Generar informe" at bounding box center [421, 439] width 108 height 14
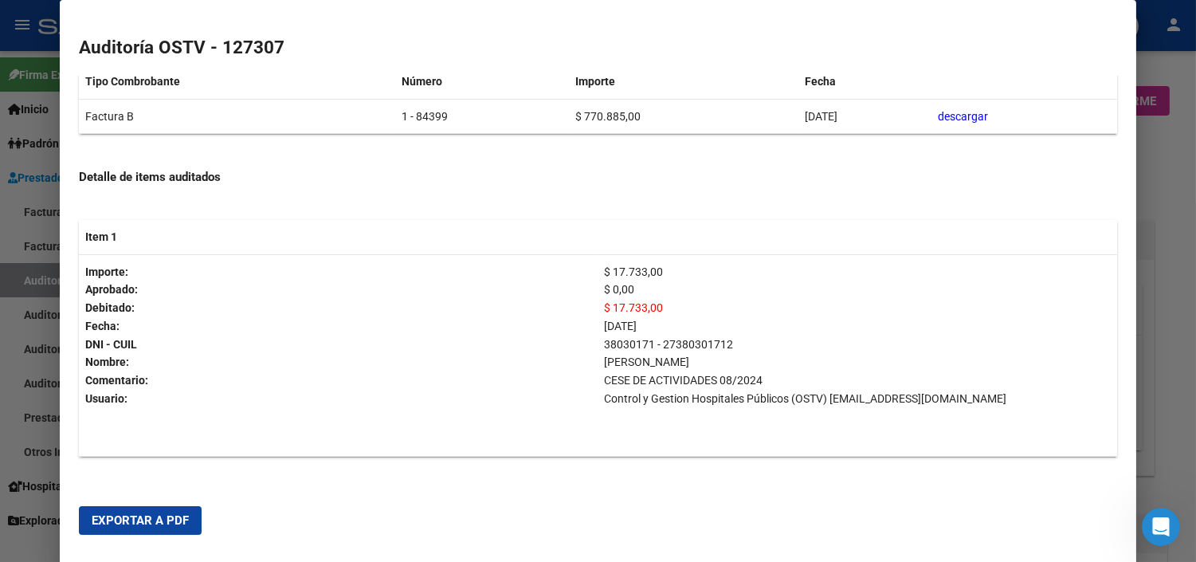
scroll to position [177, 0]
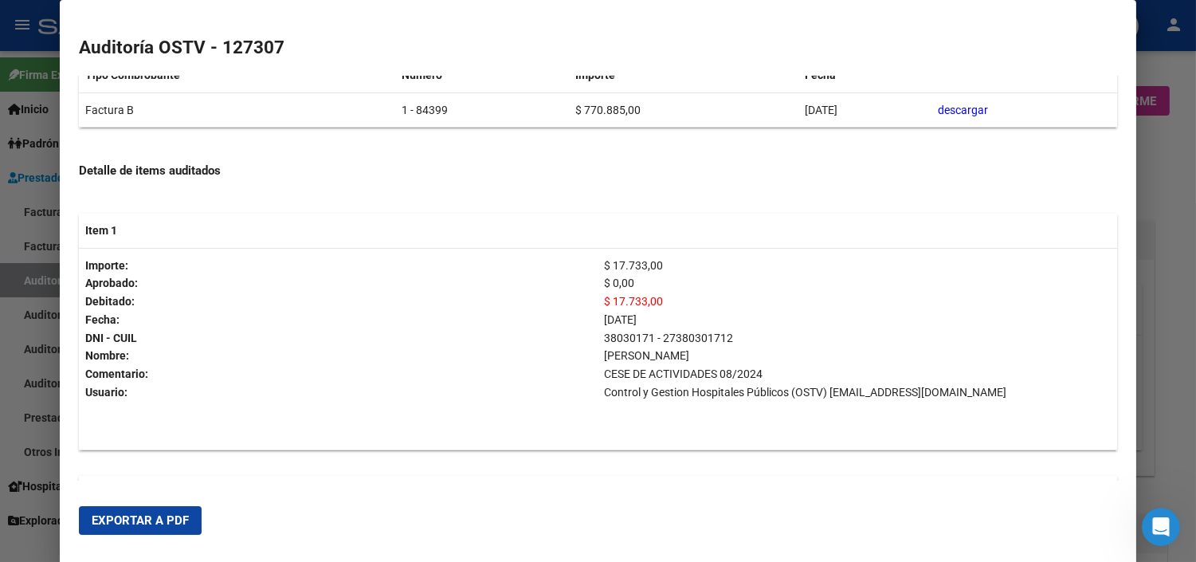
drag, startPoint x: 625, startPoint y: 347, endPoint x: 696, endPoint y: 352, distance: 71.9
click at [696, 352] on p "38030171 - 27380301712 [PERSON_NAME]" at bounding box center [857, 347] width 506 height 37
drag, startPoint x: 696, startPoint y: 352, endPoint x: 735, endPoint y: 375, distance: 45.4
click at [735, 375] on p "CESE DE ACTIVIDADES 08/2024" at bounding box center [857, 374] width 506 height 18
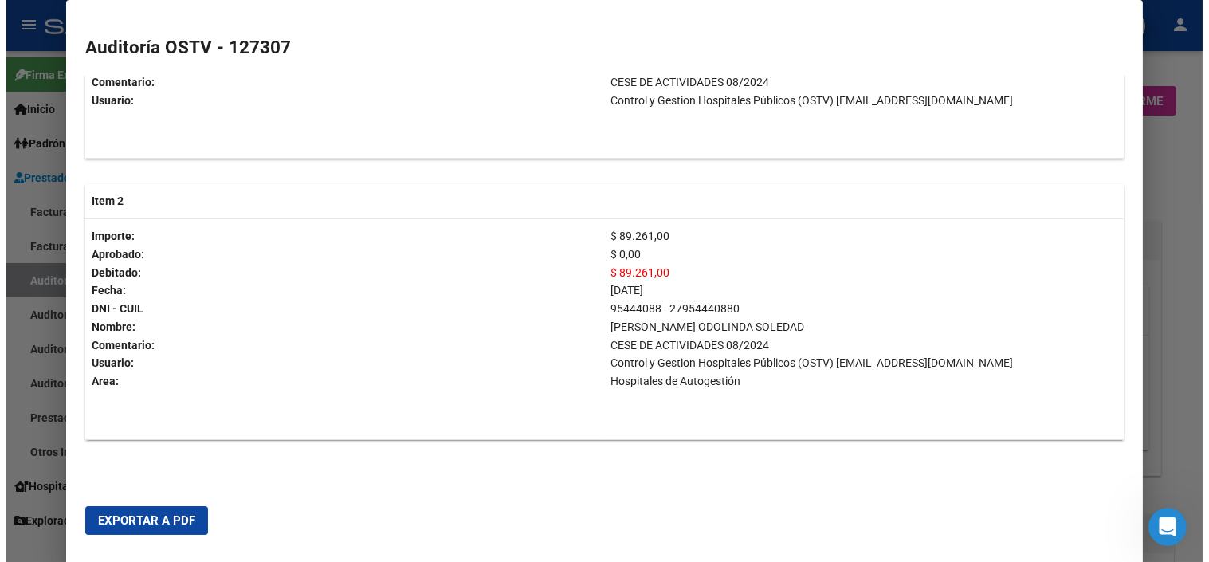
scroll to position [470, 0]
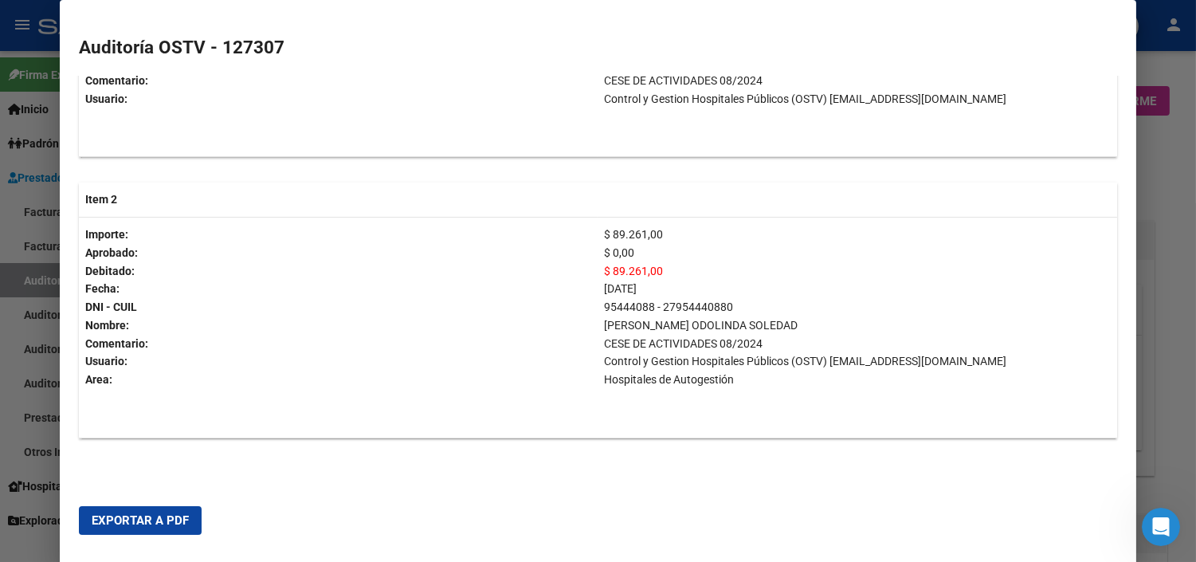
drag, startPoint x: 602, startPoint y: 323, endPoint x: 680, endPoint y: 325, distance: 78.1
click at [680, 325] on p "95444088 - 27954440880 [PERSON_NAME]" at bounding box center [857, 316] width 506 height 37
drag, startPoint x: 680, startPoint y: 325, endPoint x: 697, endPoint y: 339, distance: 21.5
click at [697, 339] on p "CESE DE ACTIVIDADES 08/2024" at bounding box center [857, 344] width 506 height 18
click at [163, 521] on span "Exportar a PDF" at bounding box center [140, 520] width 97 height 14
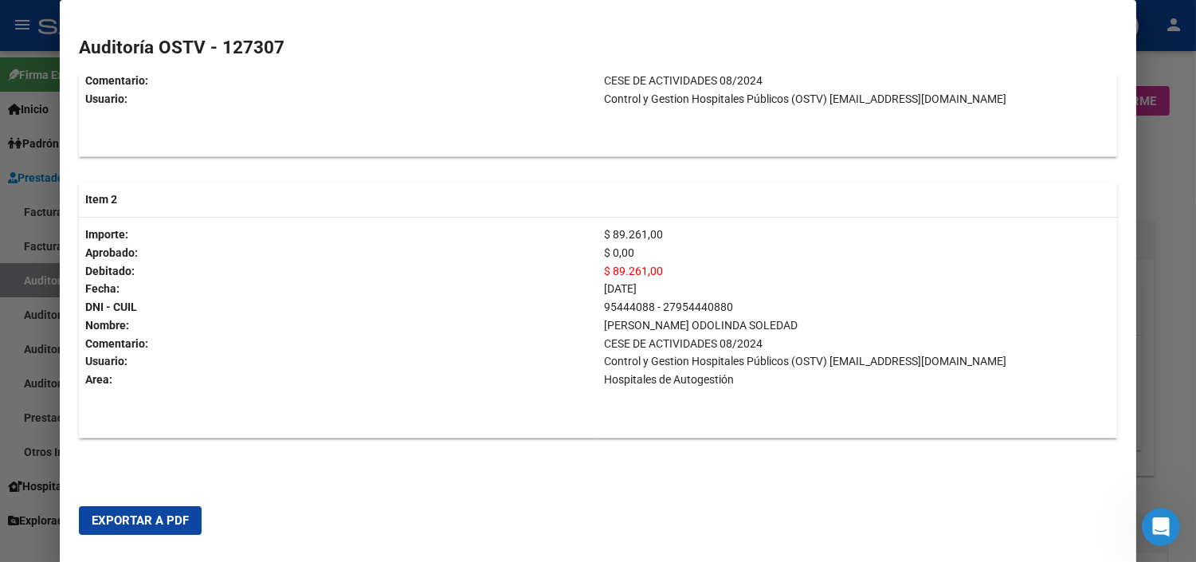
click at [1163, 257] on div at bounding box center [598, 281] width 1196 height 562
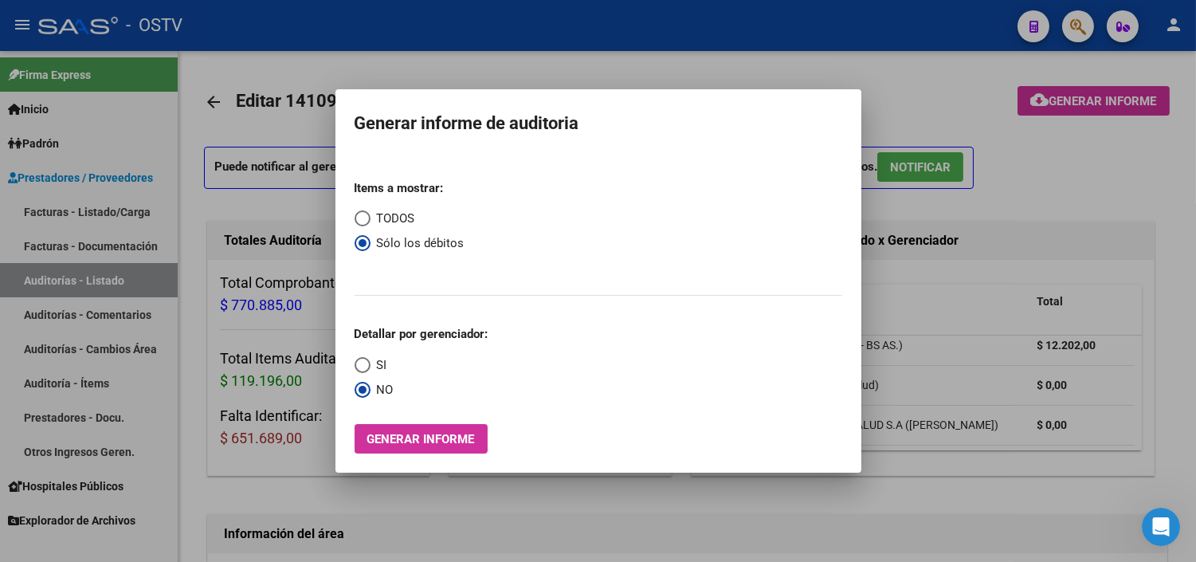
click at [1163, 257] on div at bounding box center [598, 281] width 1196 height 562
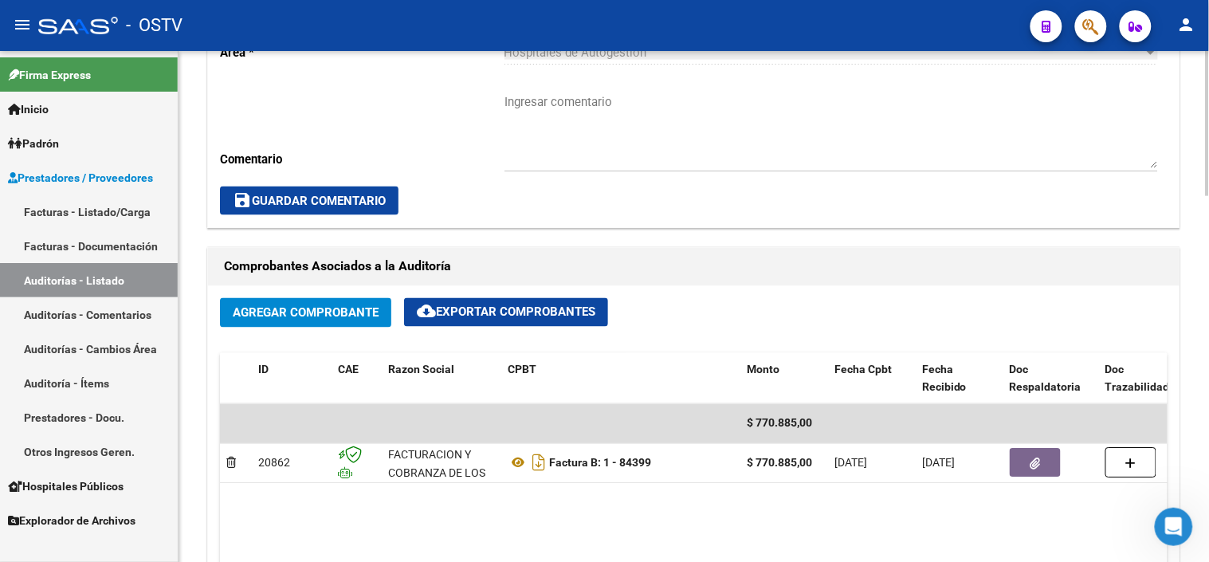
scroll to position [619, 0]
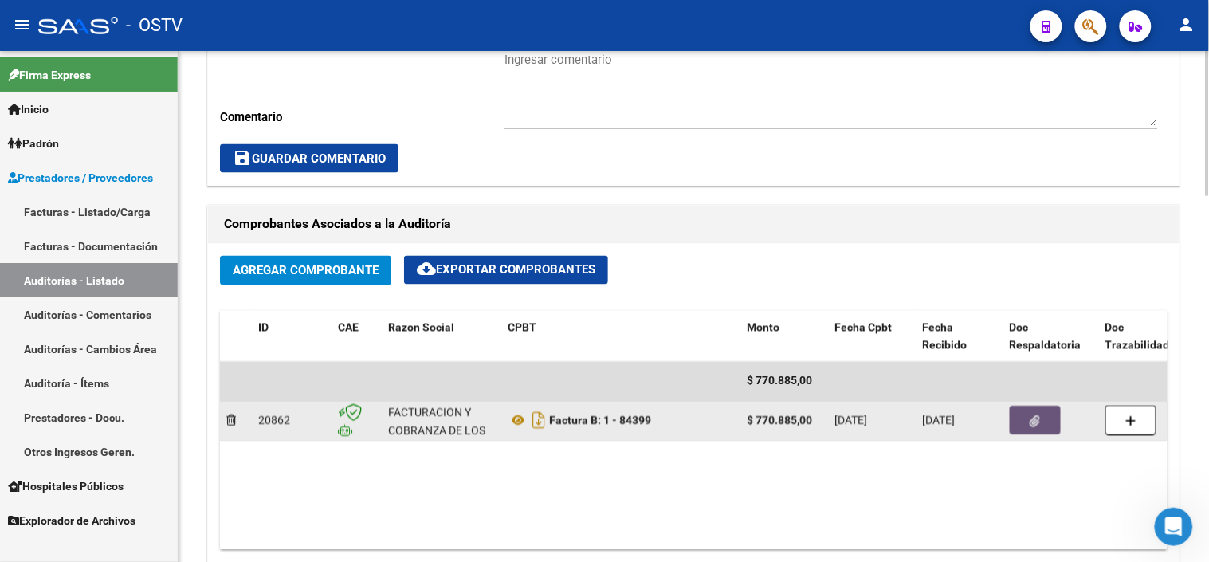
click at [1041, 420] on button "button" at bounding box center [1034, 420] width 51 height 29
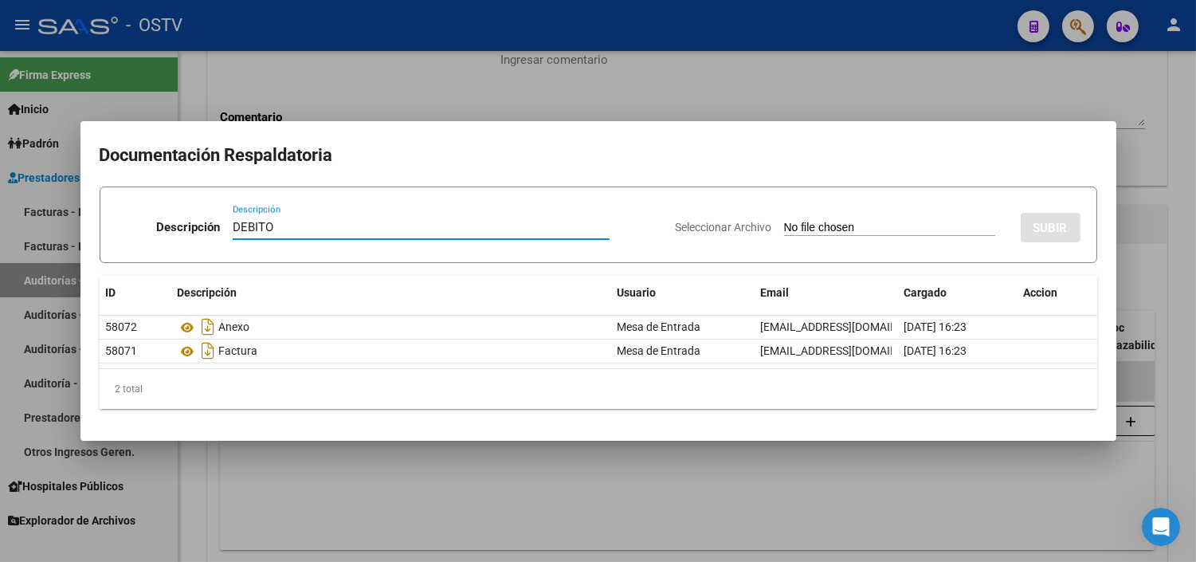
type input "DEBITO"
click at [784, 221] on input "Seleccionar Archivo" at bounding box center [889, 228] width 211 height 15
click at [964, 520] on div at bounding box center [598, 281] width 1196 height 562
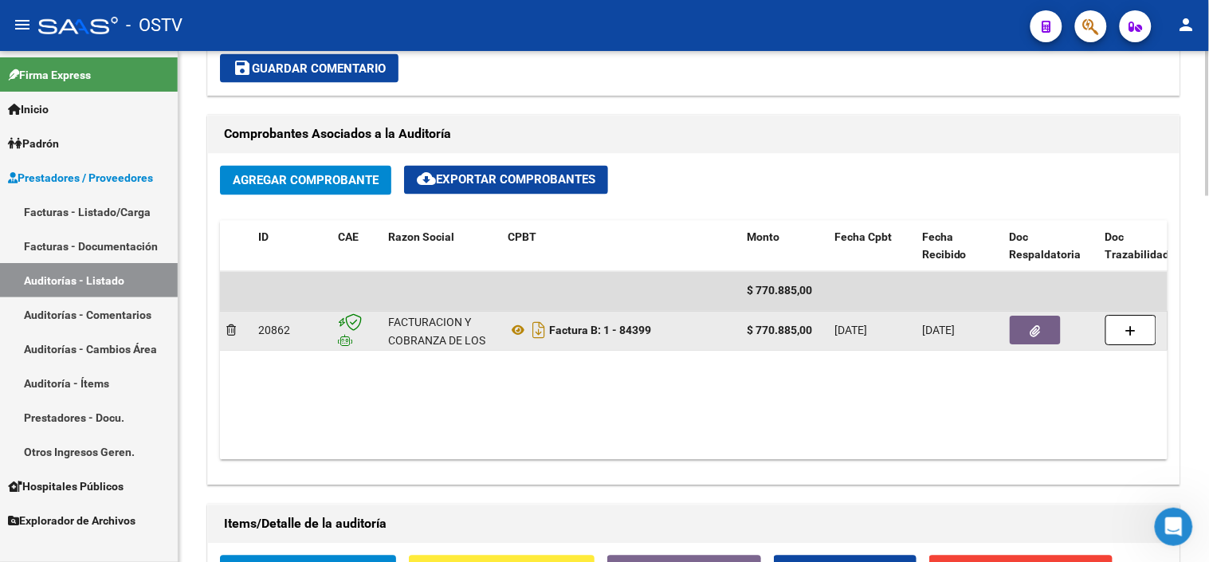
scroll to position [760, 0]
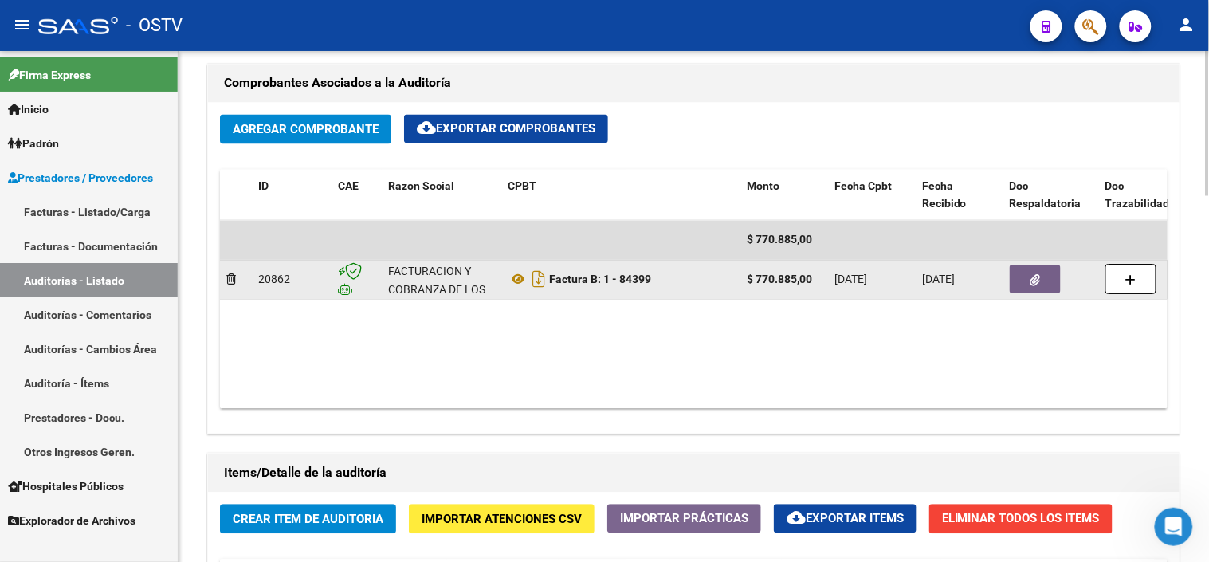
click at [1039, 281] on icon "button" at bounding box center [1035, 281] width 10 height 12
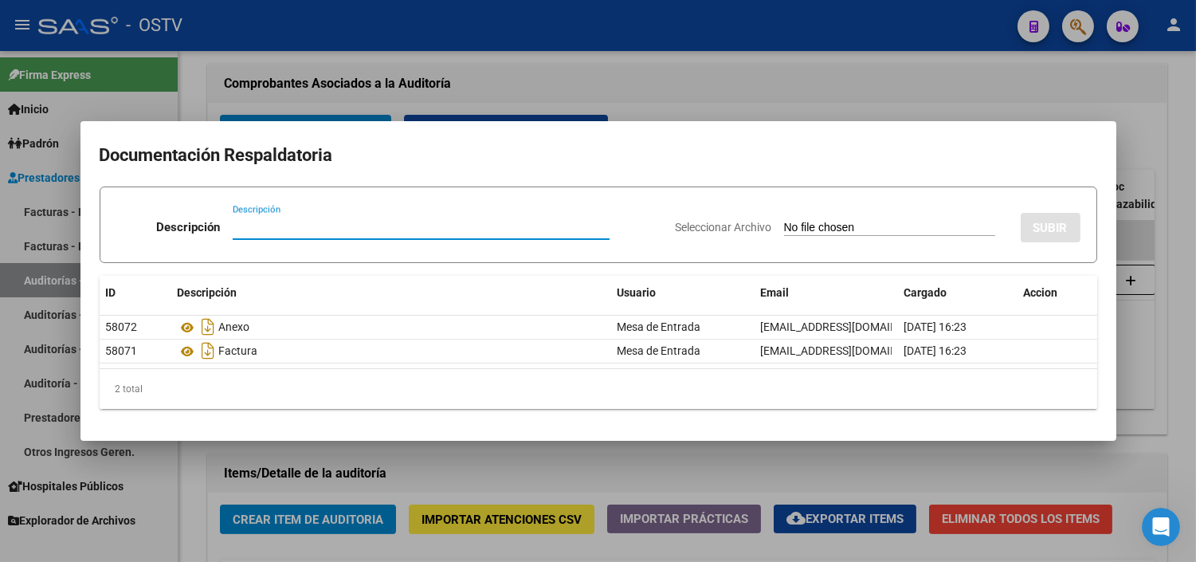
click at [276, 224] on input "Descripción" at bounding box center [421, 227] width 377 height 14
type input "DEBITO"
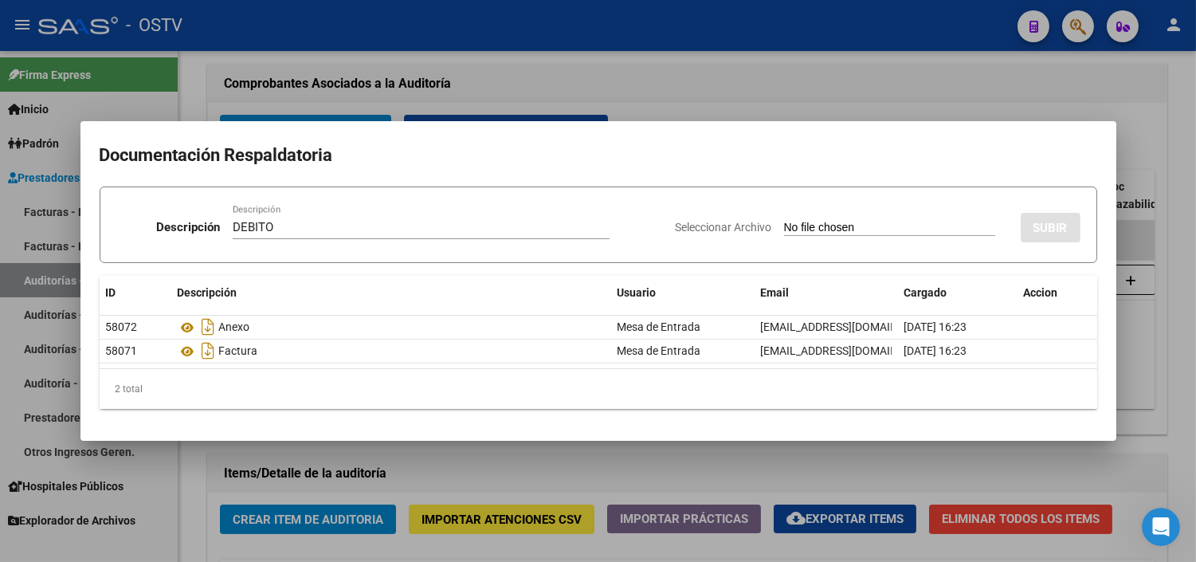
click at [805, 225] on input "Seleccionar Archivo" at bounding box center [889, 228] width 211 height 15
type input "C:\fakepath\DEBITO FC 1-84399.pdf"
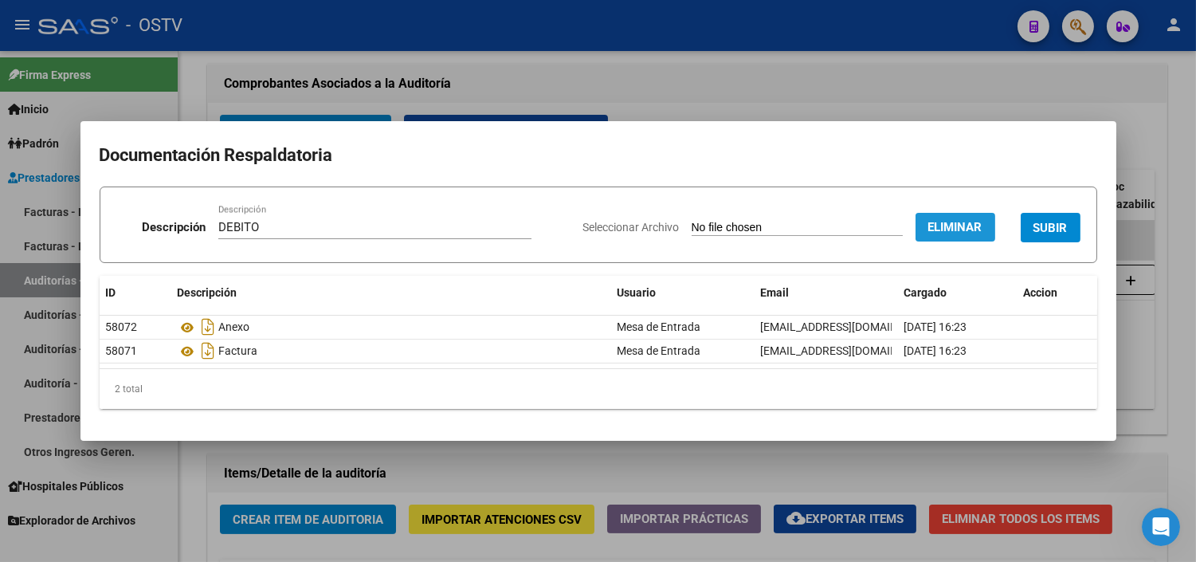
click at [966, 225] on span "Eliminar" at bounding box center [955, 227] width 54 height 14
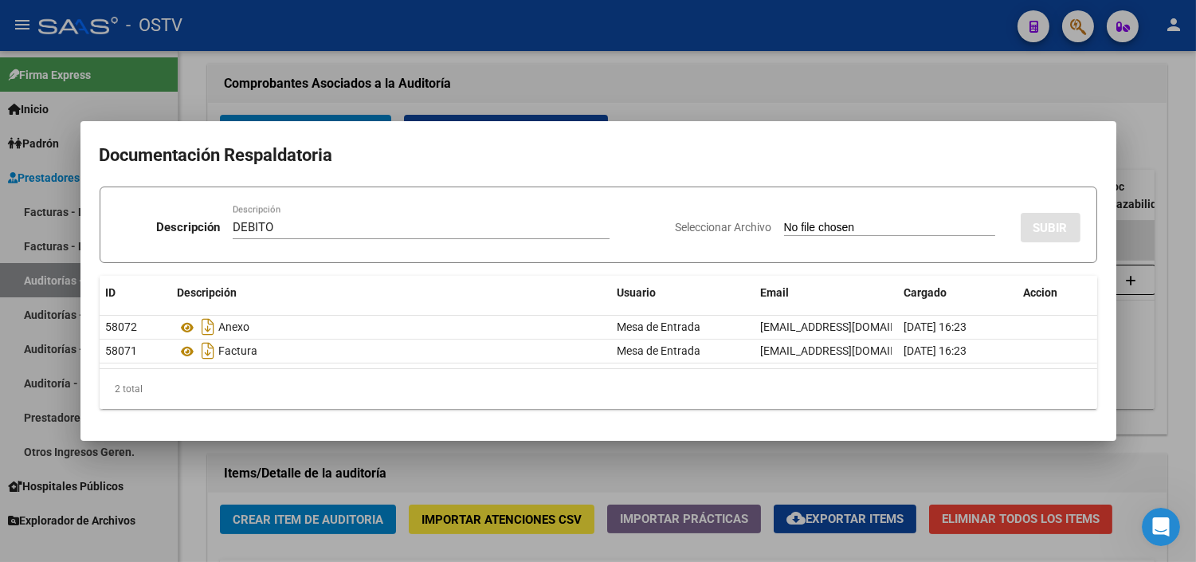
click at [1166, 366] on div at bounding box center [598, 281] width 1196 height 562
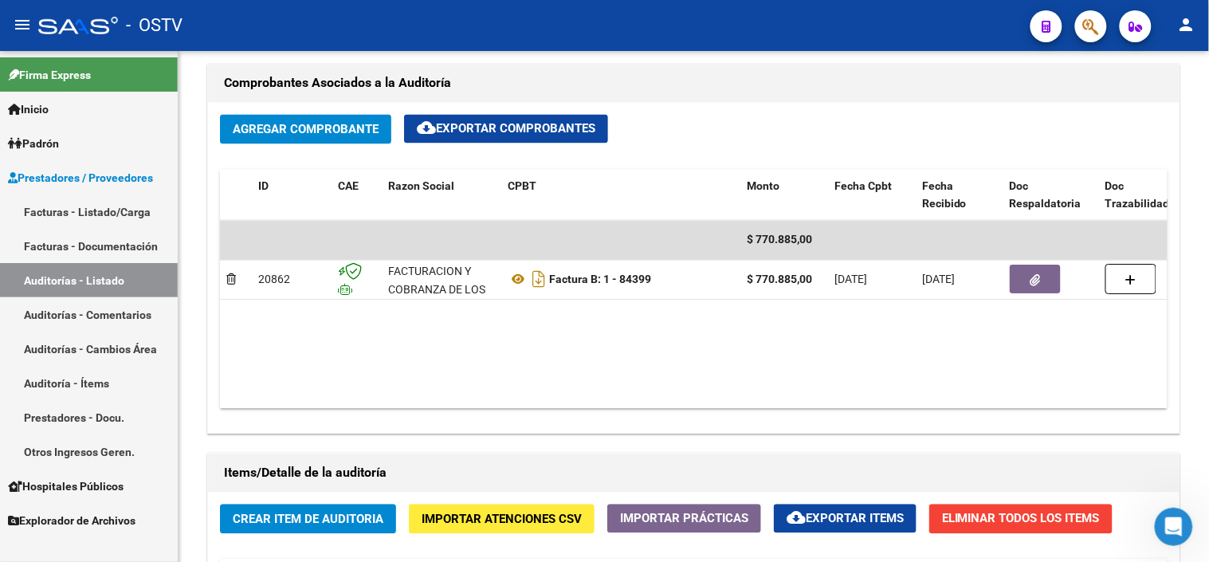
click at [94, 275] on link "Auditorías - Listado" at bounding box center [89, 280] width 178 height 34
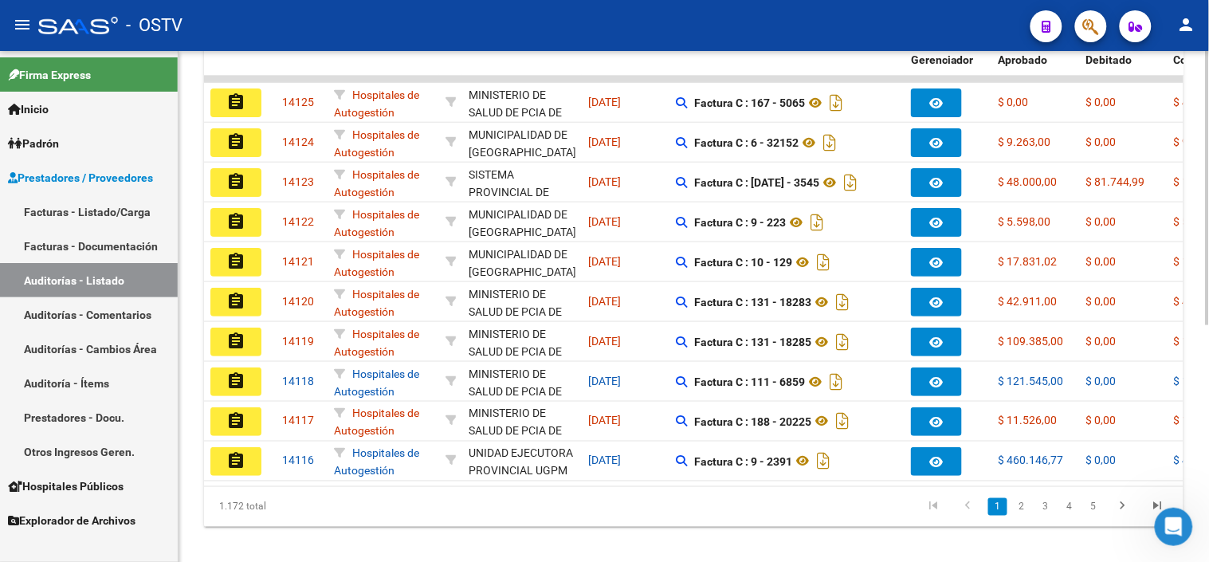
scroll to position [444, 0]
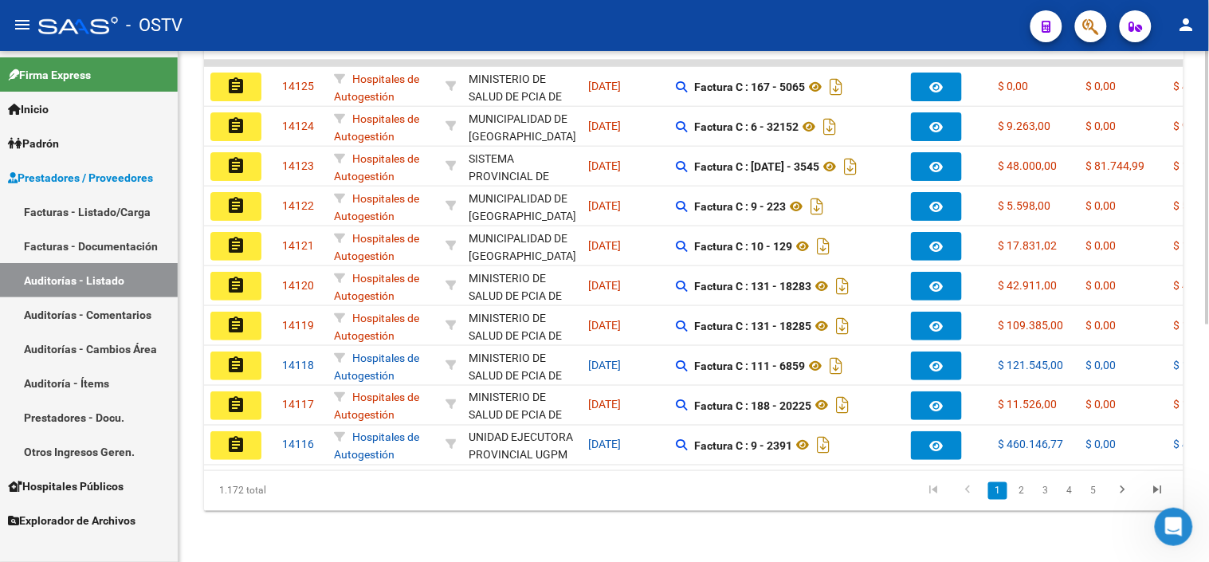
click at [1016, 492] on link "2" at bounding box center [1021, 491] width 19 height 18
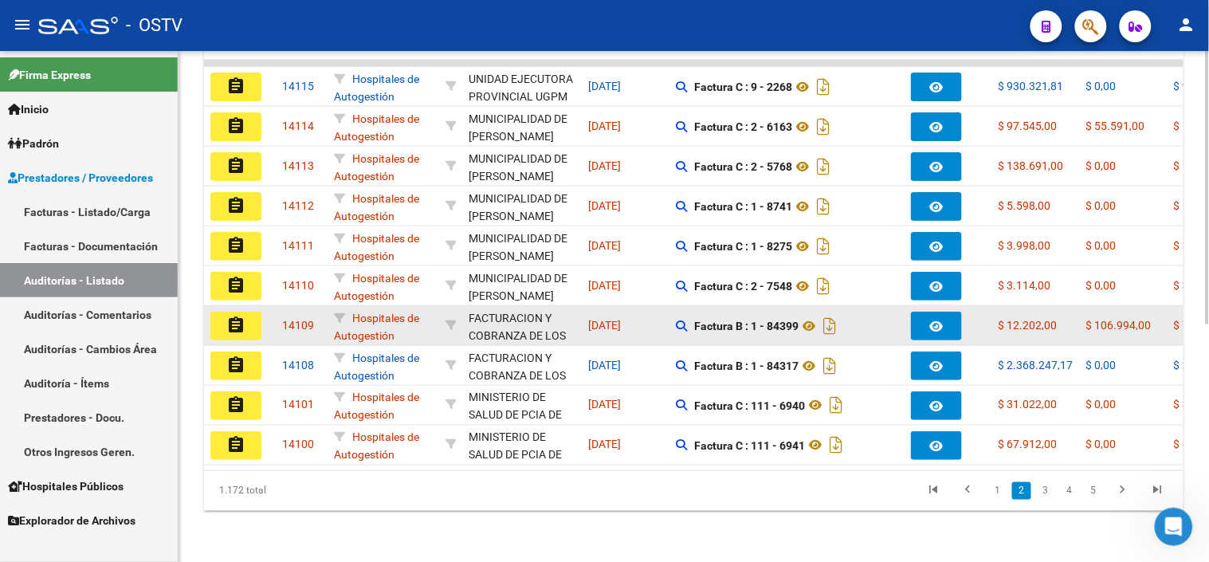
click at [247, 319] on button "assignment" at bounding box center [235, 326] width 51 height 29
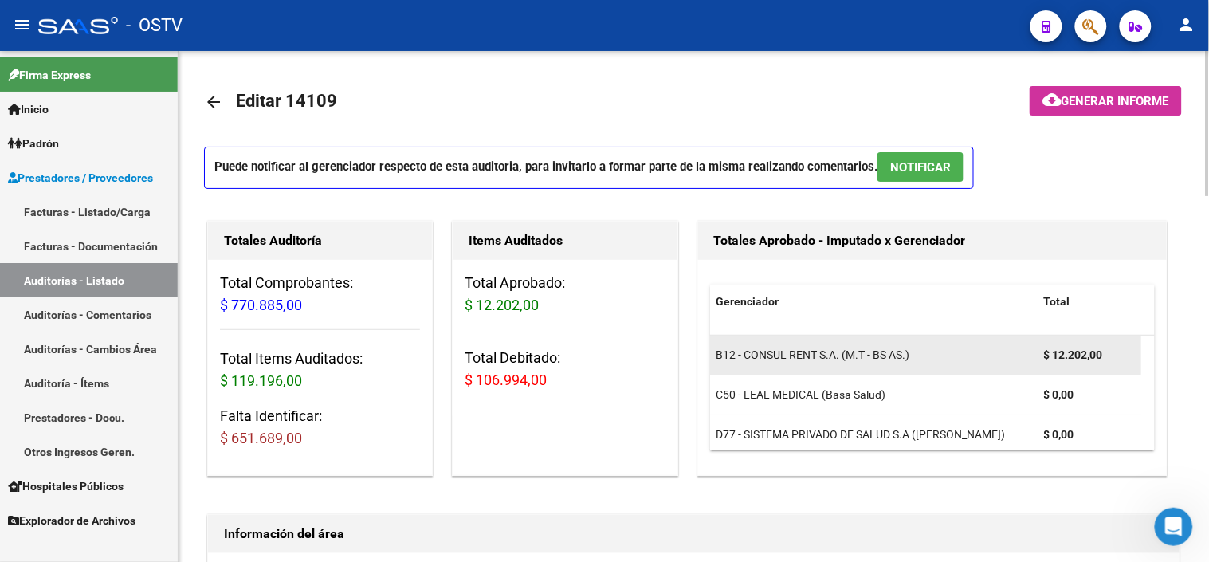
scroll to position [10, 0]
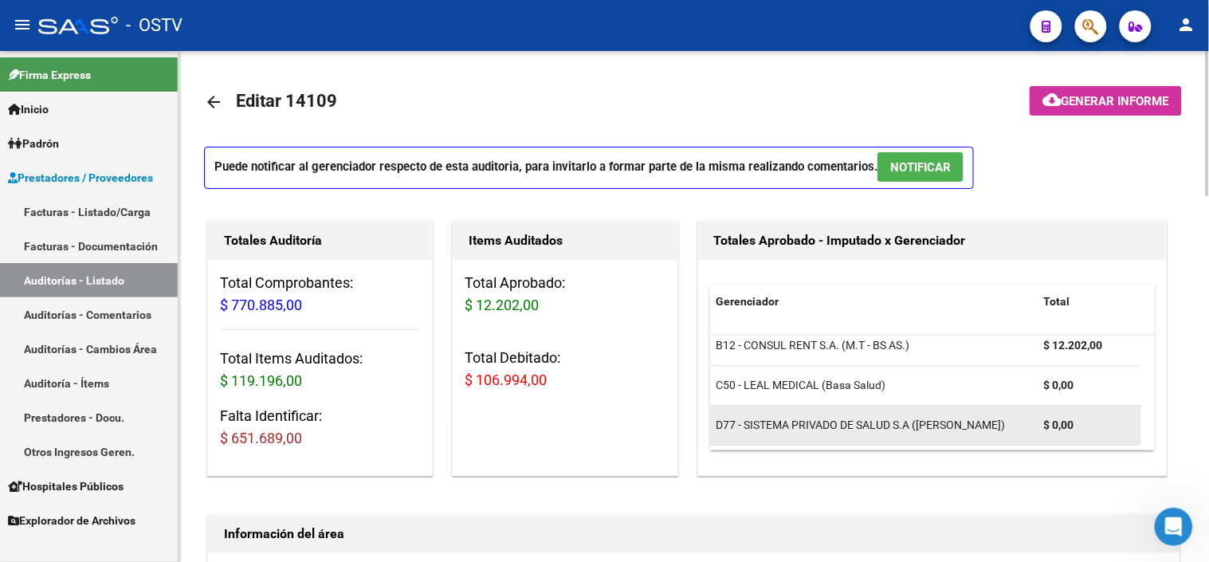
drag, startPoint x: 822, startPoint y: 369, endPoint x: 908, endPoint y: 435, distance: 108.5
click at [908, 435] on datatable-scroller "B12 - CONSUL RENT S.A. (M.T - BS AS.) $ 12.202,00 C50 - [PERSON_NAME] MEDICAL (…" at bounding box center [932, 386] width 445 height 120
drag, startPoint x: 908, startPoint y: 435, endPoint x: 914, endPoint y: 415, distance: 20.7
click at [914, 415] on datatable-body-cell "D77 - SISTEMA PRIVADO DE SALUD S.A ([PERSON_NAME])" at bounding box center [873, 425] width 327 height 39
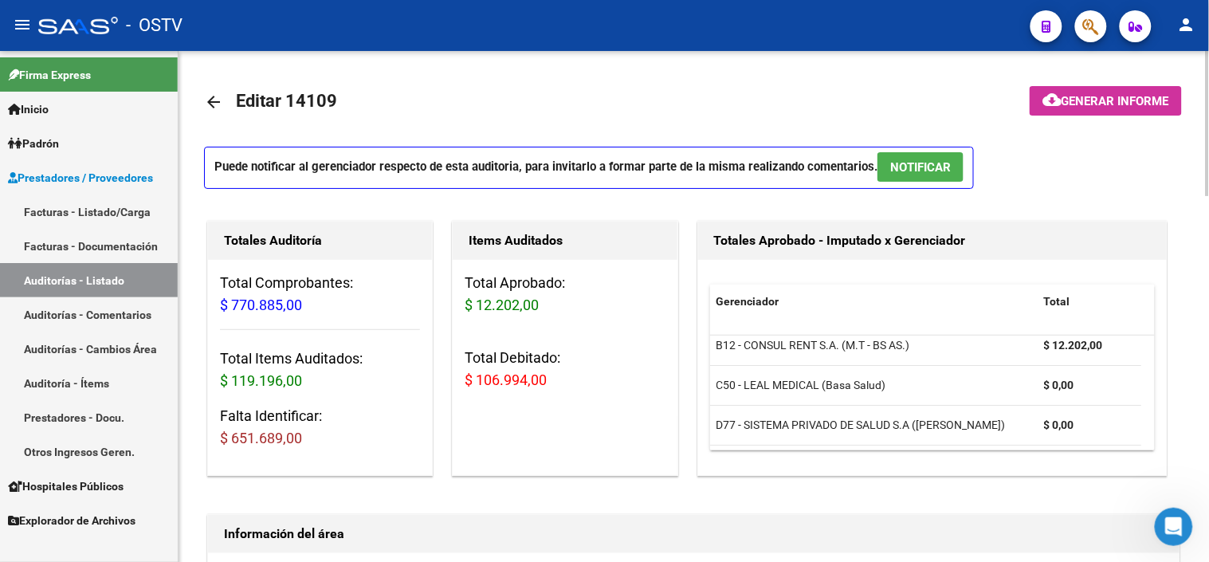
click at [217, 106] on mat-icon "arrow_back" at bounding box center [213, 101] width 19 height 19
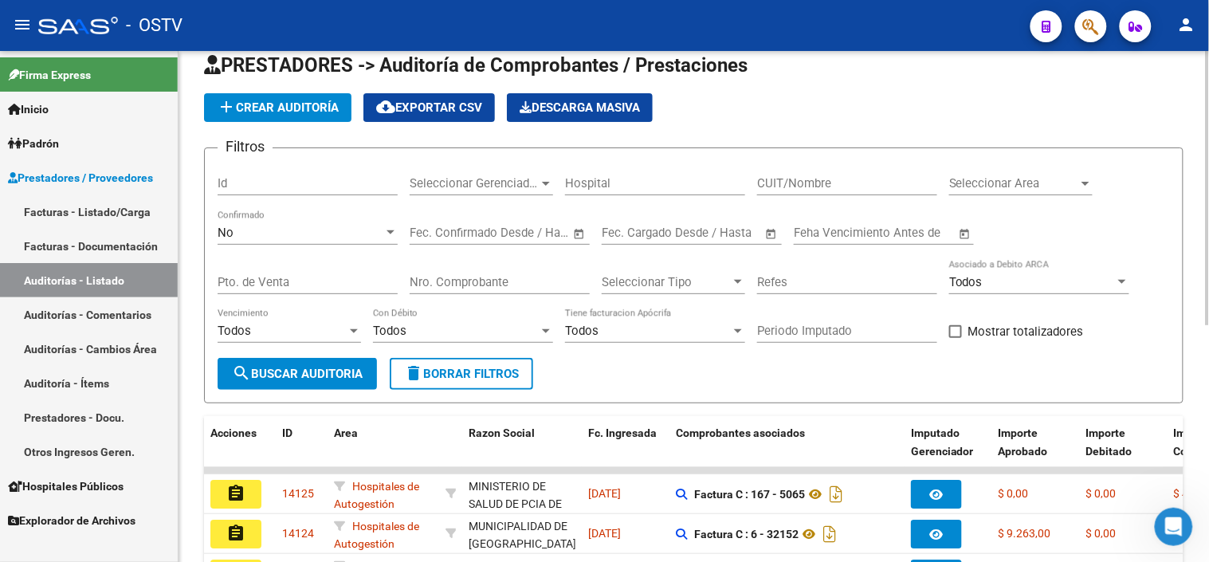
scroll to position [444, 0]
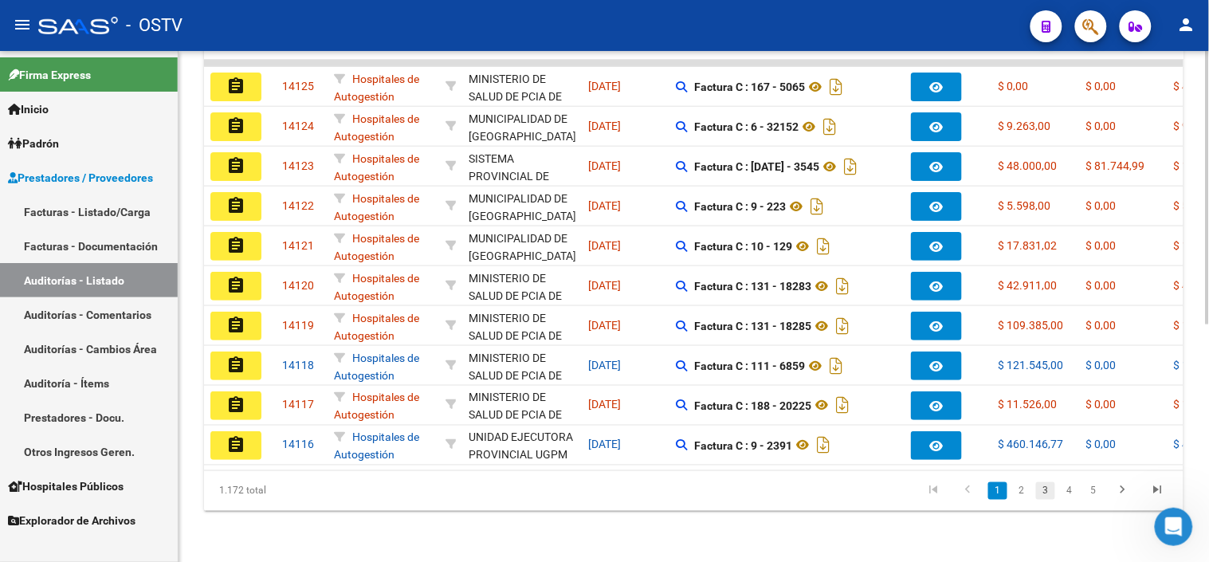
click at [1047, 496] on link "3" at bounding box center [1045, 491] width 19 height 18
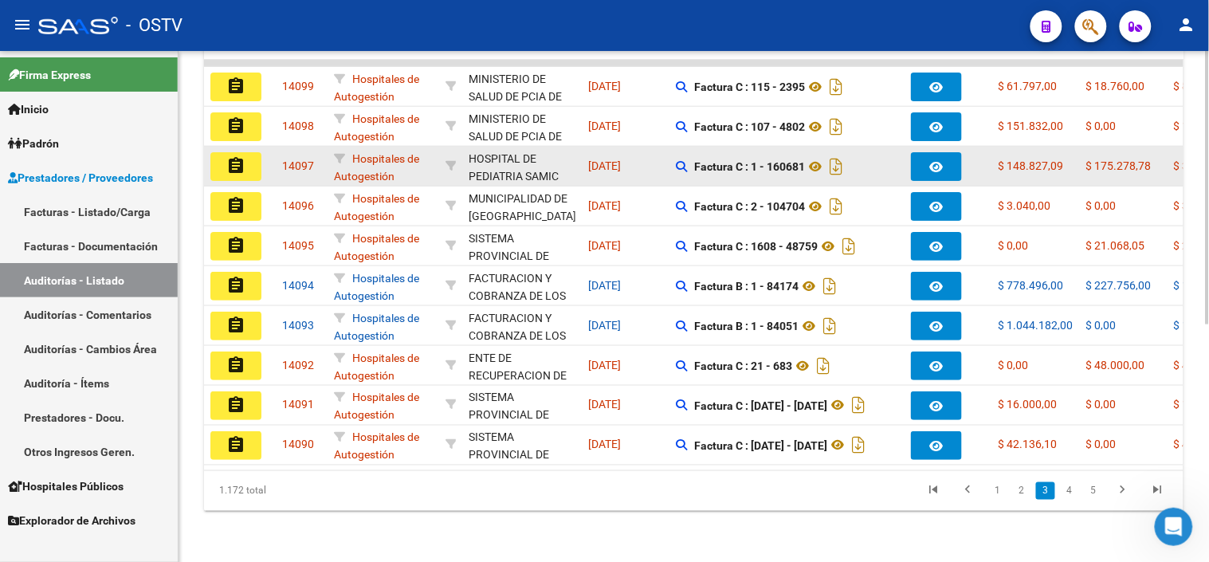
click at [241, 159] on mat-icon "assignment" at bounding box center [235, 165] width 19 height 19
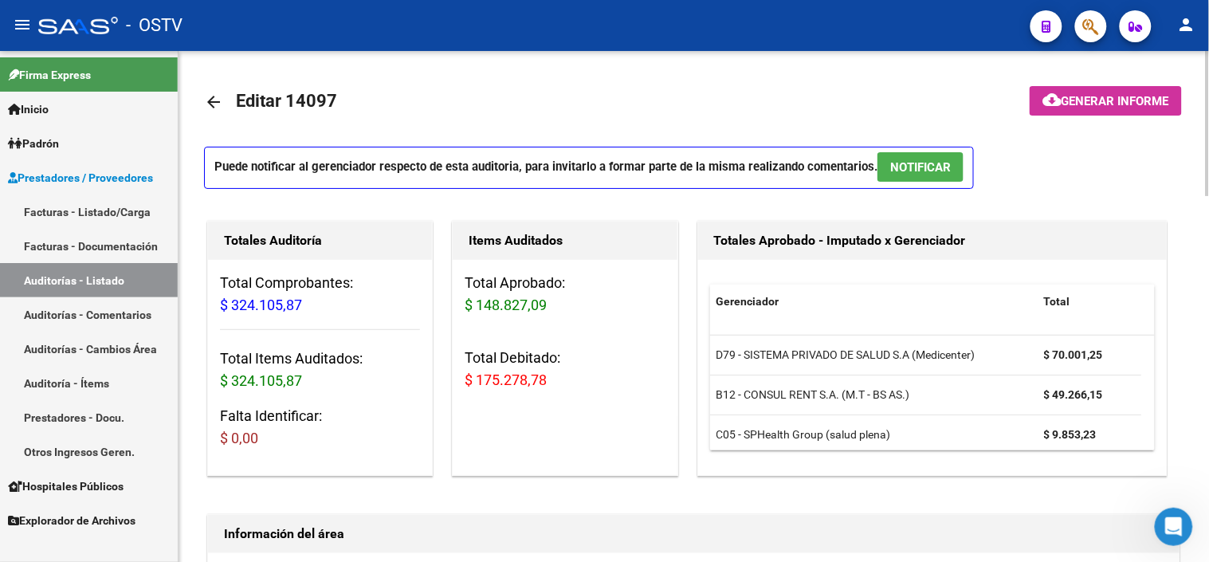
drag, startPoint x: 225, startPoint y: 312, endPoint x: 323, endPoint y: 301, distance: 97.8
click at [323, 301] on h3 "Total Comprobantes: $ 324.105,87" at bounding box center [320, 294] width 200 height 45
drag, startPoint x: 323, startPoint y: 301, endPoint x: 551, endPoint y: 307, distance: 227.9
click at [551, 307] on h3 "Total Aprobado: $ 148.827,09" at bounding box center [564, 294] width 200 height 45
drag, startPoint x: 551, startPoint y: 307, endPoint x: 558, endPoint y: 378, distance: 71.3
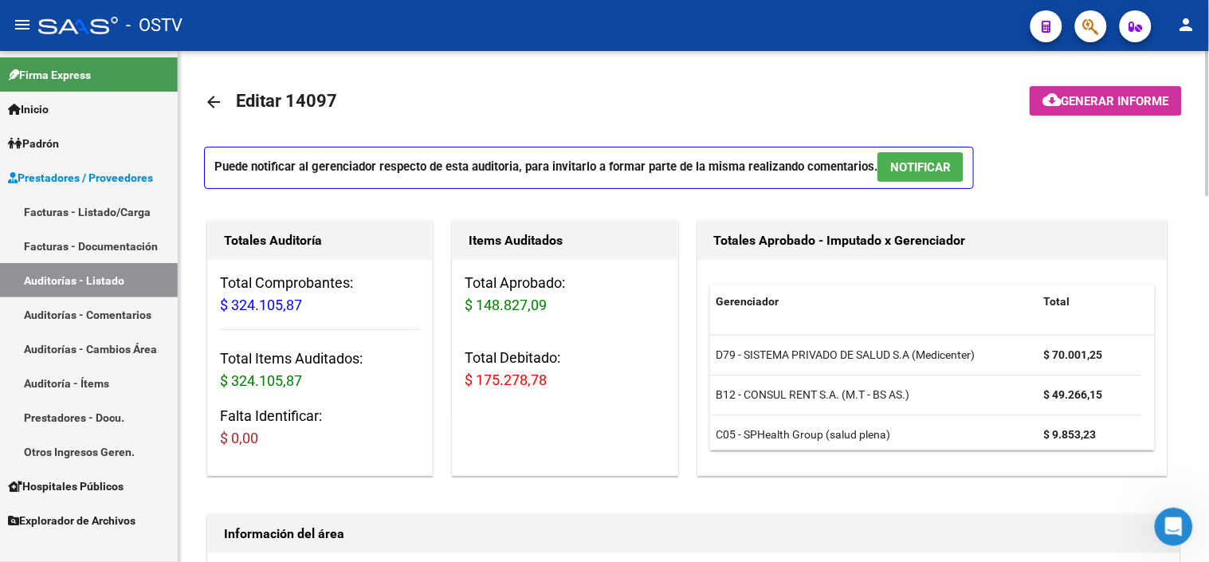
click at [558, 378] on h3 "Total Debitado: $ 175.278,78" at bounding box center [564, 369] width 200 height 45
drag, startPoint x: 558, startPoint y: 378, endPoint x: 495, endPoint y: 383, distance: 63.2
click at [496, 384] on span "$ 175.278,78" at bounding box center [505, 379] width 82 height 17
click at [492, 308] on span "$ 148.827,09" at bounding box center [505, 304] width 82 height 17
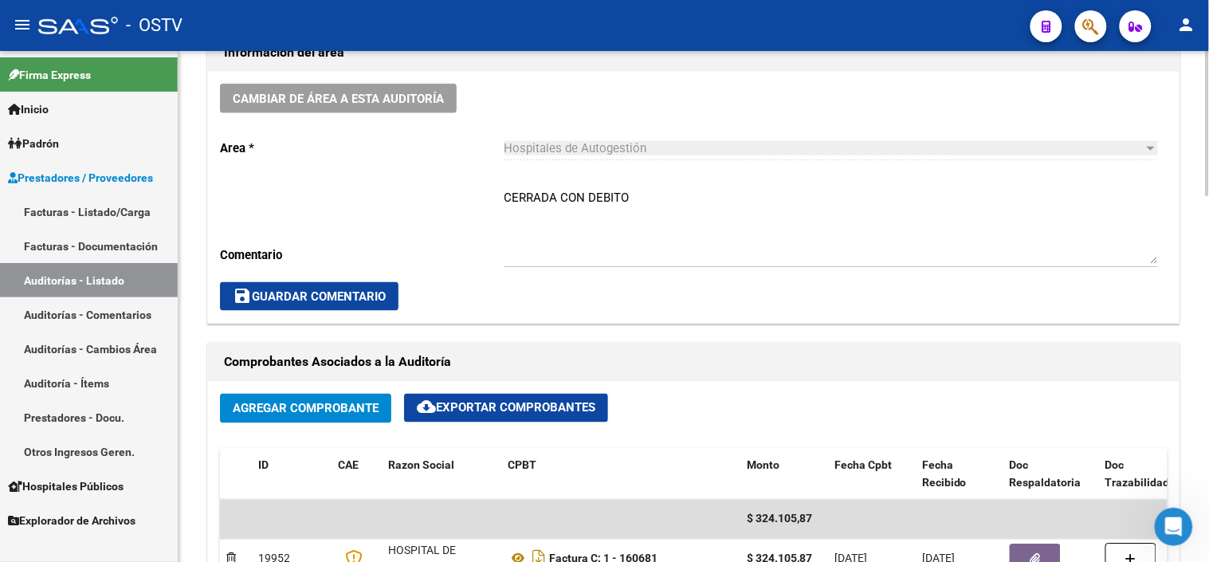
scroll to position [442, 0]
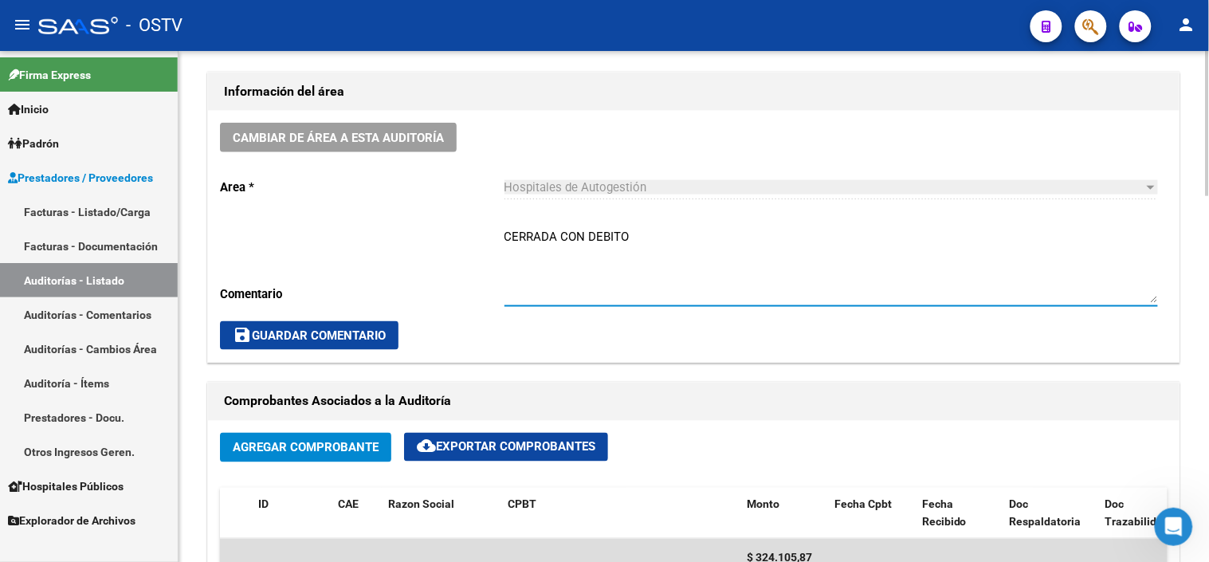
drag, startPoint x: 523, startPoint y: 232, endPoint x: 643, endPoint y: 234, distance: 120.3
click at [643, 234] on textarea "CERRADA CON DEBITO" at bounding box center [830, 265] width 653 height 75
click at [644, 236] on textarea "CERRADA CON DEBITO" at bounding box center [830, 265] width 653 height 75
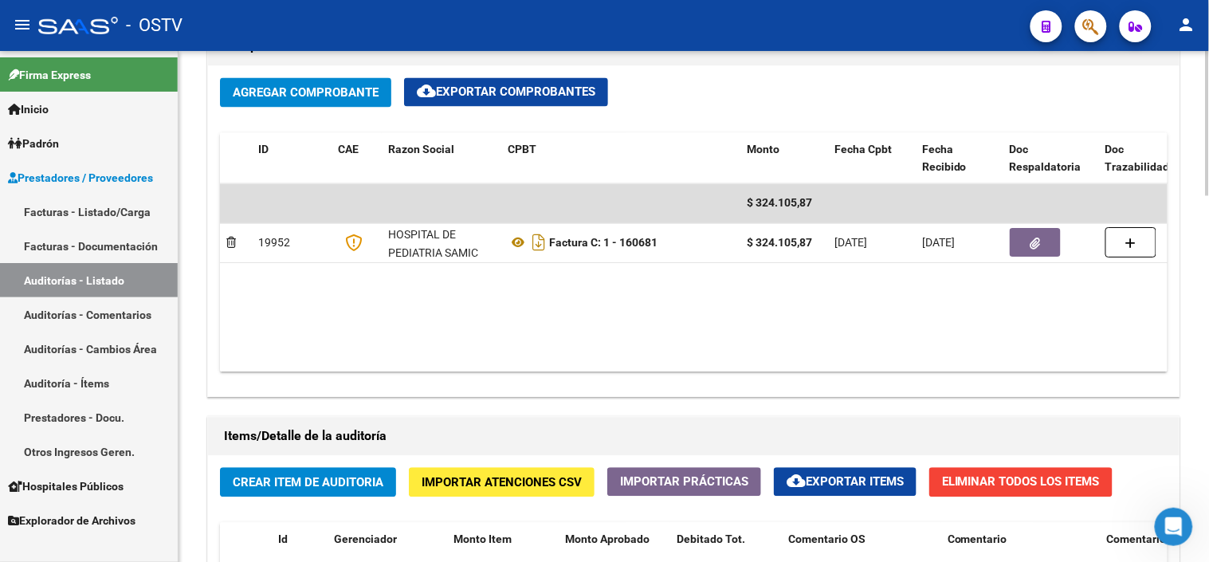
scroll to position [707, 0]
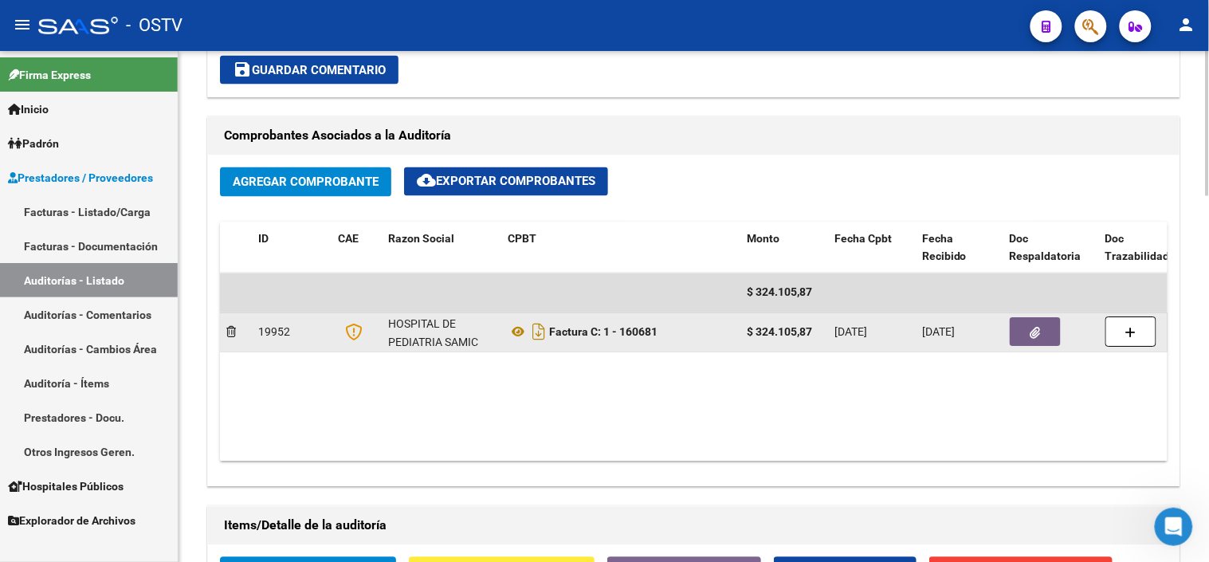
click at [1049, 331] on button "button" at bounding box center [1034, 332] width 51 height 29
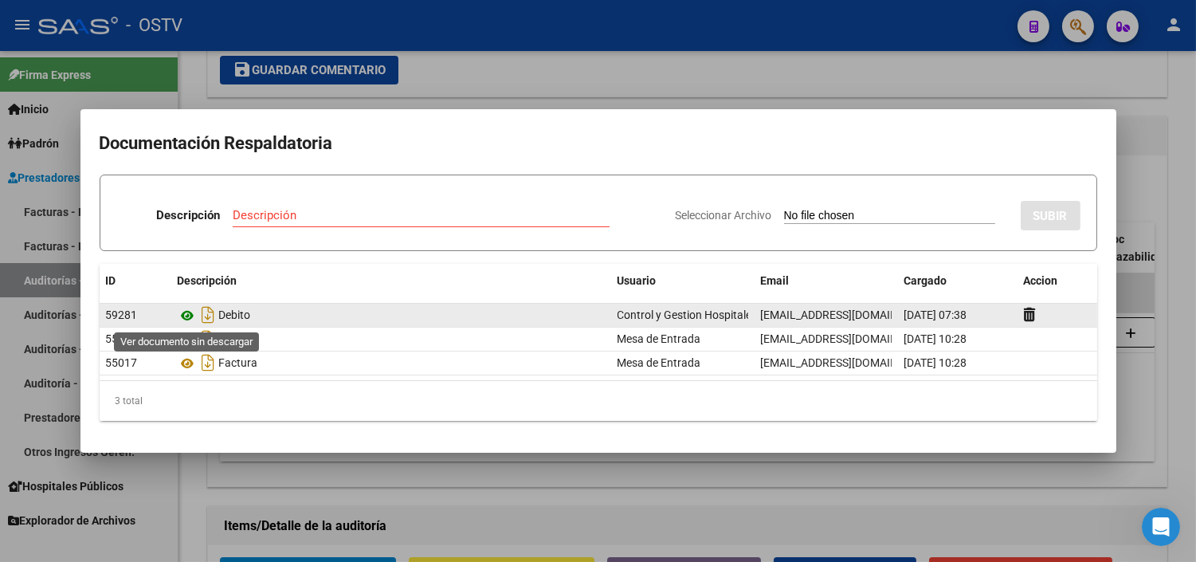
click at [187, 315] on icon at bounding box center [188, 315] width 21 height 19
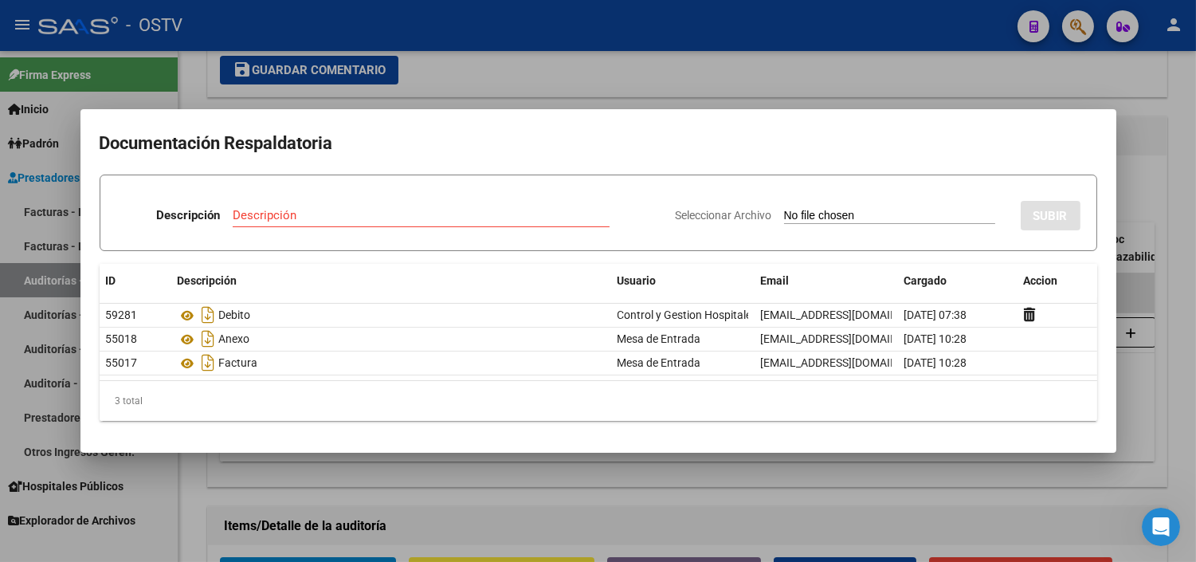
click at [431, 476] on div at bounding box center [598, 281] width 1196 height 562
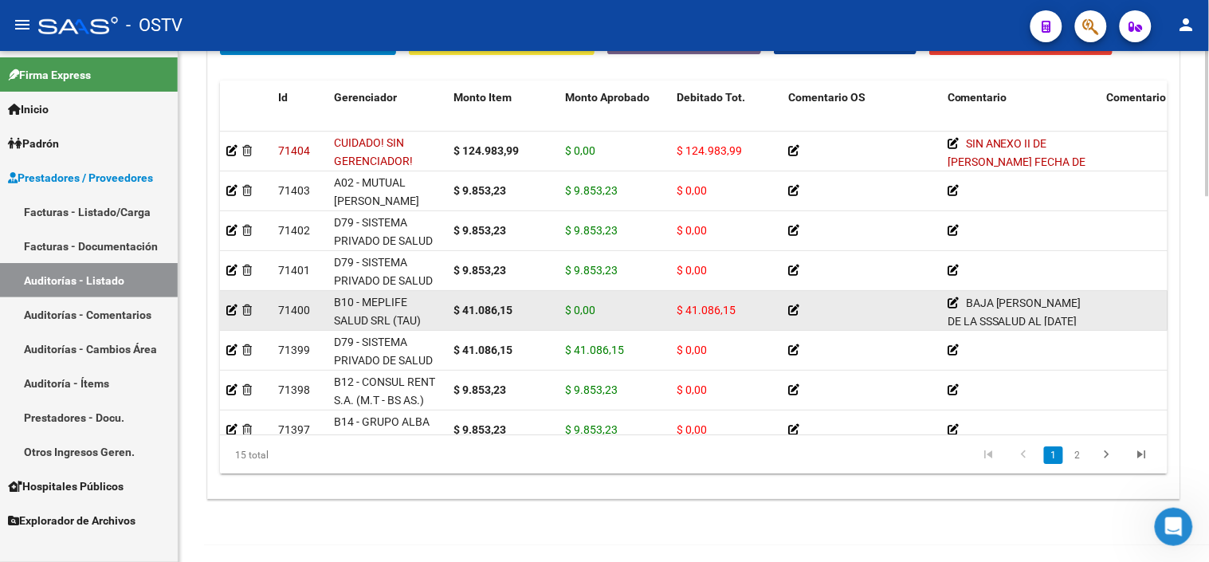
scroll to position [1, 0]
drag, startPoint x: 458, startPoint y: 312, endPoint x: 801, endPoint y: 314, distance: 342.6
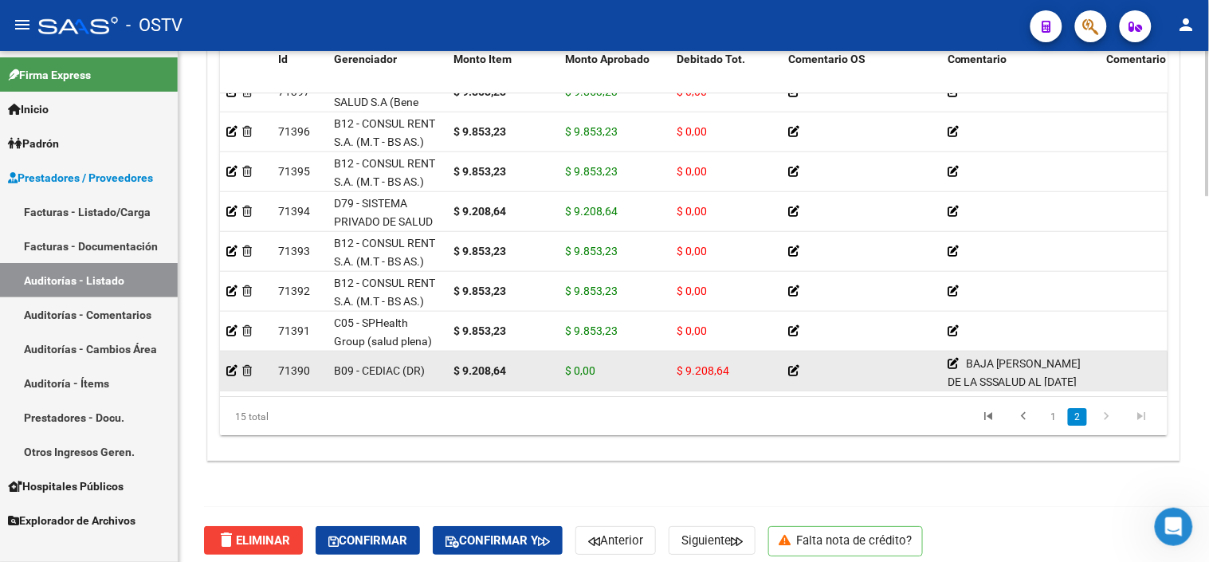
scroll to position [1291, 0]
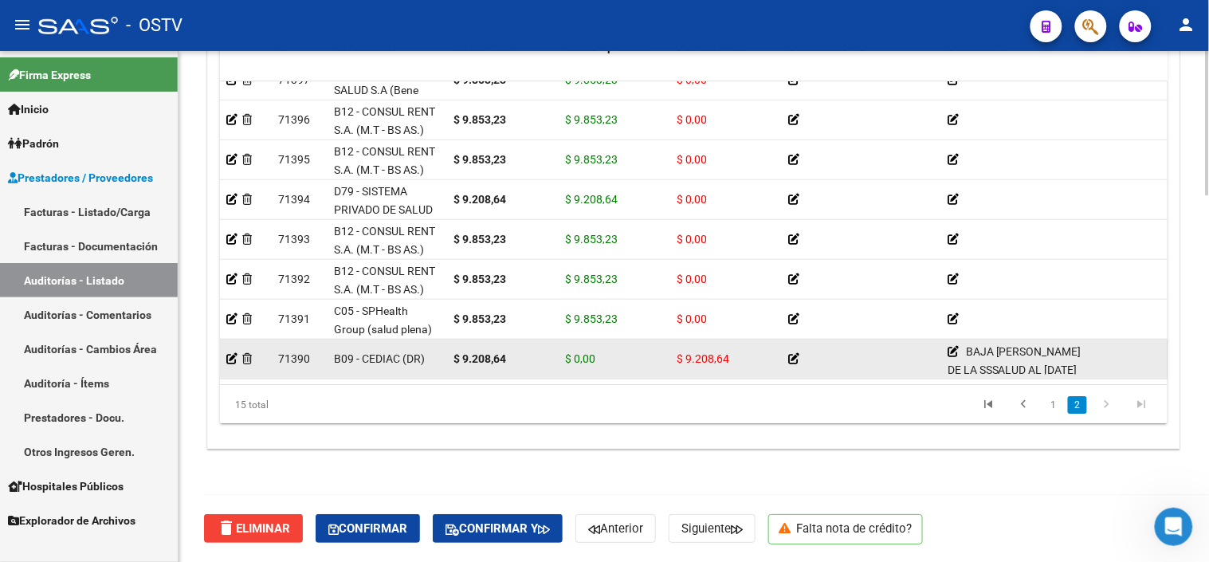
drag, startPoint x: 433, startPoint y: 347, endPoint x: 725, endPoint y: 343, distance: 292.4
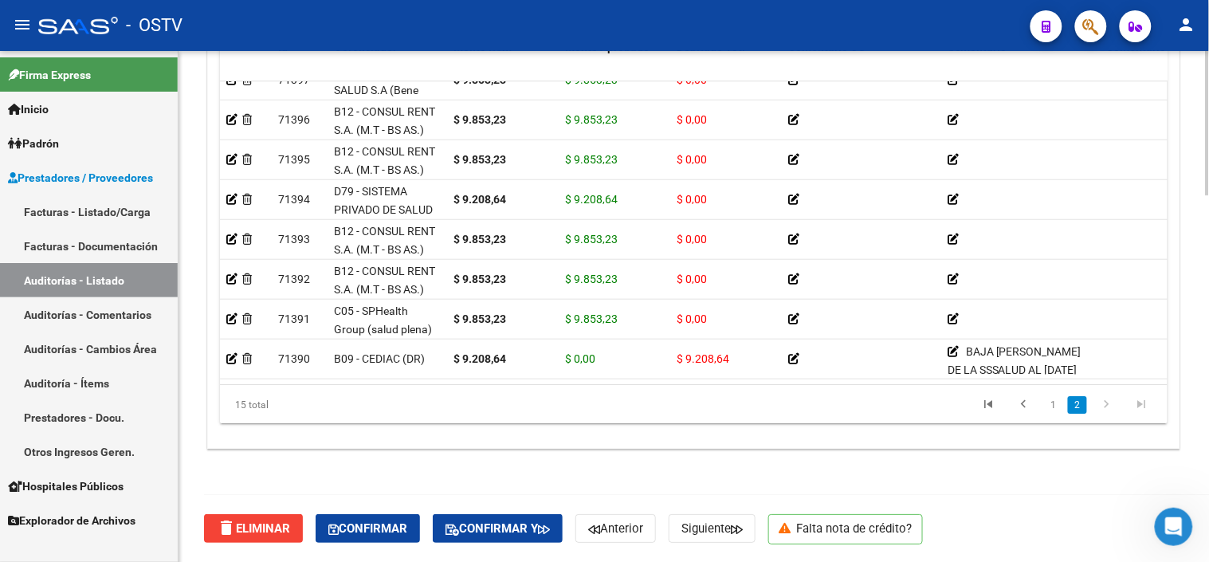
click at [456, 368] on datatable-selection "71397 B14 - GRUPO ALBA SALUD S.A (Bene Salud) $ 9.853,23 $ 9.853,23 $ 0,00 2051…" at bounding box center [693, 375] width 947 height 14
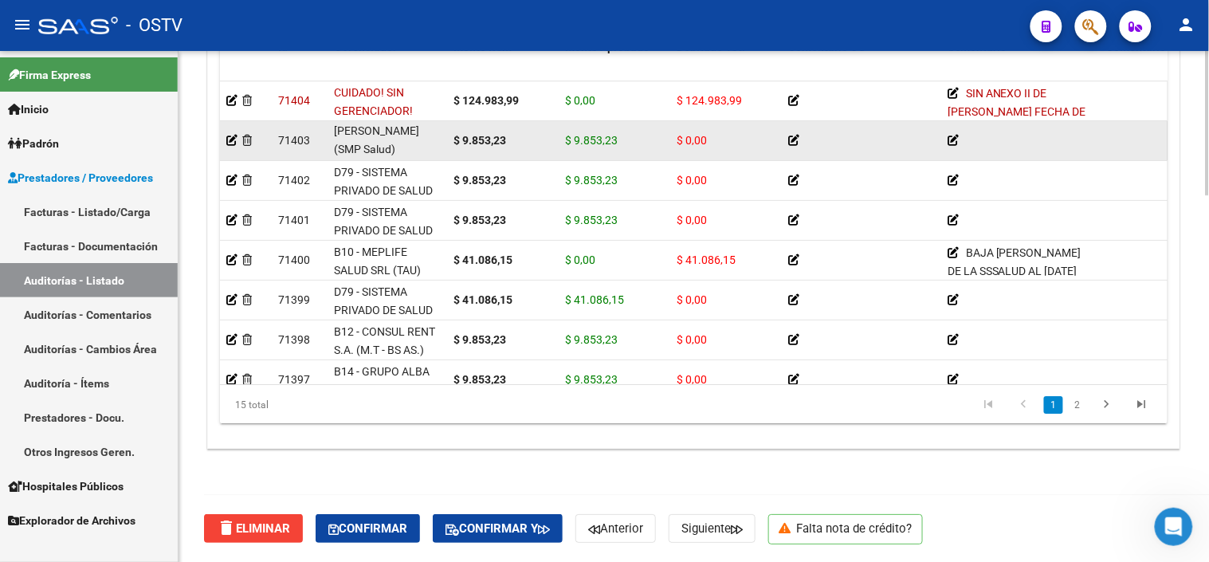
scroll to position [1, 0]
drag, startPoint x: 365, startPoint y: 140, endPoint x: 402, endPoint y: 143, distance: 36.8
click at [402, 143] on div "A02 - MUTUAL [PERSON_NAME] (SMP Salud)" at bounding box center [387, 139] width 107 height 33
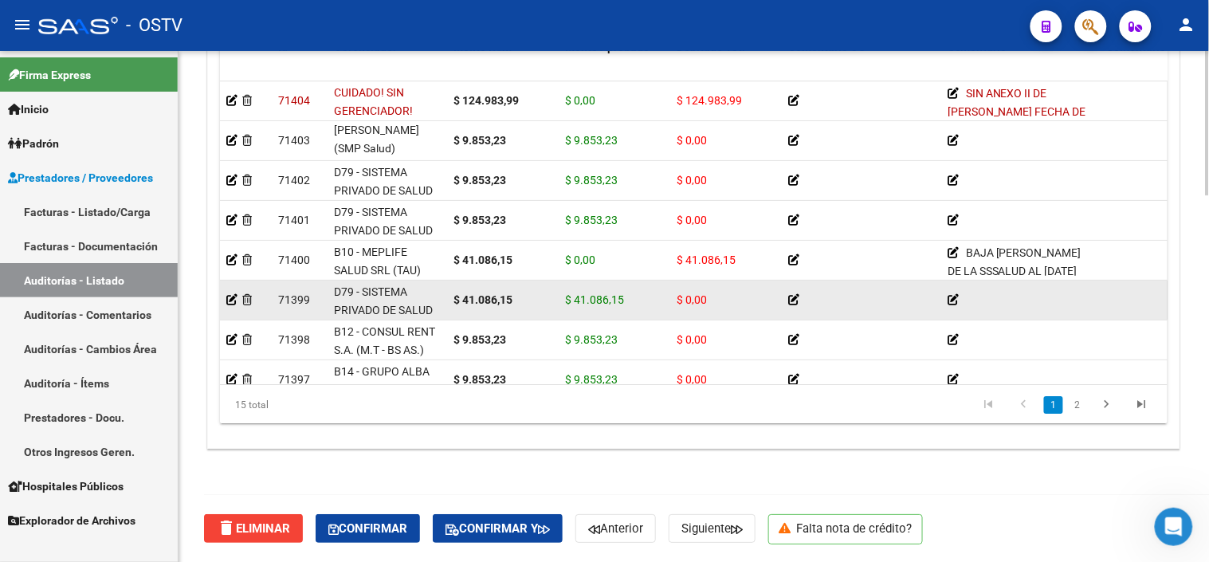
click at [380, 288] on span "D79 - SISTEMA PRIVADO DE SALUD S.A (Medicenter)" at bounding box center [383, 309] width 99 height 49
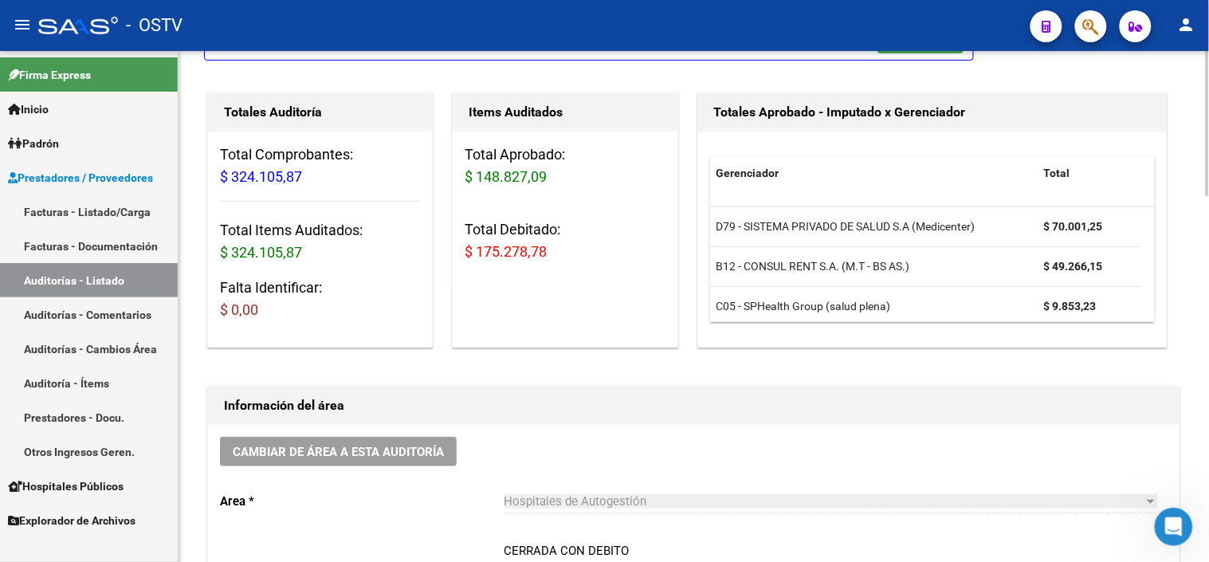
scroll to position [0, 0]
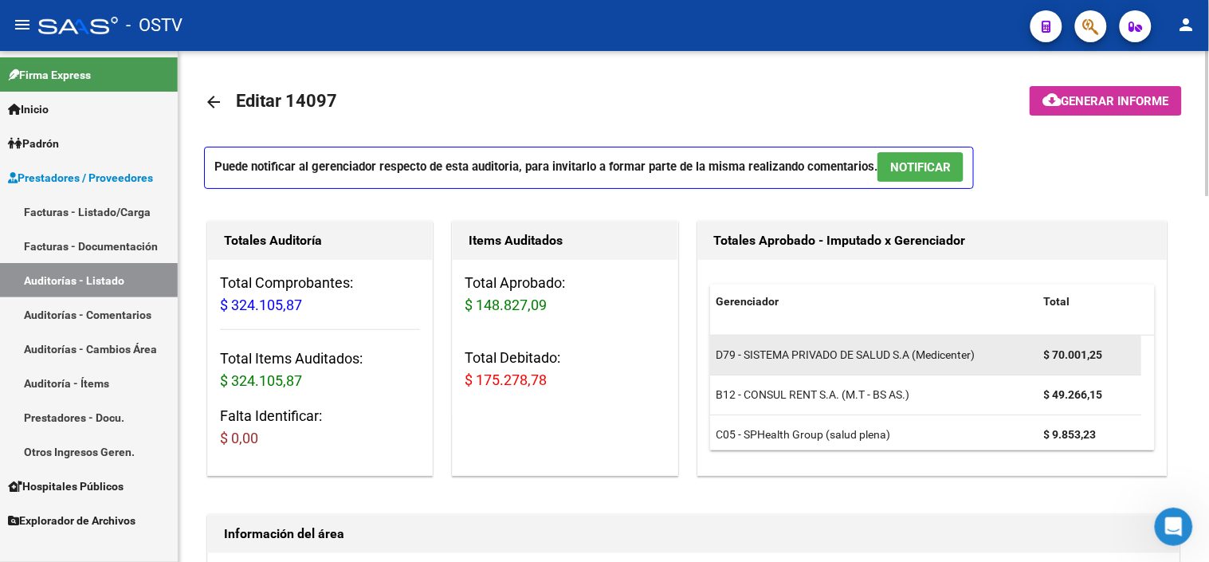
drag, startPoint x: 1040, startPoint y: 354, endPoint x: 1131, endPoint y: 355, distance: 91.6
click at [1131, 355] on datatable-body-cell "$ 70.001,25" at bounding box center [1089, 354] width 104 height 39
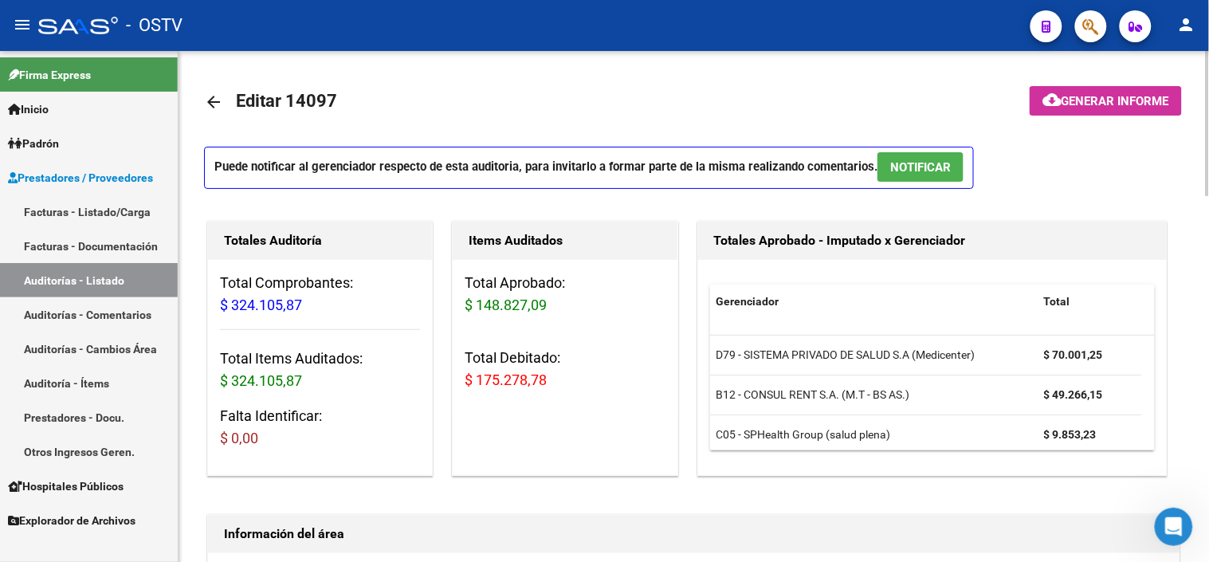
click at [214, 100] on mat-icon "arrow_back" at bounding box center [213, 101] width 19 height 19
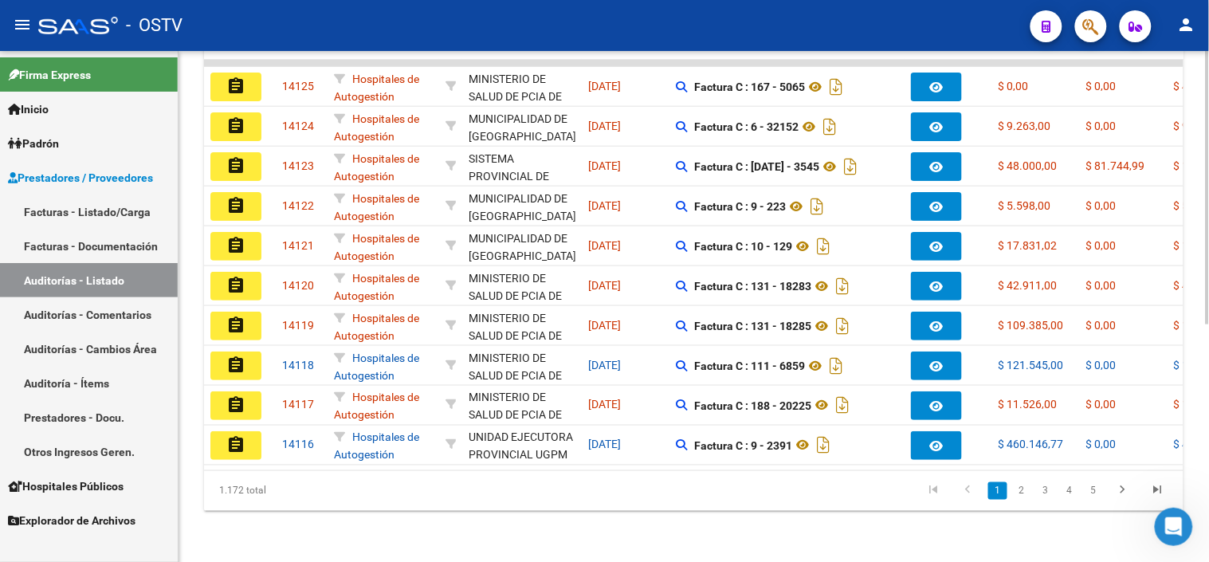
scroll to position [444, 0]
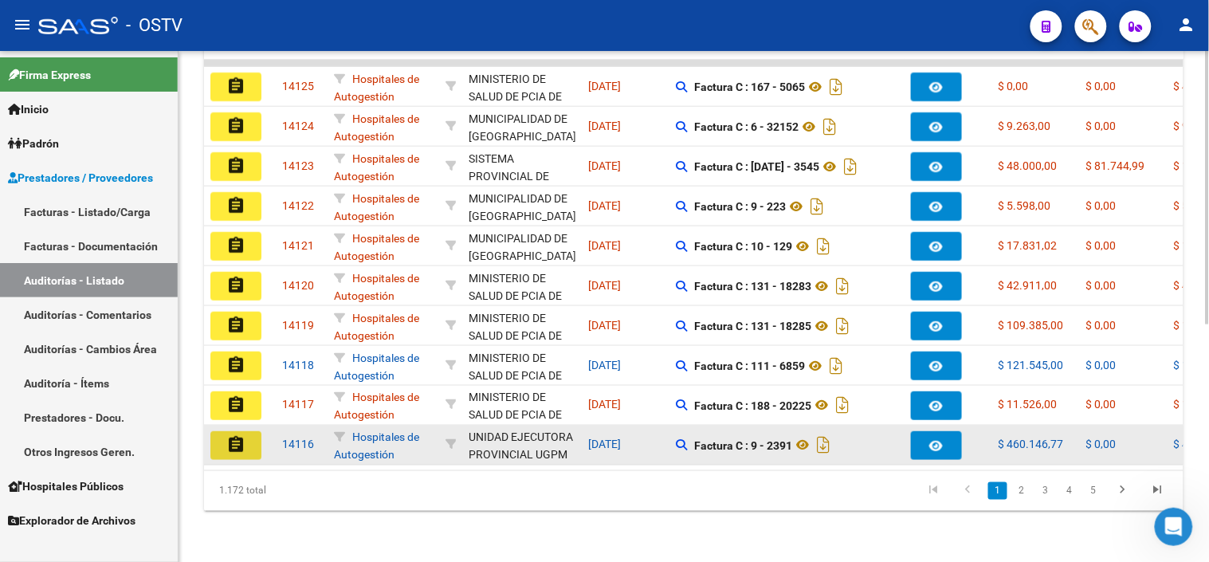
click at [227, 435] on mat-icon "assignment" at bounding box center [235, 444] width 19 height 19
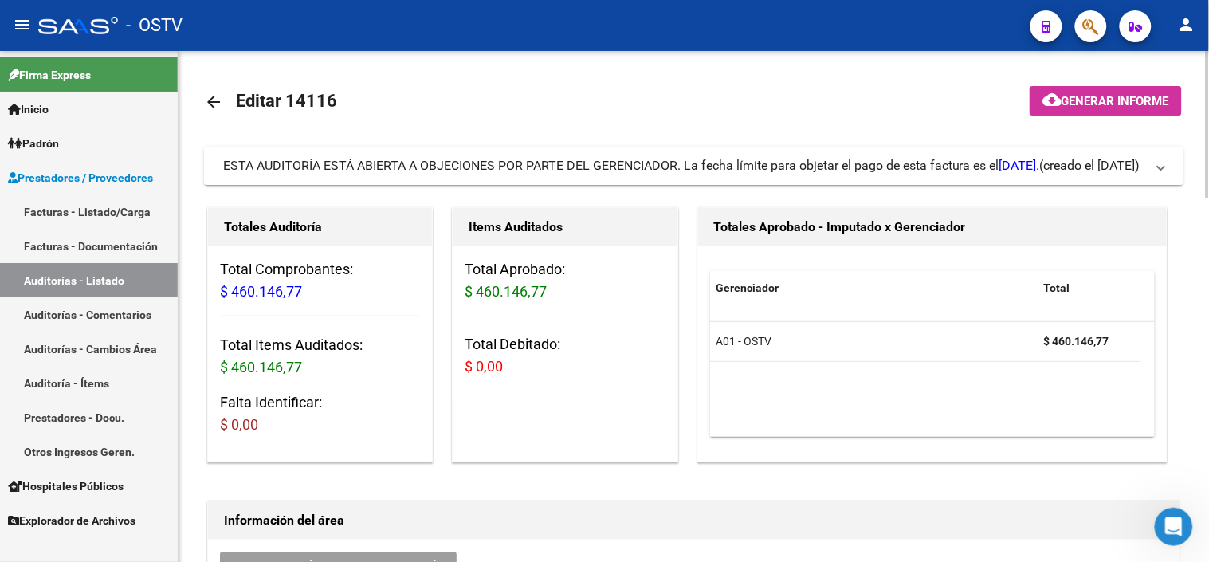
click at [835, 161] on span "ESTA AUDITORÍA ESTÁ ABIERTA A OBJECIONES POR PARTE DEL GERENCIADOR. La fecha lí…" at bounding box center [631, 165] width 817 height 15
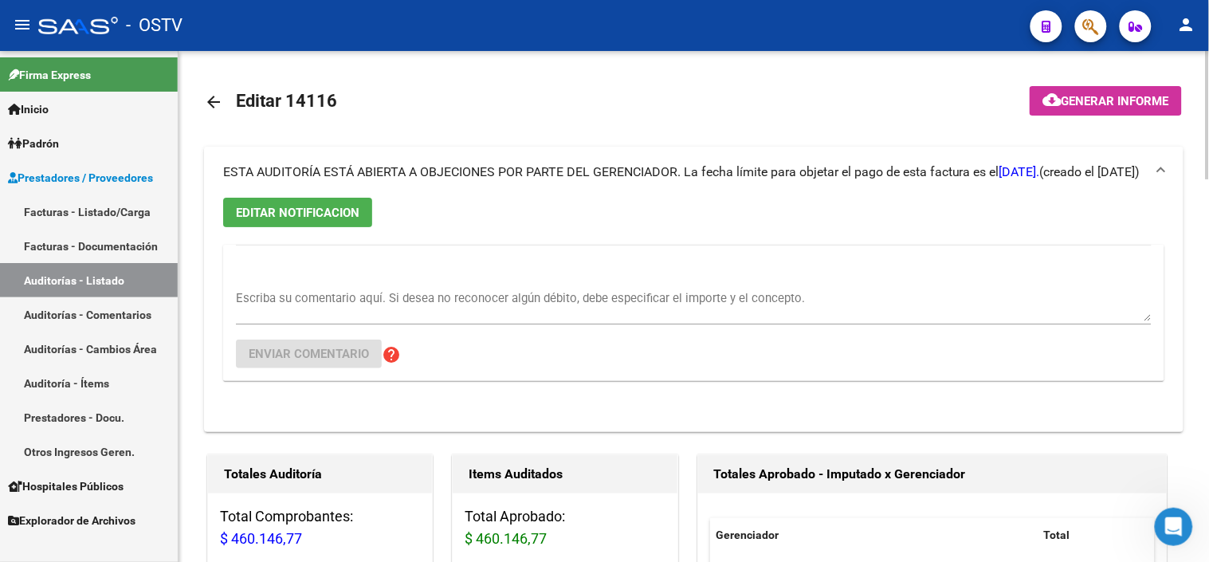
click at [805, 167] on span "ESTA AUDITORÍA ESTÁ ABIERTA A OBJECIONES POR PARTE DEL GERENCIADOR. La fecha lí…" at bounding box center [631, 171] width 817 height 15
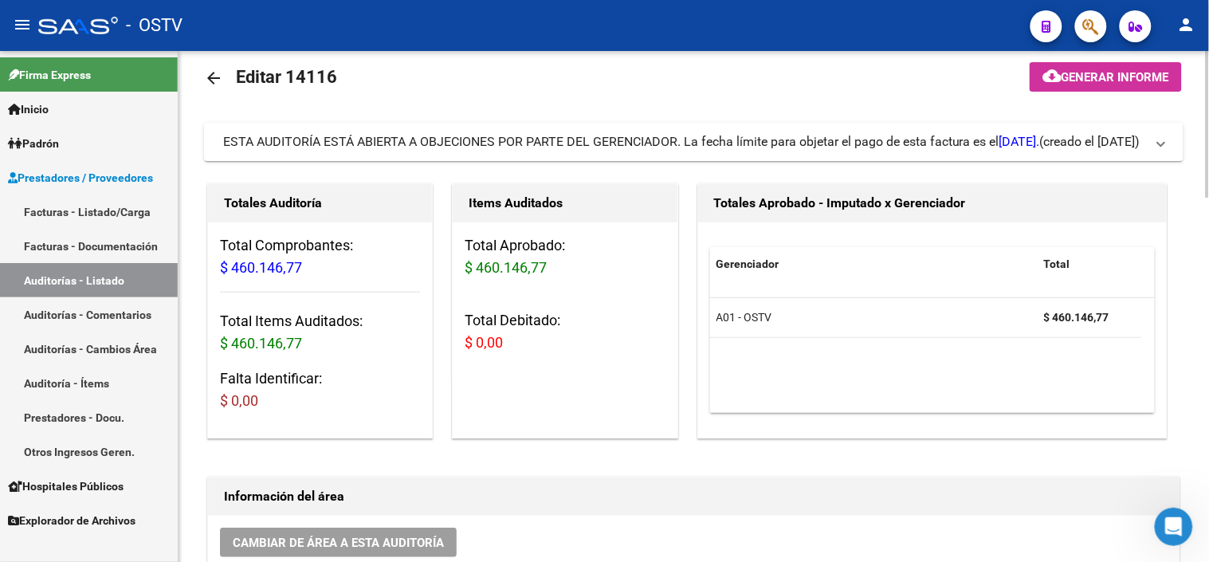
scroll to position [88, 0]
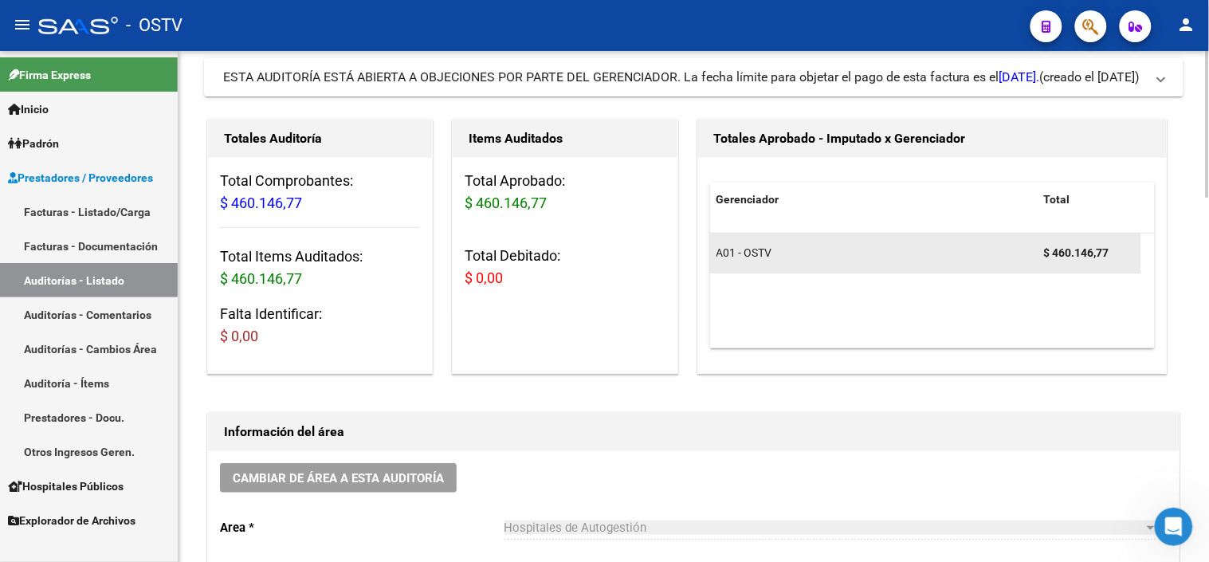
drag, startPoint x: 1038, startPoint y: 255, endPoint x: 1119, endPoint y: 255, distance: 80.5
click at [1119, 255] on datatable-body-cell "$ 460.146,77" at bounding box center [1089, 252] width 104 height 39
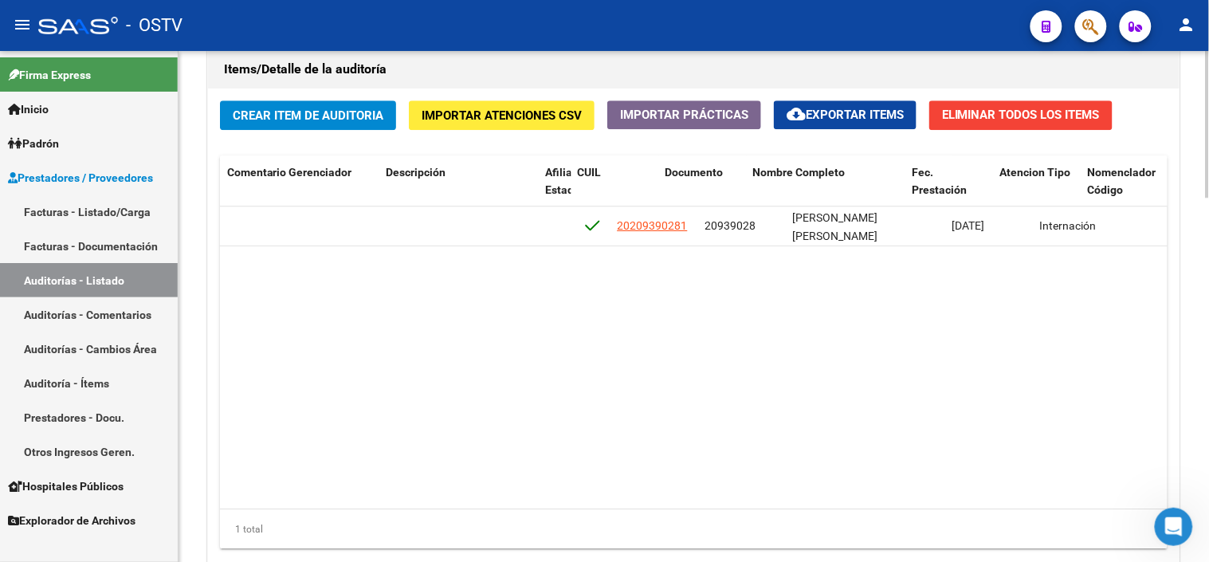
scroll to position [0, 882]
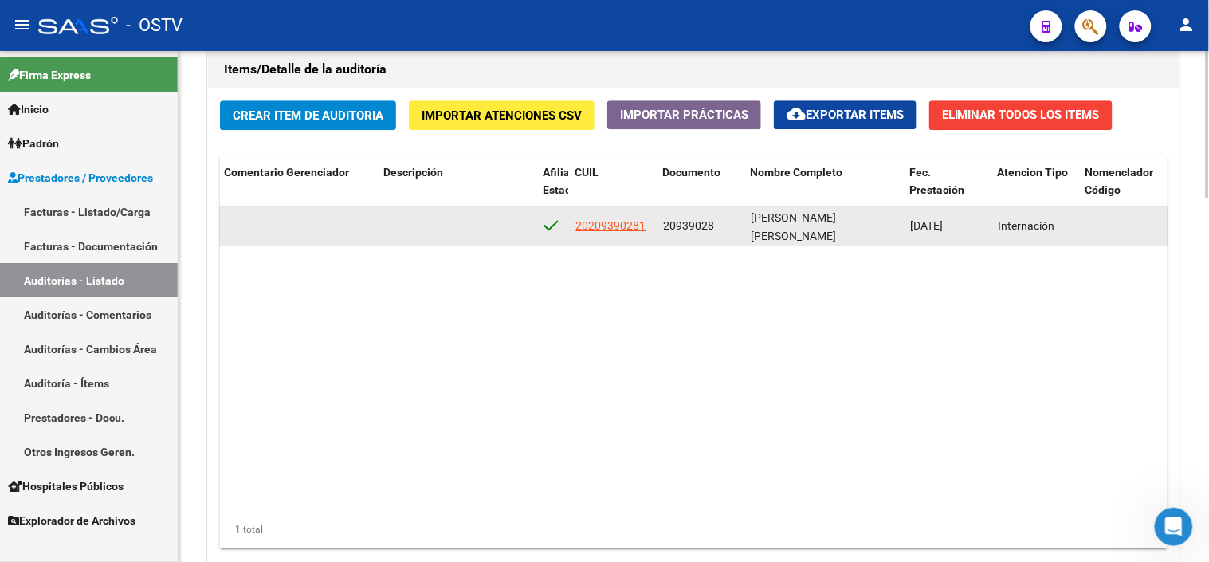
drag, startPoint x: 550, startPoint y: 223, endPoint x: 550, endPoint y: 233, distance: 9.6
click at [550, 233] on icon at bounding box center [550, 226] width 14 height 18
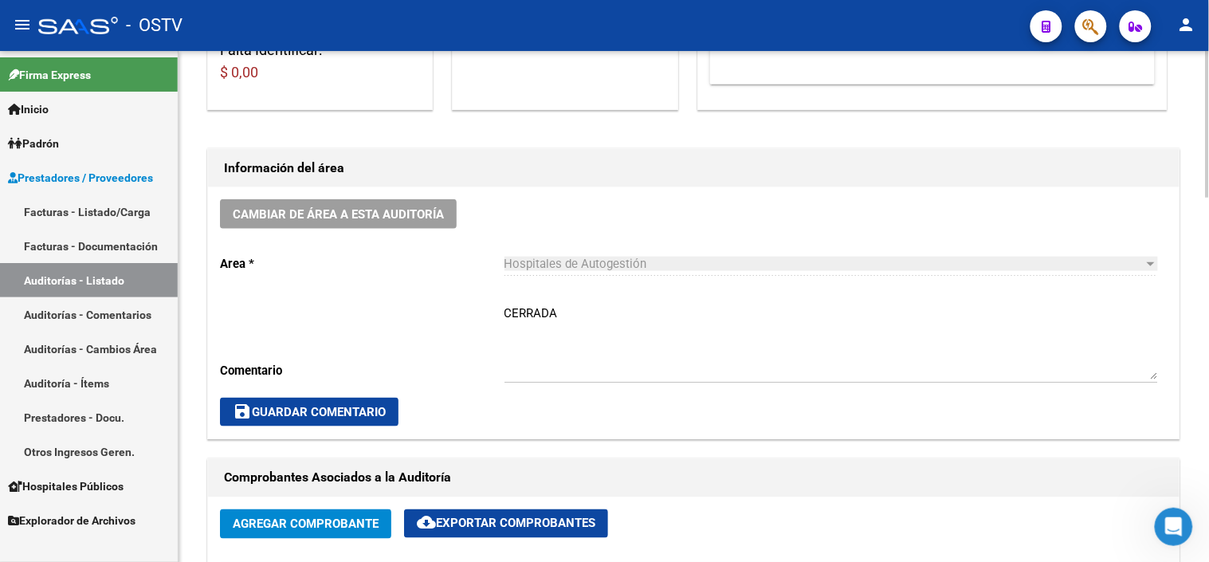
scroll to position [531, 0]
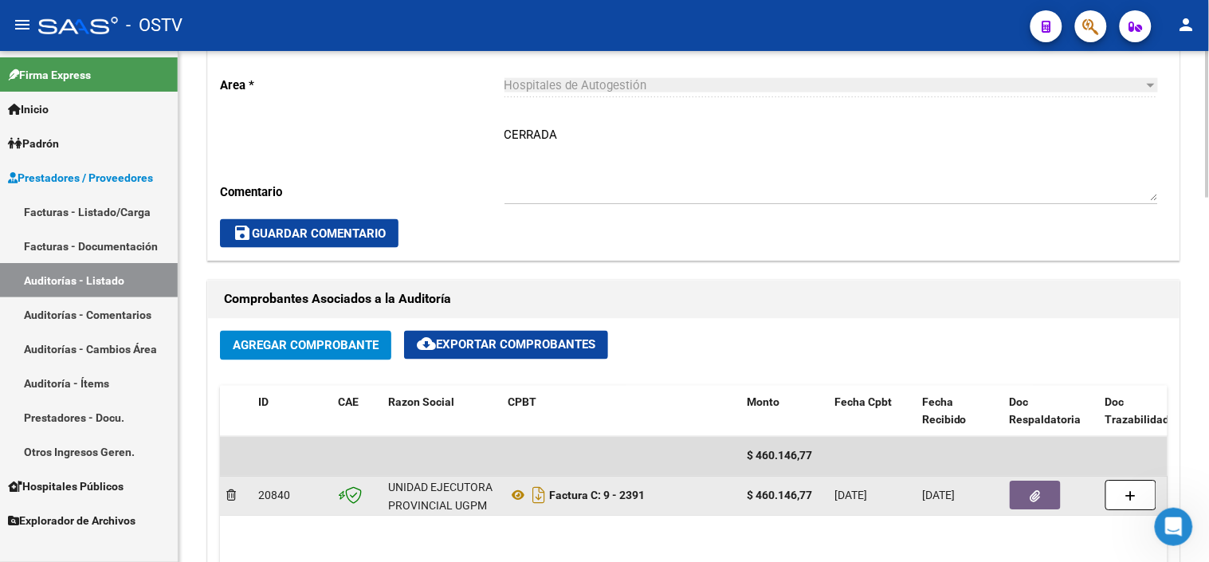
click at [1039, 503] on icon "button" at bounding box center [1035, 497] width 10 height 12
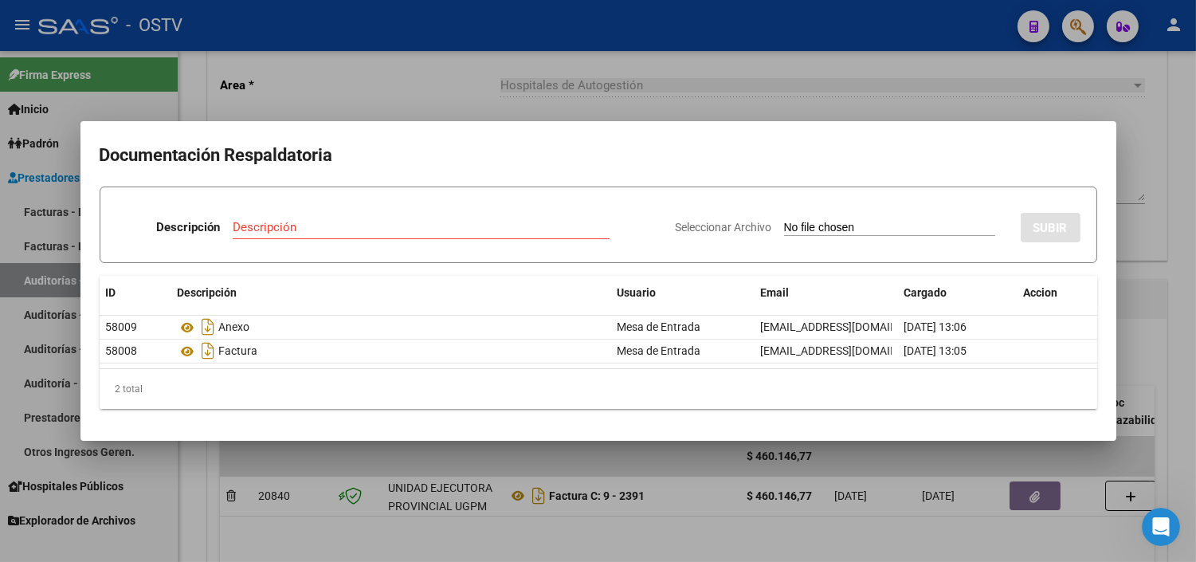
click at [267, 453] on div at bounding box center [598, 281] width 1196 height 562
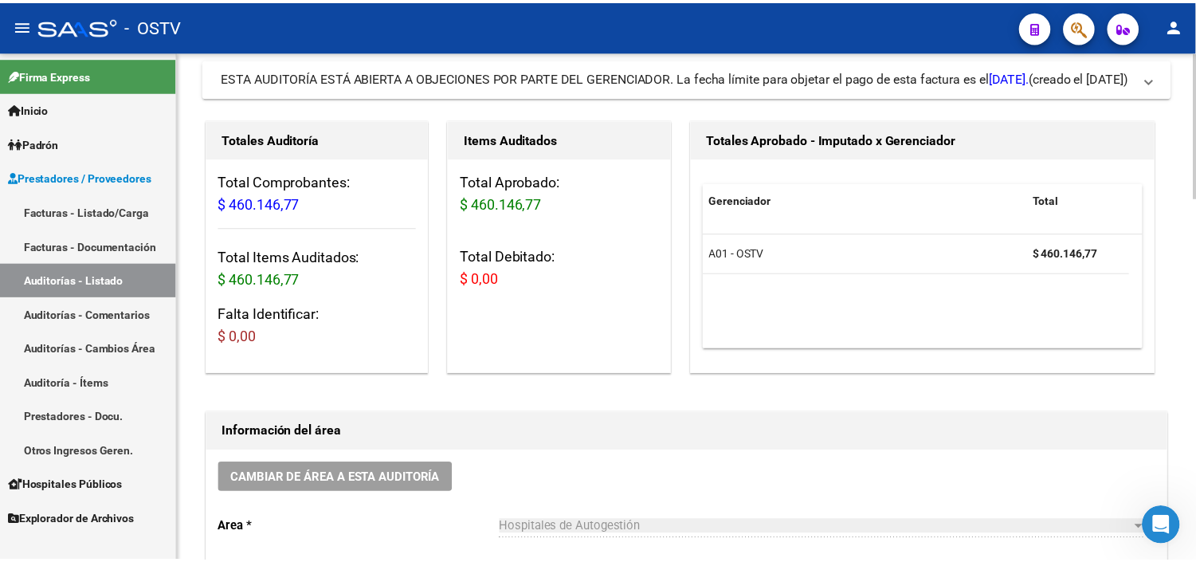
scroll to position [0, 0]
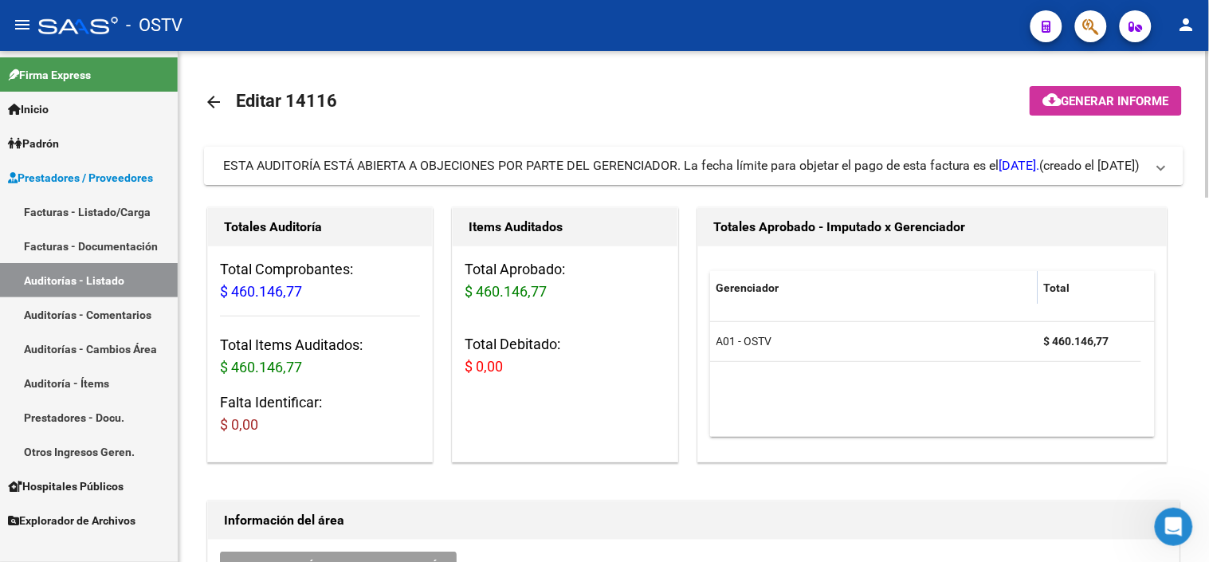
click at [965, 165] on div "ESTA AUDITORÍA ESTÁ ABIERTA A OBJECIONES POR PARTE DEL GERENCIADOR. La fecha lí…" at bounding box center [631, 166] width 817 height 18
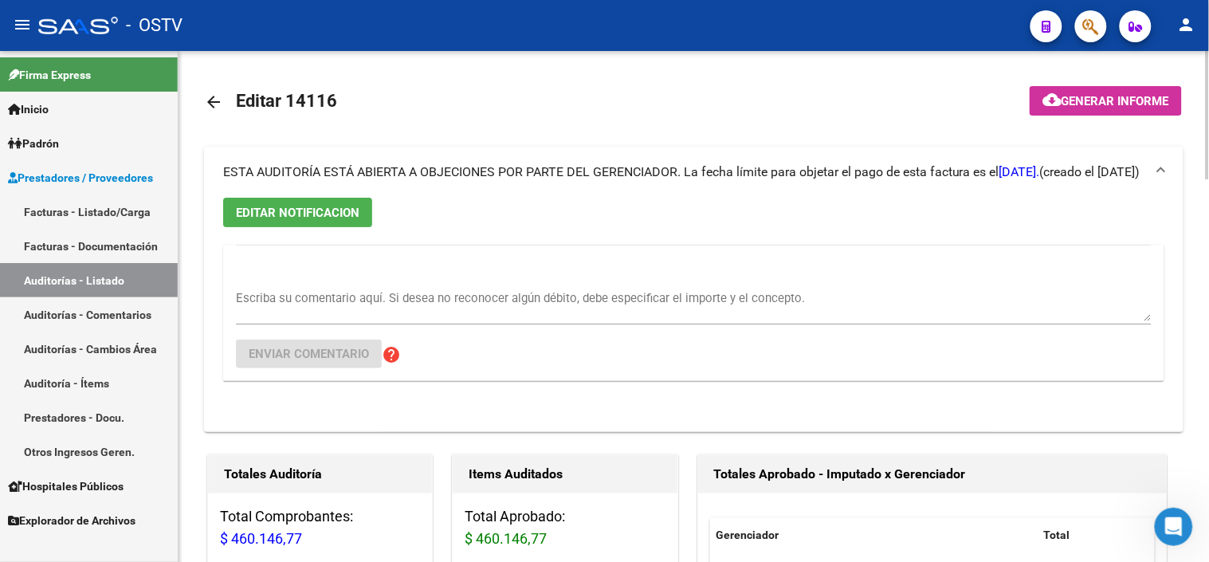
click at [333, 212] on span "EDITAR NOTIFICACION" at bounding box center [297, 213] width 123 height 14
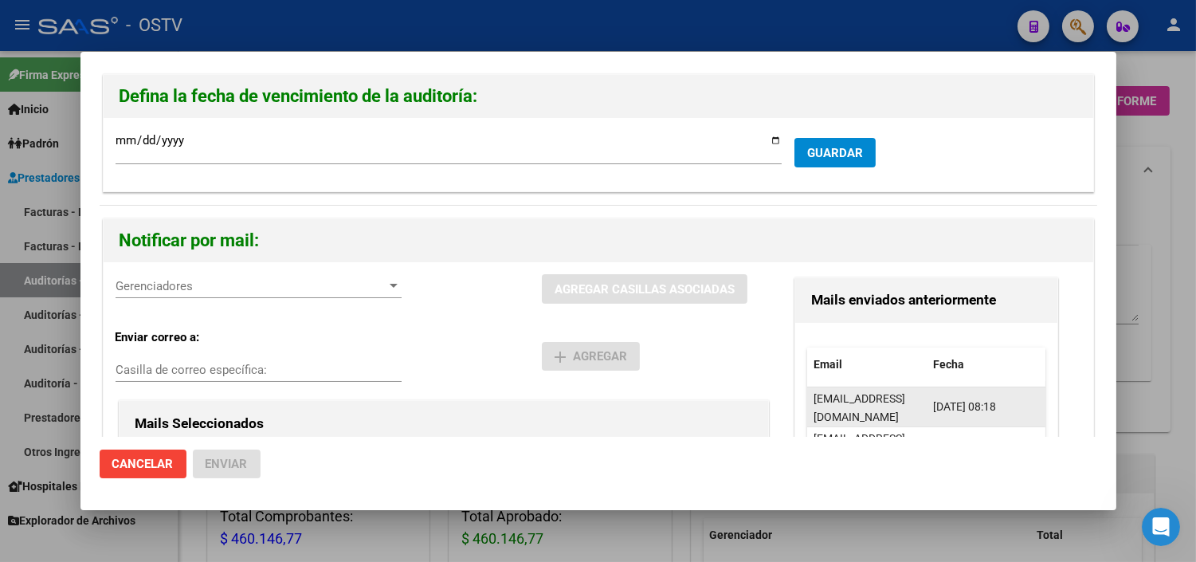
scroll to position [0, 59]
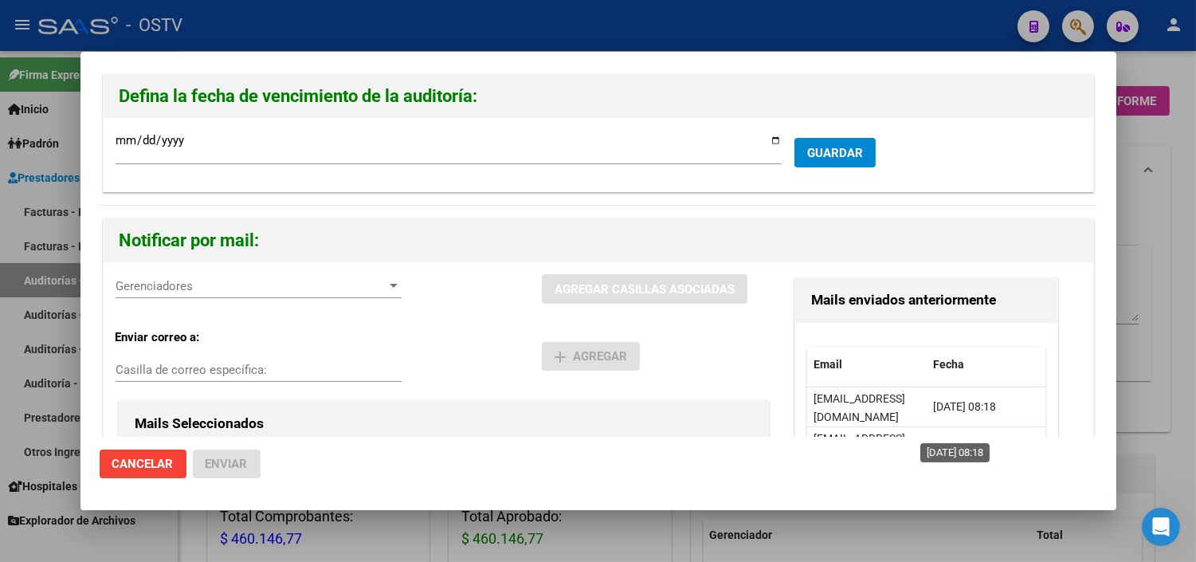
drag, startPoint x: 805, startPoint y: 394, endPoint x: 925, endPoint y: 428, distance: 124.3
click at [925, 428] on div "Email Fecha [EMAIL_ADDRESS][DOMAIN_NAME] [DATE] 08:18 [EMAIL_ADDRESS][DOMAIN_NA…" at bounding box center [926, 450] width 238 height 206
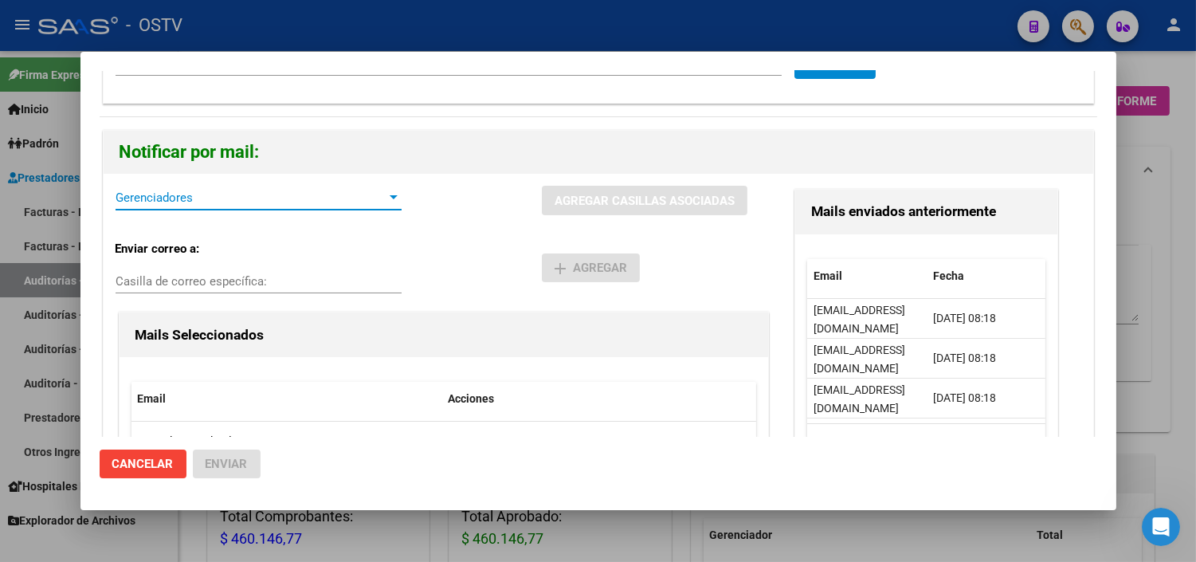
click at [377, 202] on span "Gerenciadores" at bounding box center [252, 197] width 272 height 14
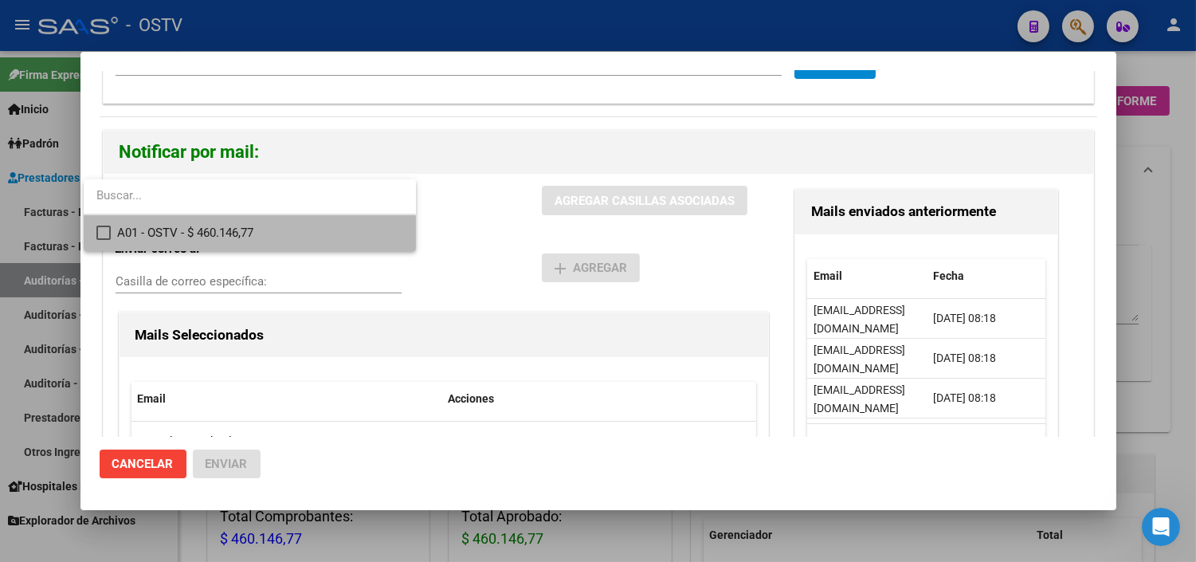
click at [234, 241] on span "A01 - OSTV - $ 460.146,77" at bounding box center [260, 233] width 286 height 36
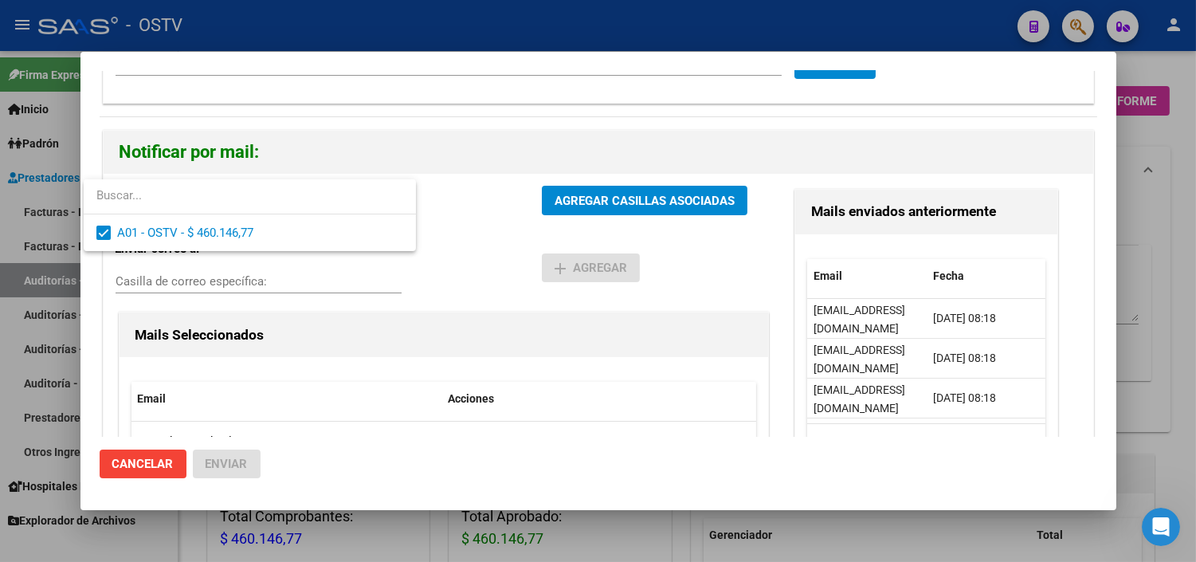
click at [458, 218] on div at bounding box center [598, 281] width 1196 height 562
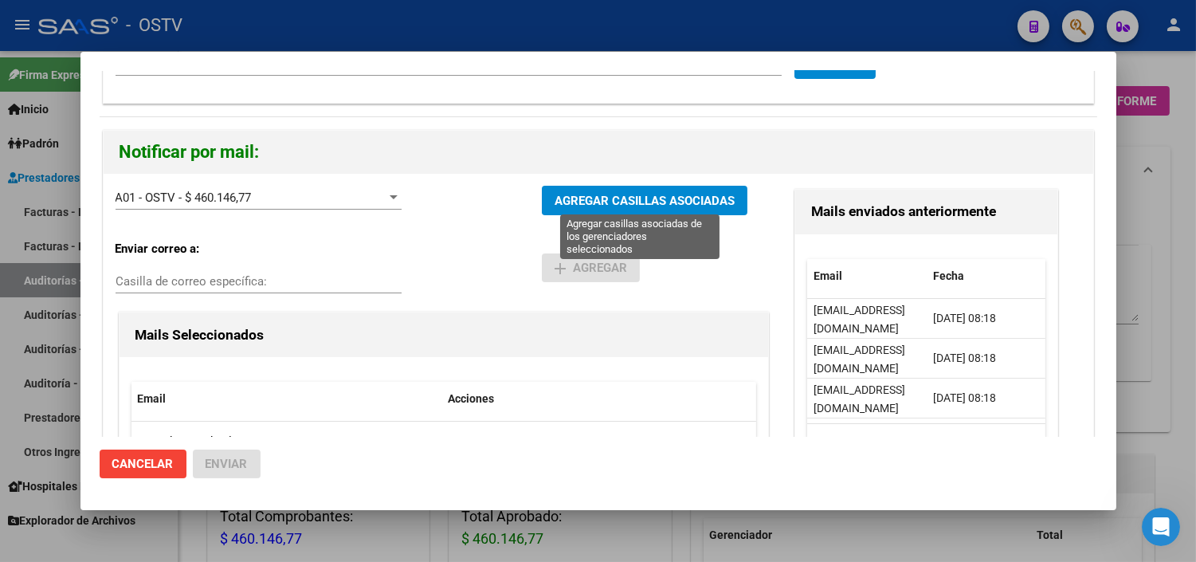
click at [617, 202] on span "AGREGAR CASILLAS ASOCIADAS" at bounding box center [645, 201] width 180 height 14
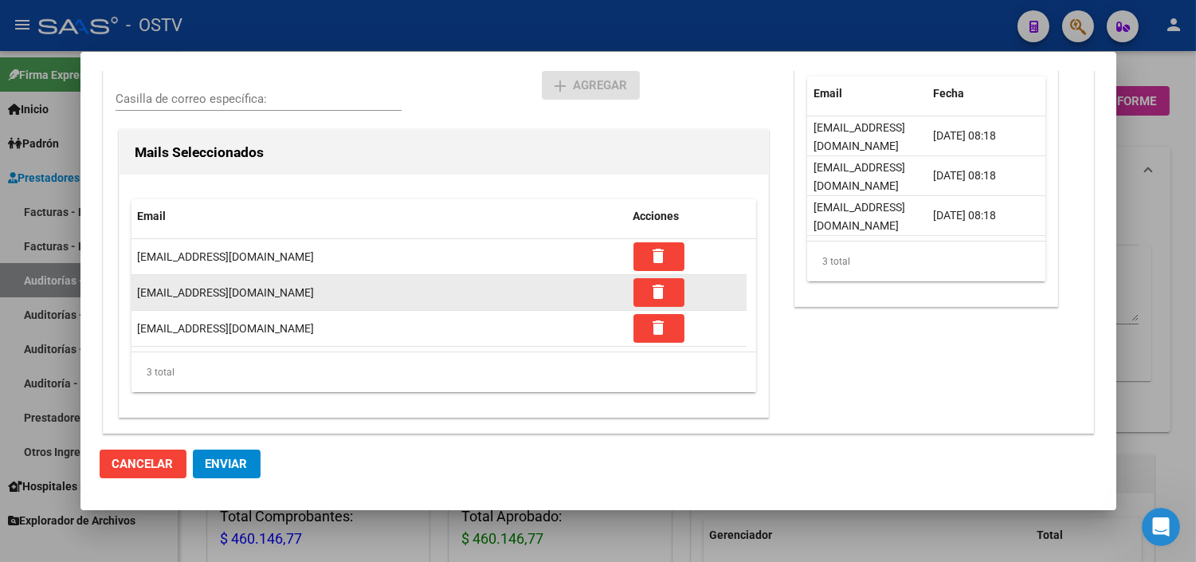
scroll to position [272, 0]
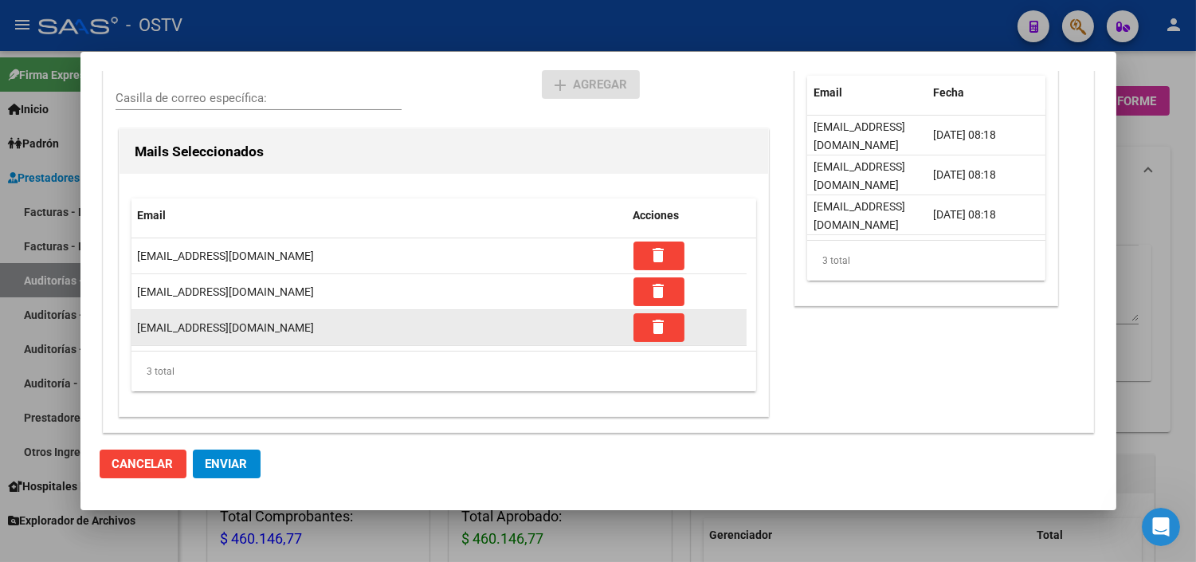
drag, startPoint x: 194, startPoint y: 327, endPoint x: 231, endPoint y: 327, distance: 36.6
click at [231, 327] on span "[EMAIL_ADDRESS][DOMAIN_NAME]" at bounding box center [226, 327] width 177 height 13
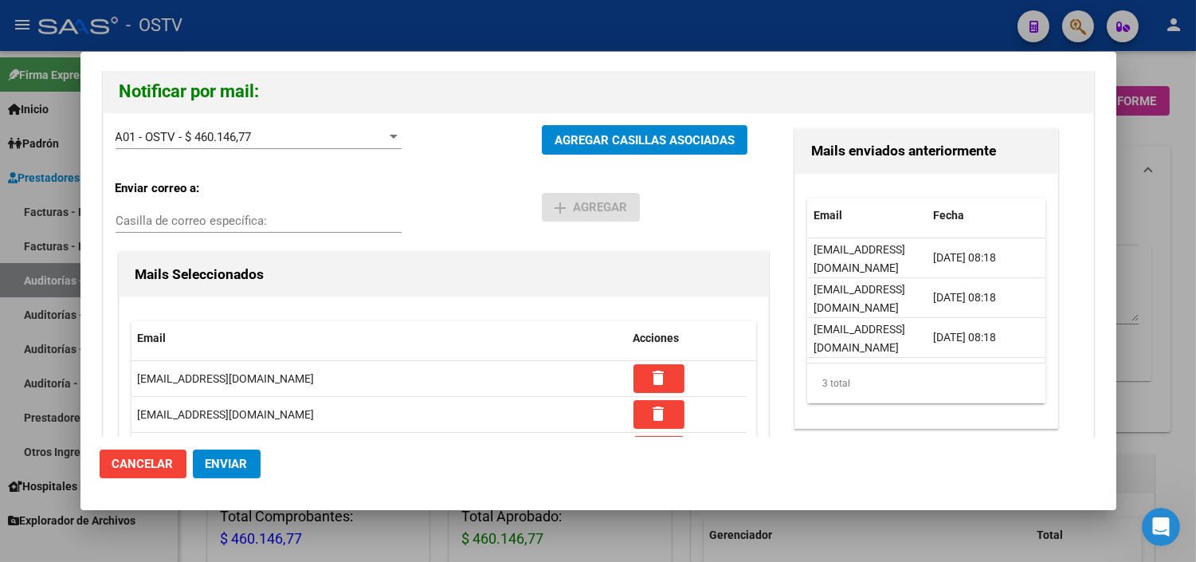
scroll to position [177, 0]
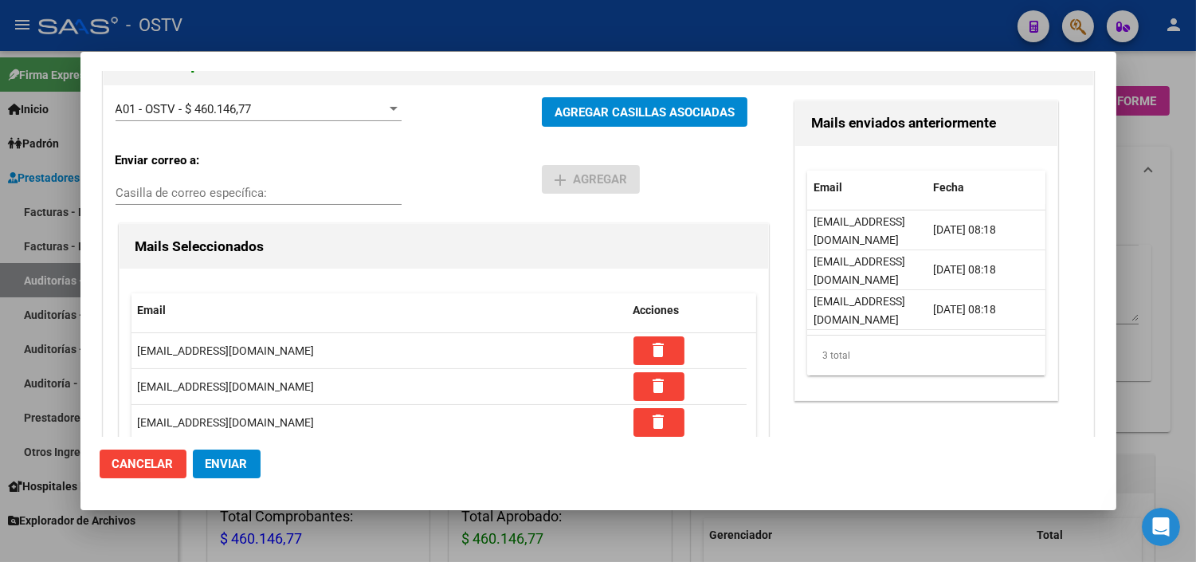
click at [866, 427] on div "Mails enviados anteriormente Email Fecha [EMAIL_ADDRESS][DOMAIN_NAME] [DATE] 08…" at bounding box center [926, 306] width 270 height 418
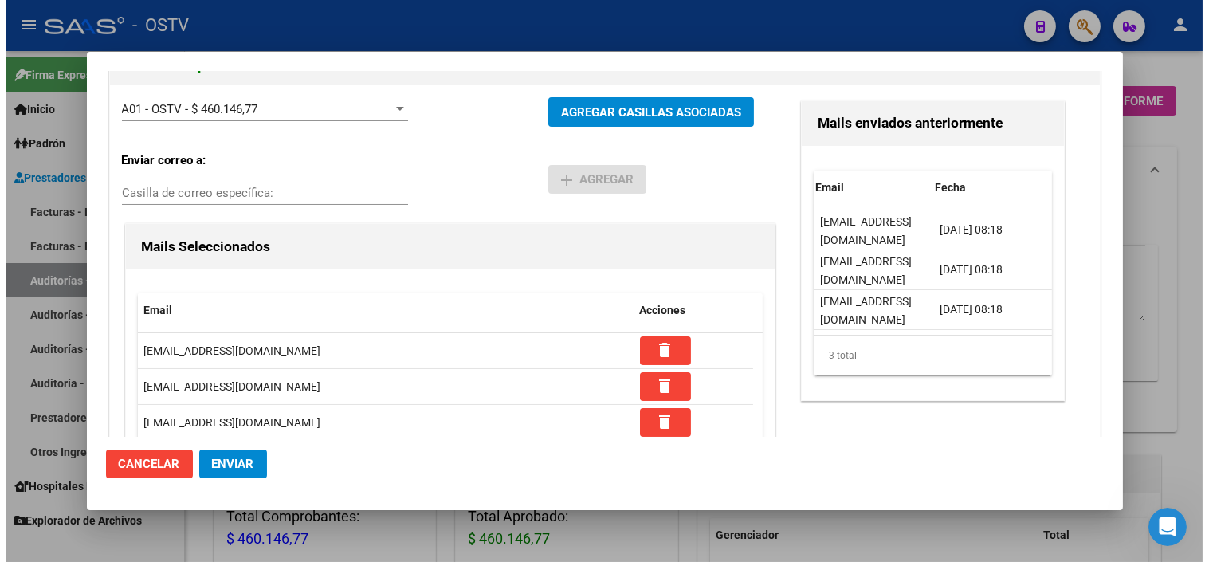
scroll to position [0, 4]
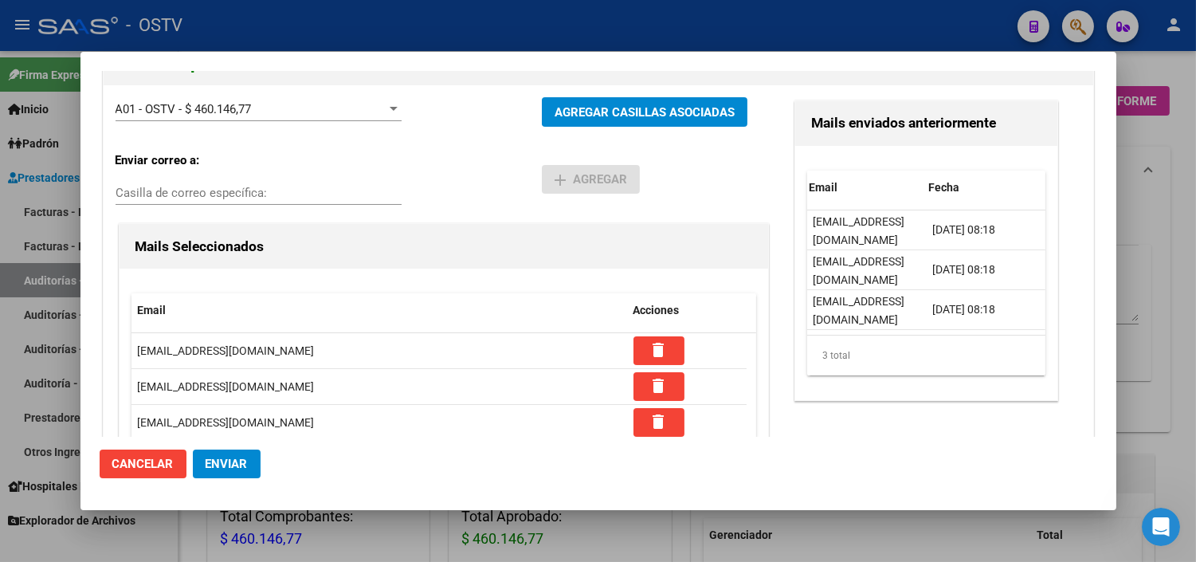
click at [142, 459] on span "Cancelar" at bounding box center [142, 464] width 61 height 14
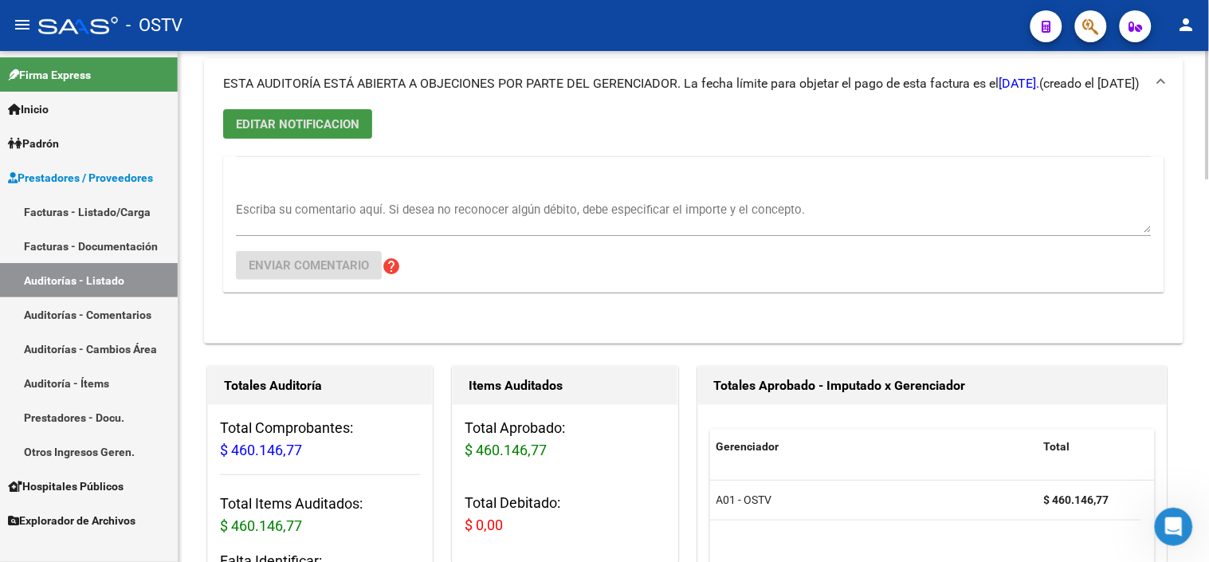
scroll to position [0, 0]
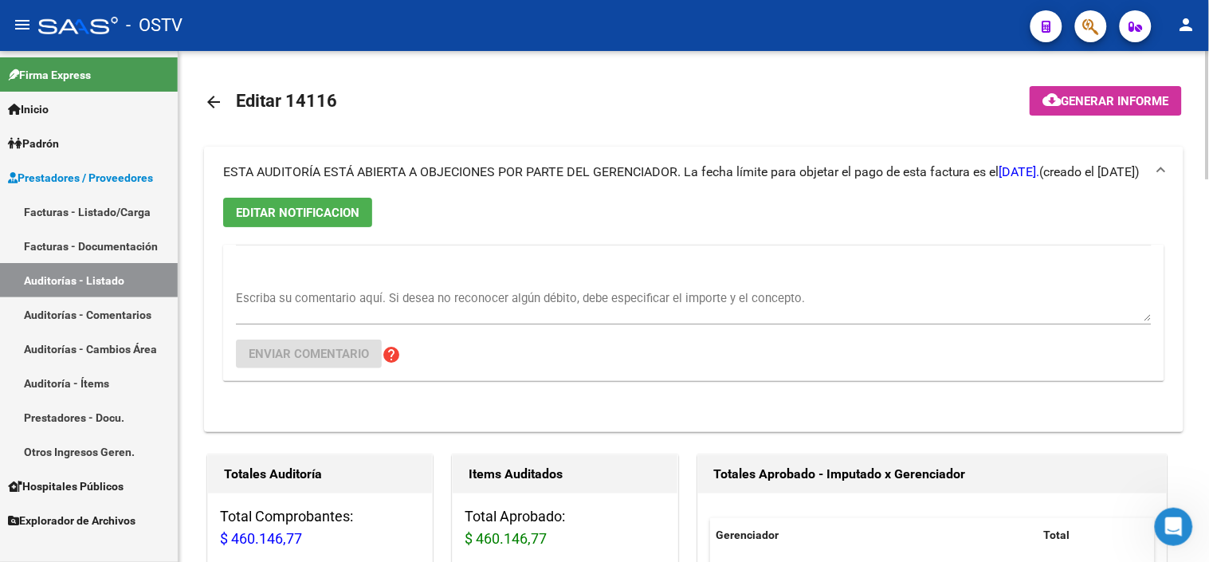
drag, startPoint x: 392, startPoint y: 155, endPoint x: 577, endPoint y: 171, distance: 185.6
click at [577, 171] on div "ESTA AUDITORÍA ESTÁ ABIERTA A OBJECIONES POR PARTE DEL GERENCIADOR. La fecha lí…" at bounding box center [631, 172] width 817 height 18
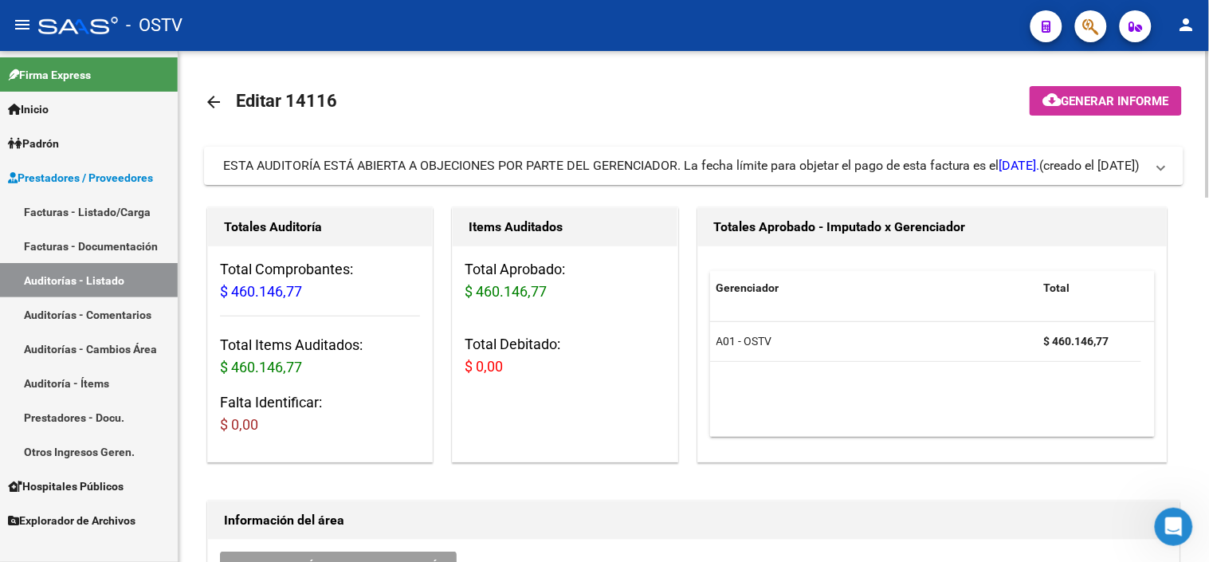
click at [520, 158] on span "ESTA AUDITORÍA ESTÁ ABIERTA A OBJECIONES POR PARTE DEL GERENCIADOR. La fecha lí…" at bounding box center [631, 165] width 817 height 15
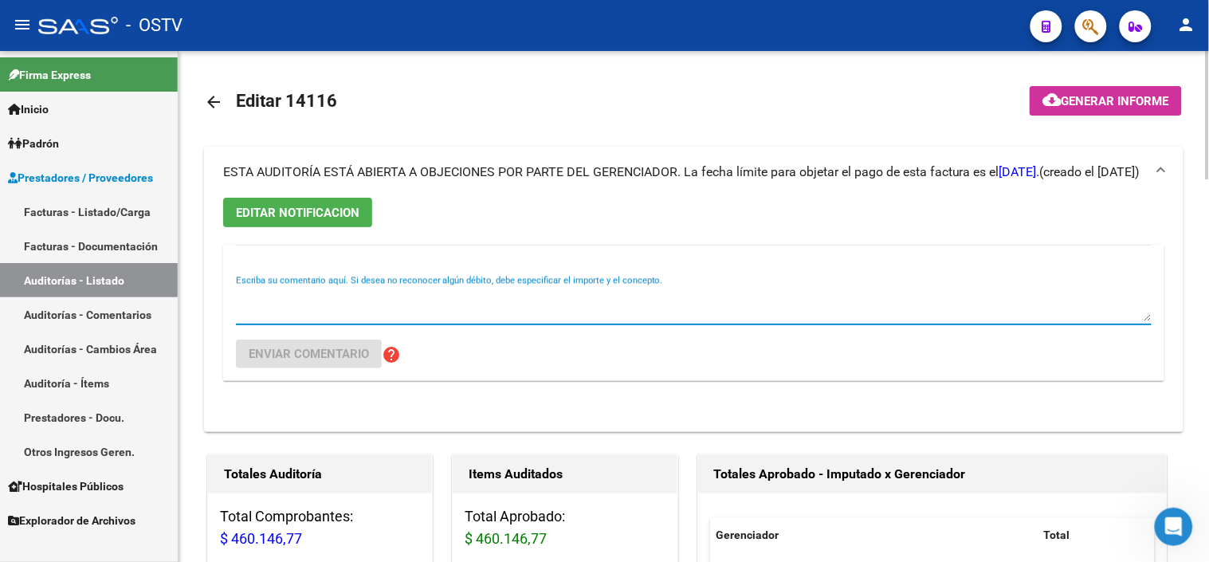
click at [341, 311] on textarea "Escriba su comentario aquí. Si desea no reconocer algún débito, debe especifica…" at bounding box center [693, 305] width 915 height 32
type textarea "E"
drag, startPoint x: 101, startPoint y: 277, endPoint x: 146, endPoint y: 264, distance: 46.6
click at [101, 277] on link "Auditorías - Listado" at bounding box center [89, 280] width 178 height 34
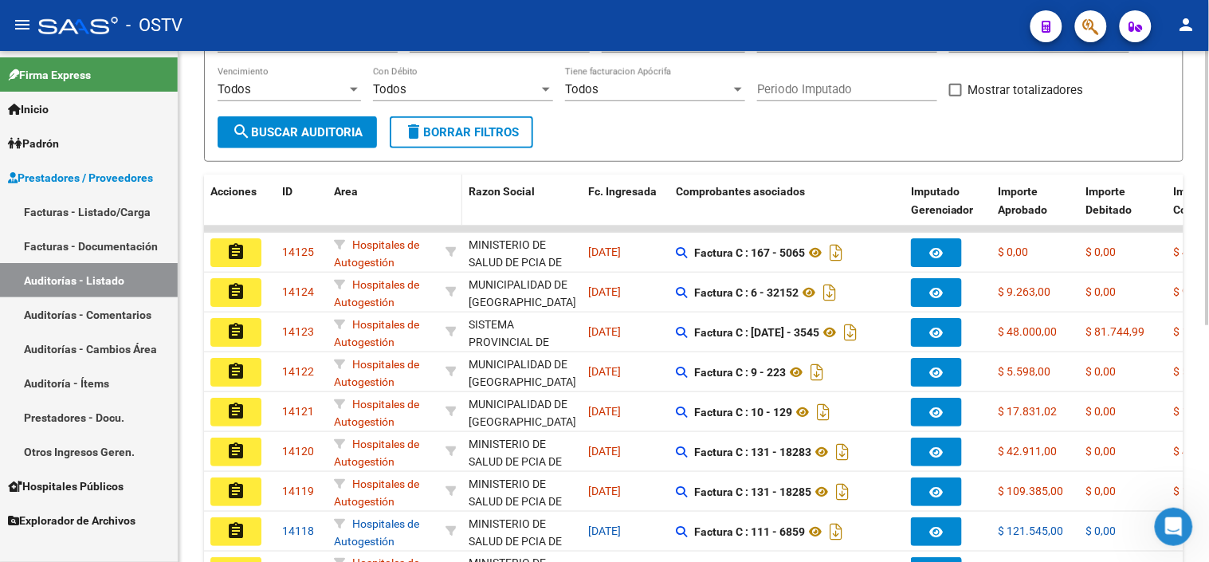
scroll to position [354, 0]
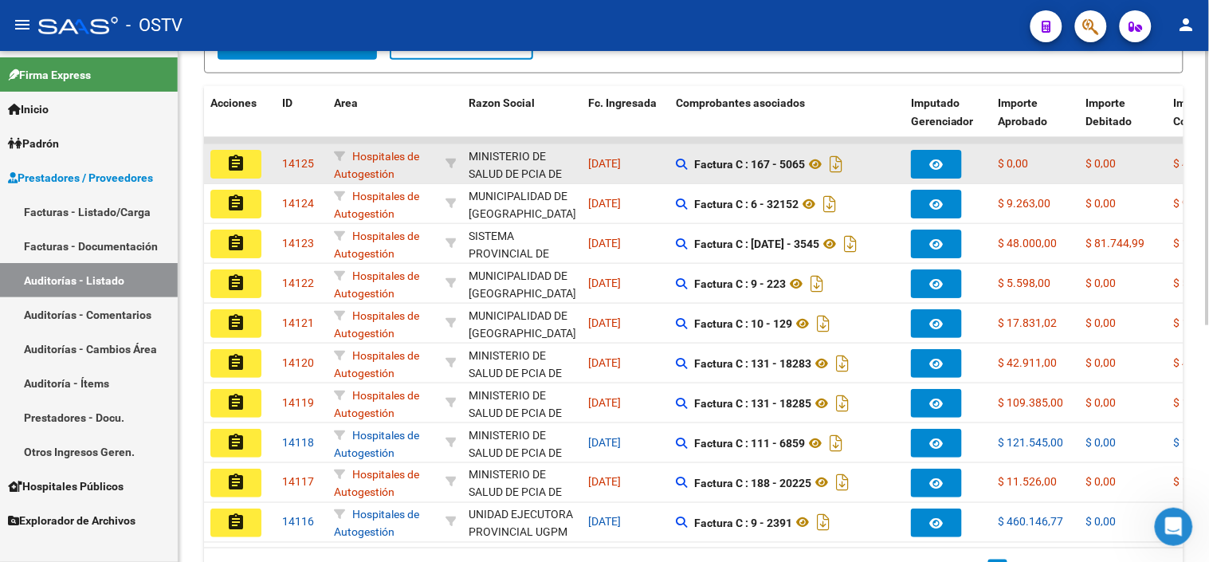
click at [235, 170] on mat-icon "assignment" at bounding box center [235, 163] width 19 height 19
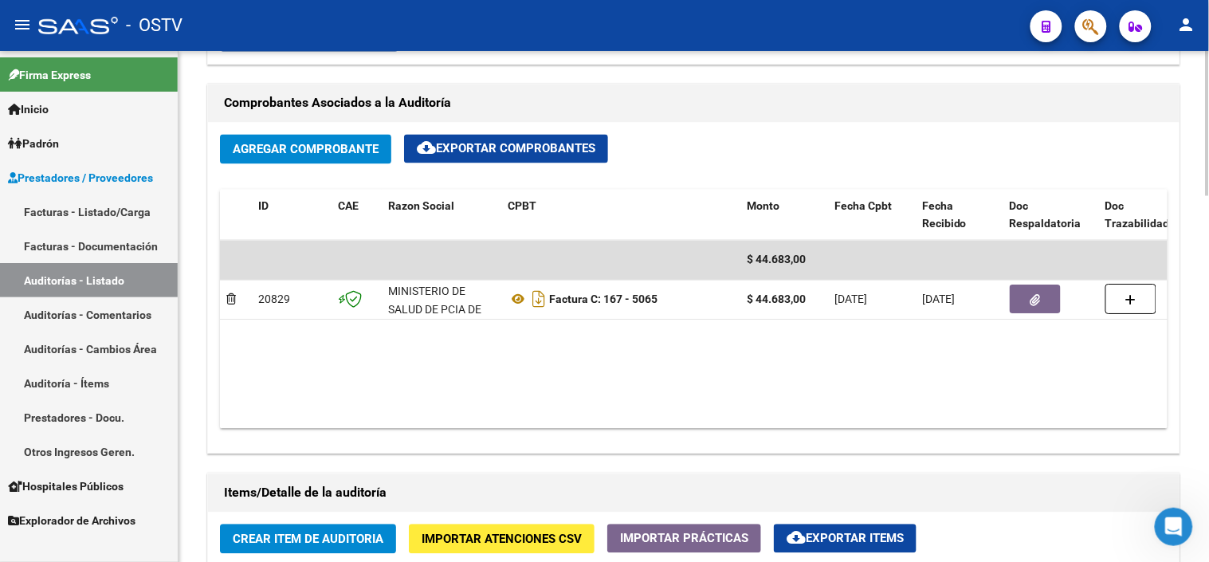
scroll to position [797, 0]
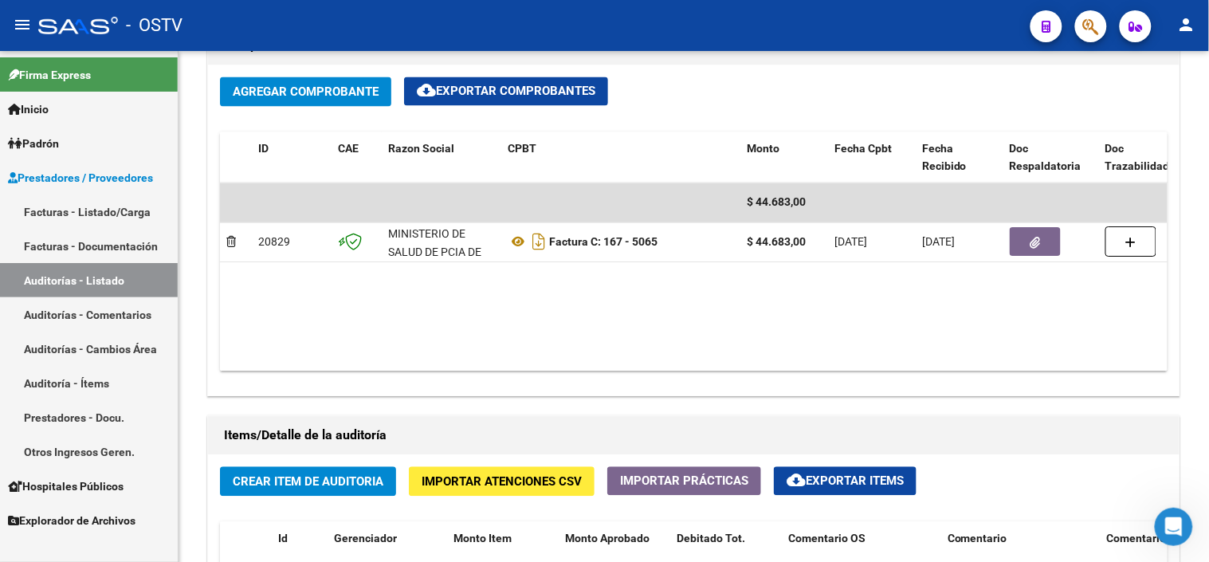
drag, startPoint x: 100, startPoint y: 276, endPoint x: 150, endPoint y: 279, distance: 50.3
click at [100, 276] on link "Auditorías - Listado" at bounding box center [89, 280] width 178 height 34
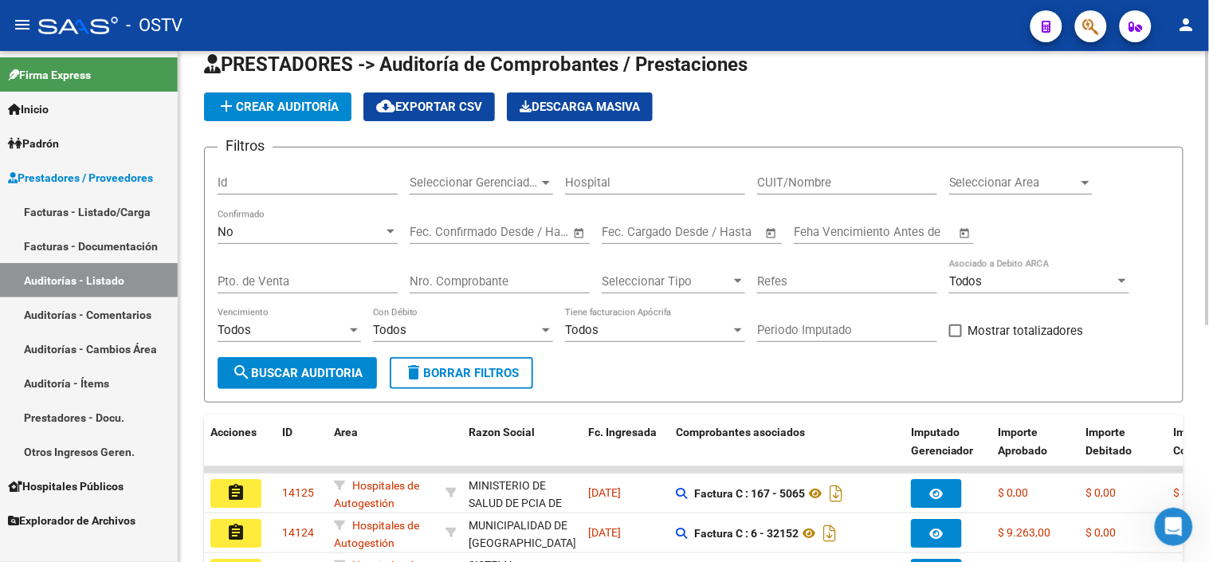
scroll to position [444, 0]
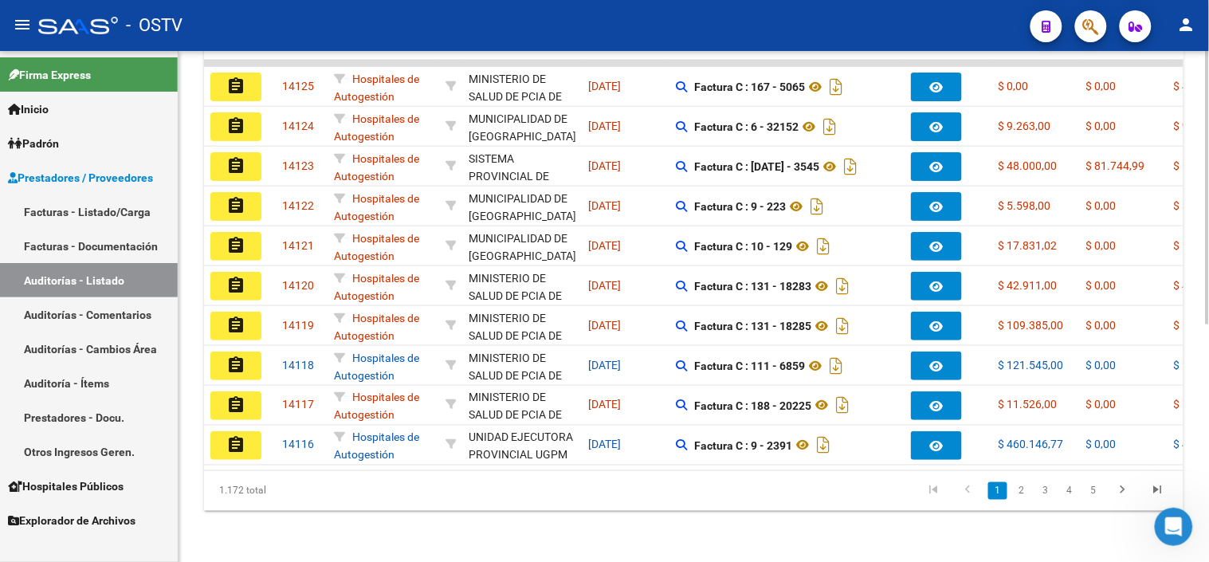
drag, startPoint x: 228, startPoint y: 488, endPoint x: 266, endPoint y: 492, distance: 38.4
click at [266, 492] on div "1.172 total" at bounding box center [300, 491] width 193 height 40
drag, startPoint x: 266, startPoint y: 492, endPoint x: 300, endPoint y: 480, distance: 35.8
click at [300, 480] on div "1.172 total" at bounding box center [300, 491] width 193 height 40
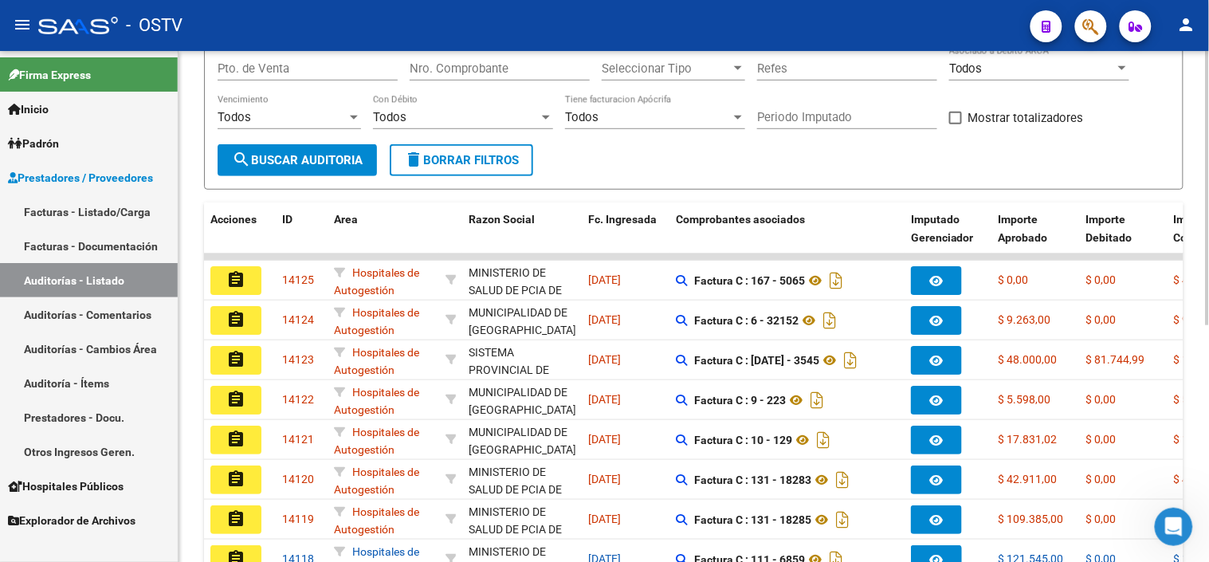
scroll to position [0, 0]
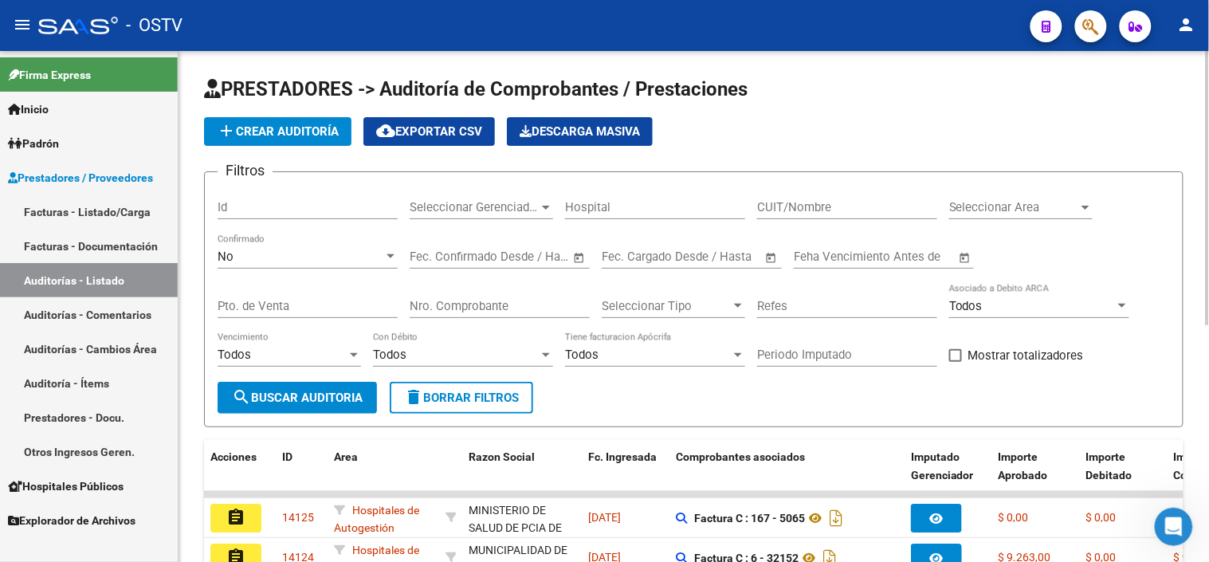
click at [282, 131] on span "add Crear Auditoría" at bounding box center [278, 131] width 122 height 14
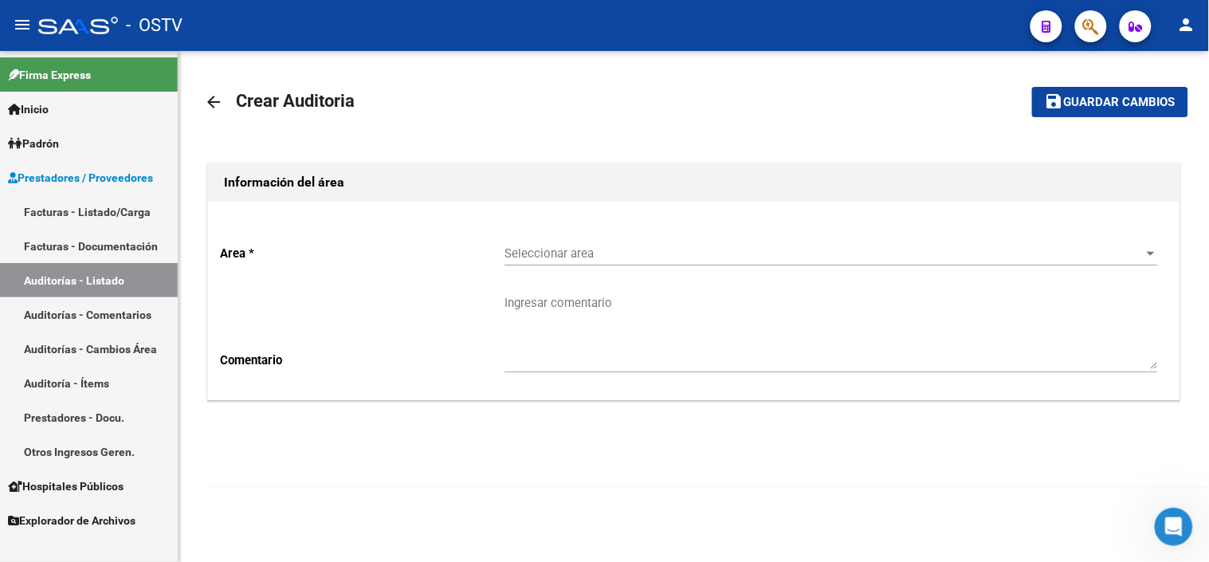
click at [550, 257] on span "Seleccionar area" at bounding box center [823, 253] width 639 height 14
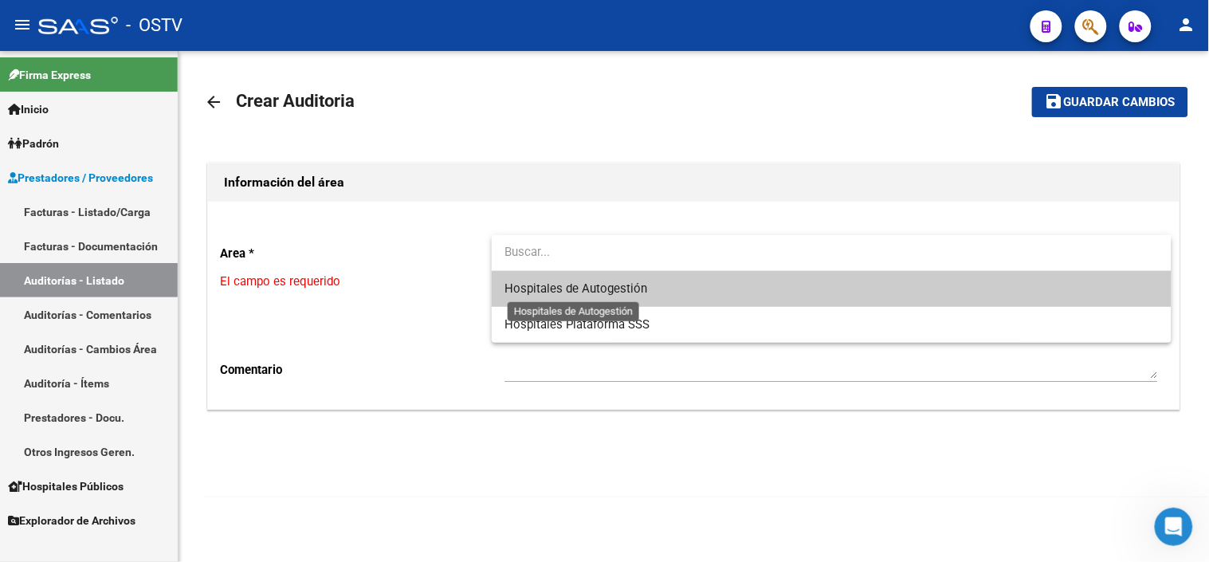
click at [545, 293] on span "Hospitales de Autogestión" at bounding box center [575, 288] width 143 height 14
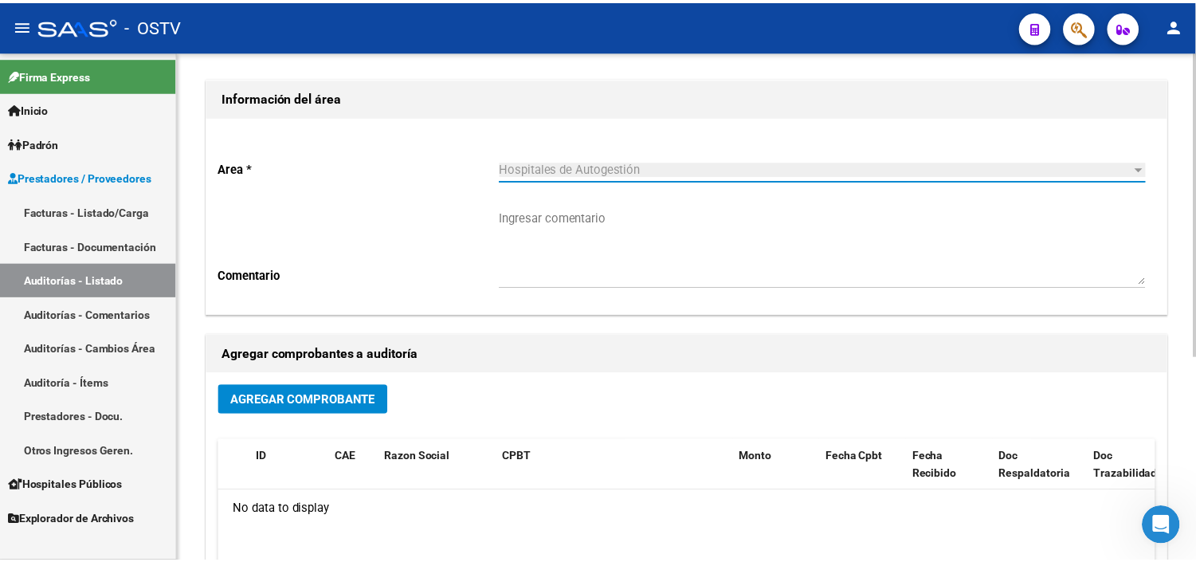
scroll to position [177, 0]
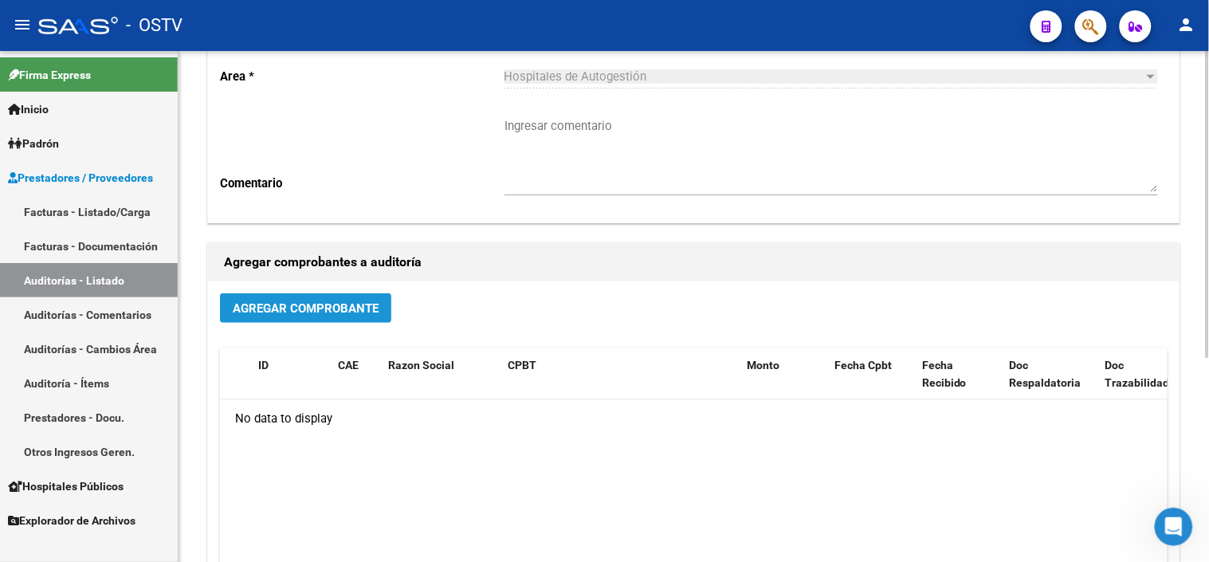
click at [287, 316] on button "Agregar Comprobante" at bounding box center [305, 307] width 171 height 29
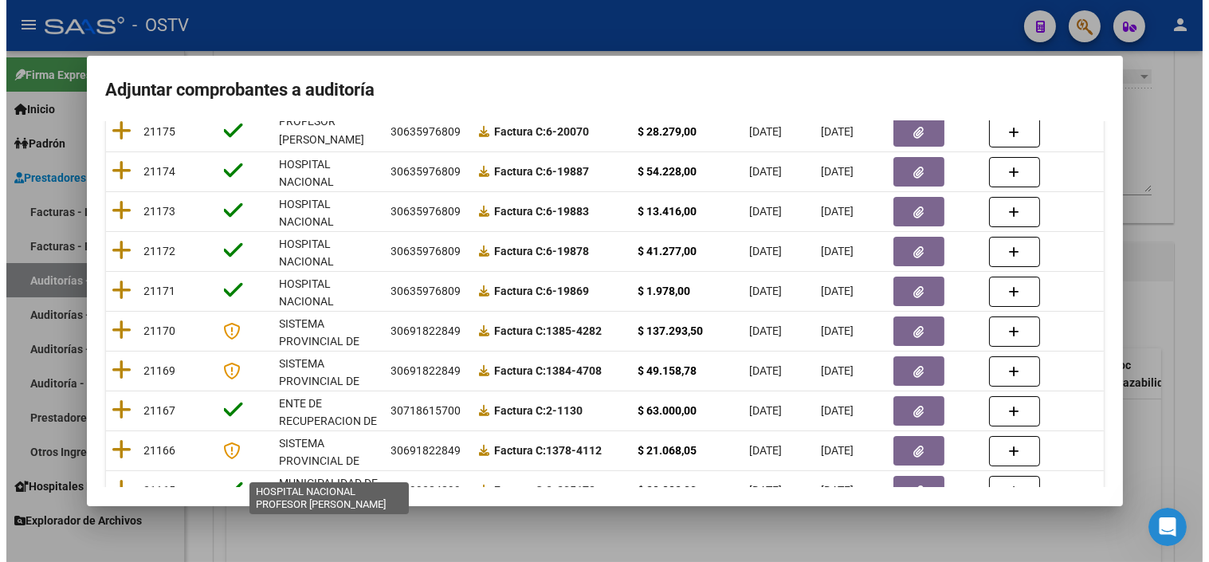
scroll to position [329, 0]
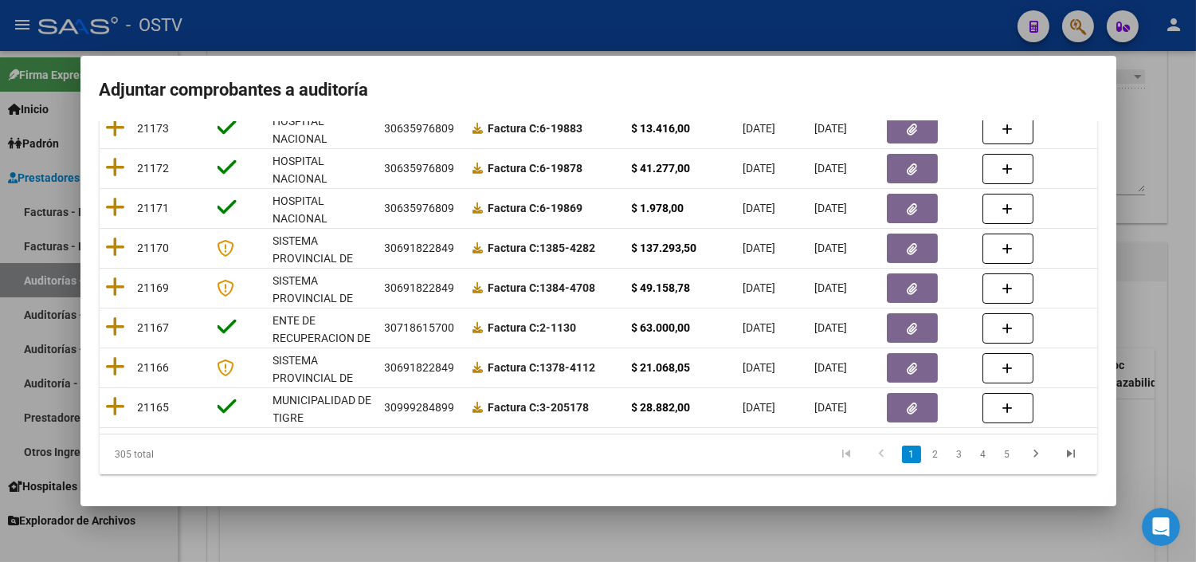
drag, startPoint x: 116, startPoint y: 456, endPoint x: 190, endPoint y: 459, distance: 73.4
click at [190, 459] on div "305 total" at bounding box center [198, 454] width 197 height 40
click at [448, 531] on div at bounding box center [598, 281] width 1196 height 562
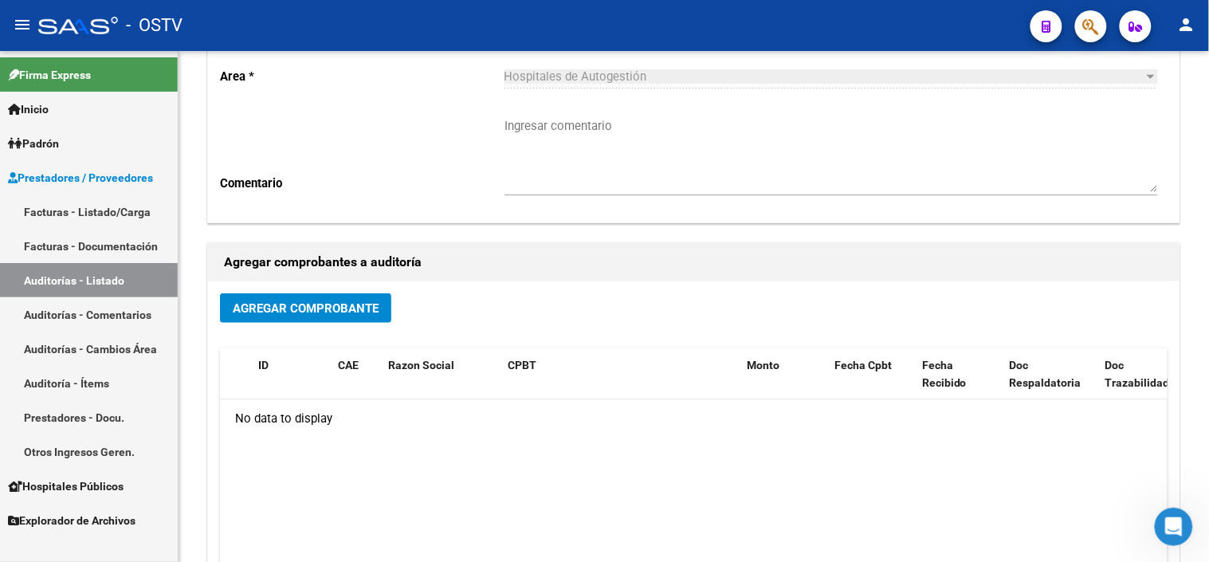
click at [77, 291] on link "Auditorías - Listado" at bounding box center [89, 280] width 178 height 34
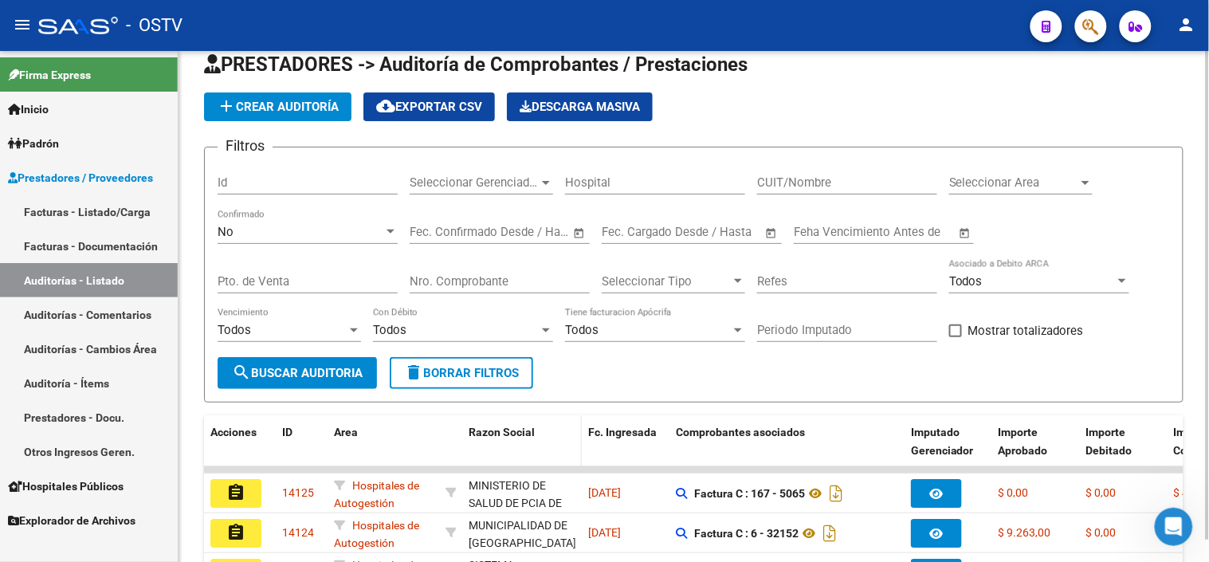
scroll to position [177, 0]
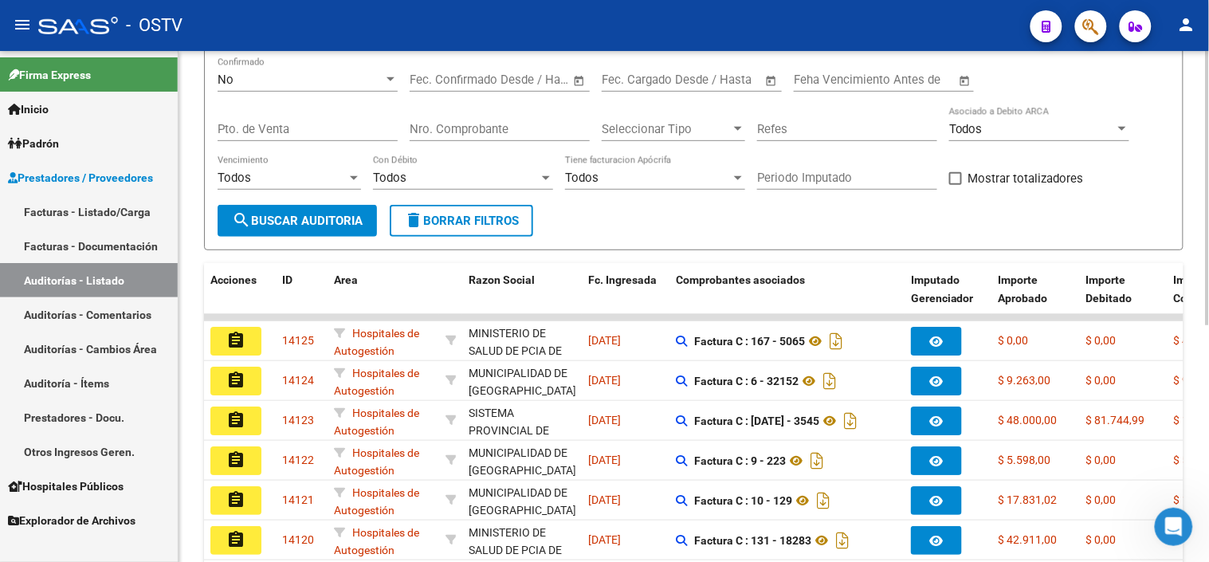
click at [495, 131] on input "Nro. Comprobante" at bounding box center [500, 129] width 180 height 14
type input "11044"
click at [312, 231] on button "search Buscar Auditoria" at bounding box center [297, 221] width 159 height 32
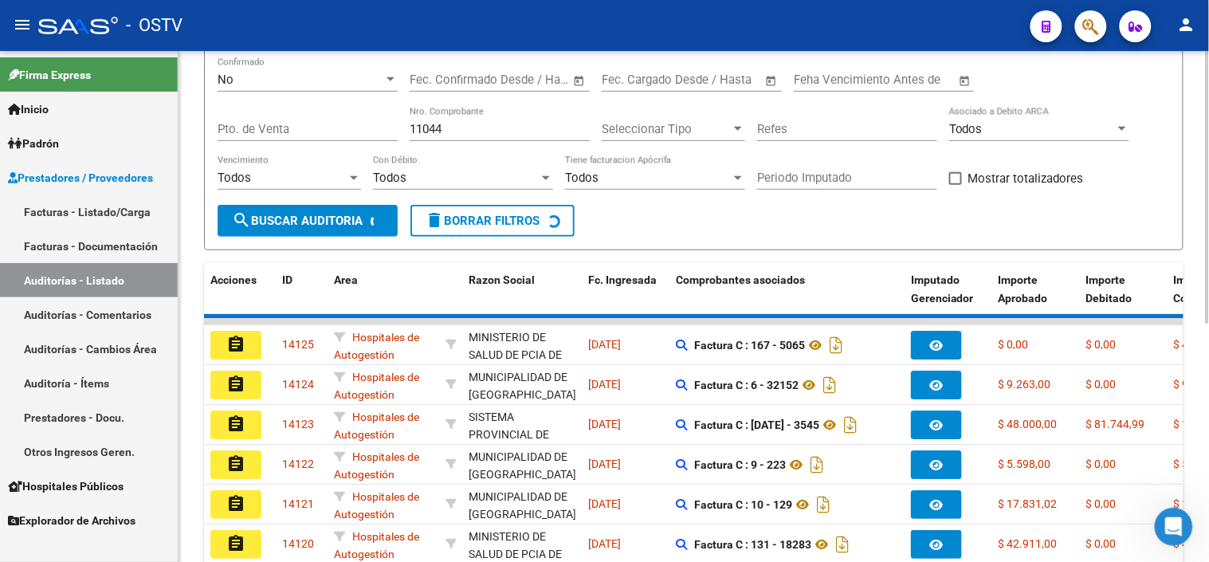
scroll to position [85, 0]
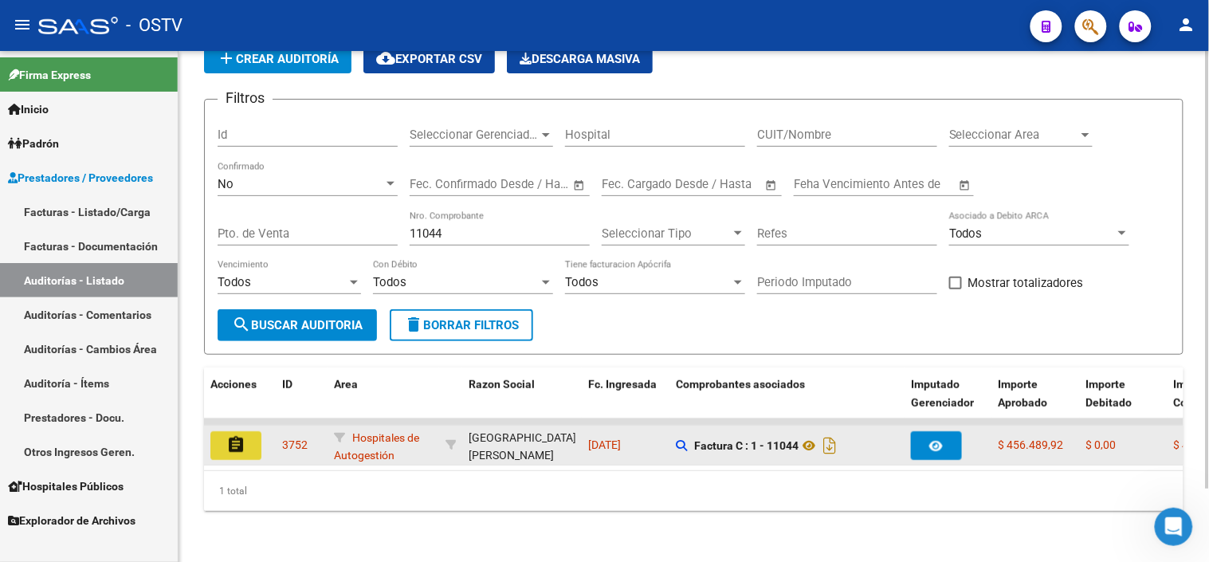
click at [229, 435] on mat-icon "assignment" at bounding box center [235, 444] width 19 height 19
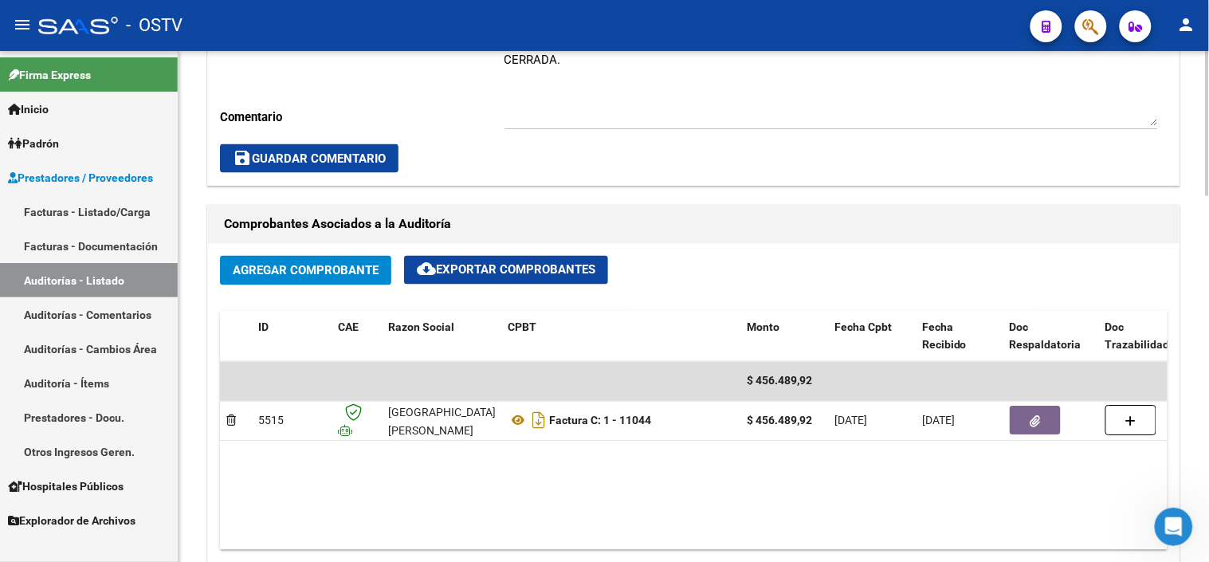
scroll to position [707, 0]
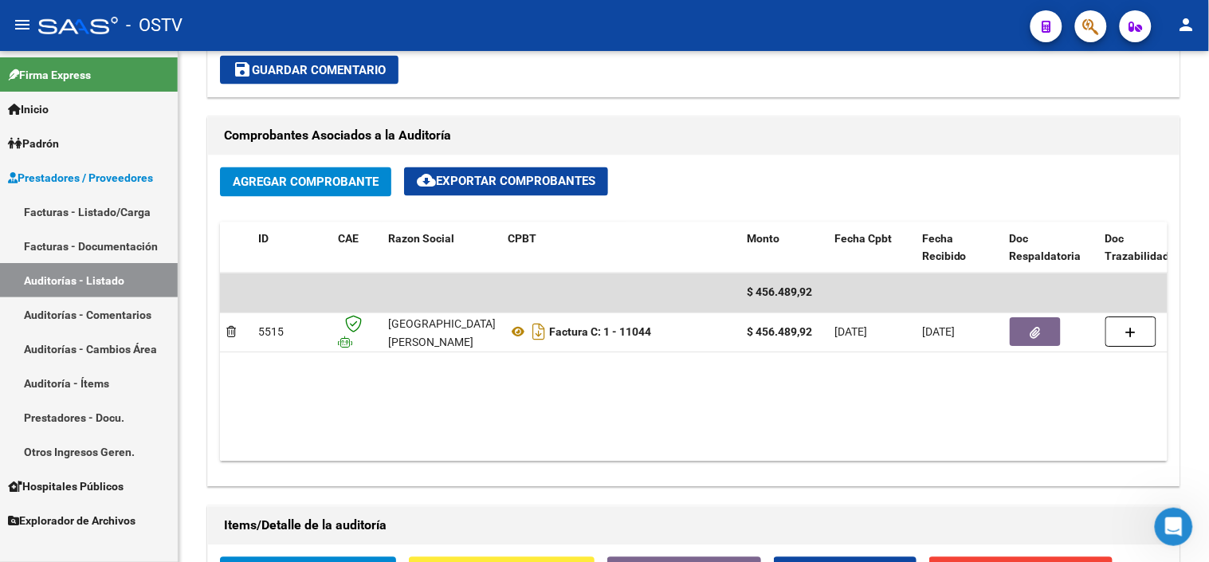
click at [109, 276] on link "Auditorías - Listado" at bounding box center [89, 280] width 178 height 34
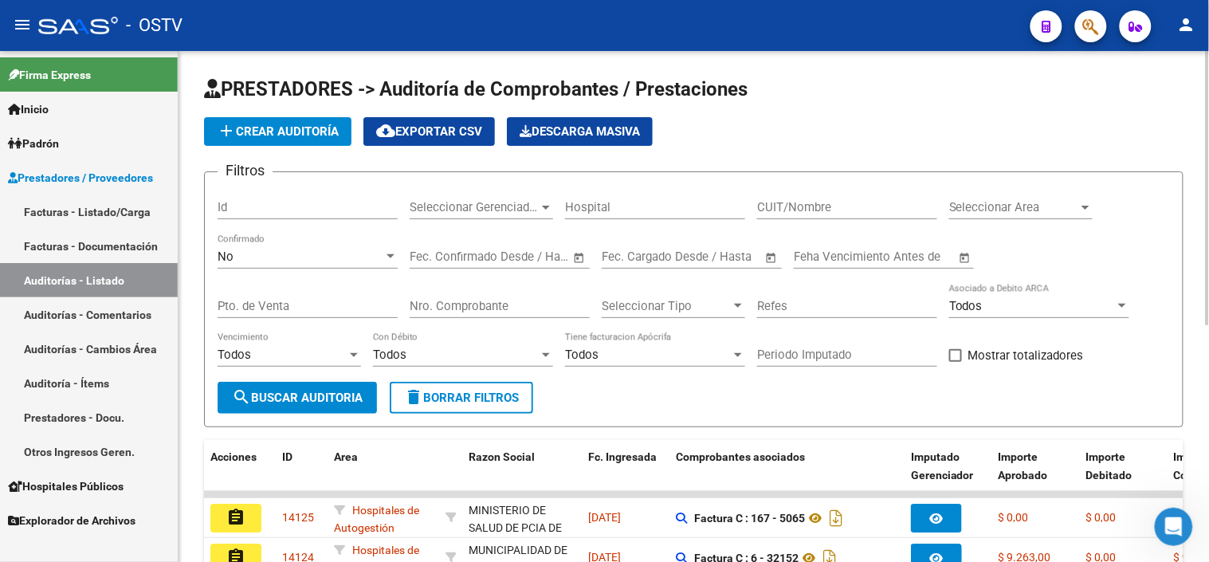
click at [288, 266] on div "No Confirmado" at bounding box center [308, 251] width 180 height 34
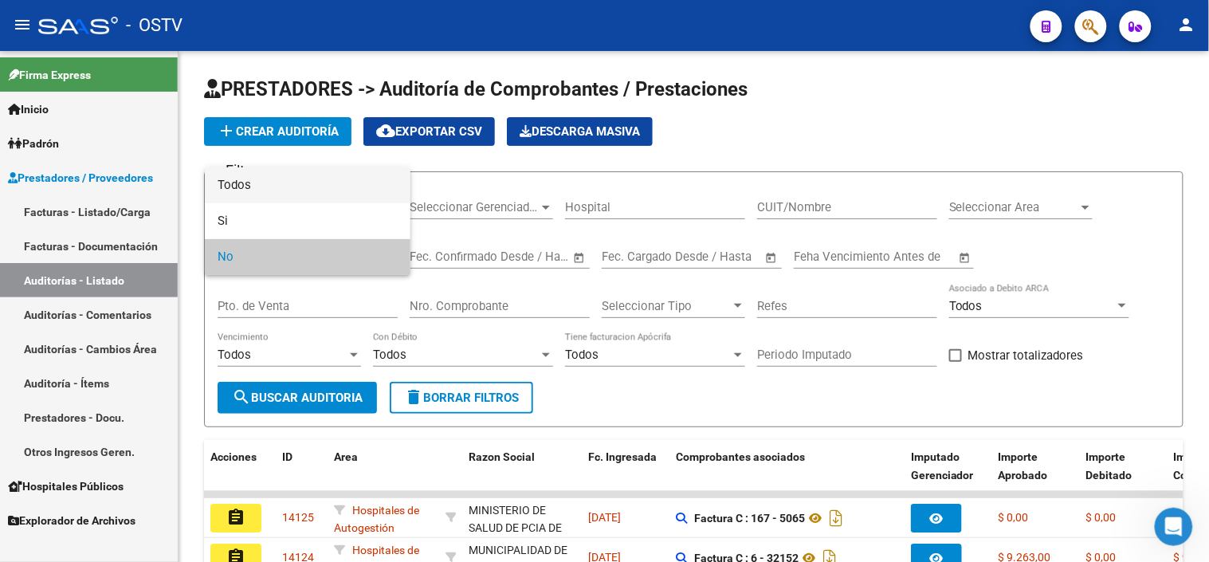
click at [293, 197] on span "Todos" at bounding box center [308, 185] width 180 height 36
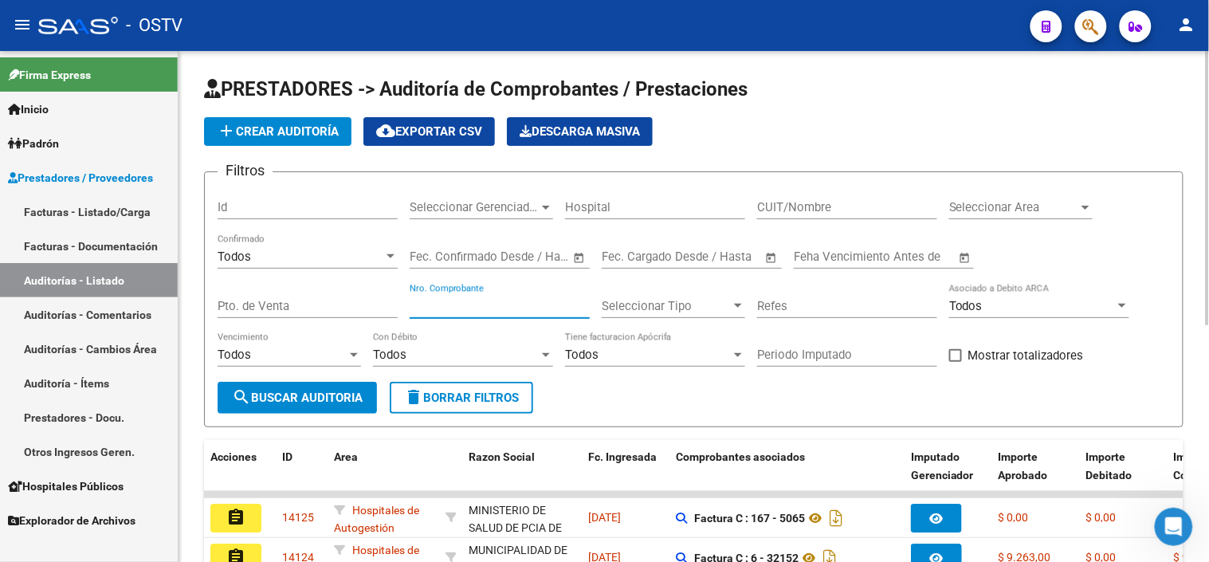
click at [440, 300] on input "Nro. Comprobante" at bounding box center [500, 306] width 180 height 14
type input "11044"
click at [366, 305] on input "Pto. de Venta" at bounding box center [308, 306] width 180 height 14
click at [299, 307] on input "100" at bounding box center [308, 306] width 180 height 14
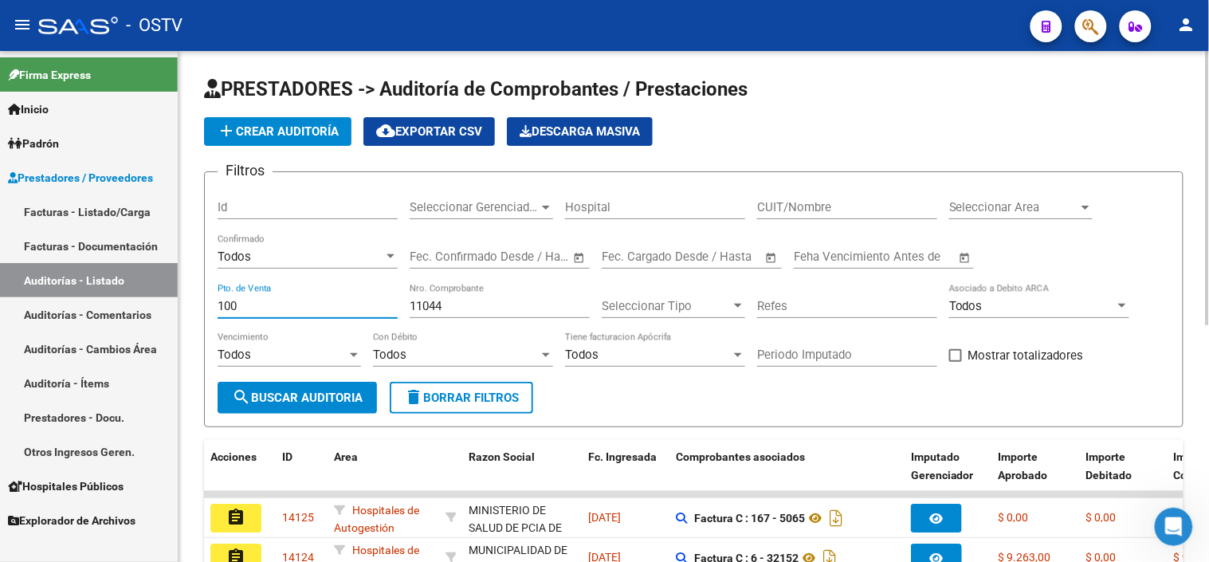
click at [299, 307] on input "100" at bounding box center [308, 306] width 180 height 14
type input "100"
click at [308, 391] on span "search Buscar Auditoria" at bounding box center [297, 397] width 131 height 14
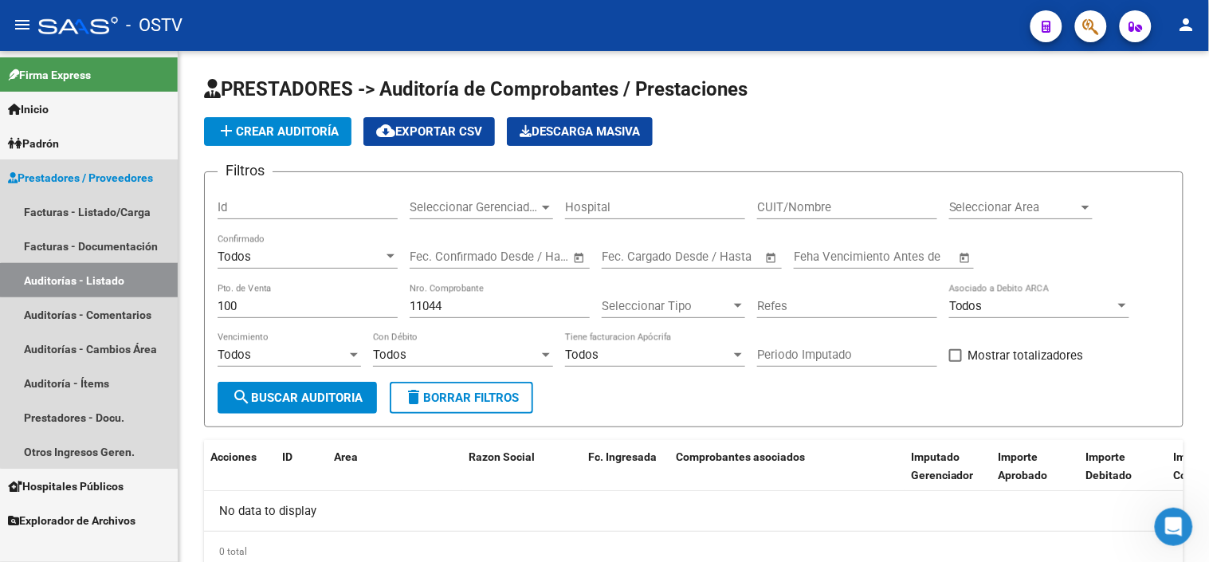
click at [133, 280] on link "Auditorías - Listado" at bounding box center [89, 280] width 178 height 34
click at [101, 285] on link "Auditorías - Listado" at bounding box center [89, 280] width 178 height 34
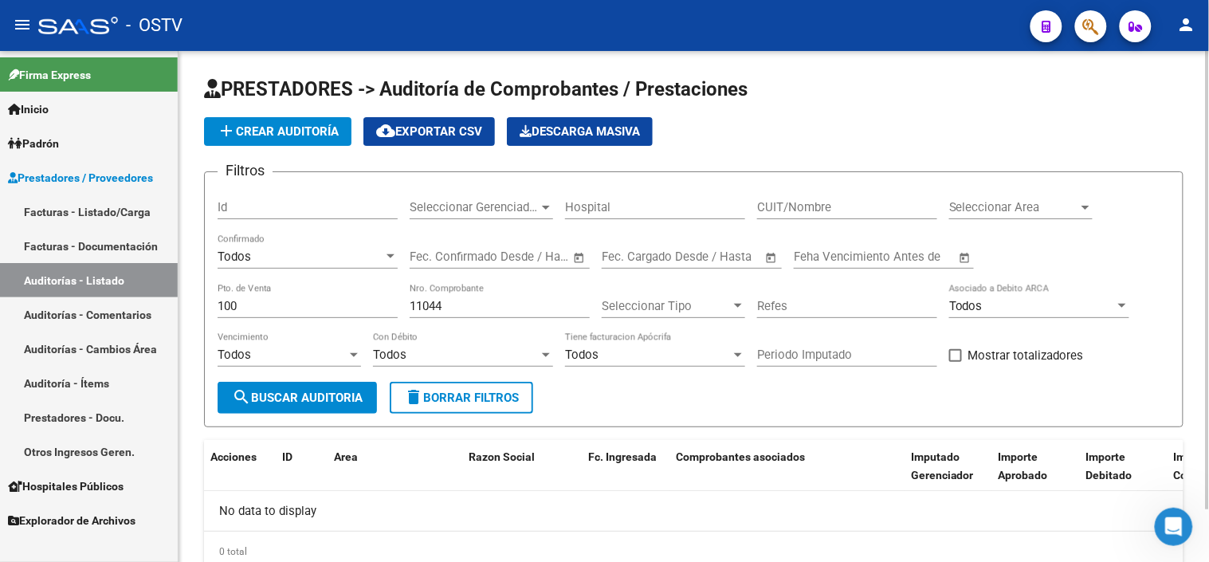
drag, startPoint x: 363, startPoint y: 397, endPoint x: 362, endPoint y: 375, distance: 21.5
click at [363, 398] on span "search Buscar Auditoria" at bounding box center [297, 397] width 131 height 14
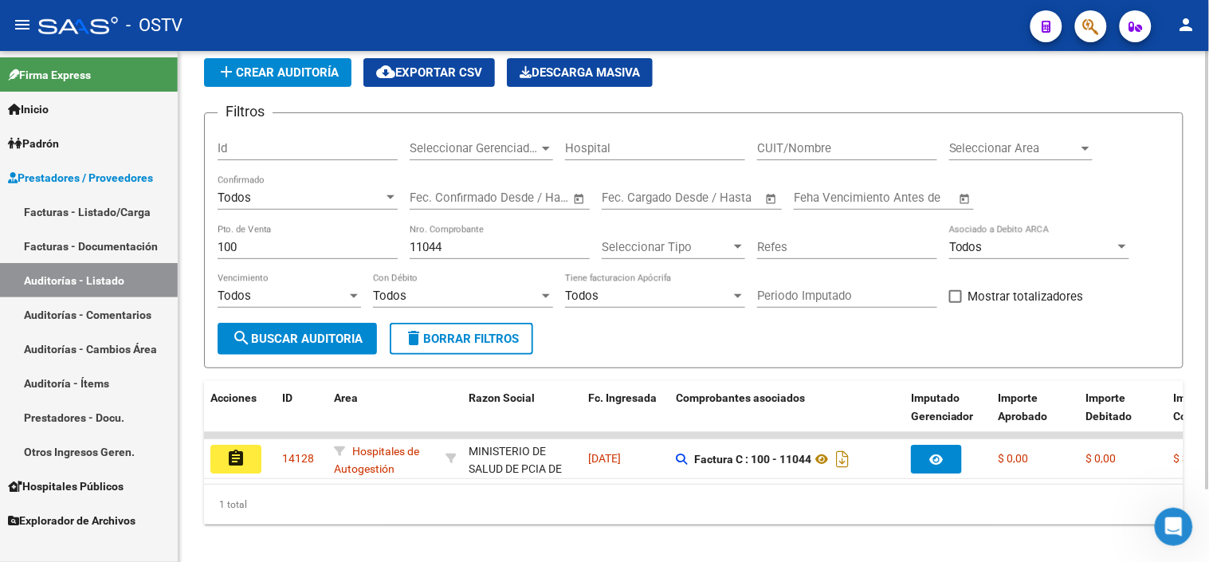
scroll to position [85, 0]
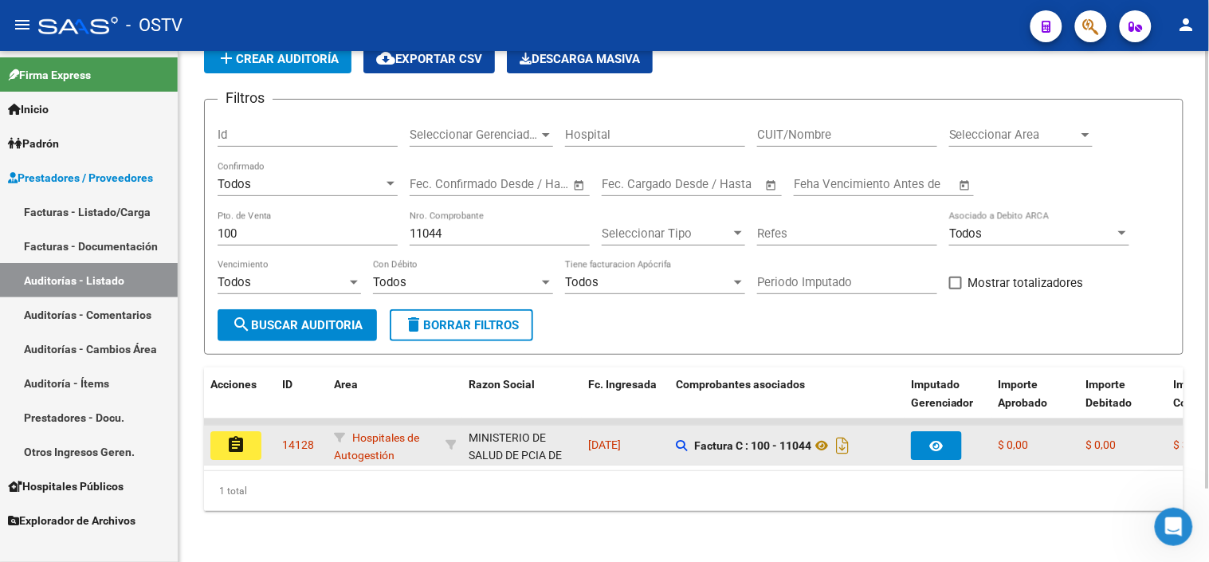
click at [227, 435] on mat-icon "assignment" at bounding box center [235, 444] width 19 height 19
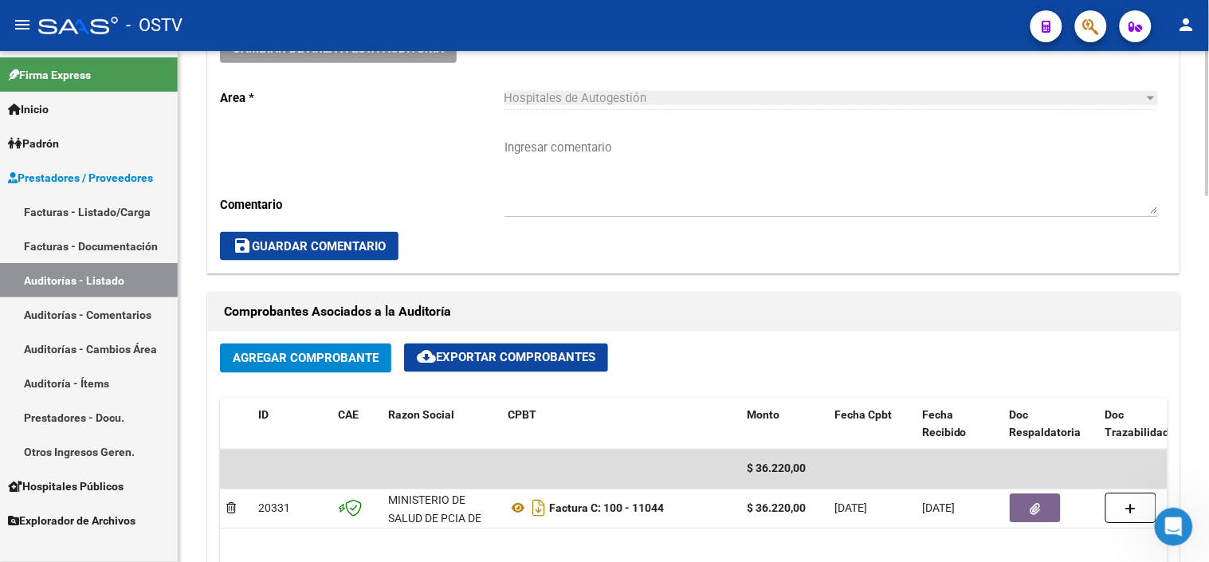
scroll to position [619, 0]
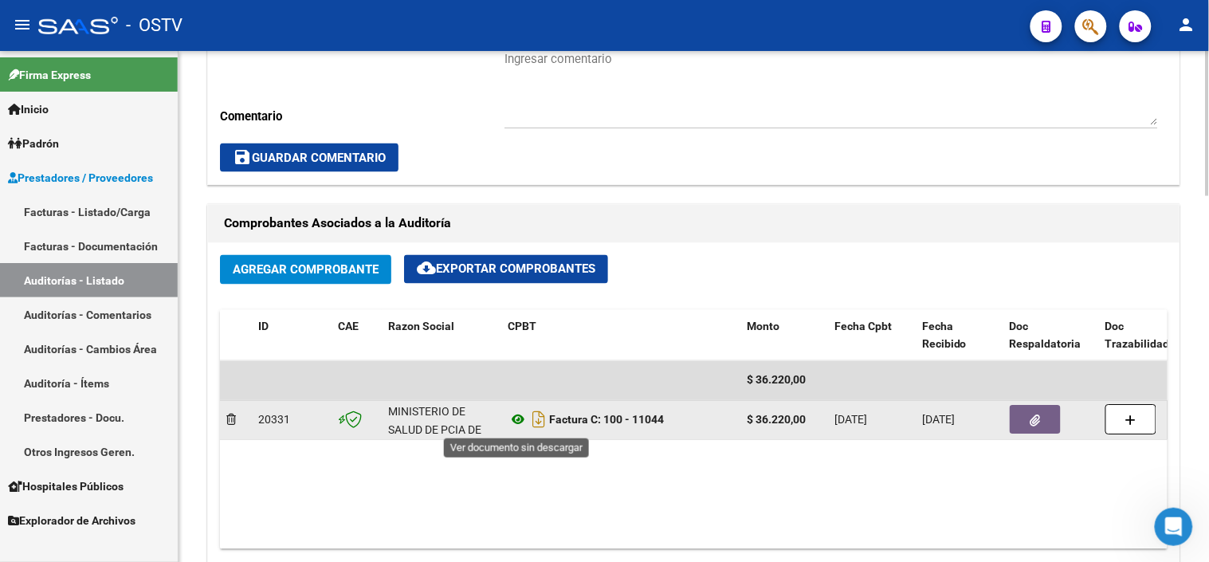
click at [516, 428] on icon at bounding box center [518, 419] width 21 height 19
click at [1017, 421] on button "button" at bounding box center [1034, 420] width 51 height 29
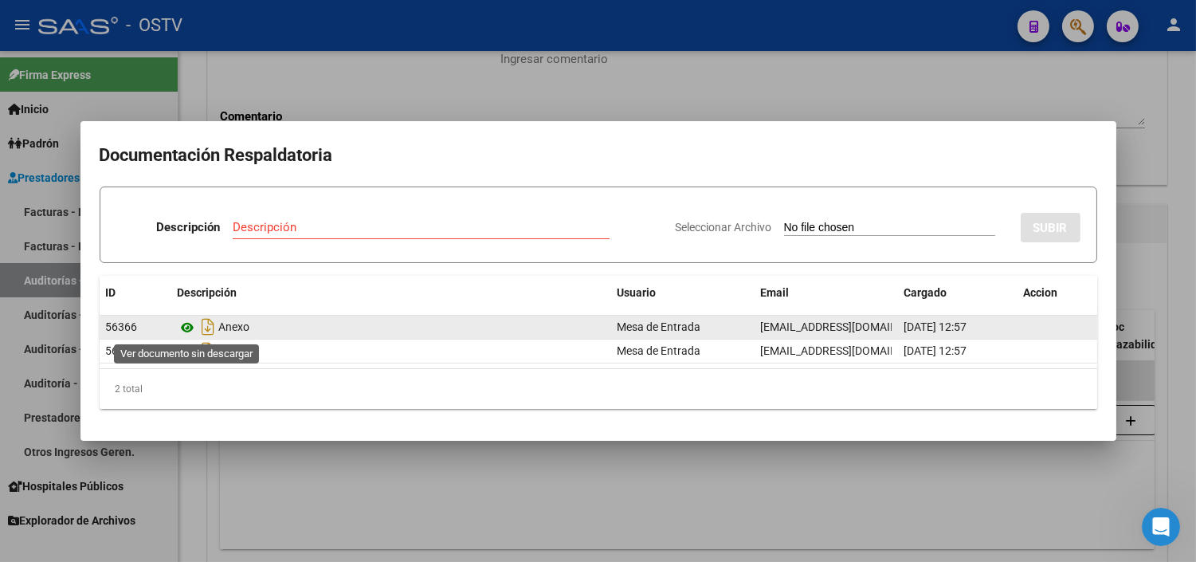
click at [194, 331] on icon at bounding box center [188, 327] width 21 height 19
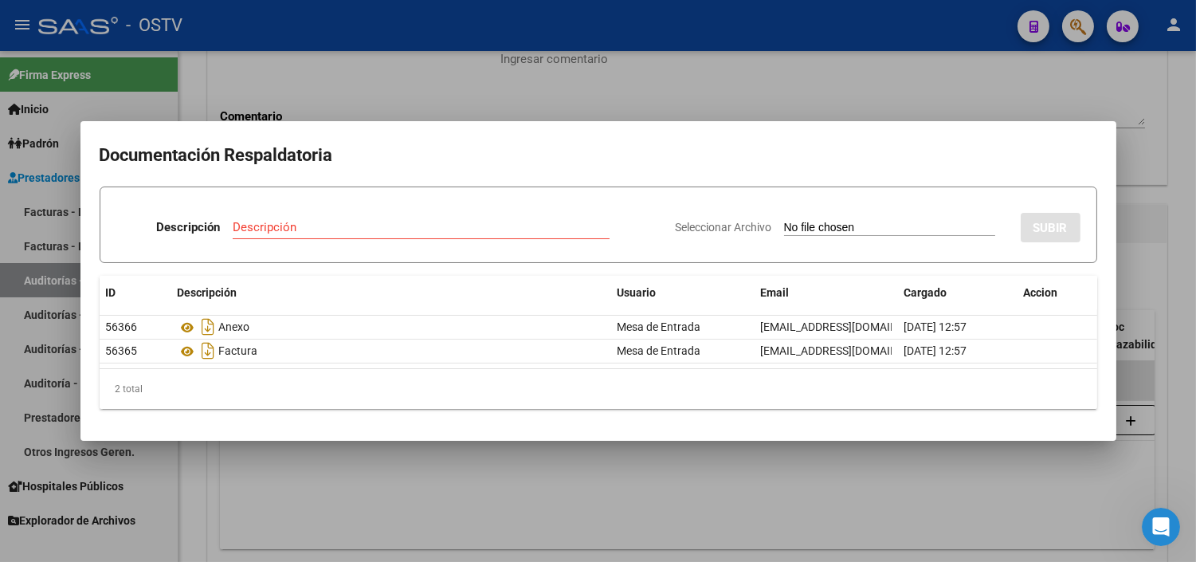
click at [281, 467] on div at bounding box center [598, 281] width 1196 height 562
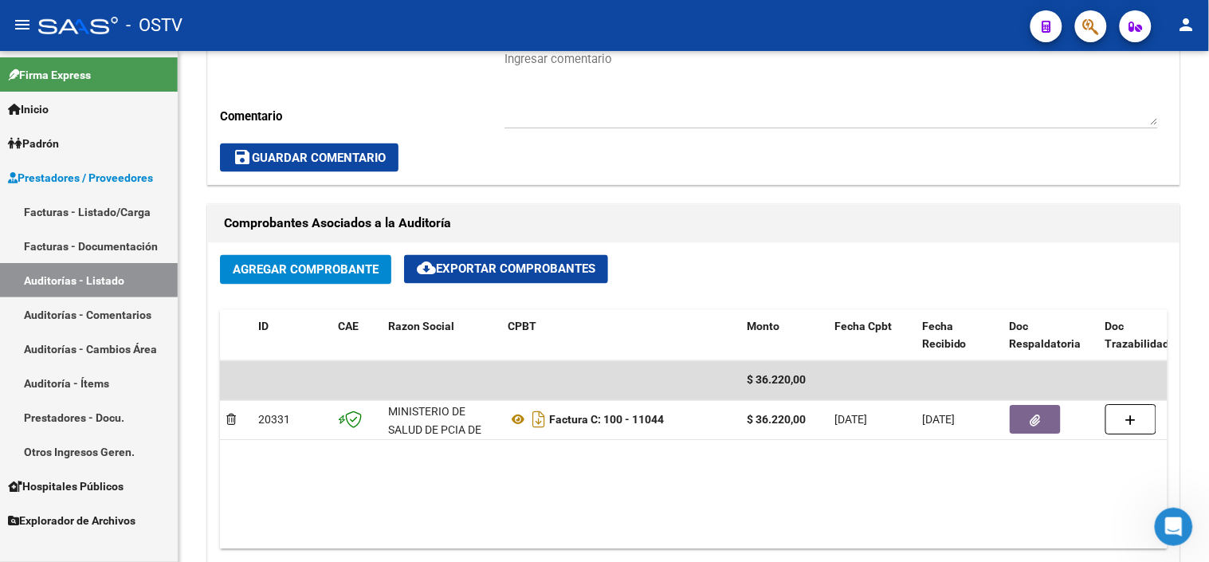
click at [99, 283] on link "Auditorías - Listado" at bounding box center [89, 280] width 178 height 34
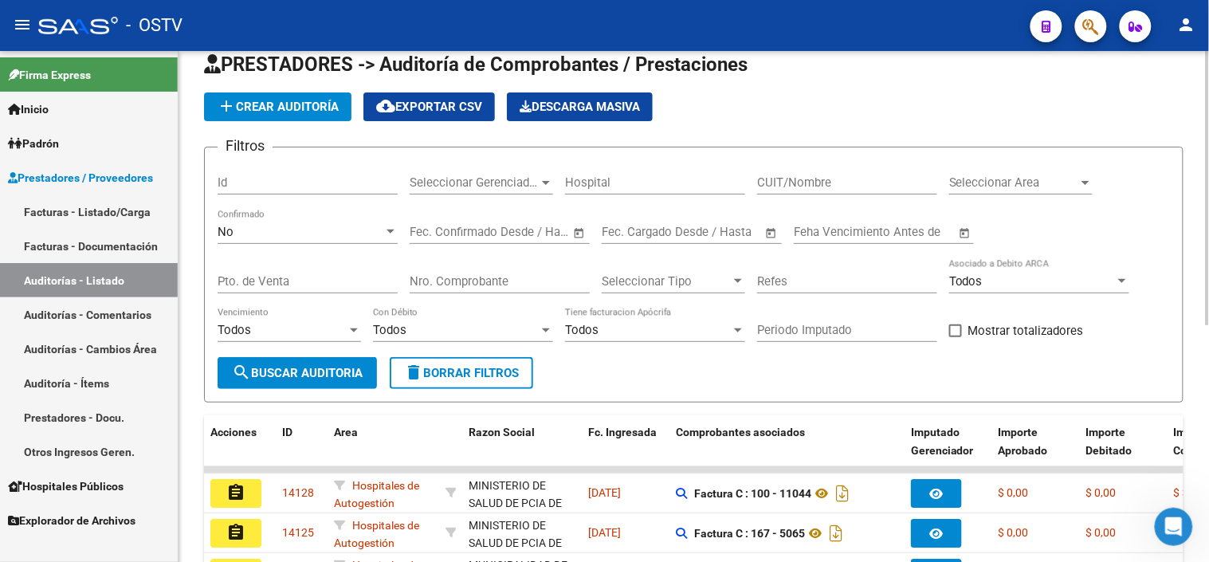
scroll to position [444, 0]
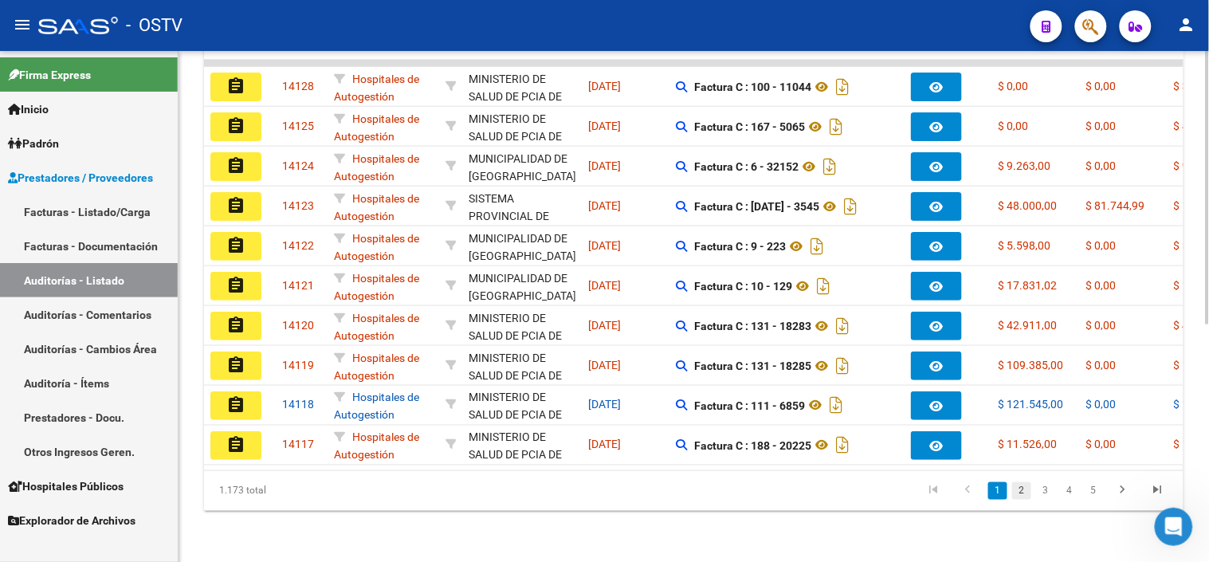
click at [1022, 495] on link "2" at bounding box center [1021, 491] width 19 height 18
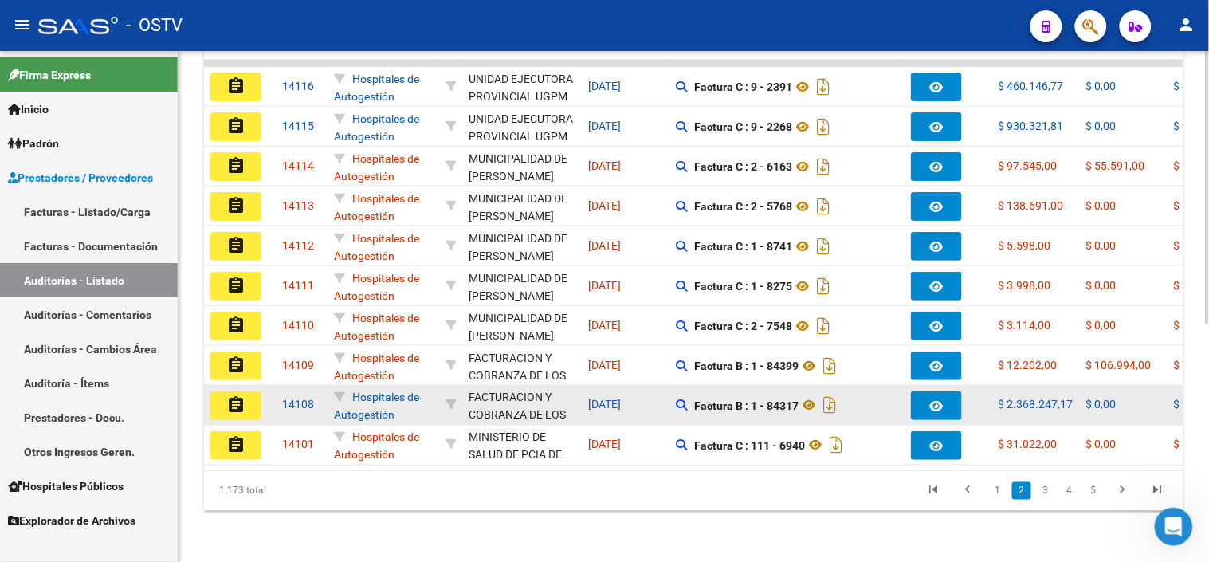
click at [249, 394] on button "assignment" at bounding box center [235, 405] width 51 height 29
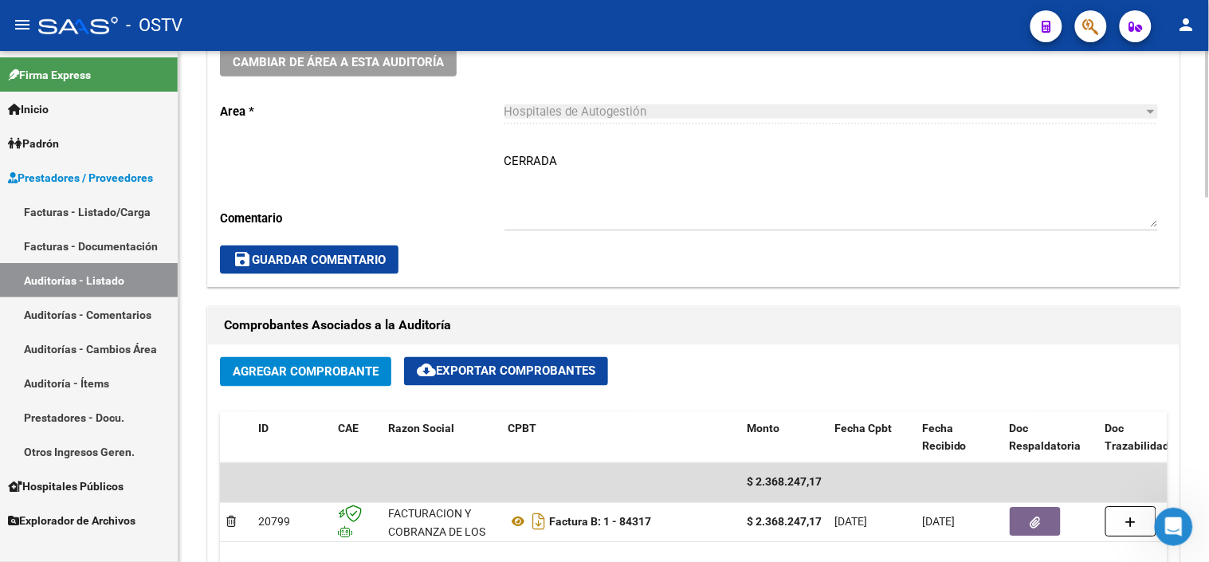
scroll to position [619, 0]
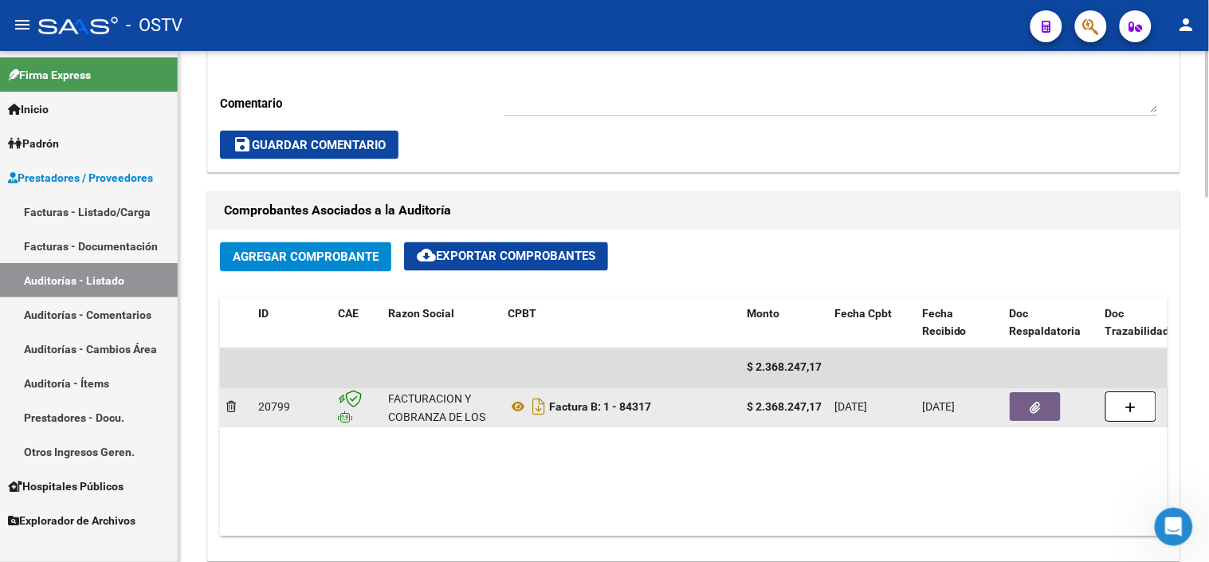
click at [1016, 406] on button "button" at bounding box center [1034, 407] width 51 height 29
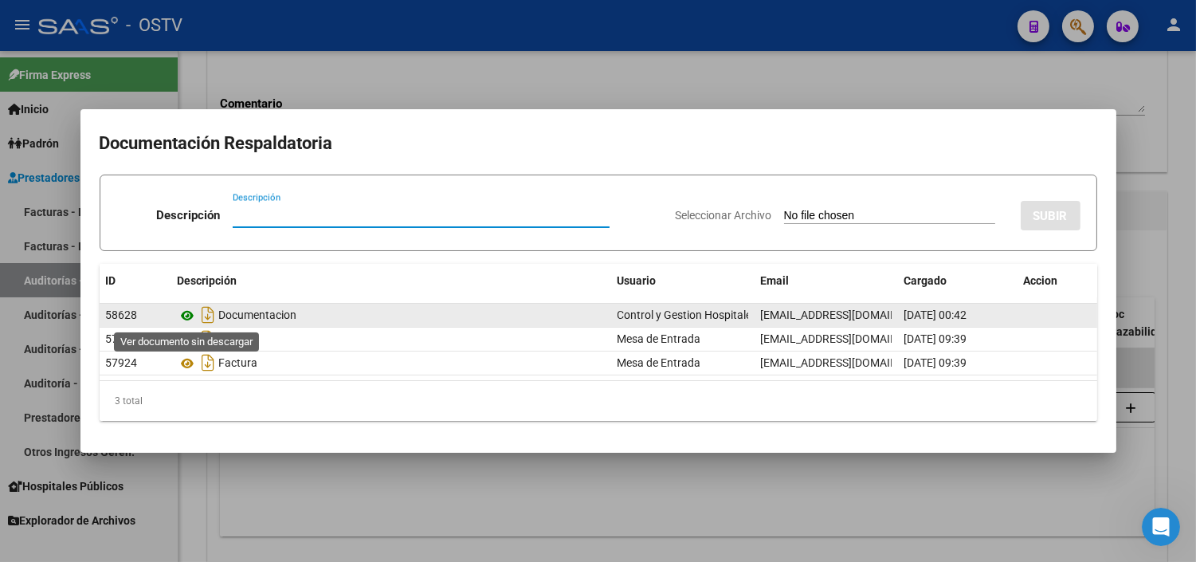
click at [191, 309] on icon at bounding box center [188, 315] width 21 height 19
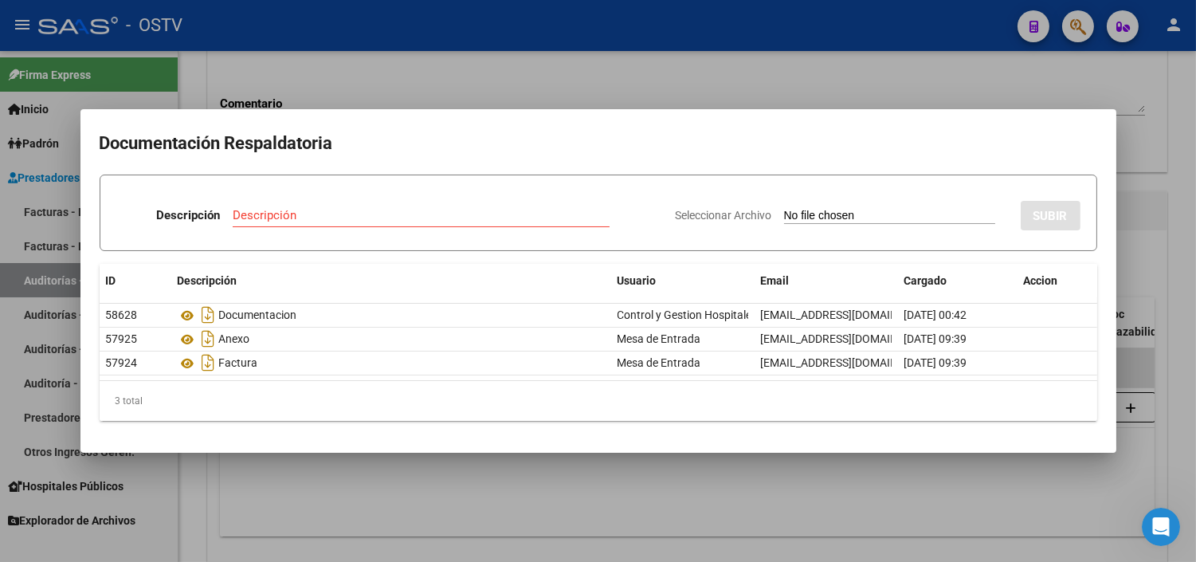
click at [317, 89] on div at bounding box center [598, 281] width 1196 height 562
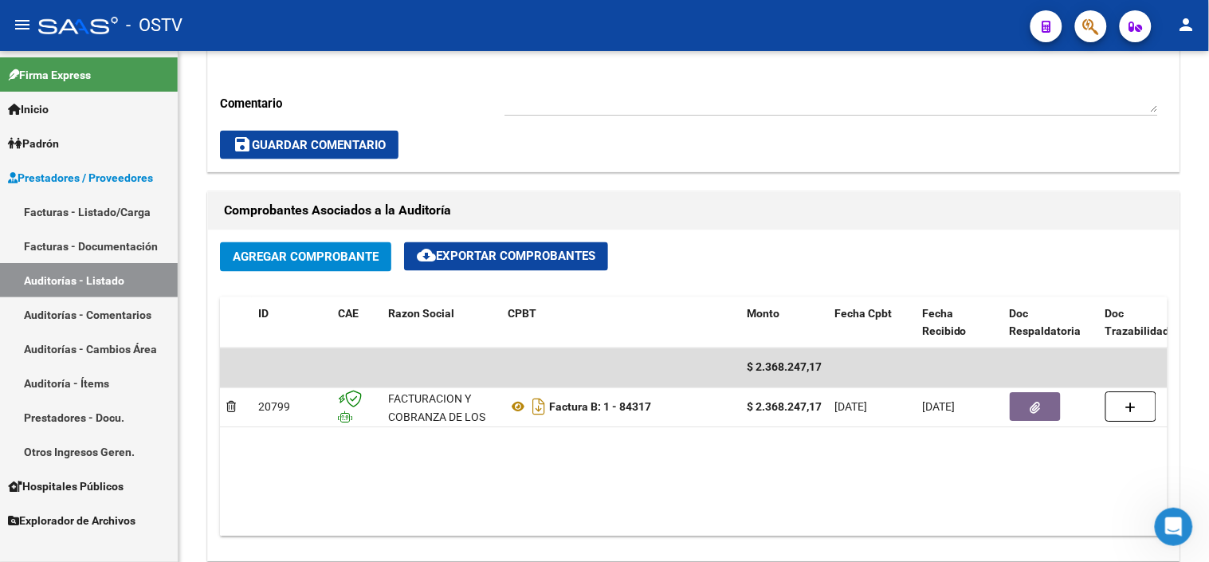
click at [77, 271] on link "Auditorías - Listado" at bounding box center [89, 280] width 178 height 34
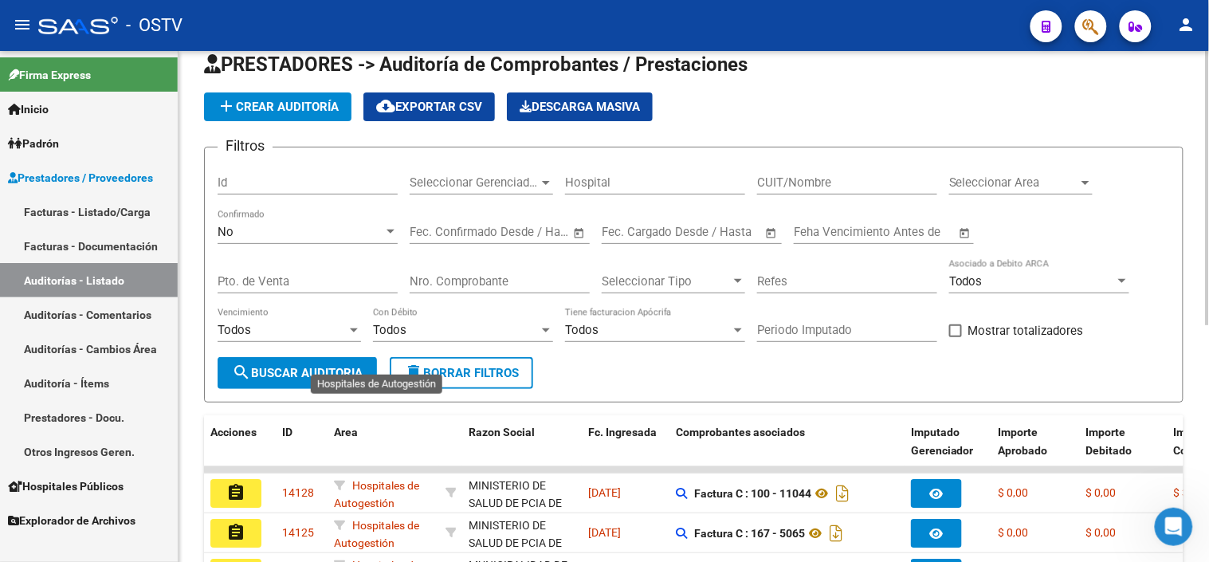
scroll to position [444, 0]
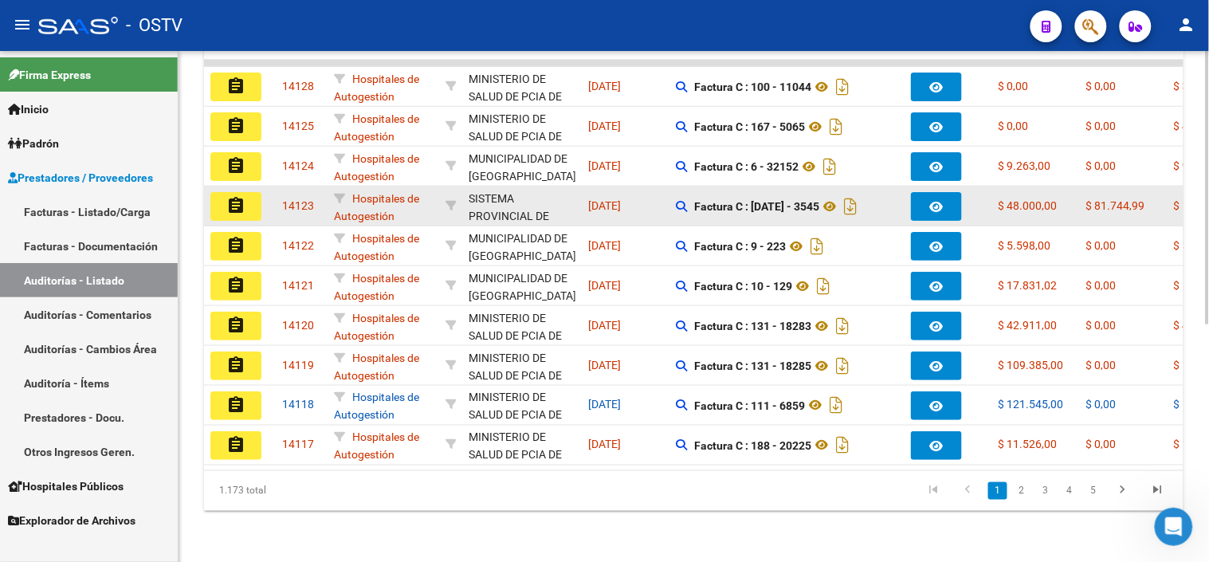
click at [233, 196] on mat-icon "assignment" at bounding box center [235, 205] width 19 height 19
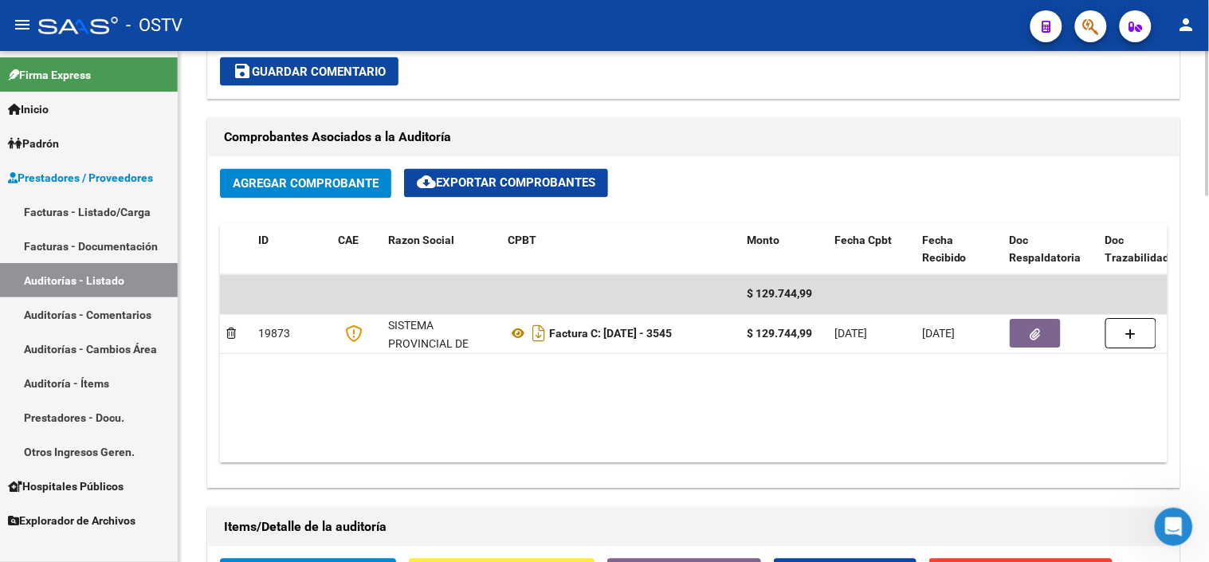
scroll to position [707, 0]
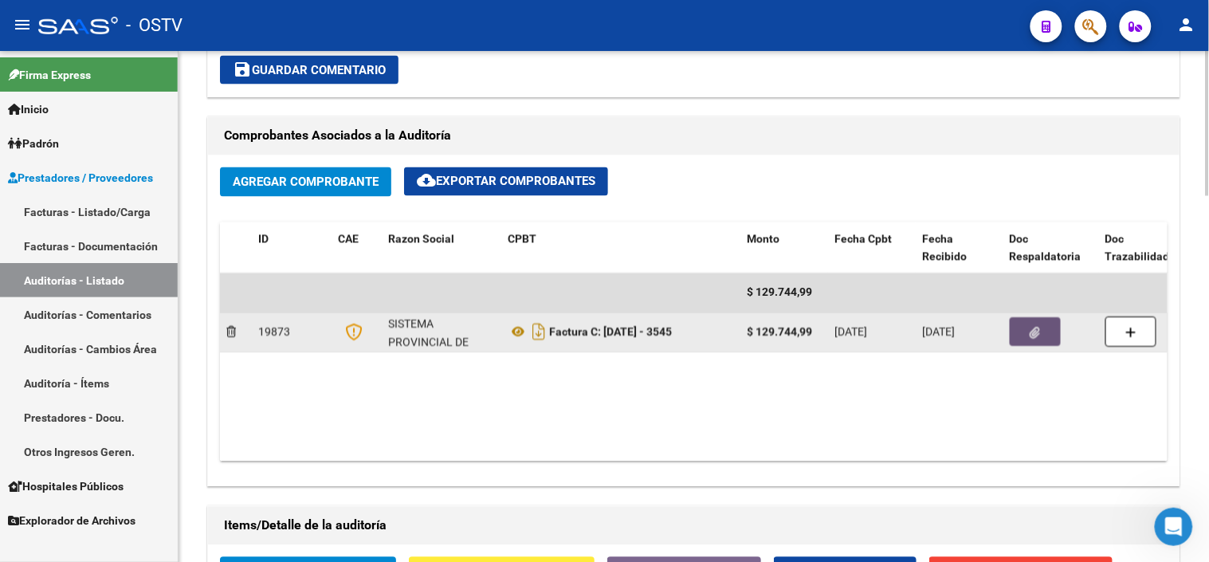
click at [1023, 333] on button "button" at bounding box center [1034, 332] width 51 height 29
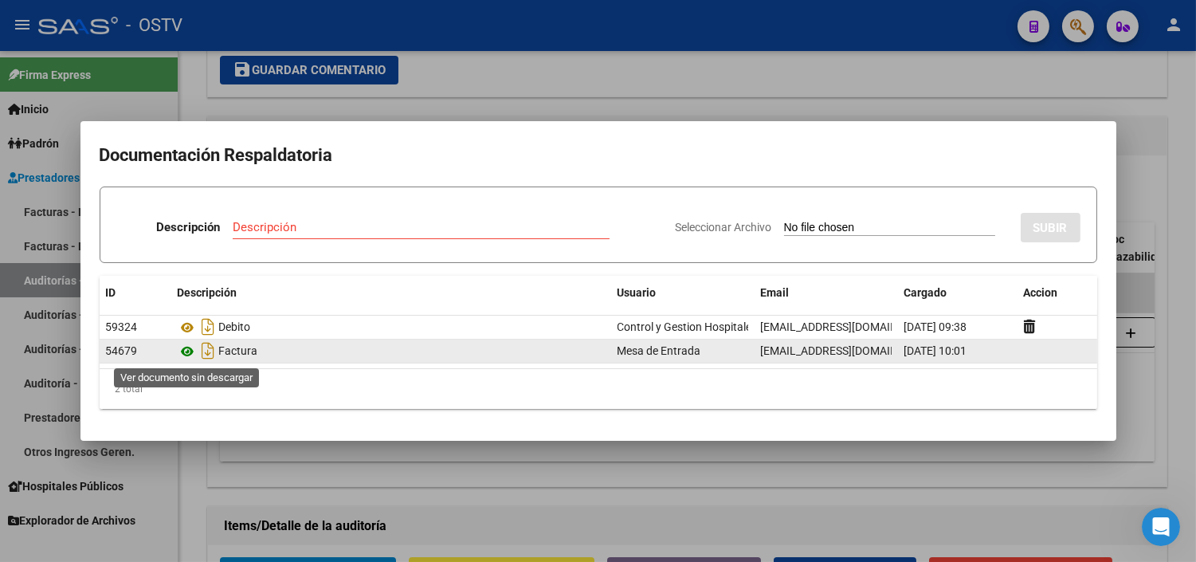
click at [185, 352] on icon at bounding box center [188, 351] width 21 height 19
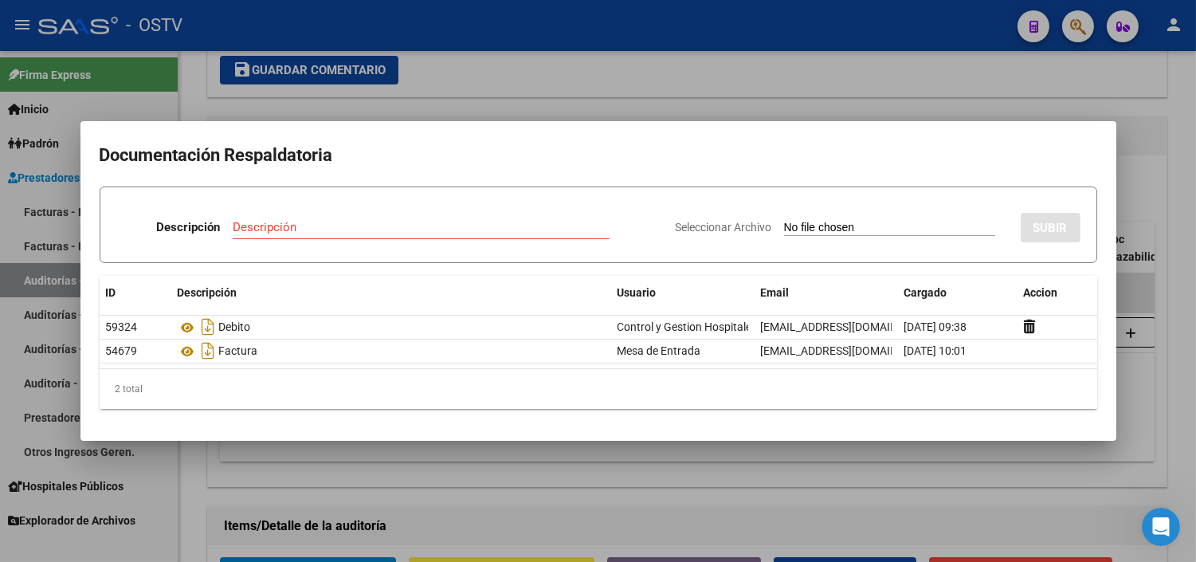
click at [297, 454] on div at bounding box center [598, 281] width 1196 height 562
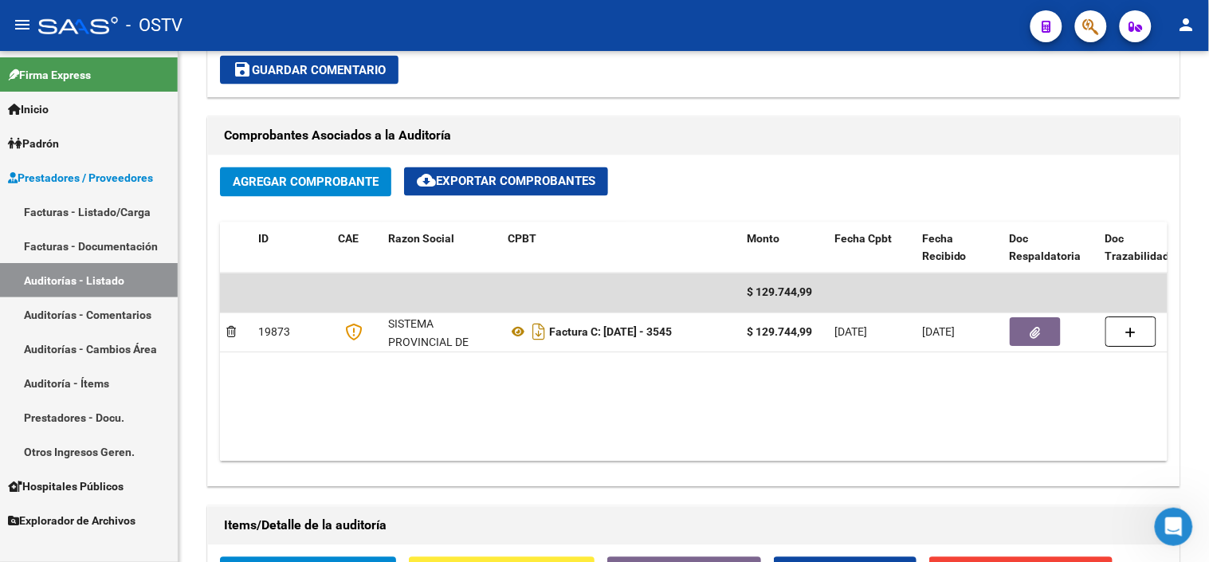
click at [73, 282] on link "Auditorías - Listado" at bounding box center [89, 280] width 178 height 34
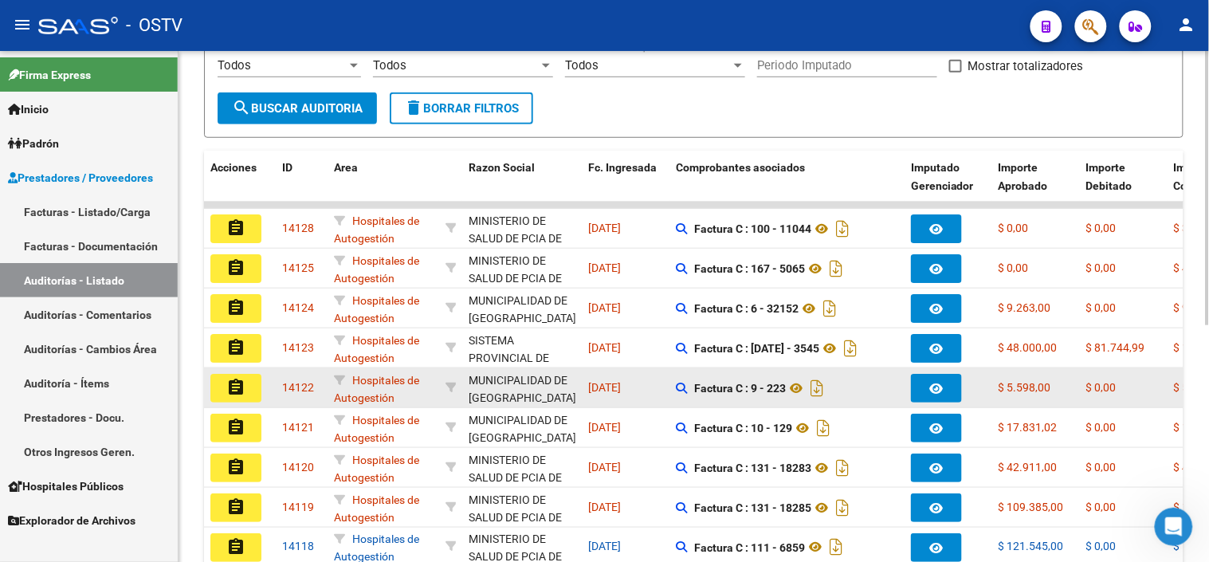
scroll to position [444, 0]
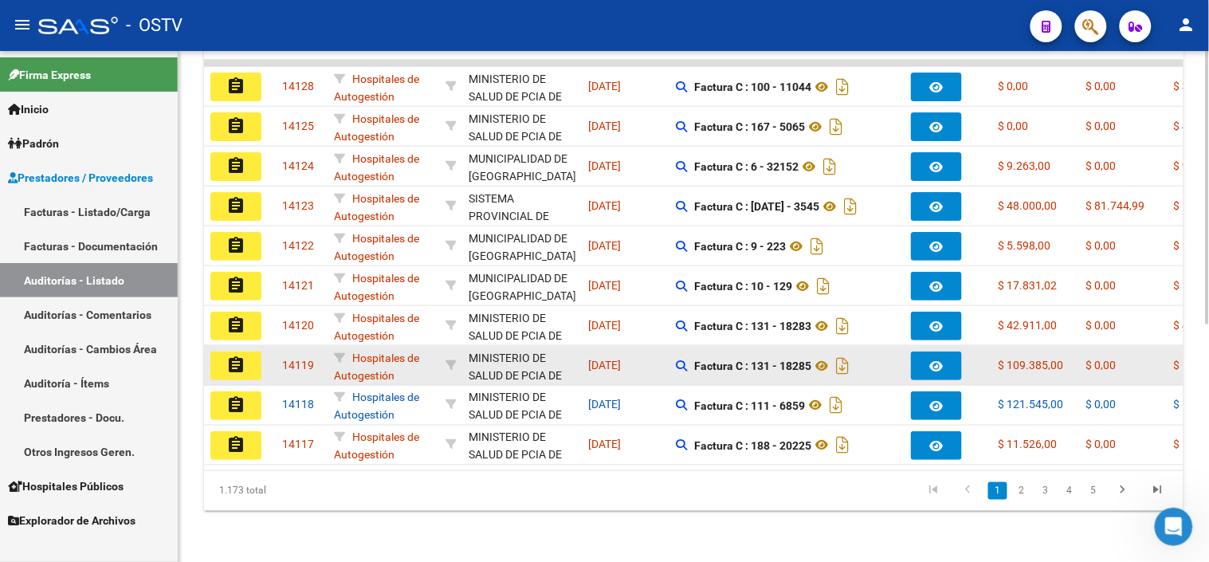
click at [229, 355] on mat-icon "assignment" at bounding box center [235, 364] width 19 height 19
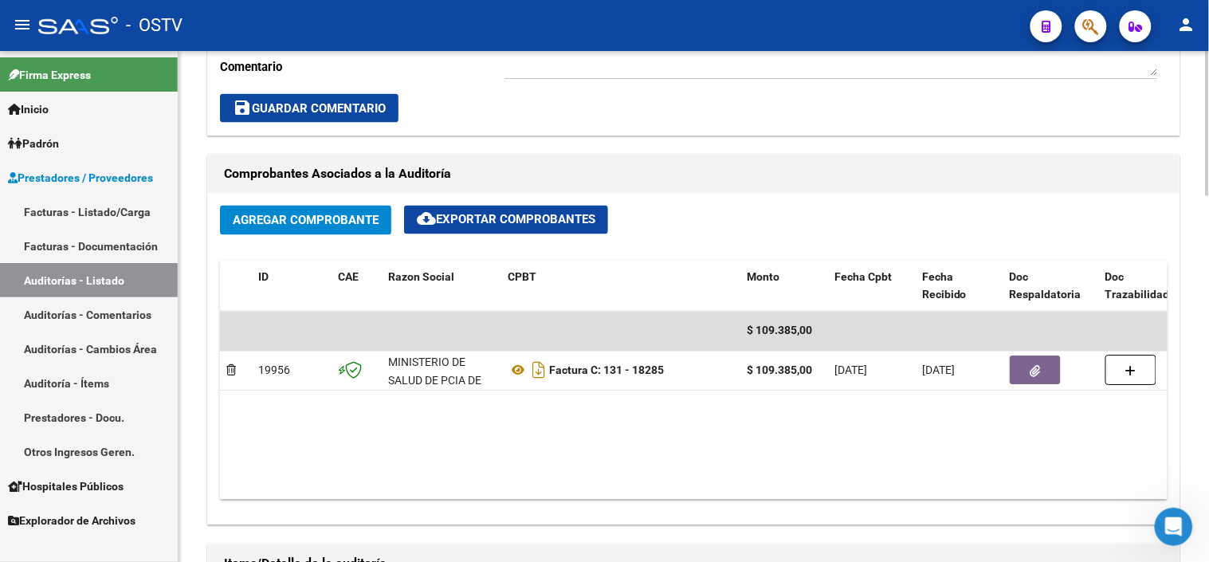
scroll to position [707, 0]
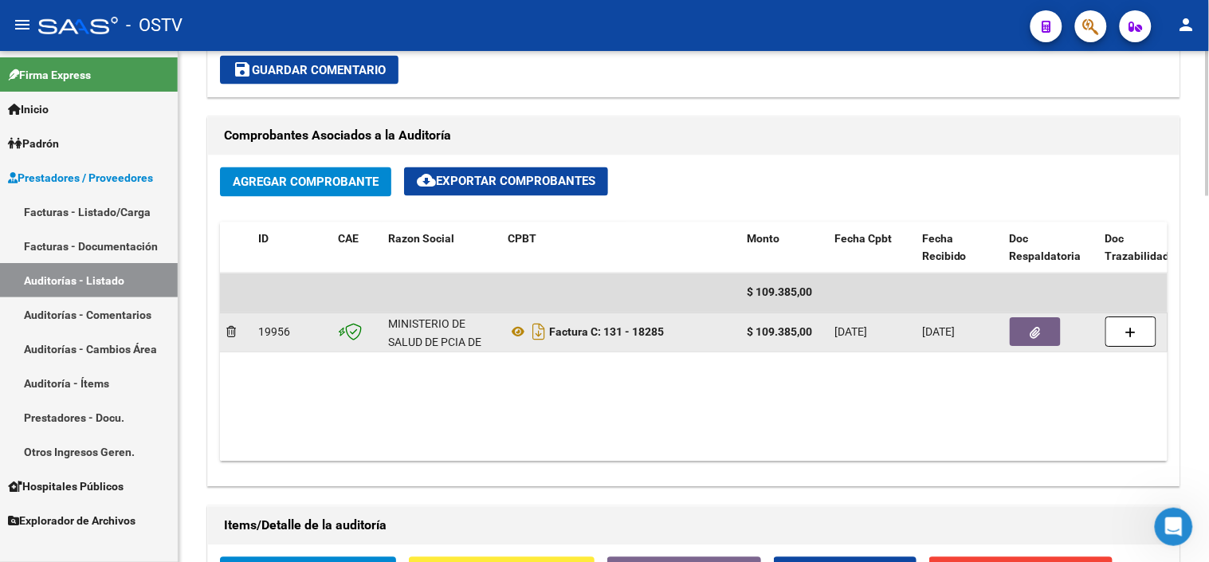
click at [1013, 338] on button "button" at bounding box center [1034, 332] width 51 height 29
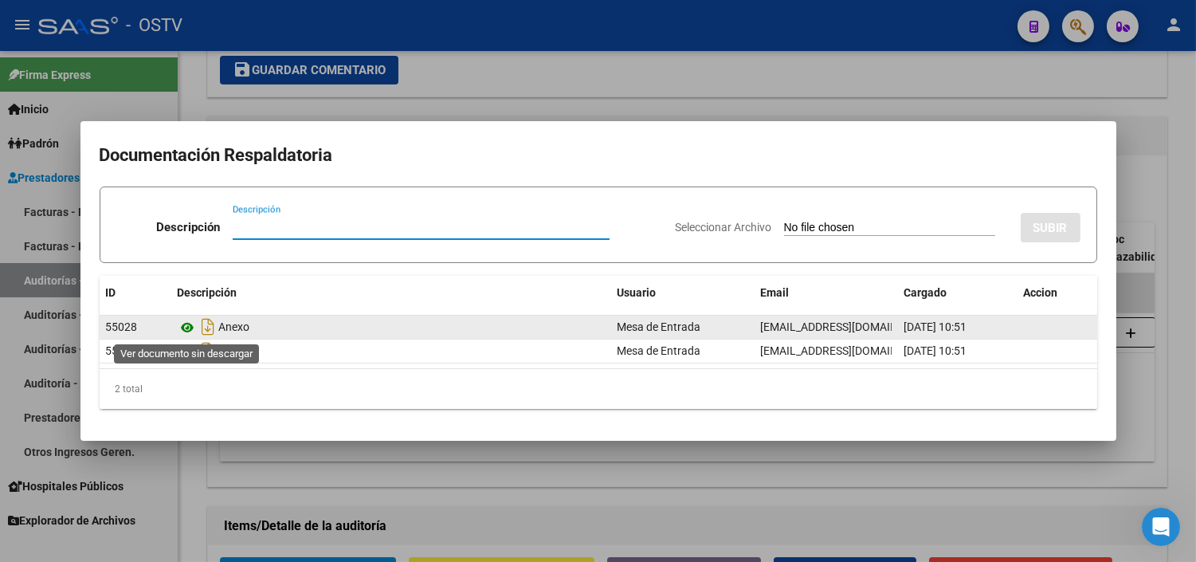
click at [188, 325] on icon at bounding box center [188, 327] width 21 height 19
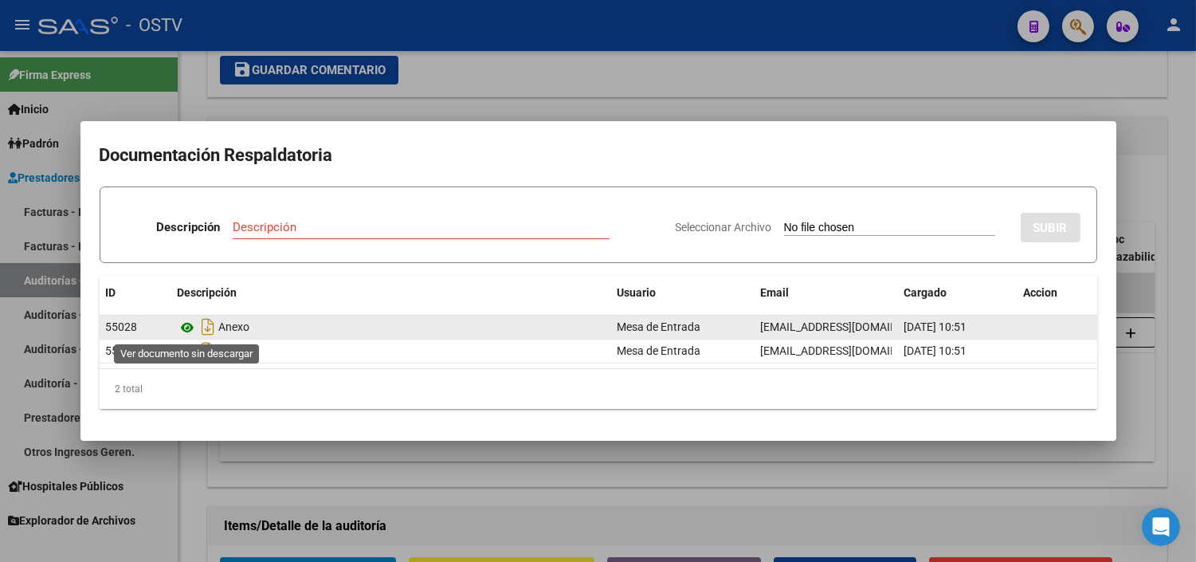
click at [187, 323] on icon at bounding box center [188, 327] width 21 height 19
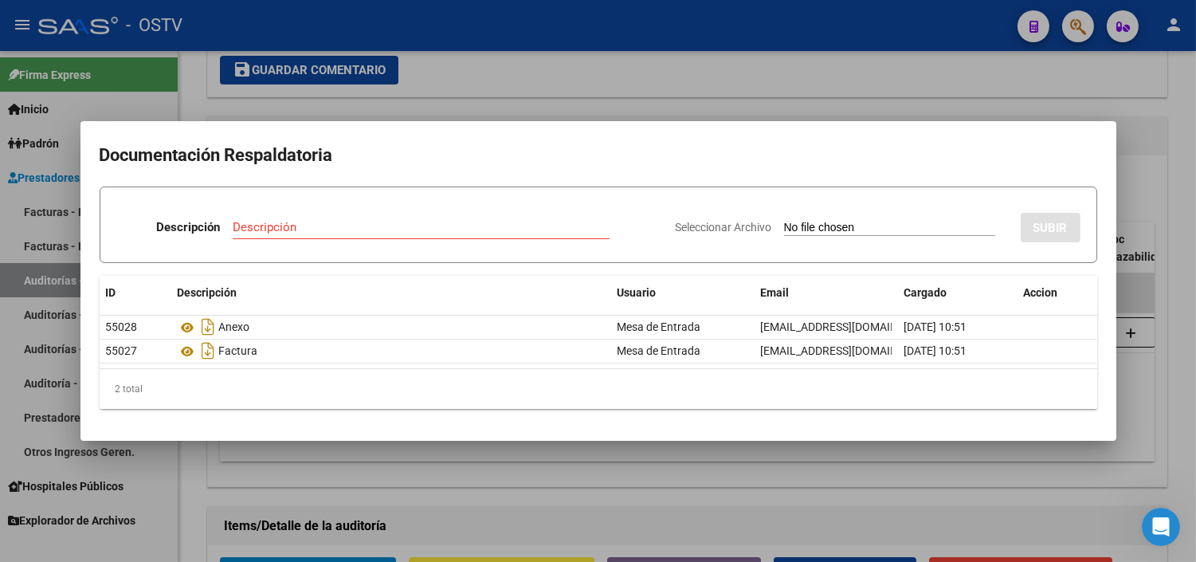
click at [204, 464] on div at bounding box center [598, 281] width 1196 height 562
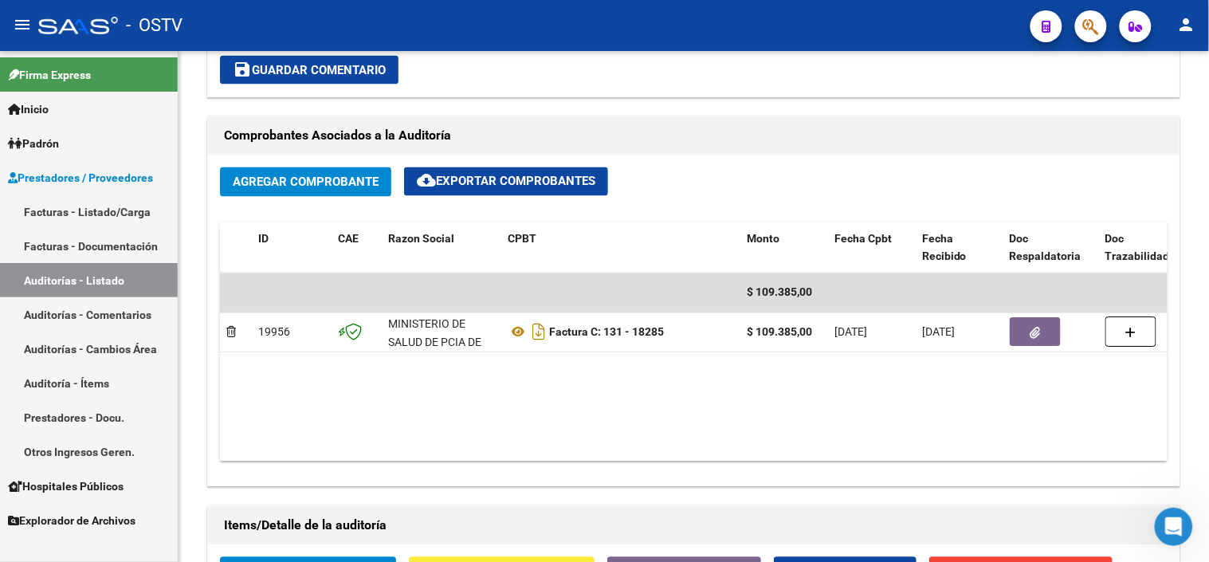
click at [102, 283] on link "Auditorías - Listado" at bounding box center [89, 280] width 178 height 34
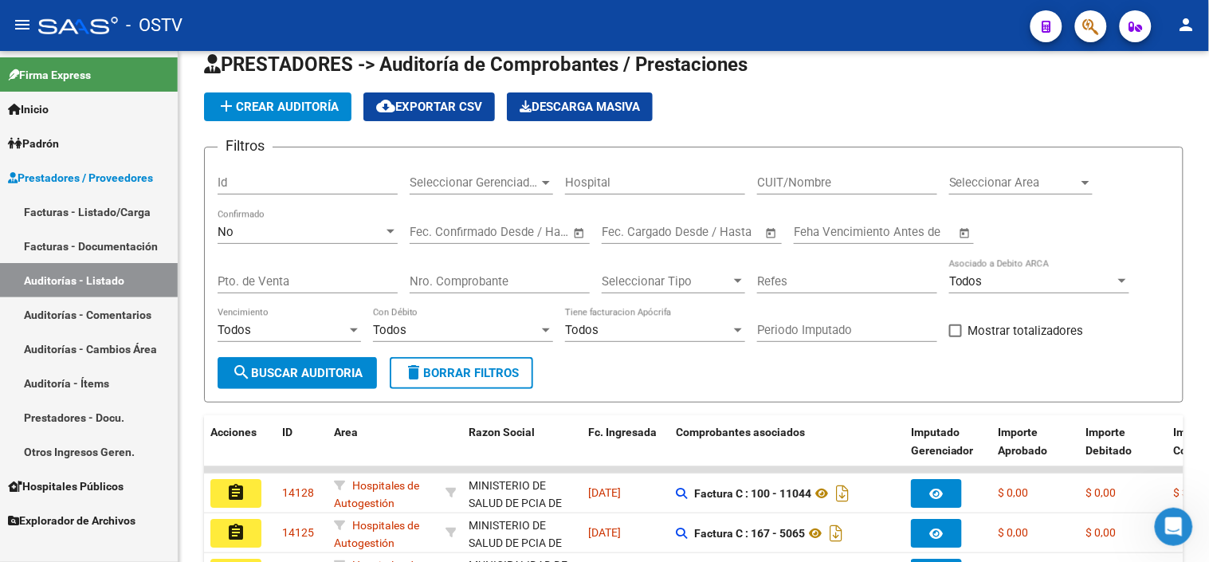
scroll to position [444, 0]
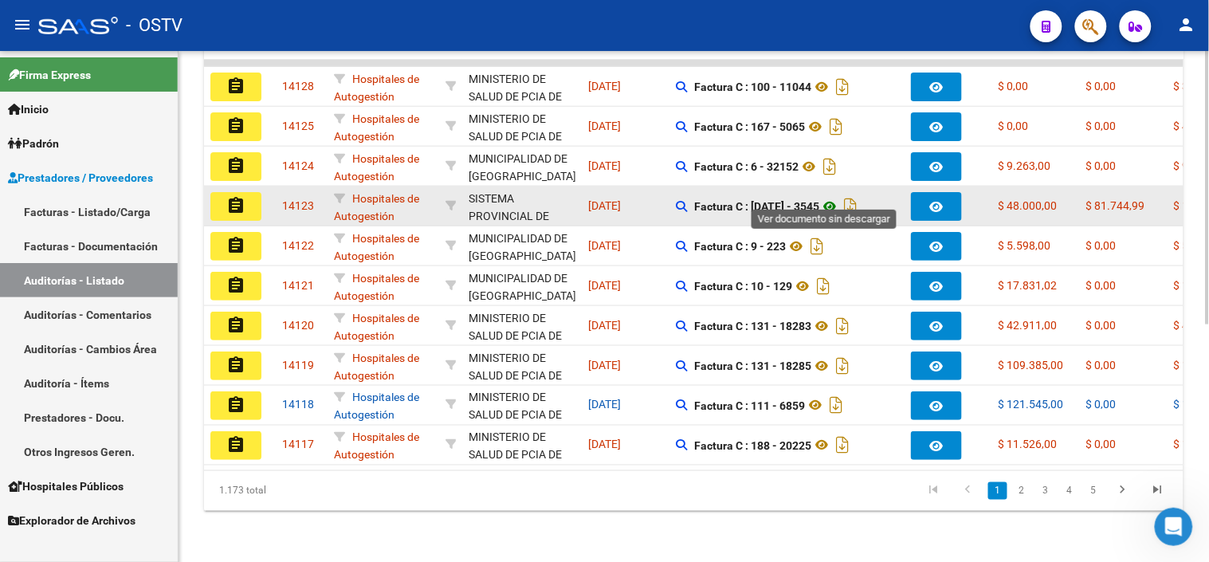
click at [827, 197] on icon at bounding box center [829, 206] width 21 height 19
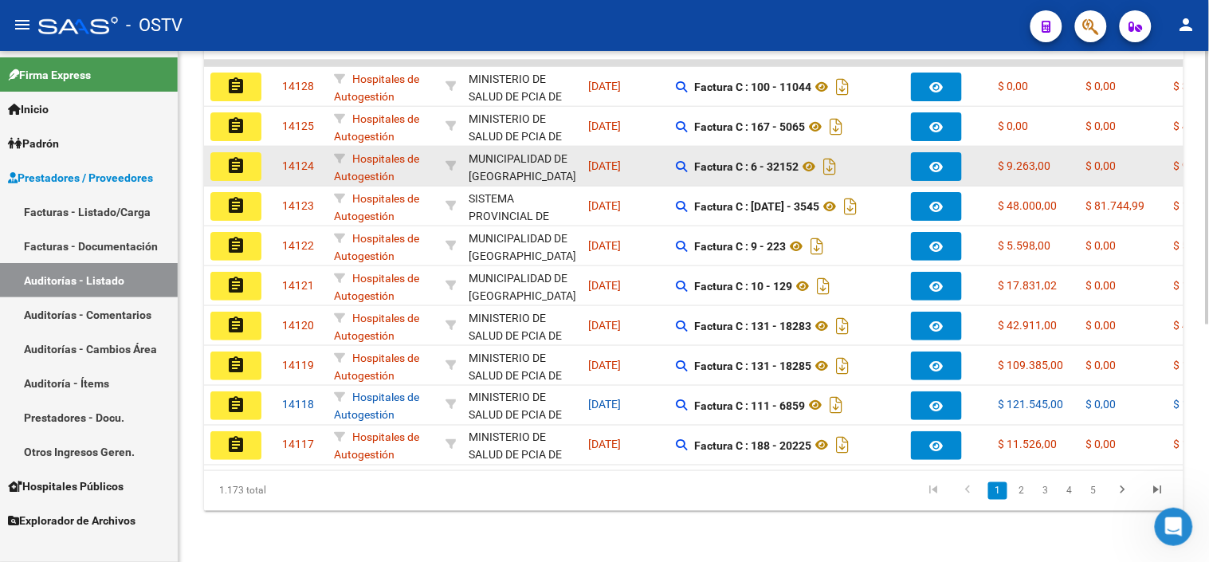
scroll to position [0, 0]
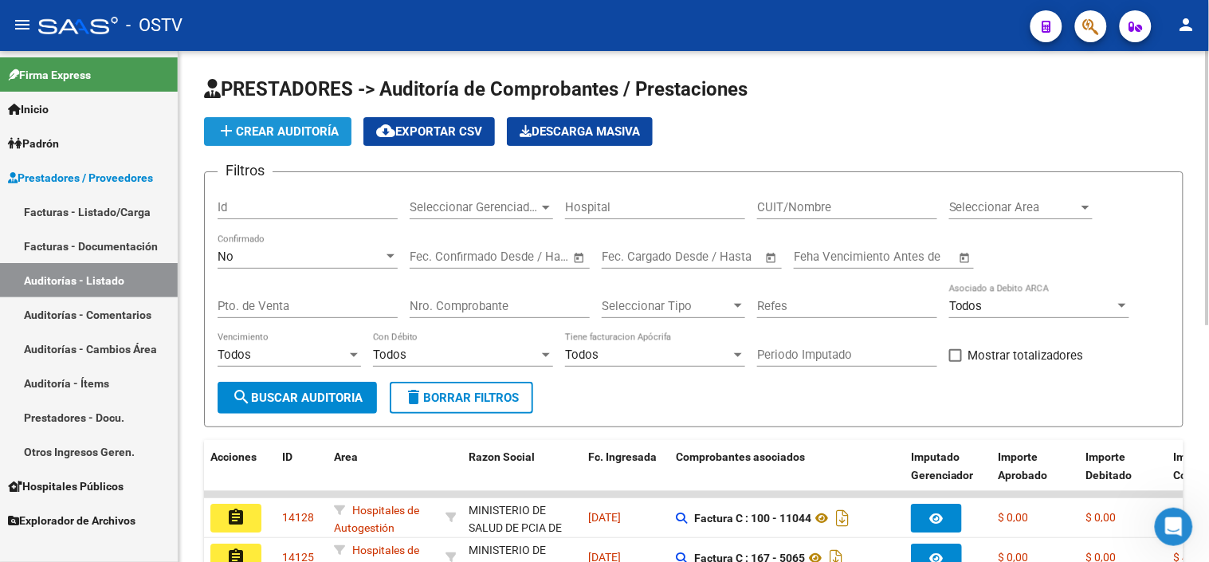
click at [256, 130] on span "add Crear Auditoría" at bounding box center [278, 131] width 122 height 14
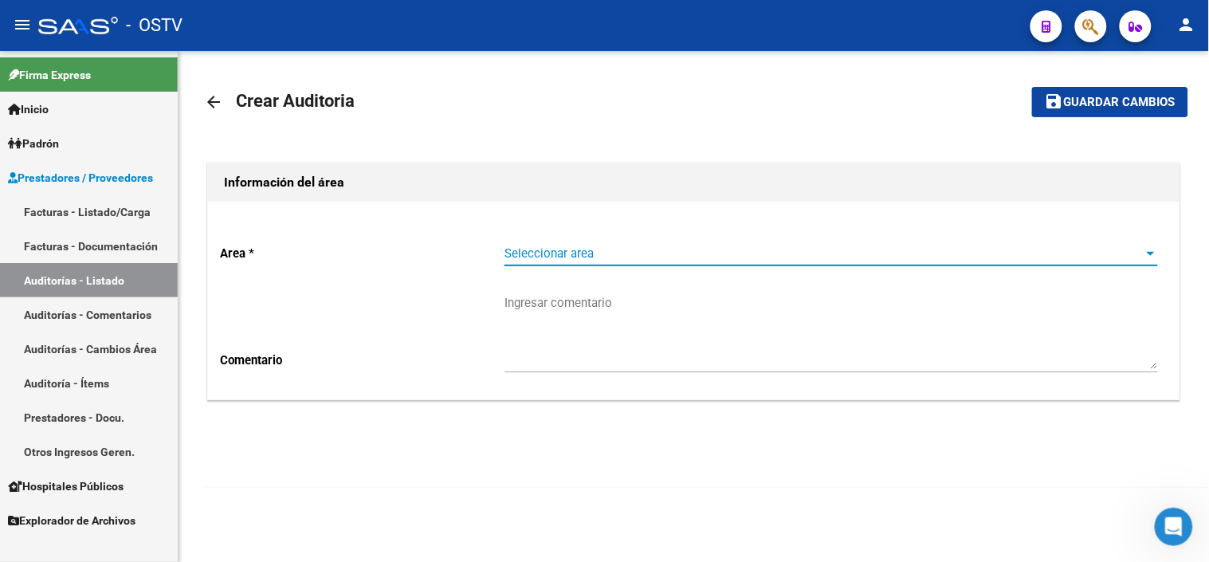
click at [535, 250] on span "Seleccionar area" at bounding box center [823, 253] width 639 height 14
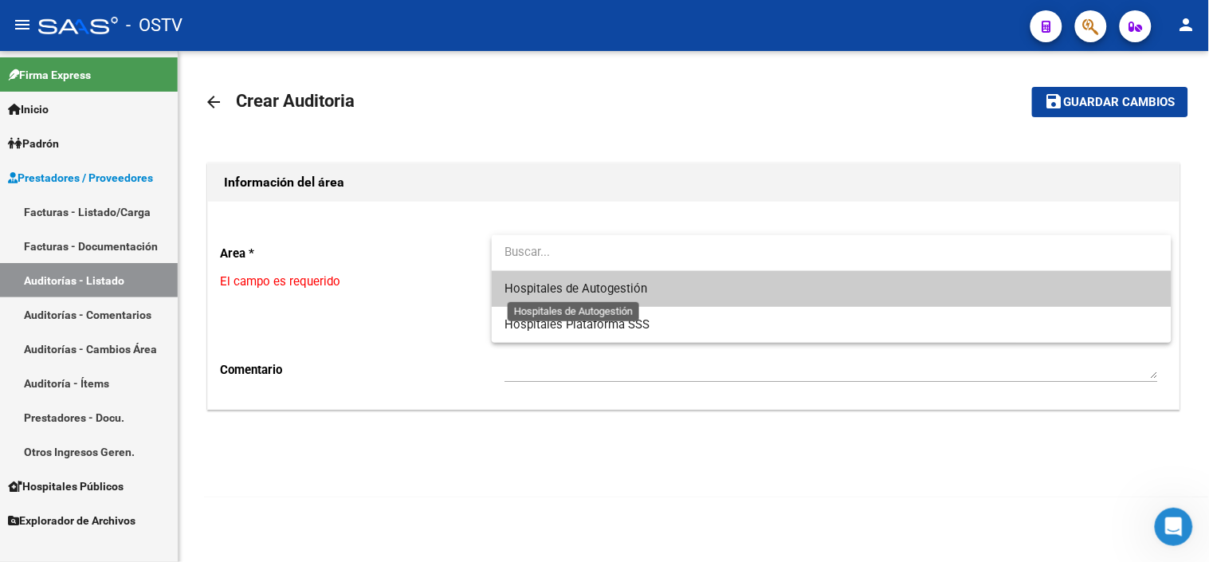
click at [536, 284] on span "Hospitales de Autogestión" at bounding box center [575, 288] width 143 height 14
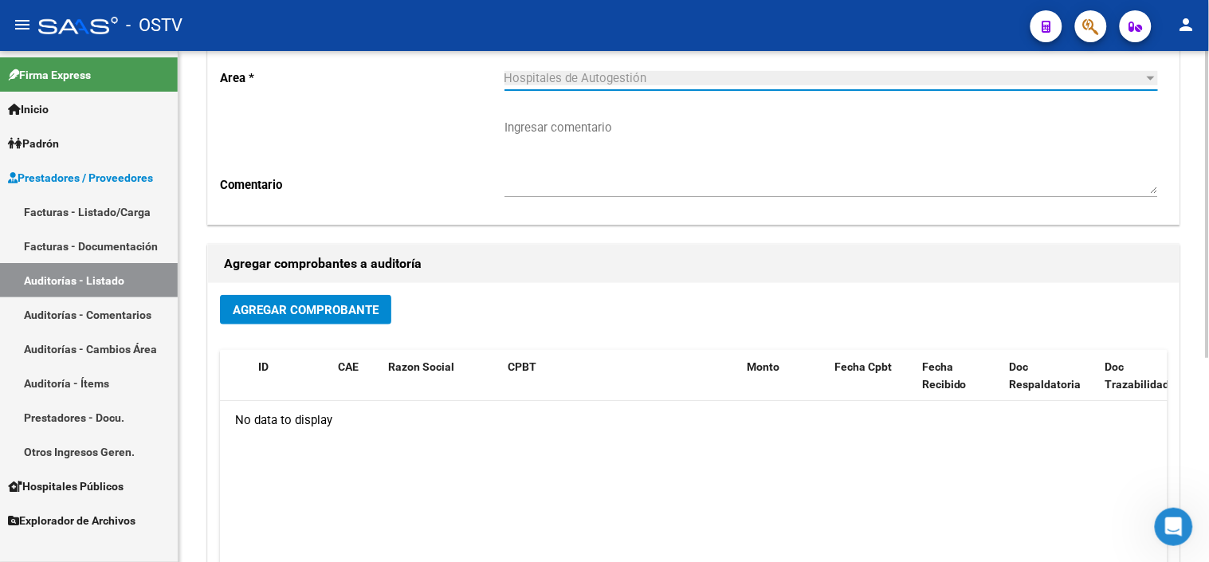
scroll to position [177, 0]
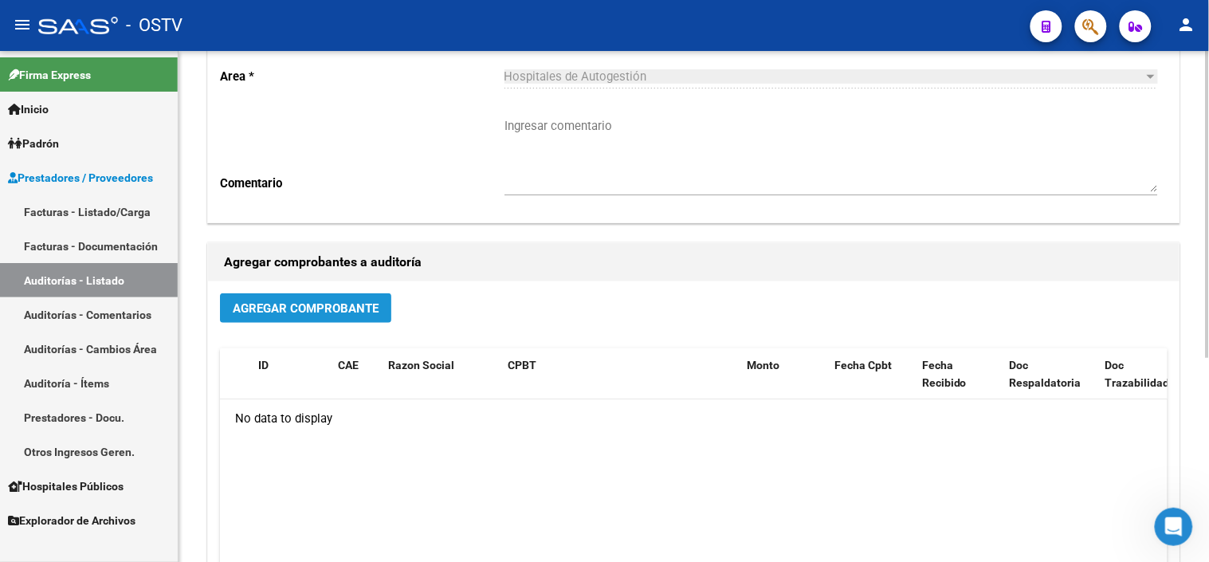
click at [355, 301] on span "Agregar Comprobante" at bounding box center [306, 308] width 146 height 14
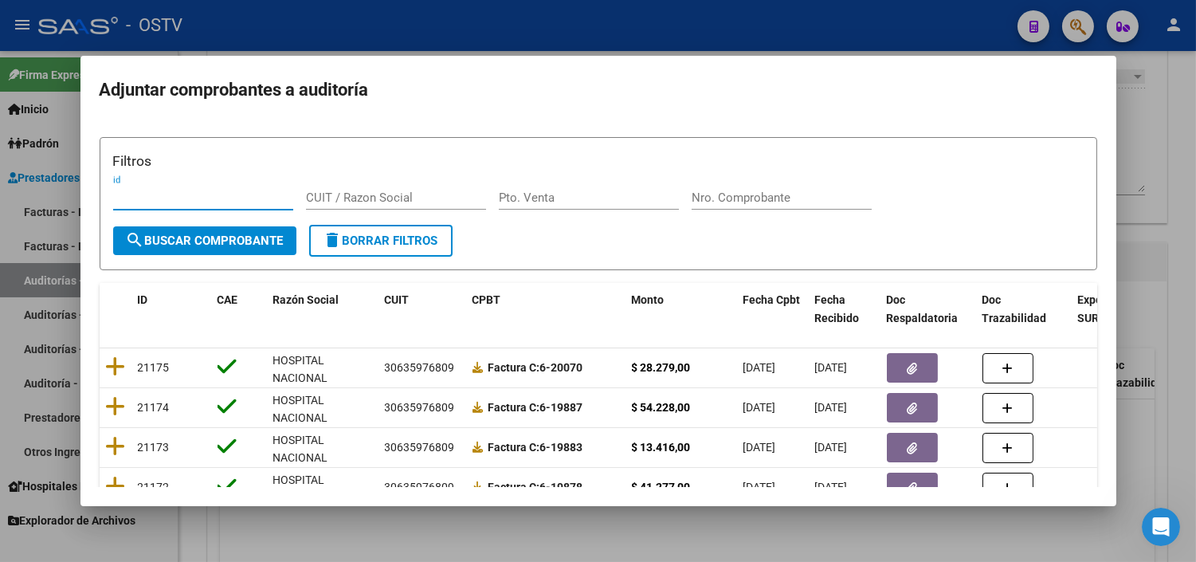
click at [1150, 414] on div at bounding box center [598, 281] width 1196 height 562
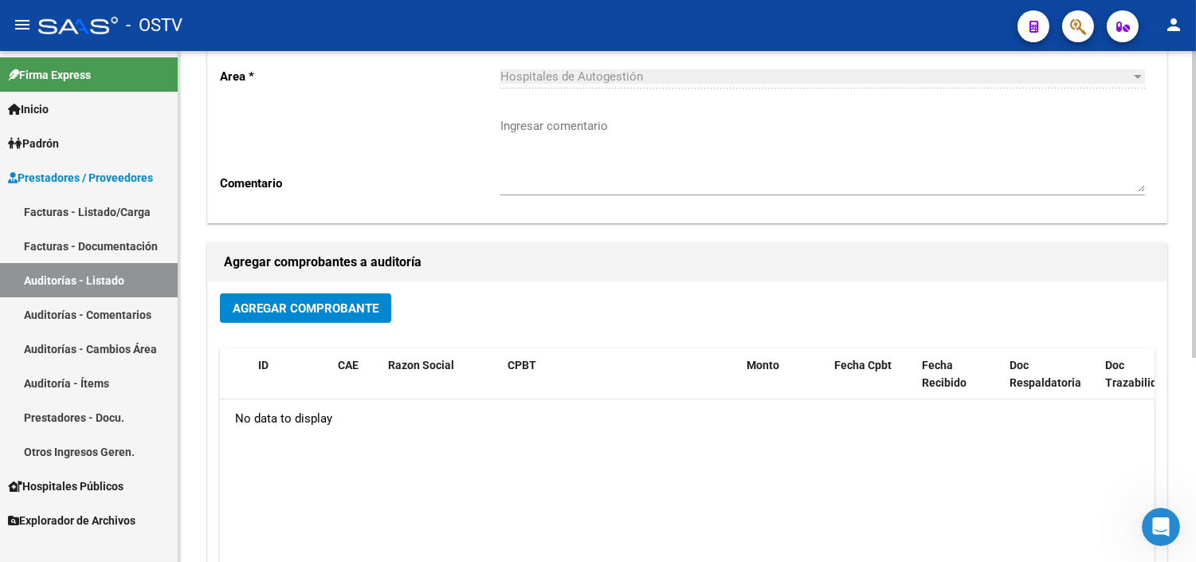
click at [1148, 417] on div "No data to display" at bounding box center [693, 419] width 947 height 40
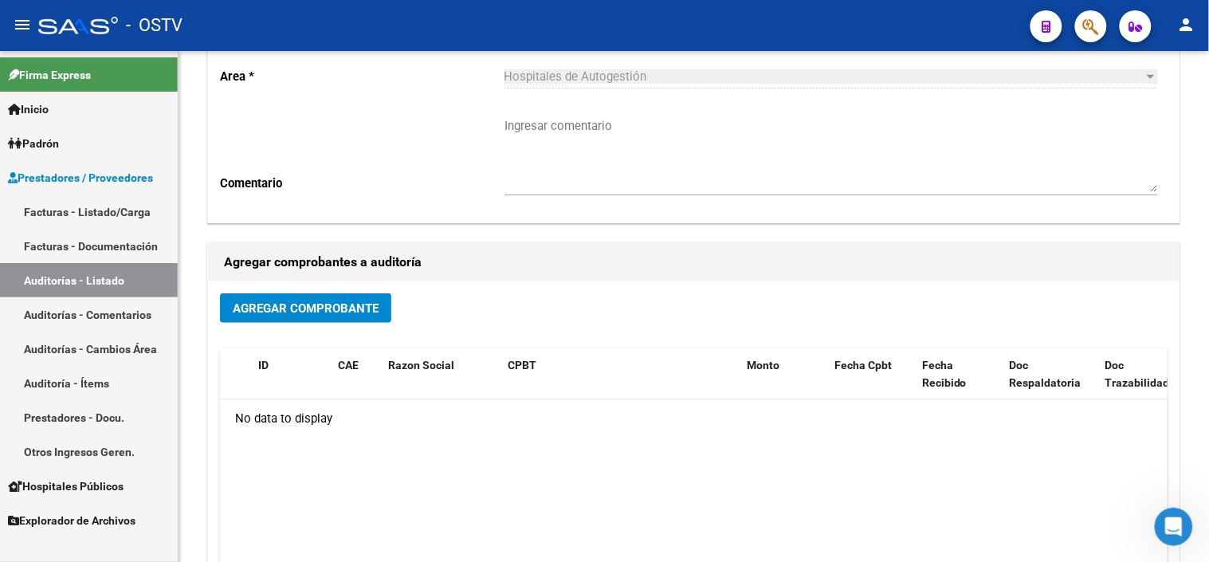
click at [56, 288] on link "Auditorías - Listado" at bounding box center [89, 280] width 178 height 34
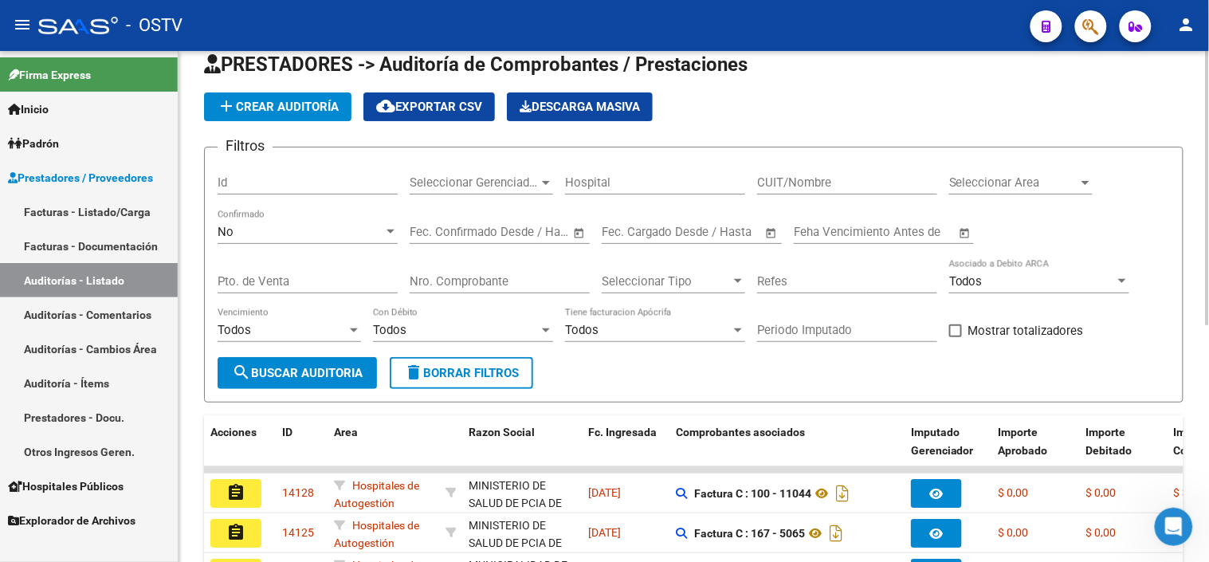
scroll to position [177, 0]
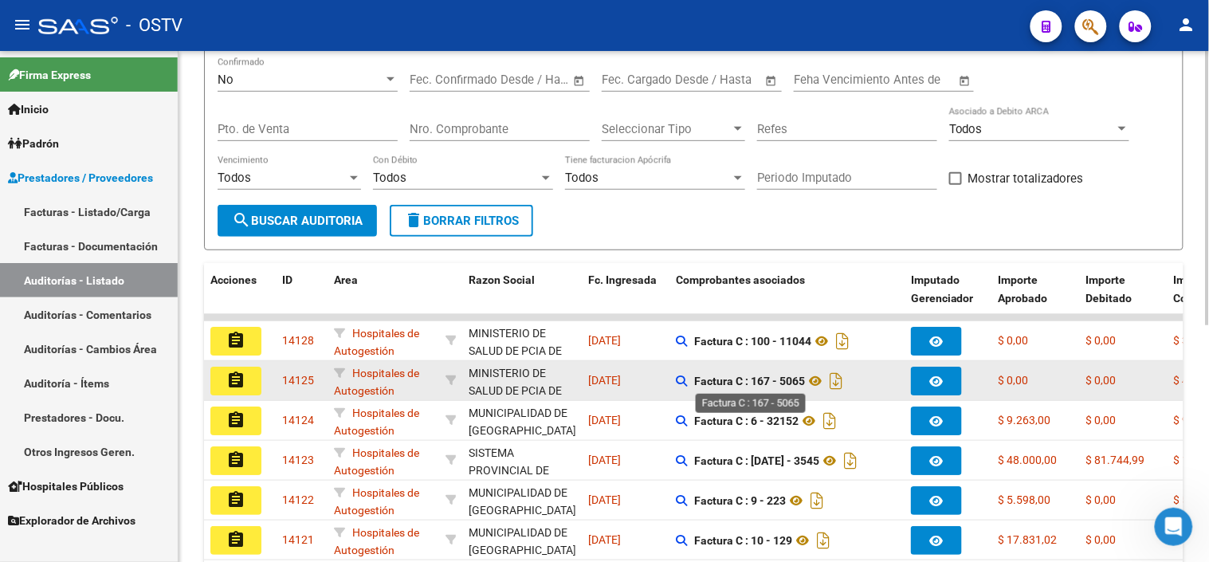
click at [797, 378] on strong "Factura C : 167 - 5065" at bounding box center [749, 380] width 111 height 13
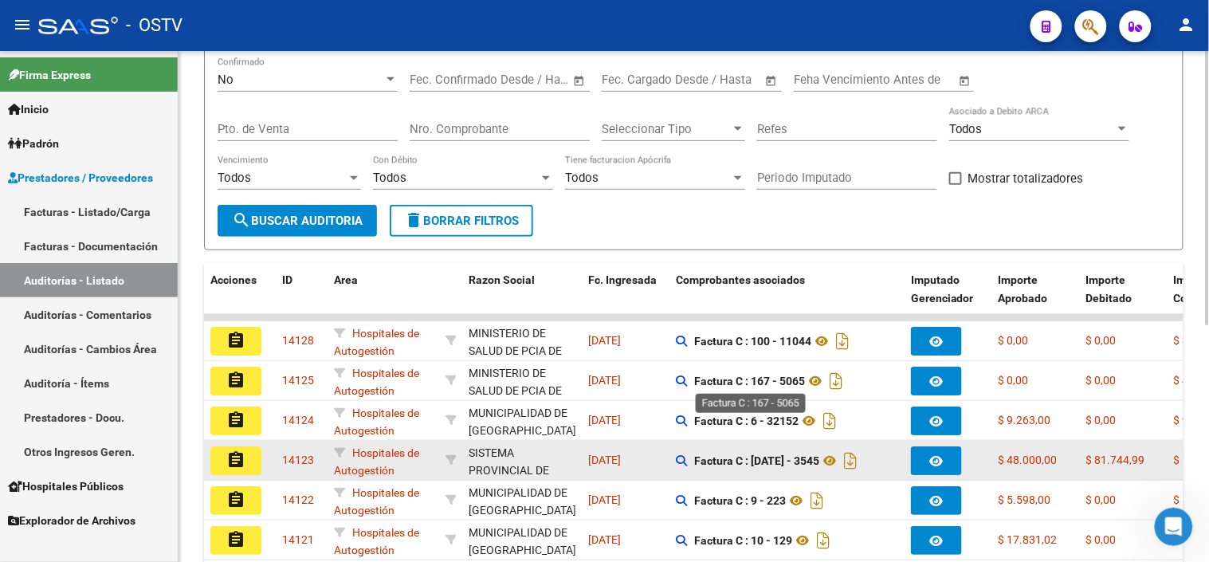
copy strong "5065"
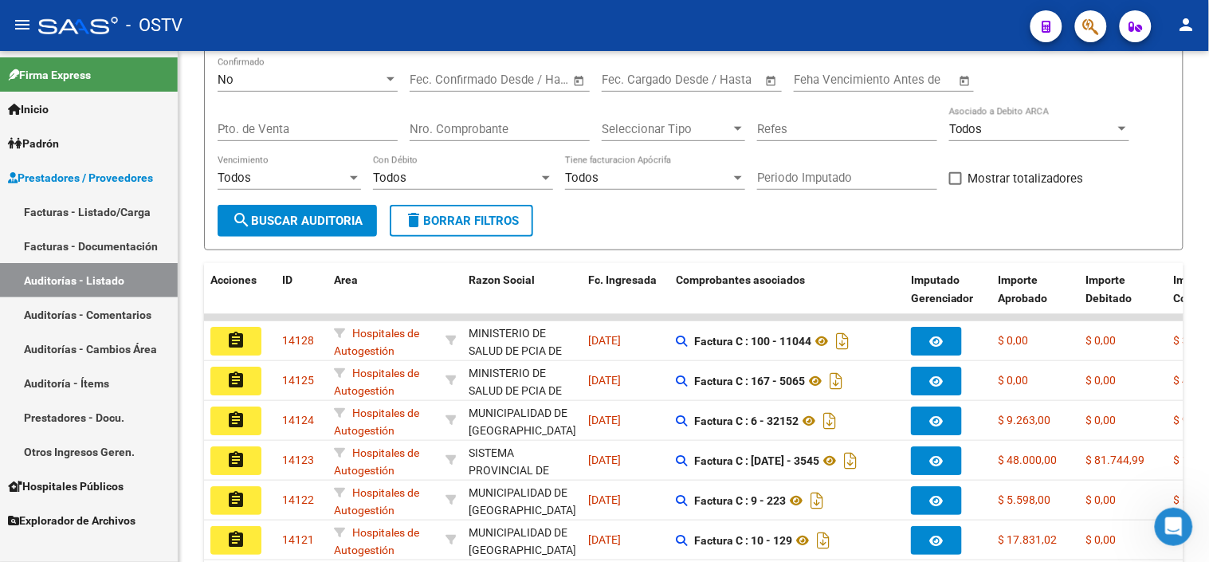
click at [237, 331] on mat-icon "assignment" at bounding box center [235, 340] width 19 height 19
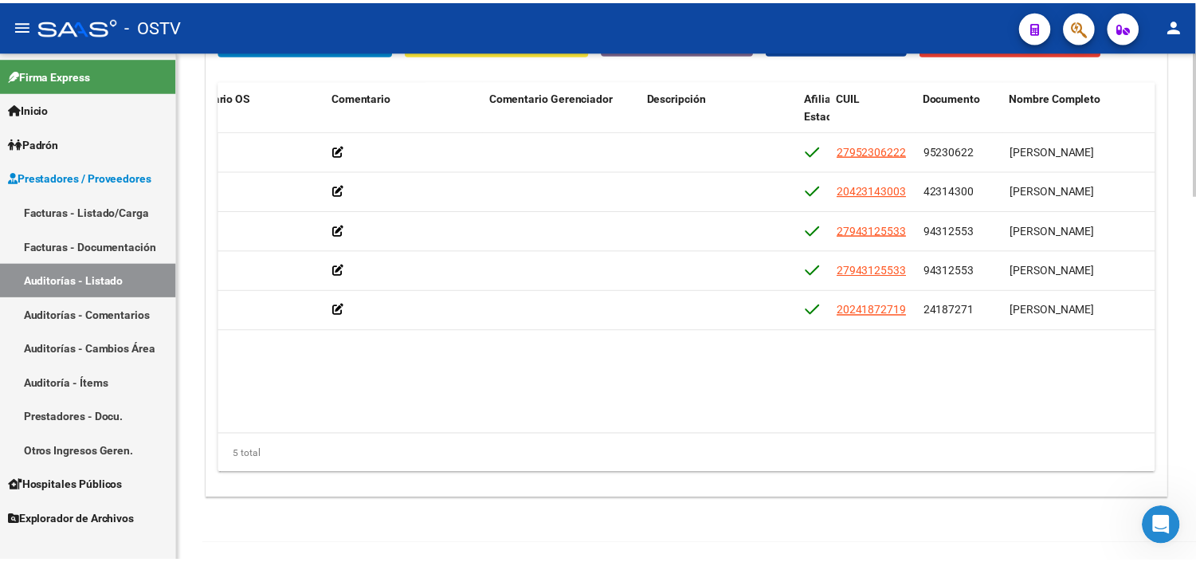
scroll to position [0, 702]
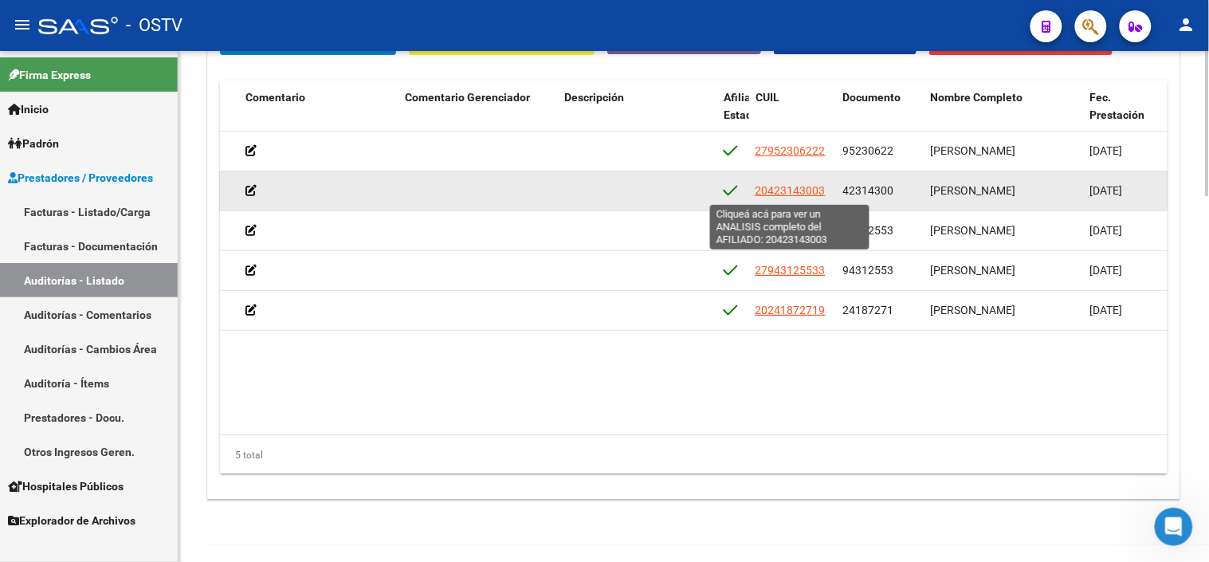
click at [801, 188] on span "20423143003" at bounding box center [790, 190] width 70 height 13
type textarea "20423143003"
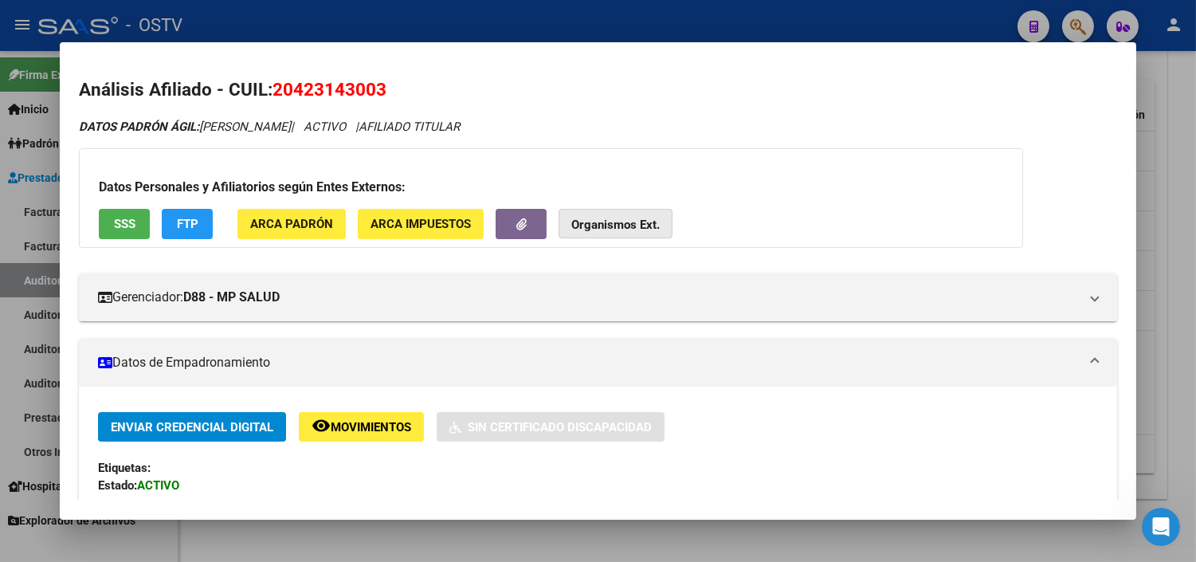
click at [600, 223] on strong "Organismos Ext." at bounding box center [615, 225] width 88 height 14
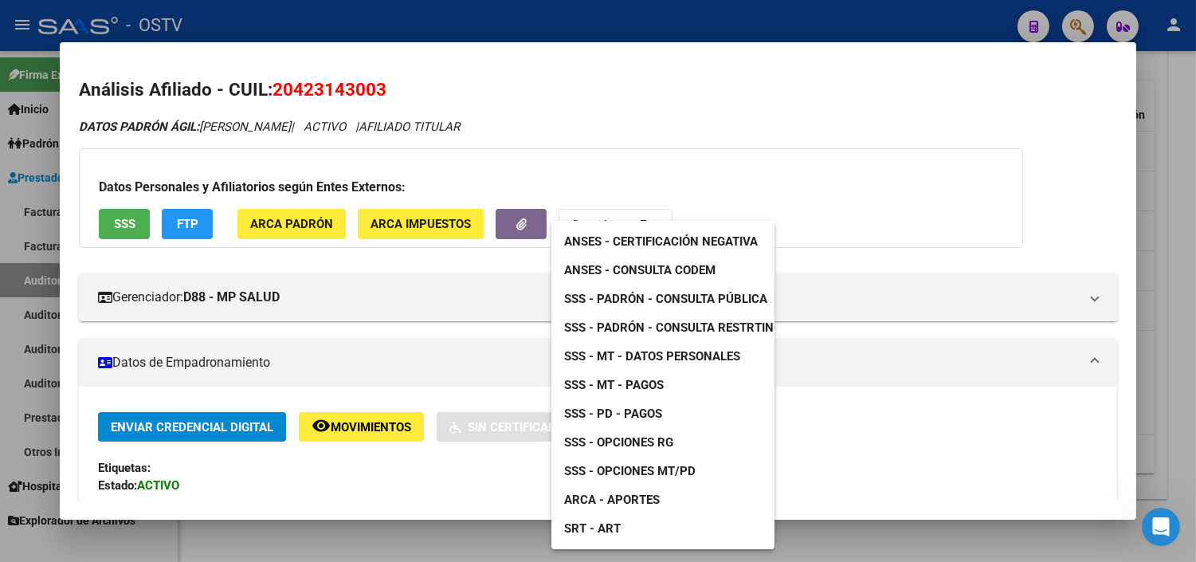
click at [556, 172] on div at bounding box center [598, 281] width 1196 height 562
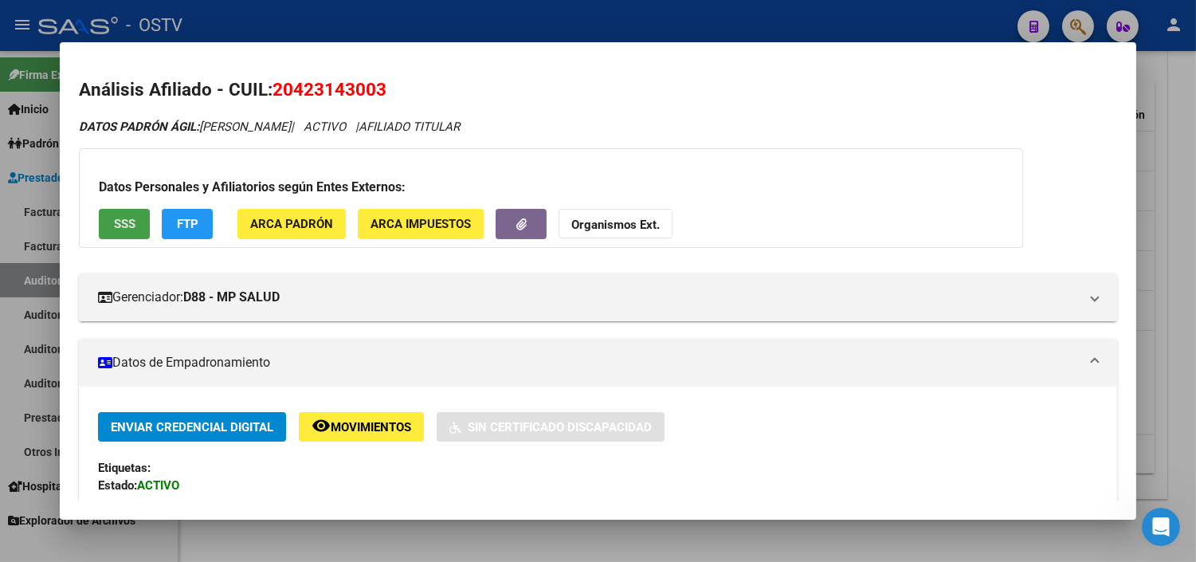
click at [118, 231] on span "SSS" at bounding box center [125, 225] width 22 height 14
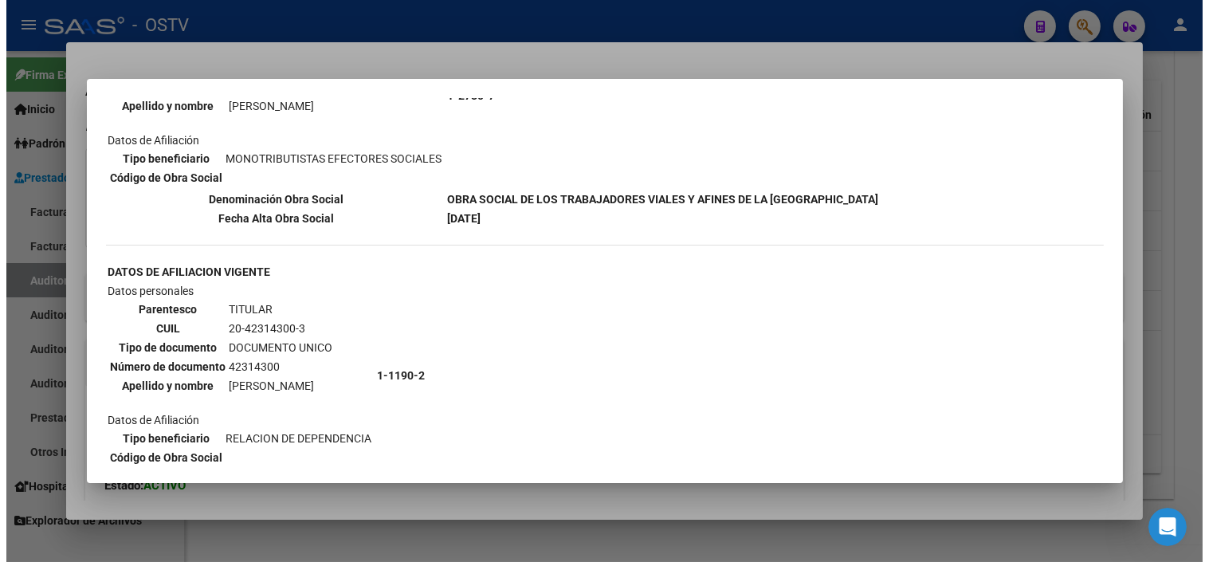
scroll to position [265, 0]
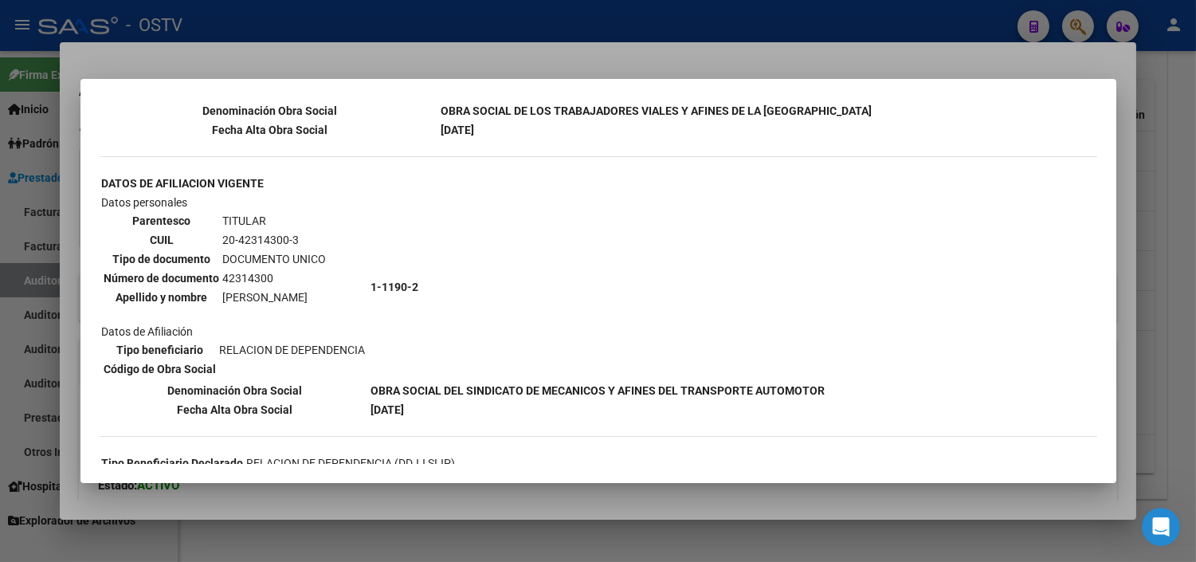
click at [432, 496] on div at bounding box center [598, 281] width 1196 height 562
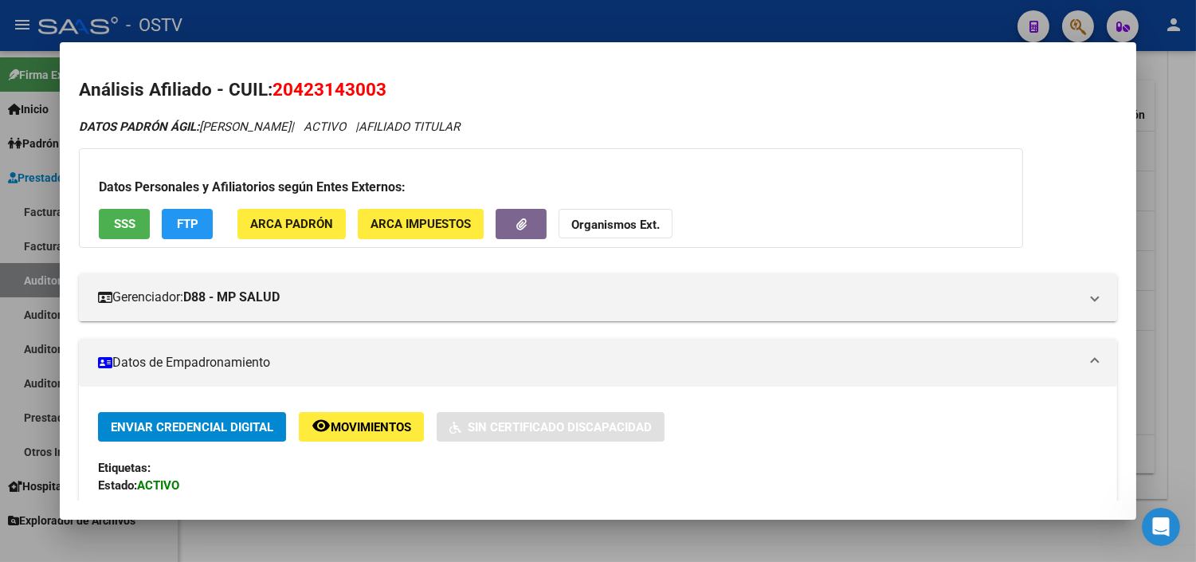
click at [540, 542] on div at bounding box center [598, 281] width 1196 height 562
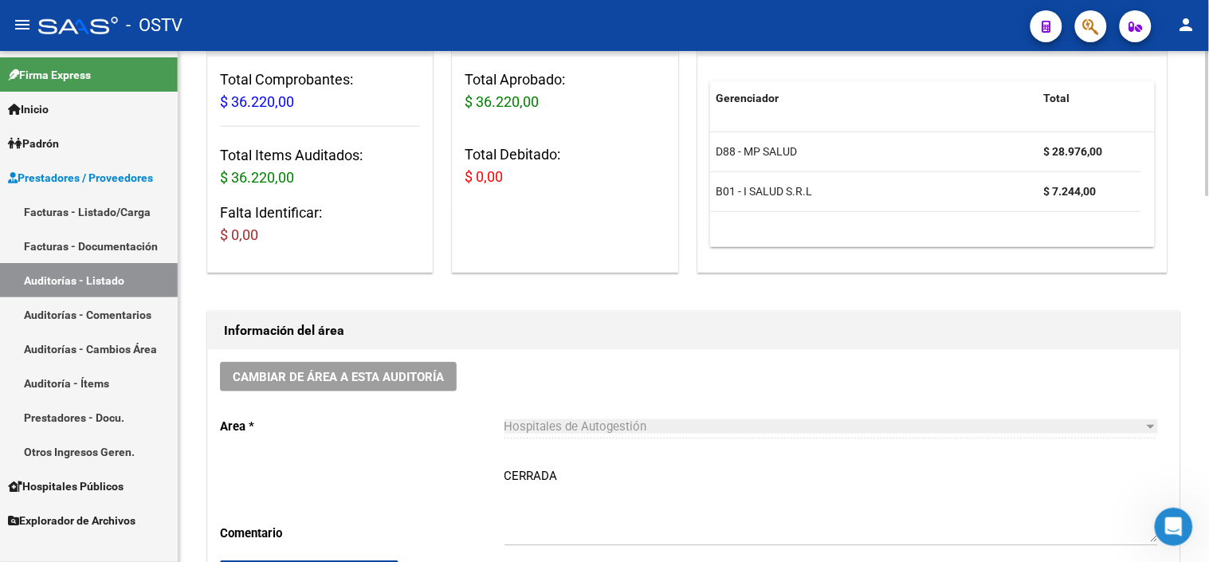
scroll to position [177, 0]
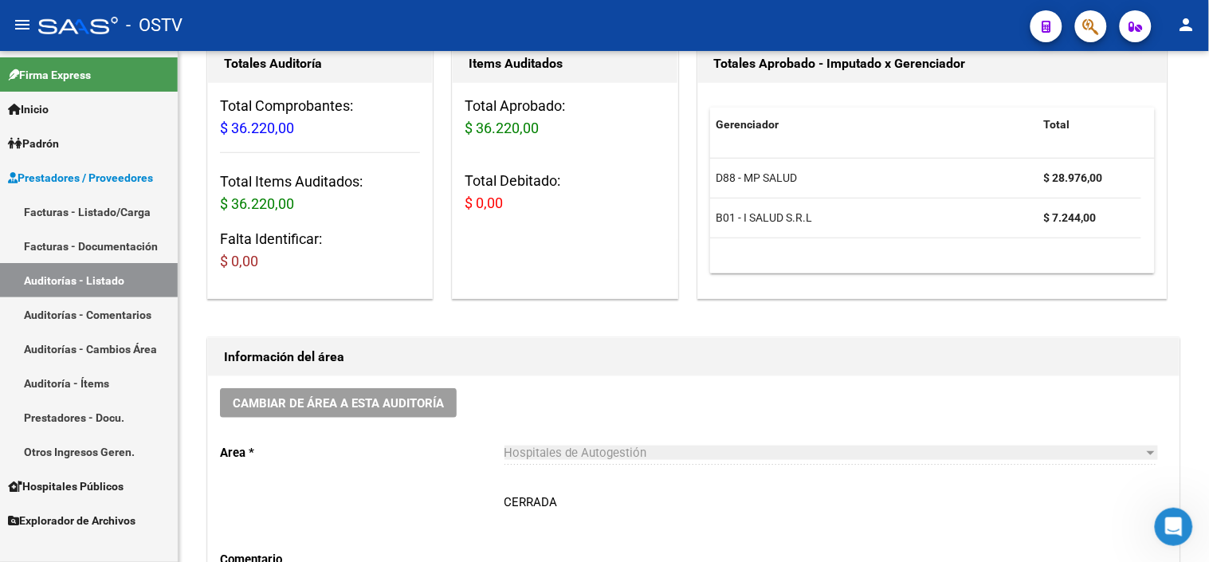
click at [66, 284] on link "Auditorías - Listado" at bounding box center [89, 280] width 178 height 34
